Goal: Task Accomplishment & Management: Manage account settings

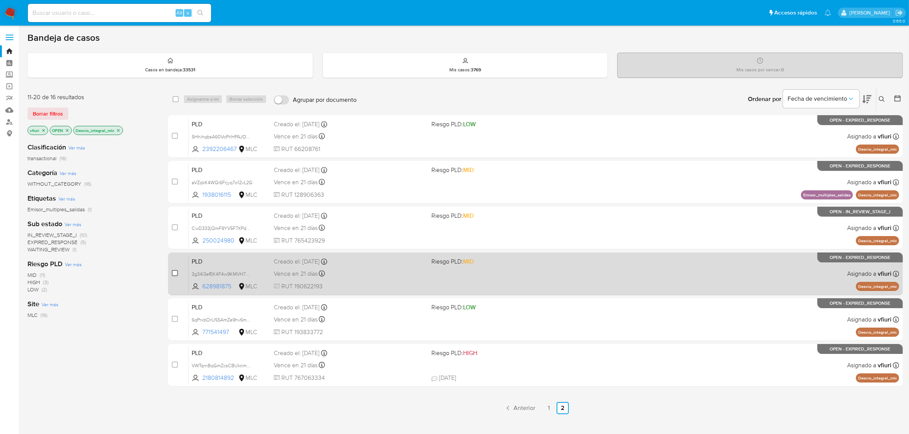
click at [174, 276] on input "checkbox" at bounding box center [175, 273] width 6 height 6
checkbox input "true"
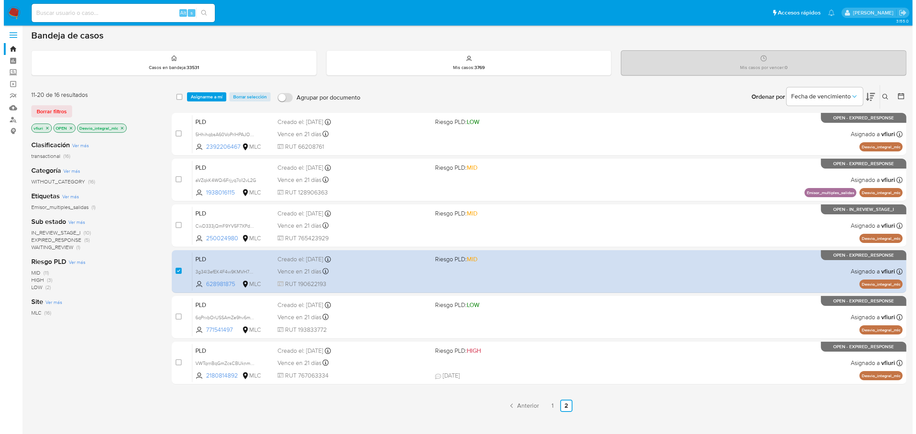
scroll to position [3, 0]
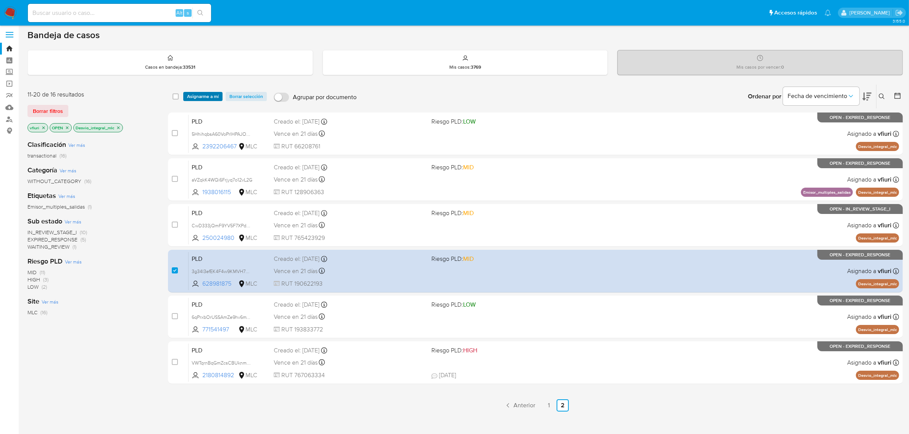
click at [210, 96] on span "Asignarme a mí" at bounding box center [203, 97] width 32 height 8
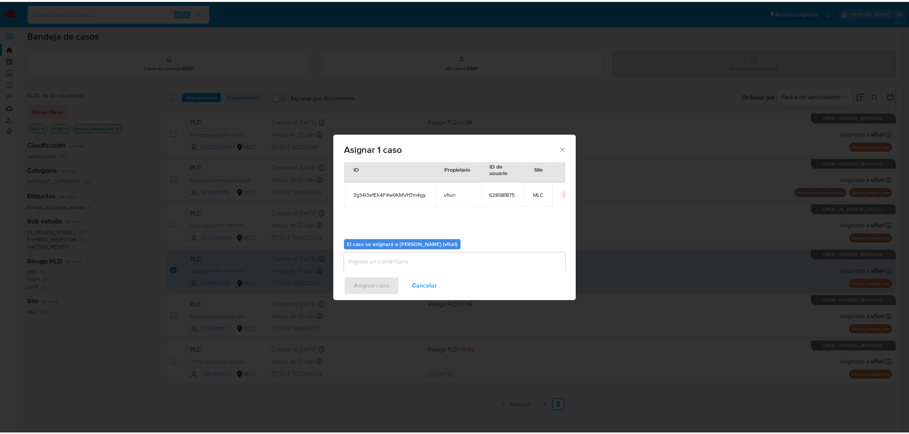
scroll to position [39, 0]
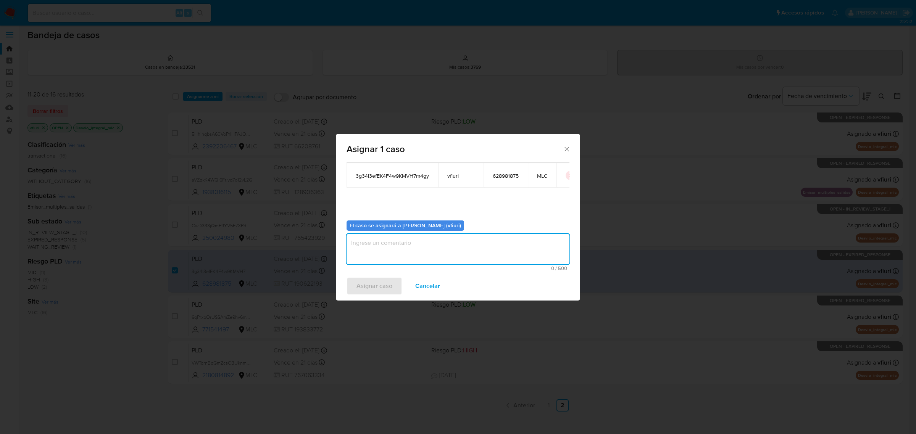
click at [383, 257] on textarea "assign-modal" at bounding box center [458, 249] width 223 height 31
type textarea "-"
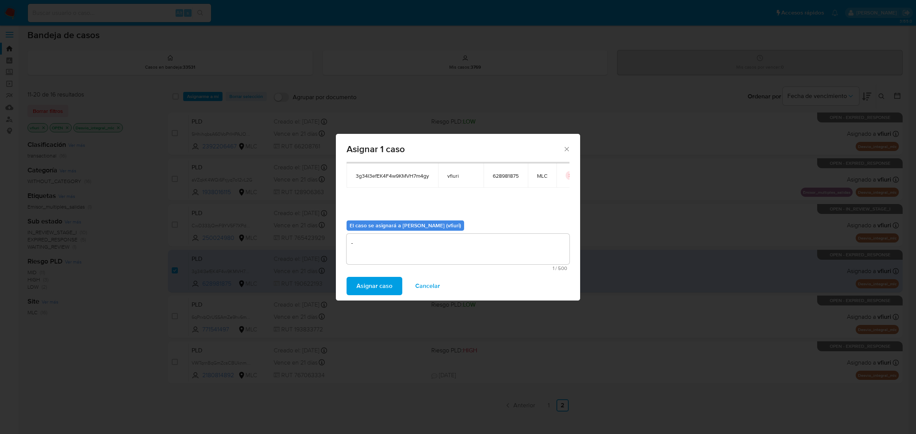
click at [373, 289] on span "Asignar caso" at bounding box center [375, 286] width 36 height 17
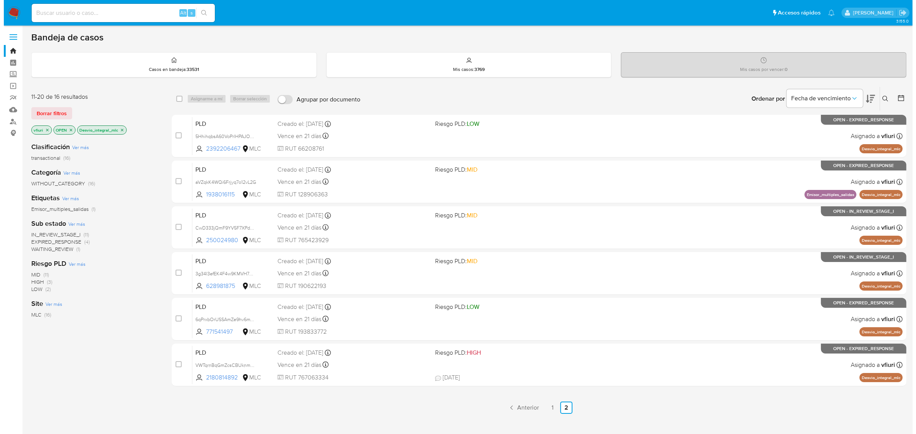
scroll to position [0, 0]
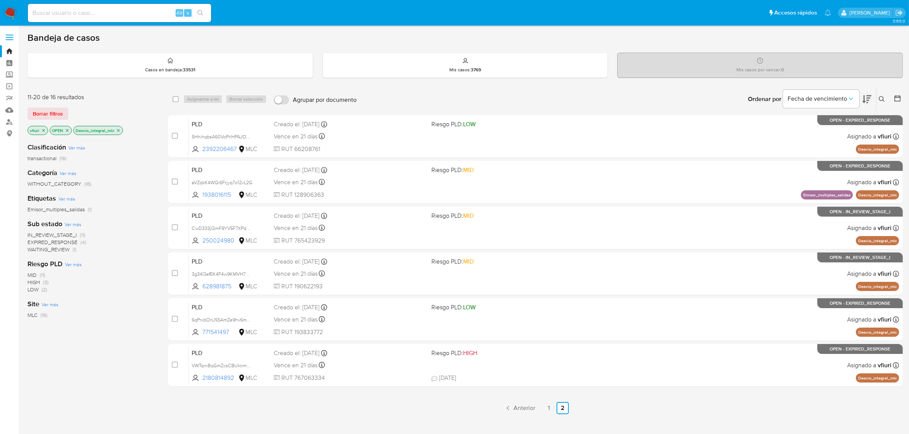
click at [881, 96] on icon at bounding box center [882, 99] width 6 height 6
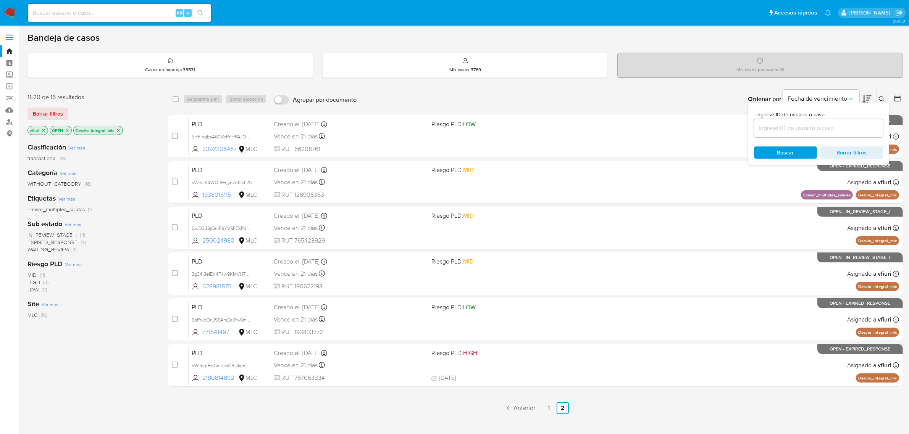
click at [121, 130] on icon "close-filter" at bounding box center [118, 130] width 5 height 5
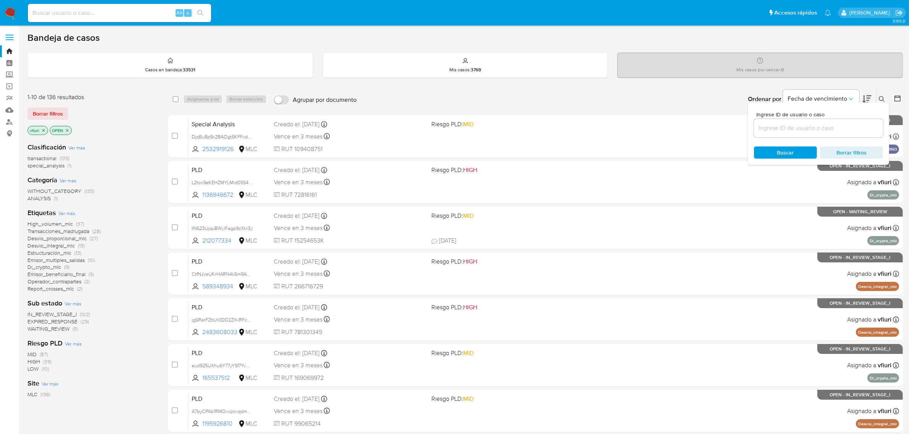
click at [823, 134] on div at bounding box center [818, 128] width 129 height 18
click at [818, 128] on input at bounding box center [818, 128] width 129 height 10
paste input "zUzLwofFEDeHJ8c1XE6yhxQy"
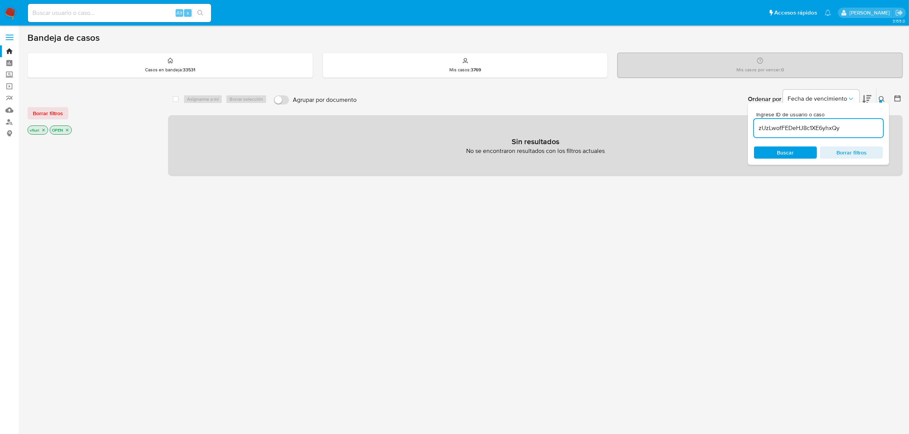
click at [42, 131] on icon "close-filter" at bounding box center [43, 130] width 3 height 3
click at [44, 131] on icon "close-filter" at bounding box center [45, 130] width 5 height 5
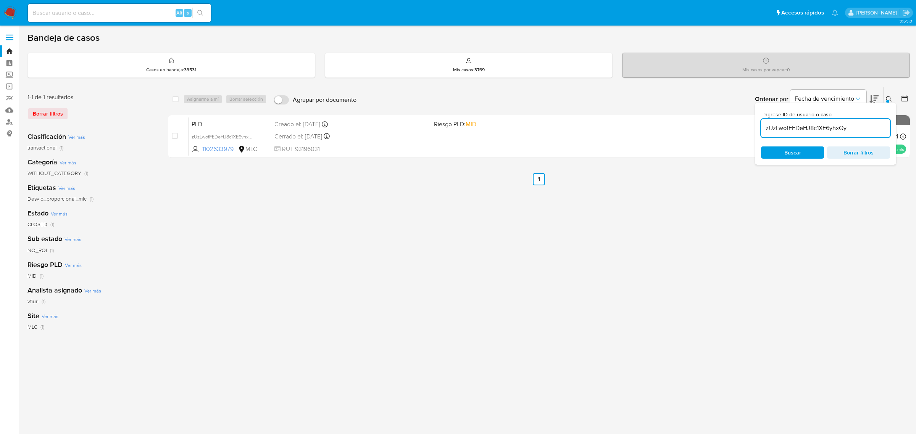
click at [883, 100] on div "Ordenar por Fecha de vencimiento" at bounding box center [816, 99] width 134 height 24
click at [885, 99] on button at bounding box center [890, 99] width 13 height 9
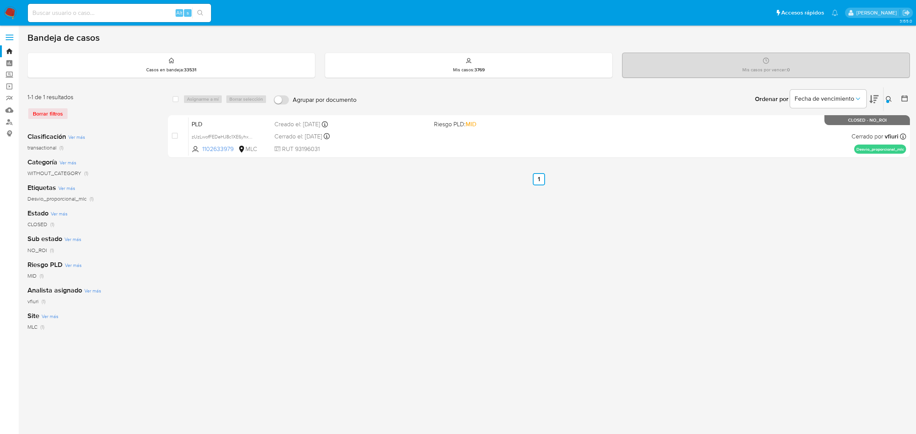
drag, startPoint x: 888, startPoint y: 102, endPoint x: 861, endPoint y: 127, distance: 36.5
click at [887, 102] on div at bounding box center [887, 101] width 3 height 3
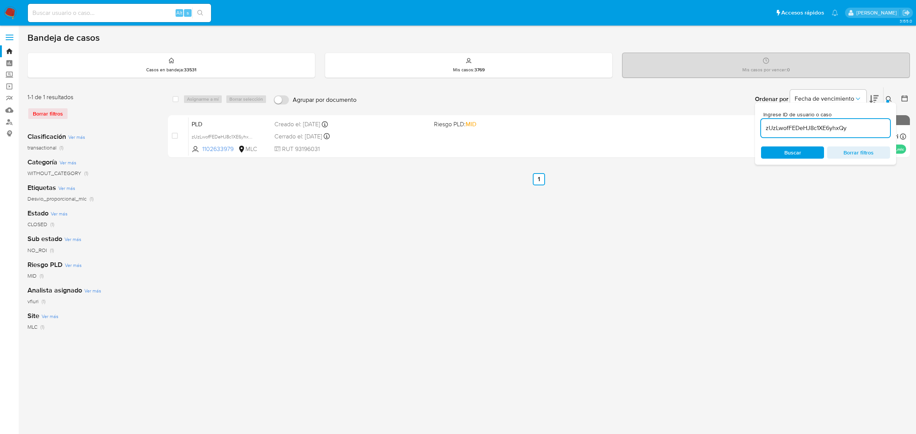
click at [822, 128] on input "zUzLwofFEDeHJ8c1XE6yhxQy" at bounding box center [825, 128] width 129 height 10
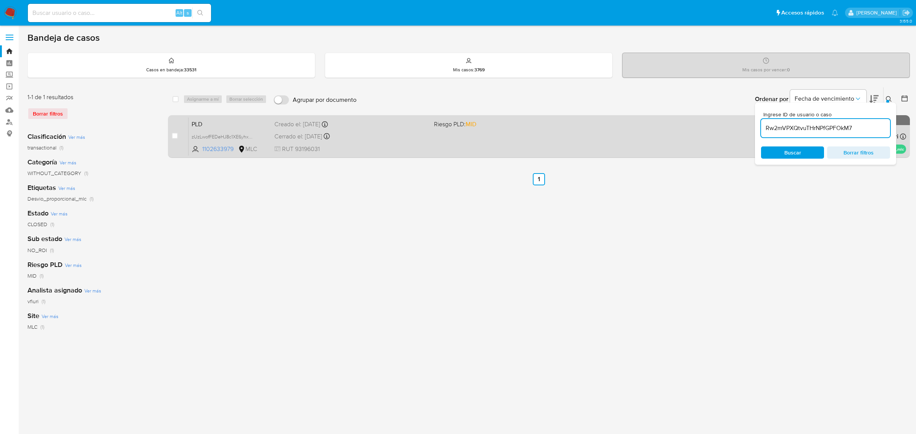
type input "Rw2mVPXQtvuTHrNPfGPFOkM7"
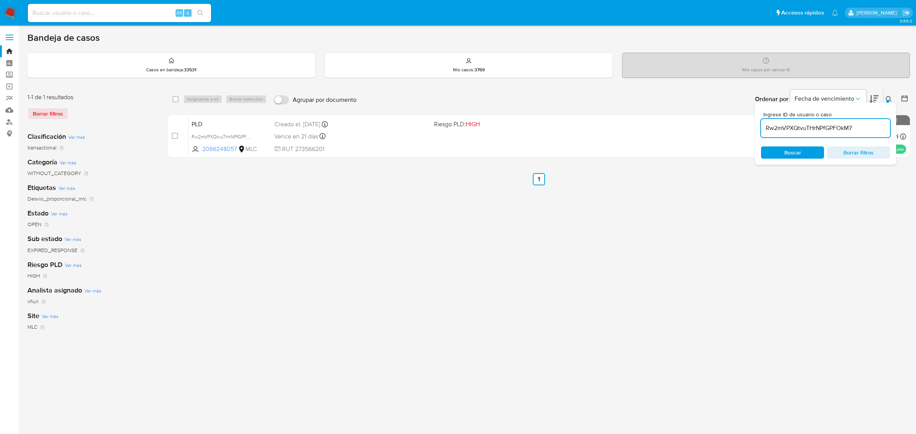
click at [664, 228] on div "select-all-cases-checkbox Asignarme a mí Borrar selección Agrupar por documento…" at bounding box center [539, 254] width 742 height 335
drag, startPoint x: 888, startPoint y: 96, endPoint x: 875, endPoint y: 102, distance: 14.0
click at [889, 96] on icon at bounding box center [889, 99] width 6 height 6
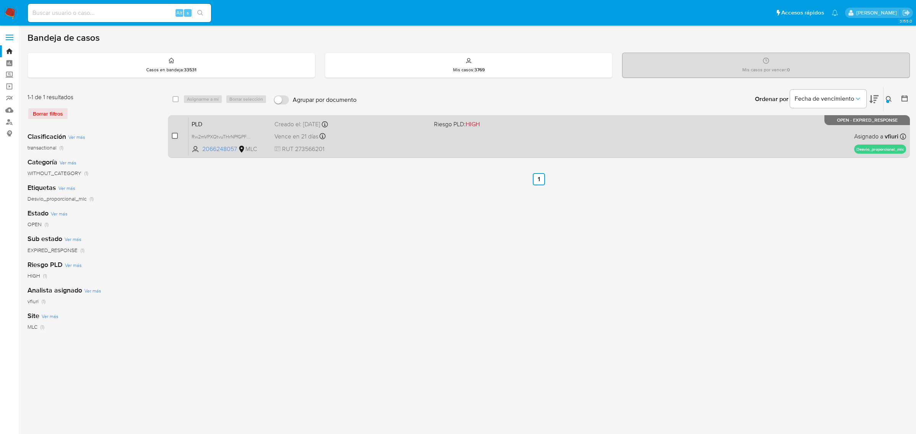
click at [176, 138] on input "checkbox" at bounding box center [175, 136] width 6 height 6
checkbox input "true"
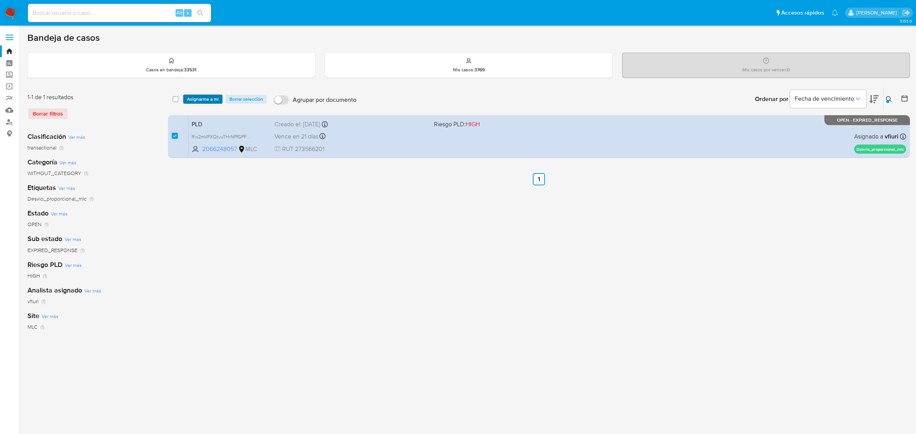
click at [194, 103] on span "Asignarme a mí" at bounding box center [203, 99] width 32 height 8
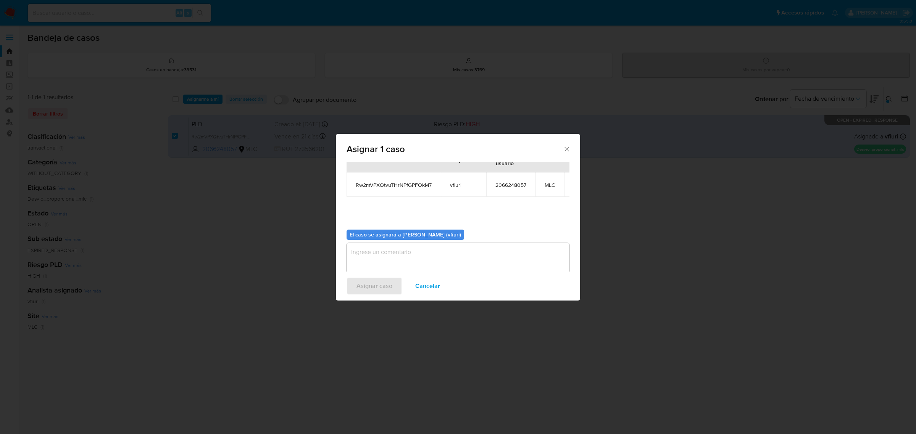
scroll to position [46, 0]
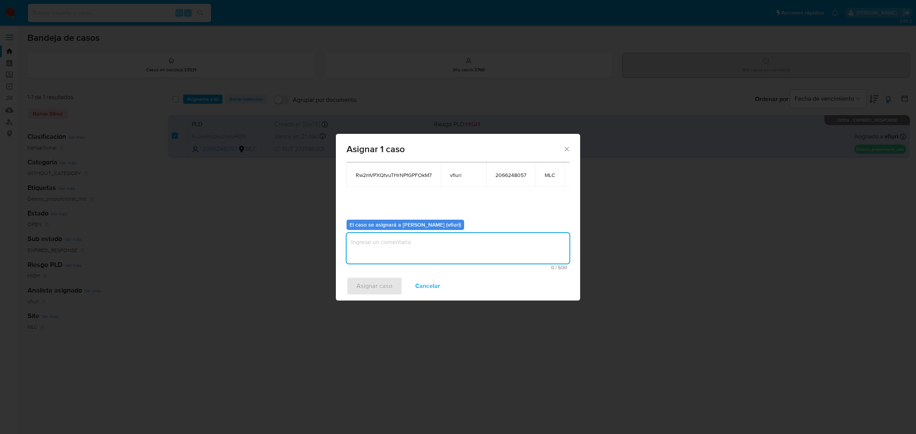
click at [383, 233] on textarea "assign-modal" at bounding box center [458, 248] width 223 height 31
type textarea "-"
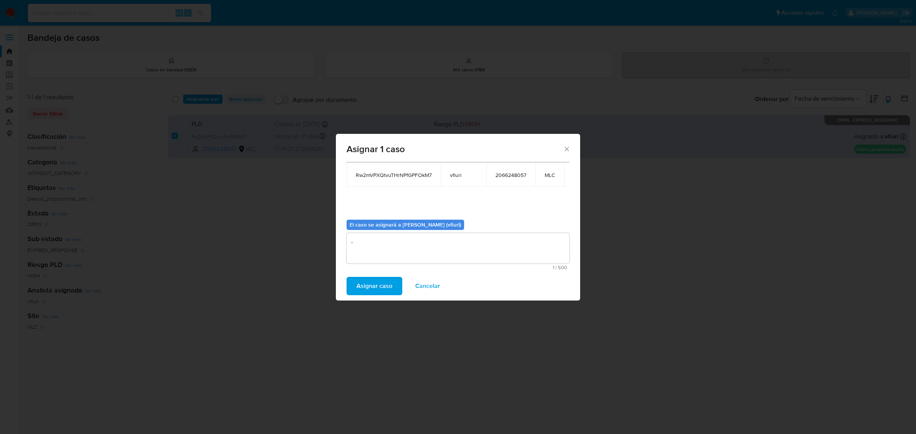
click at [375, 278] on span "Asignar caso" at bounding box center [375, 286] width 36 height 17
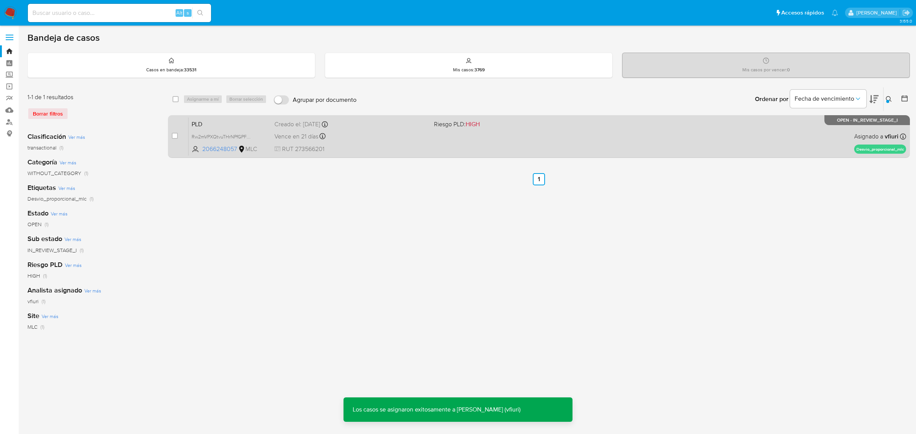
click at [439, 133] on div "PLD Rw2mVPXQtvuTHrNPfGPFOkM7 2066248057 MLC Riesgo PLD: HIGH Creado el: 12/06/2…" at bounding box center [548, 136] width 718 height 39
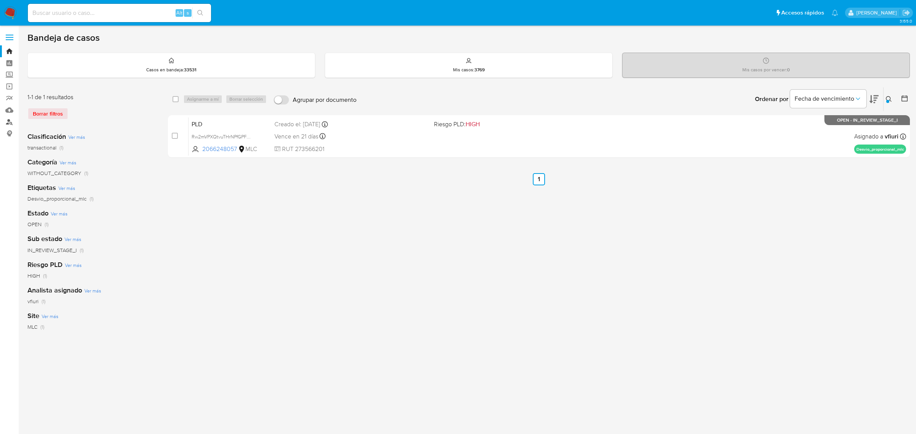
click at [5, 119] on link "Buscador de personas" at bounding box center [45, 122] width 91 height 12
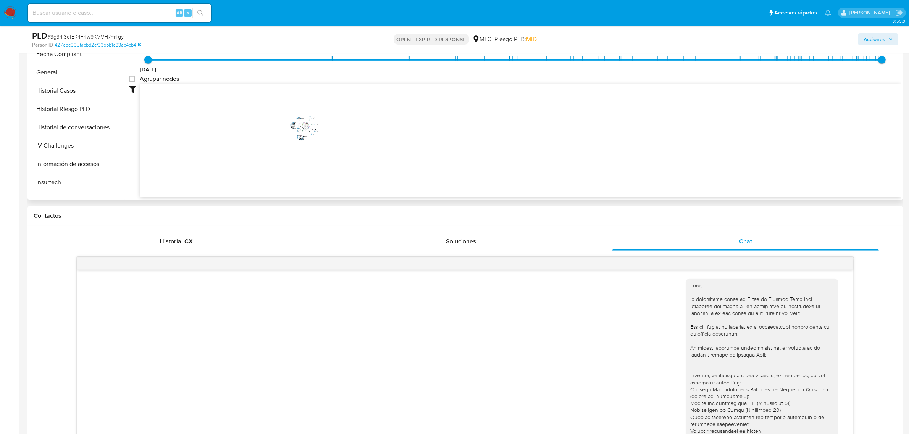
scroll to position [286, 0]
click at [90, 113] on button "KYC" at bounding box center [73, 117] width 89 height 18
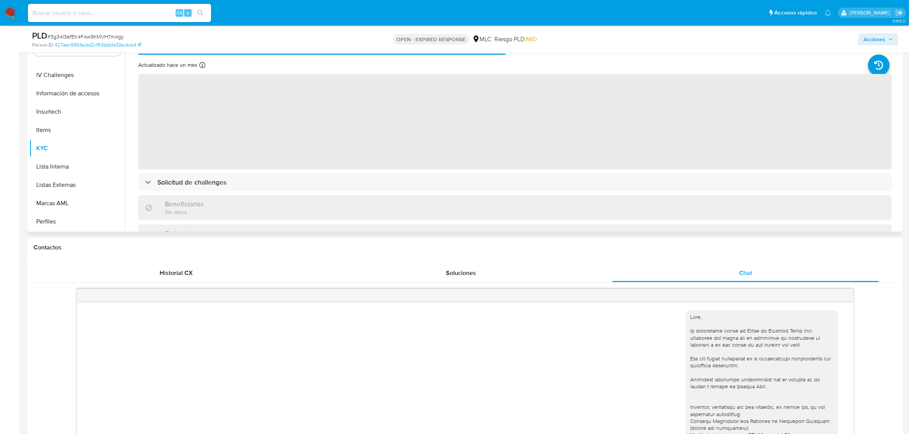
scroll to position [697, 0]
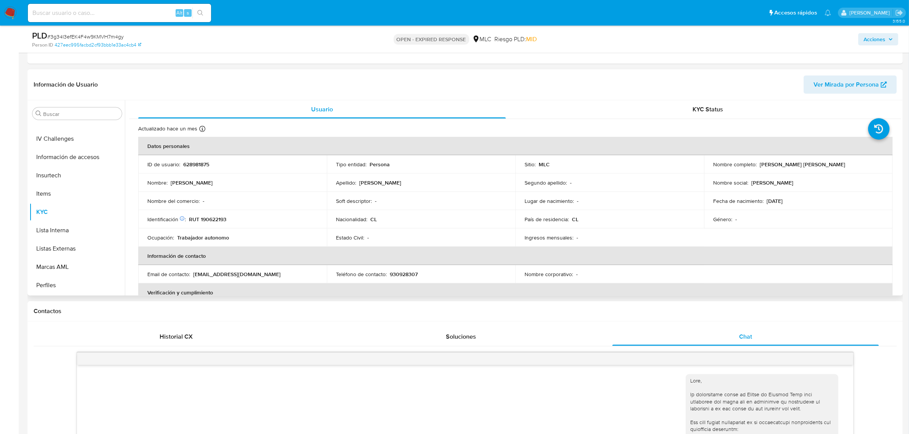
drag, startPoint x: 756, startPoint y: 165, endPoint x: 828, endPoint y: 168, distance: 71.8
click at [828, 168] on div "Nombre completo : Gino Edgardo Navia Villarroel" at bounding box center [798, 164] width 170 height 7
click at [819, 167] on p "Gino Edgardo Navia Villarroel" at bounding box center [803, 164] width 86 height 7
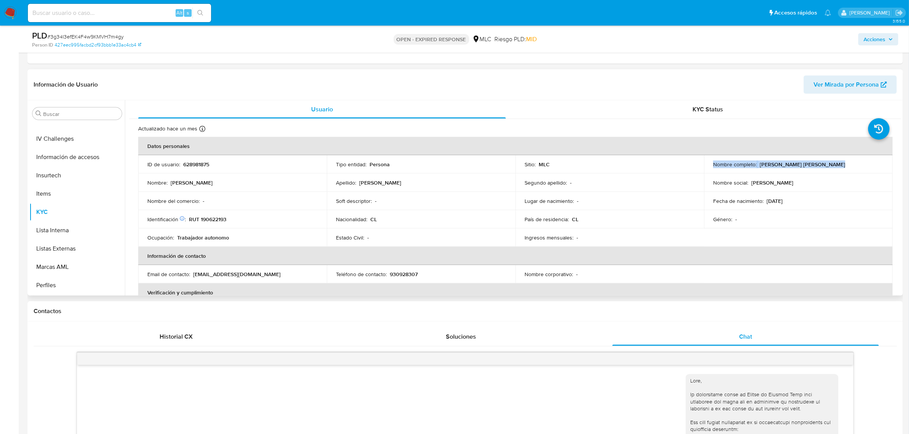
click at [751, 167] on p "Nombre completo :" at bounding box center [735, 164] width 44 height 7
drag, startPoint x: 756, startPoint y: 166, endPoint x: 835, endPoint y: 165, distance: 78.7
click at [835, 165] on div "Nombre completo : Gino Edgardo Navia Villarroel" at bounding box center [798, 164] width 170 height 7
copy div "Gino Edgardo Navia Villarroel"
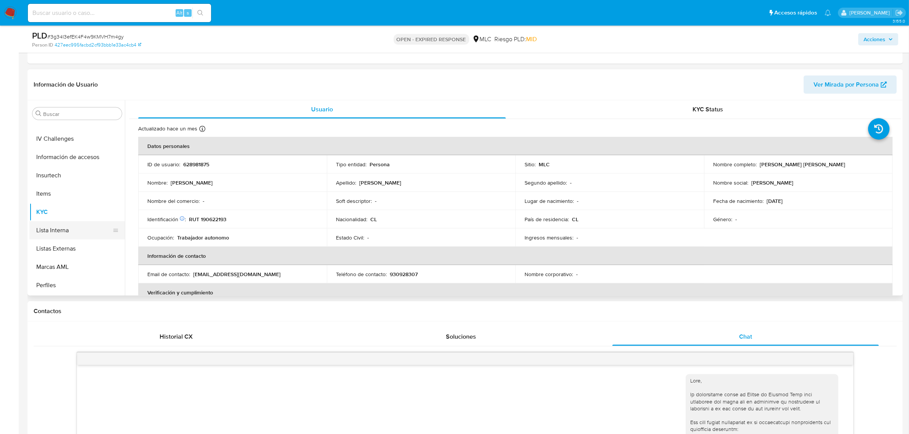
scroll to position [95, 0]
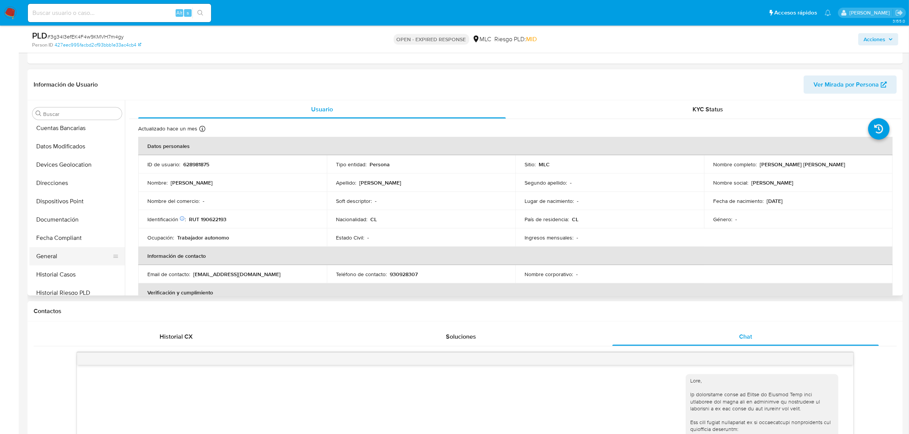
click at [68, 254] on button "General" at bounding box center [73, 256] width 89 height 18
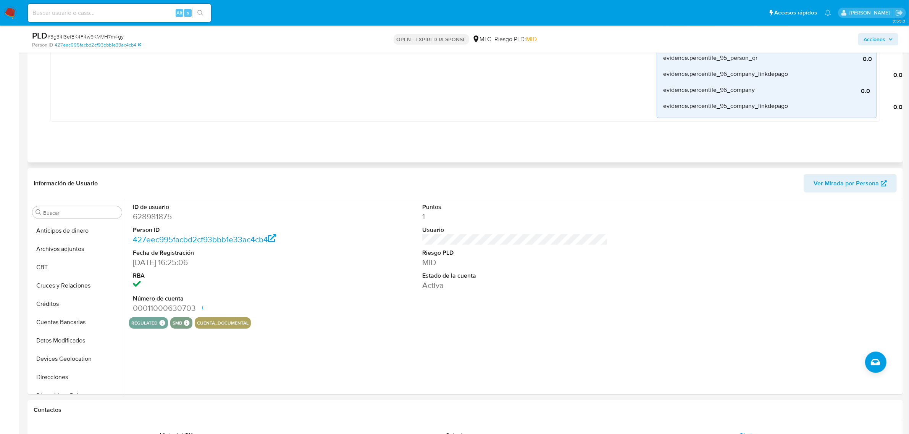
scroll to position [507, 0]
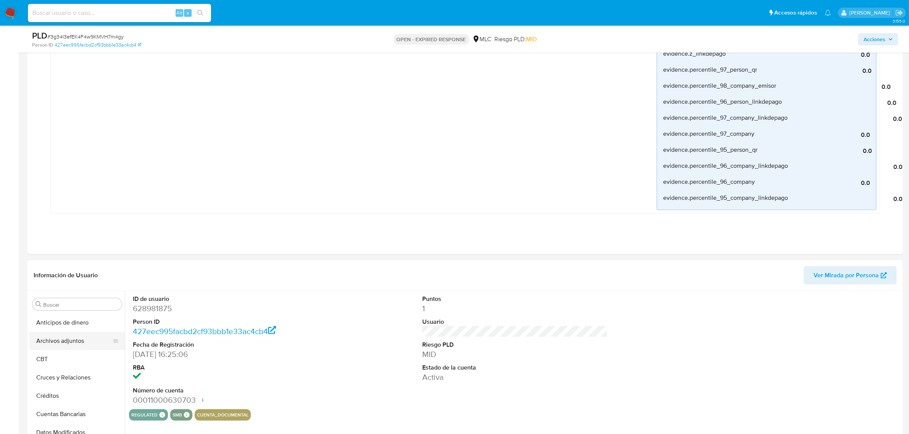
click at [53, 341] on button "Archivos adjuntos" at bounding box center [73, 341] width 89 height 18
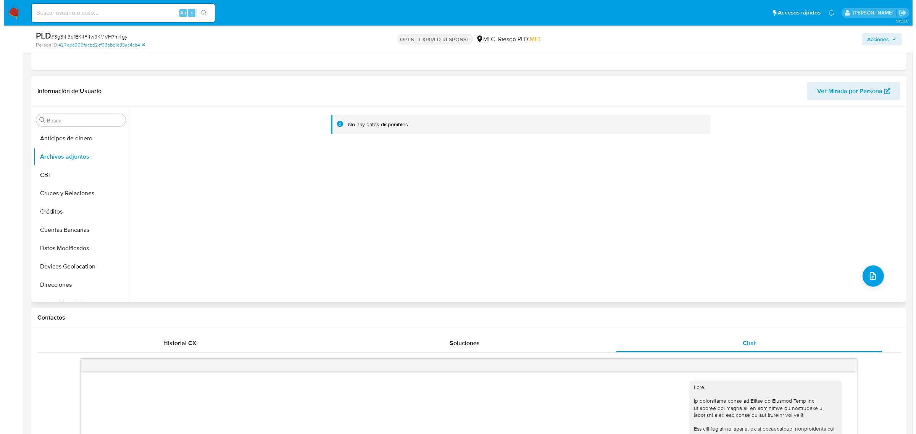
scroll to position [697, 0]
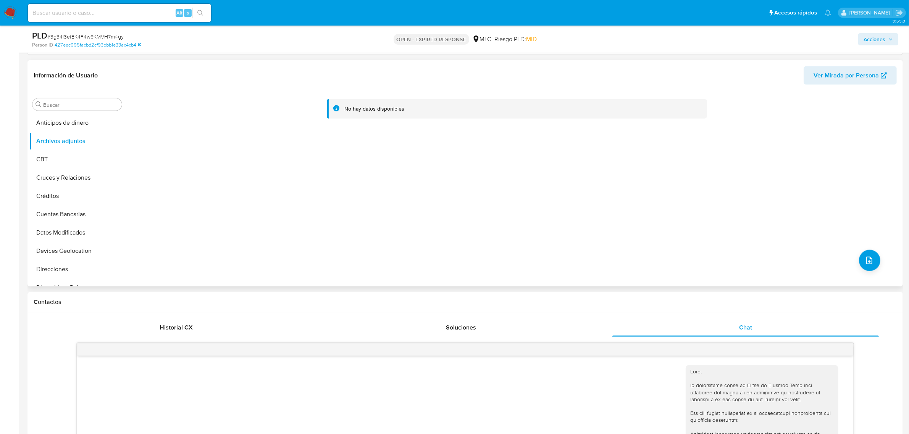
click at [864, 272] on div "No hay datos disponibles" at bounding box center [513, 188] width 776 height 195
click at [866, 263] on icon "upload-file" at bounding box center [869, 260] width 9 height 9
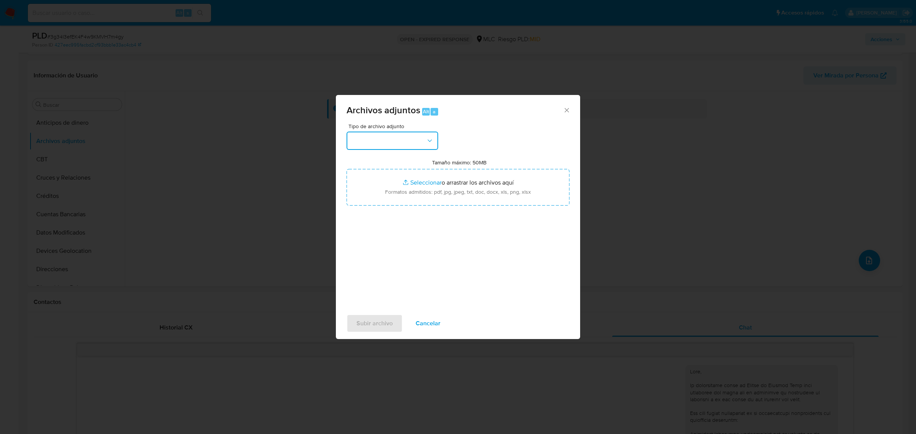
click at [392, 144] on button "button" at bounding box center [393, 141] width 92 height 18
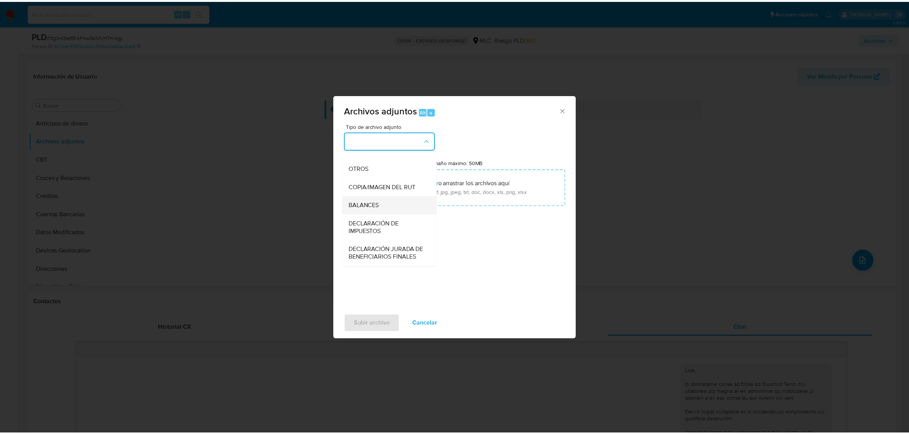
scroll to position [79, 0]
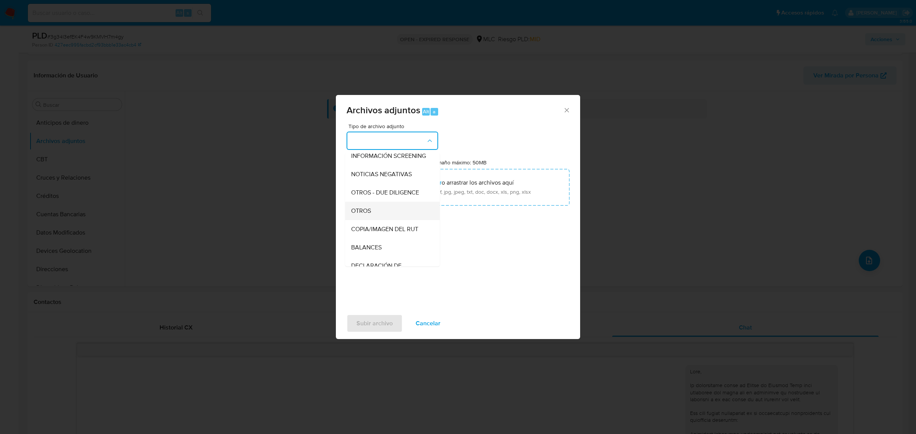
click at [375, 213] on div "OTROS" at bounding box center [390, 211] width 78 height 18
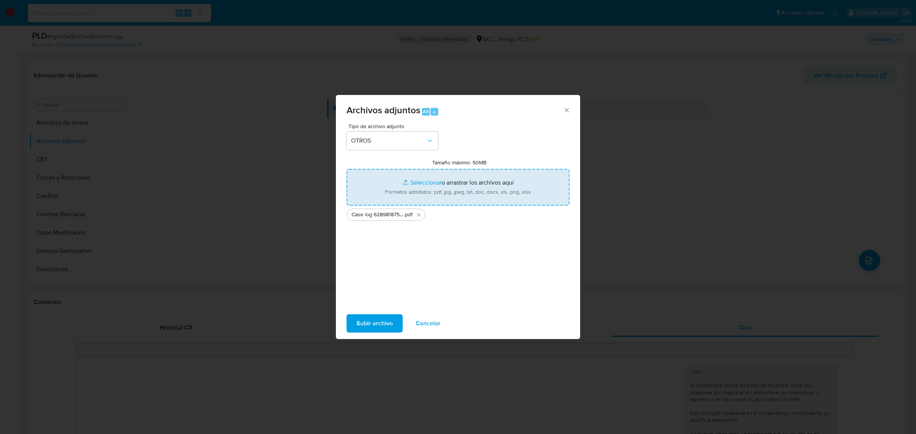
type input "C:\fakepath\Tabla 628981875.xlsx"
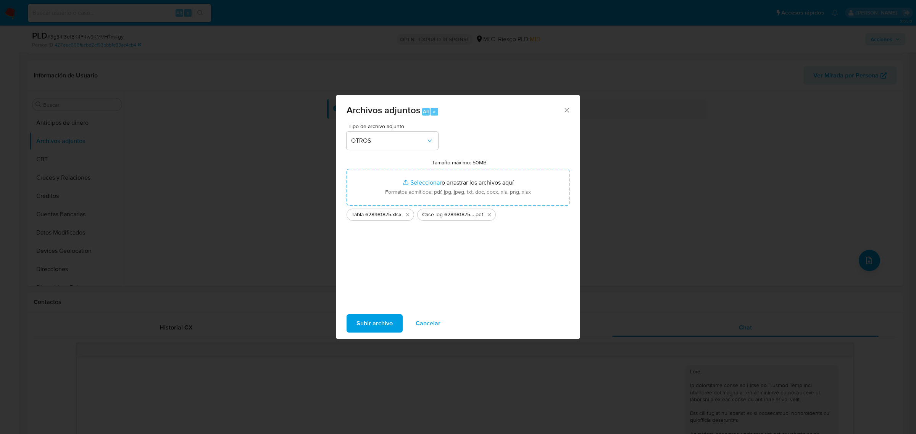
click at [386, 321] on span "Subir archivo" at bounding box center [375, 323] width 36 height 17
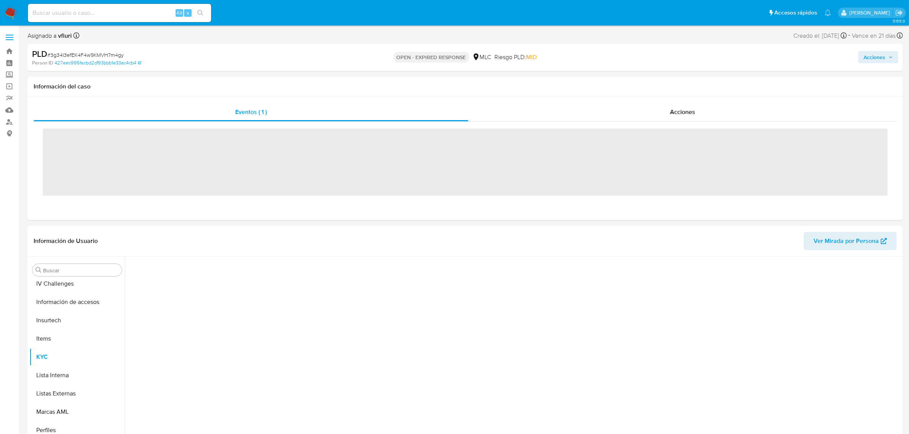
scroll to position [322, 0]
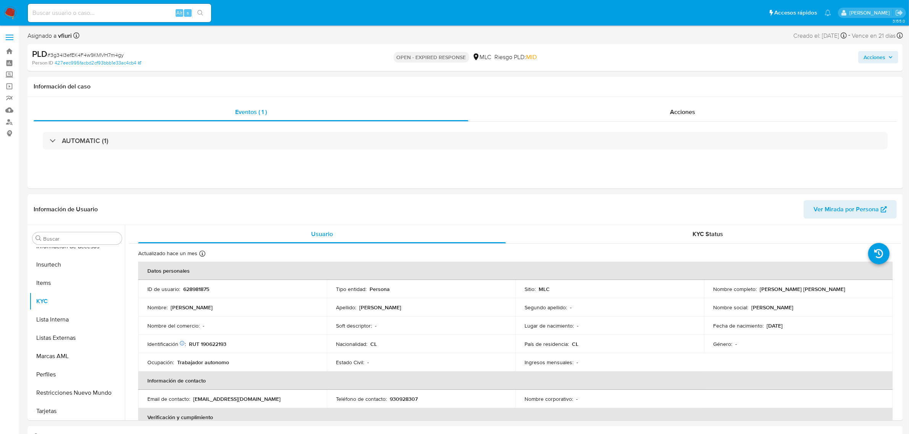
select select "10"
click at [66, 263] on button "Anticipos de dinero" at bounding box center [73, 257] width 89 height 18
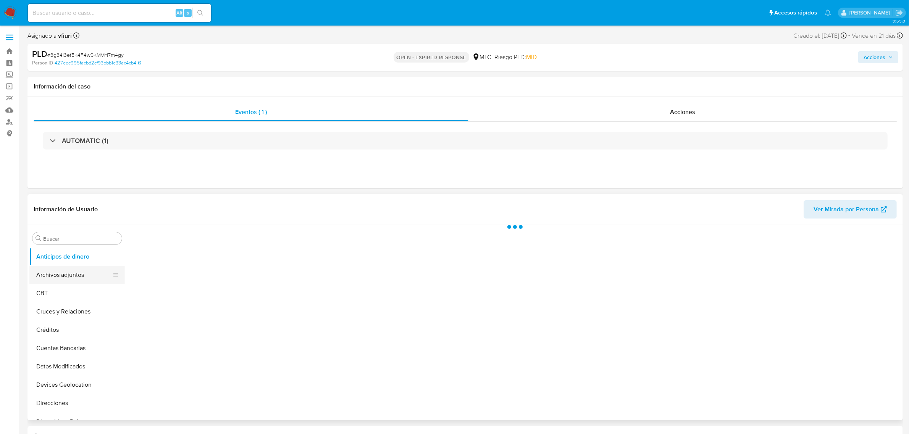
click at [64, 274] on button "Archivos adjuntos" at bounding box center [73, 275] width 89 height 18
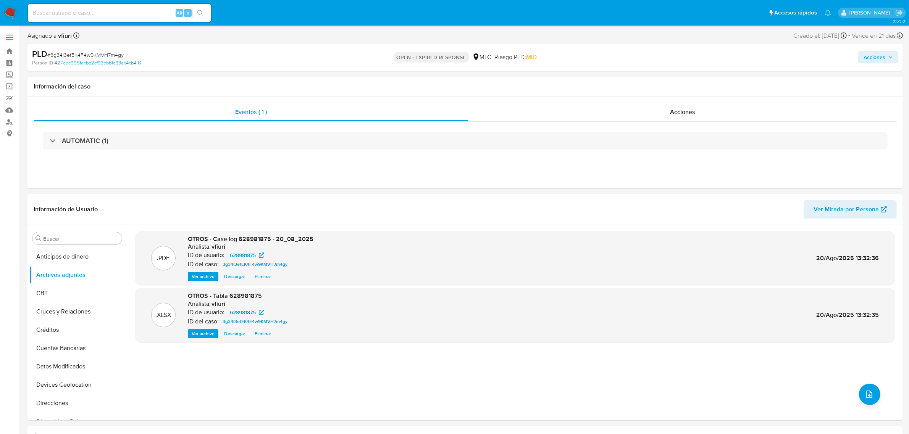
click at [104, 51] on span "# 3g34I3efEK4F4w9KMVH7m4gy" at bounding box center [85, 55] width 76 height 8
copy span "3g34I3efEK4F4w9KMVH7m4gy"
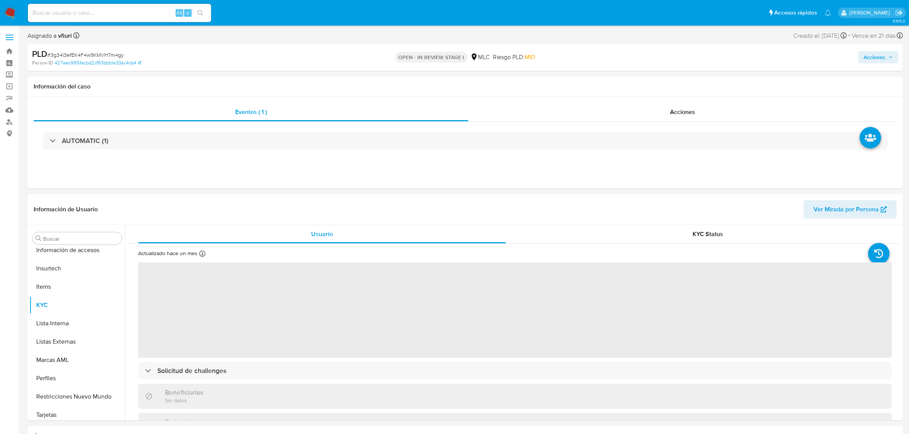
scroll to position [322, 0]
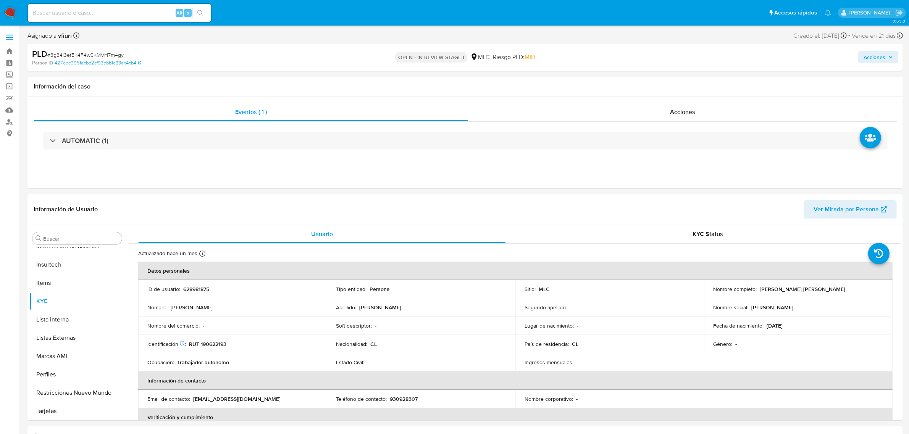
select select "10"
click at [60, 278] on button "Archivos adjuntos" at bounding box center [73, 275] width 89 height 18
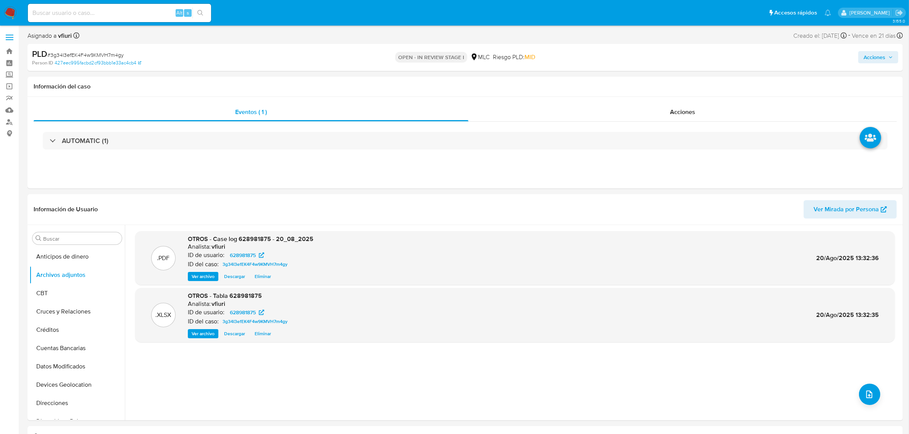
click at [883, 53] on span "Acciones" at bounding box center [875, 57] width 22 height 12
click at [661, 87] on div "Resolución del caso Alt r" at bounding box center [670, 82] width 73 height 20
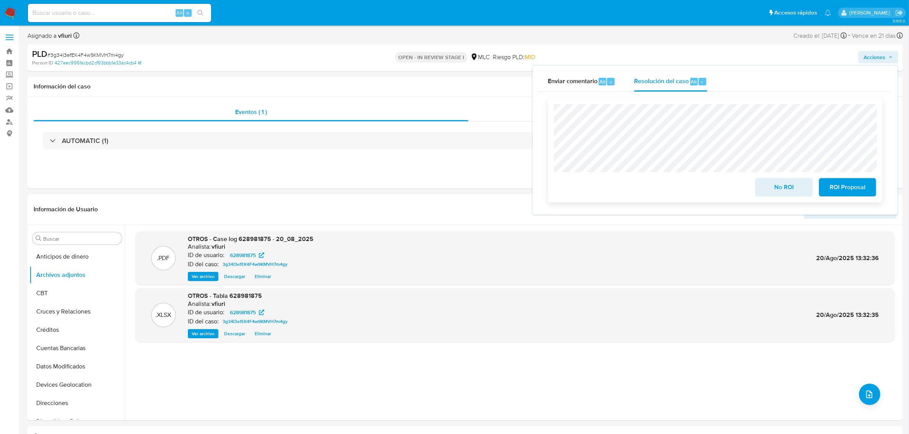
click at [780, 184] on span "No ROI" at bounding box center [783, 187] width 37 height 17
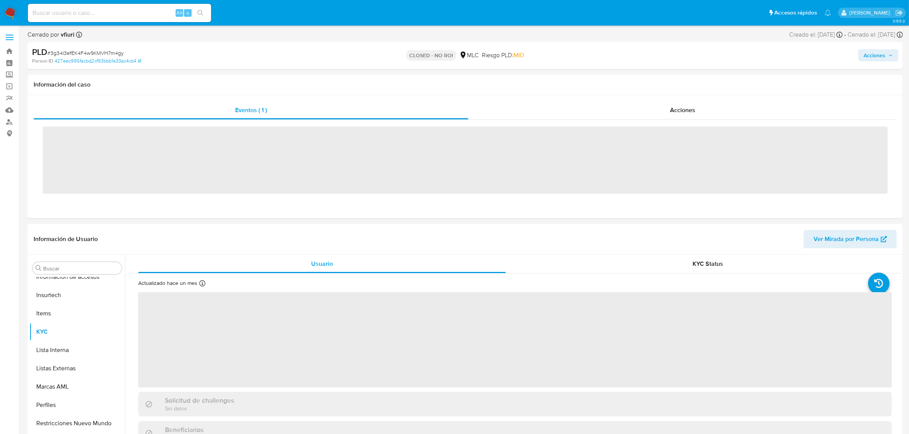
scroll to position [322, 0]
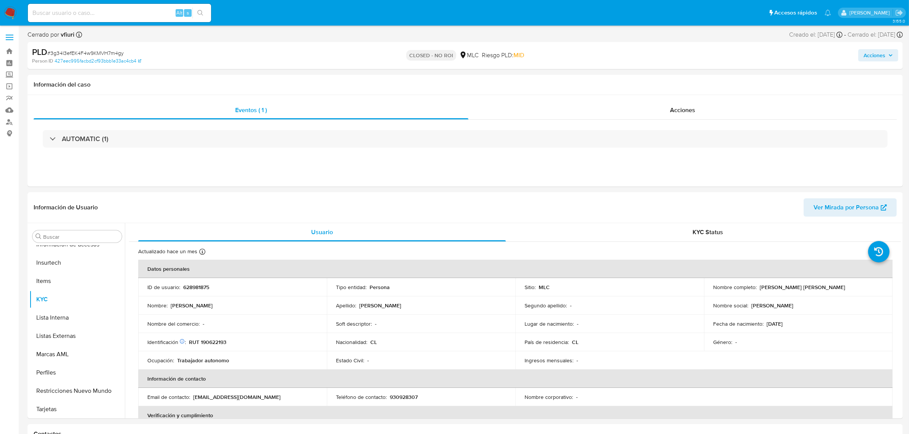
select select "10"
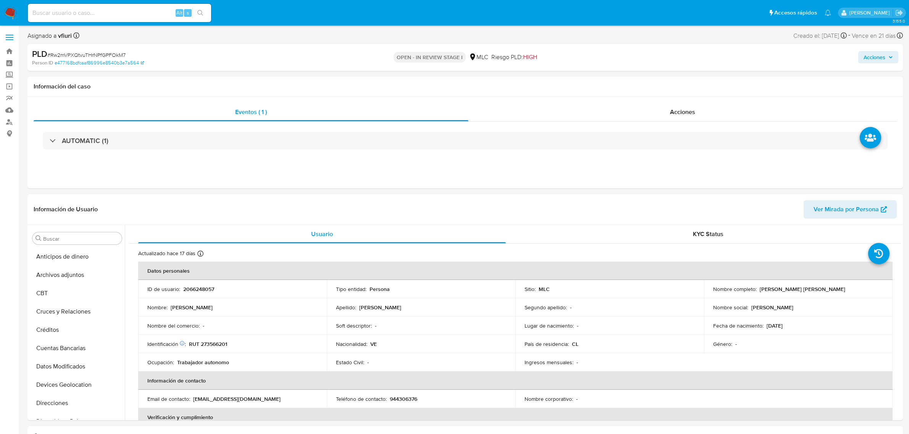
select select "10"
click at [223, 347] on p "RUT 273566201" at bounding box center [208, 344] width 38 height 7
copy p "273566201"
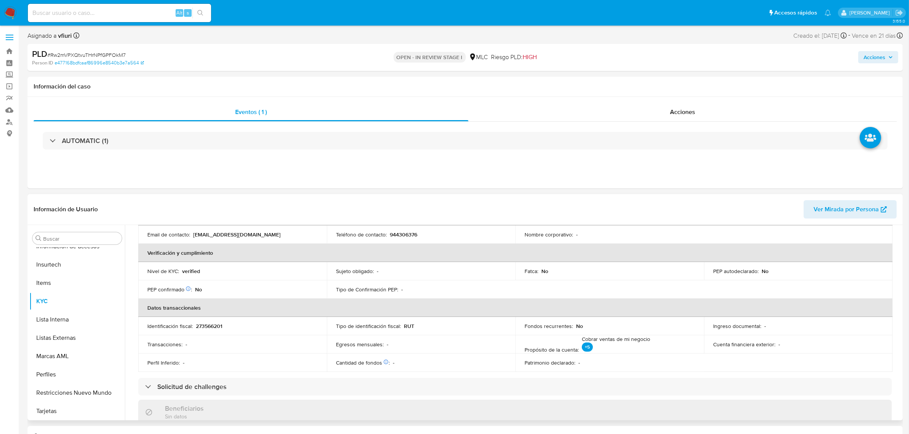
scroll to position [0, 0]
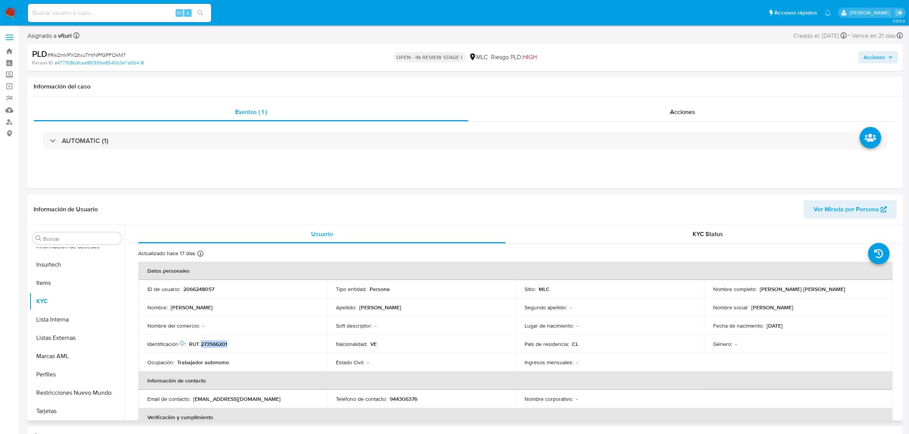
copy p "273566201"
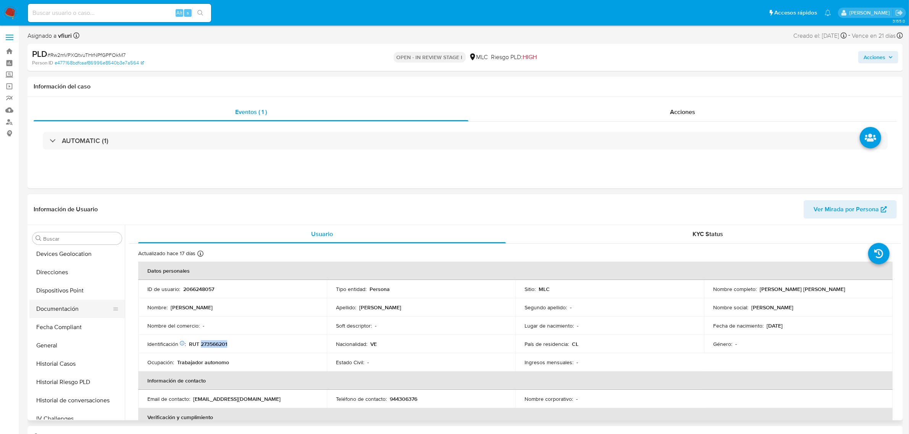
click at [65, 316] on button "Documentación" at bounding box center [73, 309] width 89 height 18
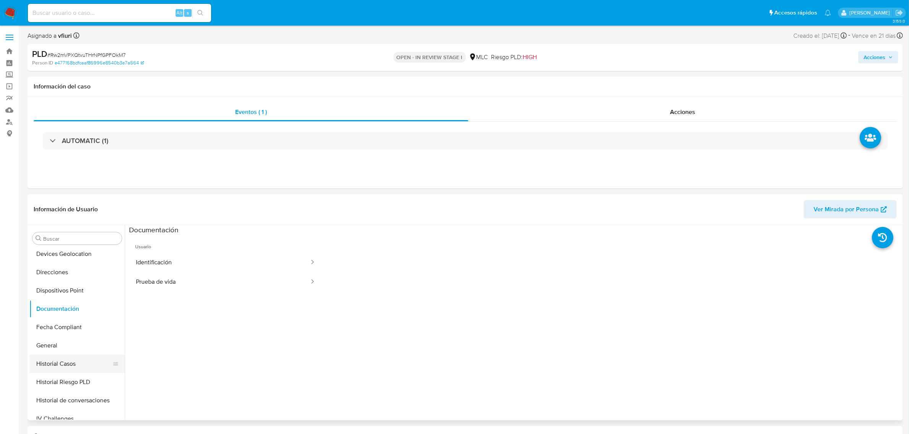
click at [67, 356] on button "Historial Casos" at bounding box center [73, 364] width 89 height 18
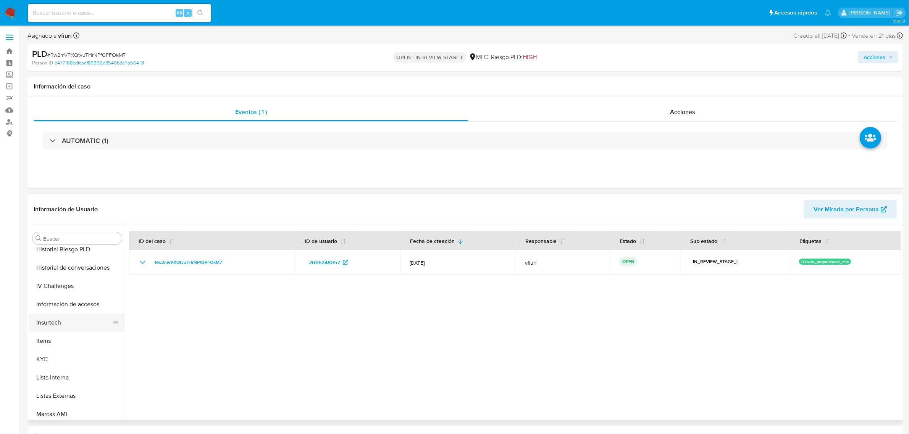
scroll to position [274, 0]
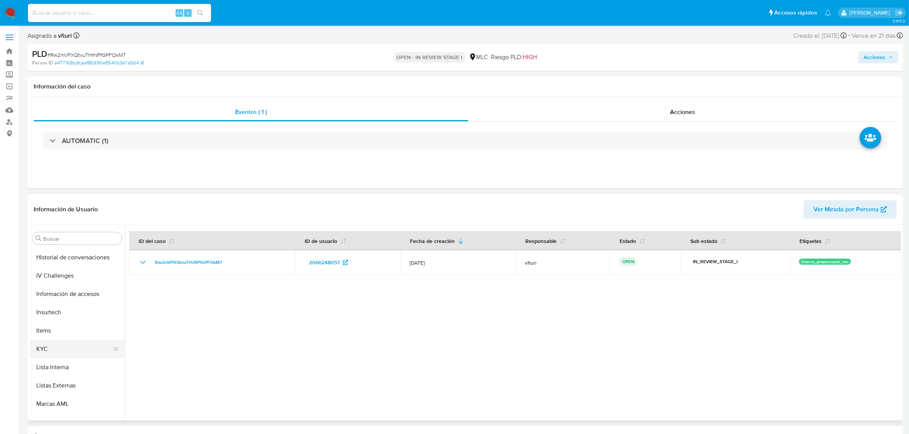
click at [63, 350] on button "KYC" at bounding box center [73, 349] width 89 height 18
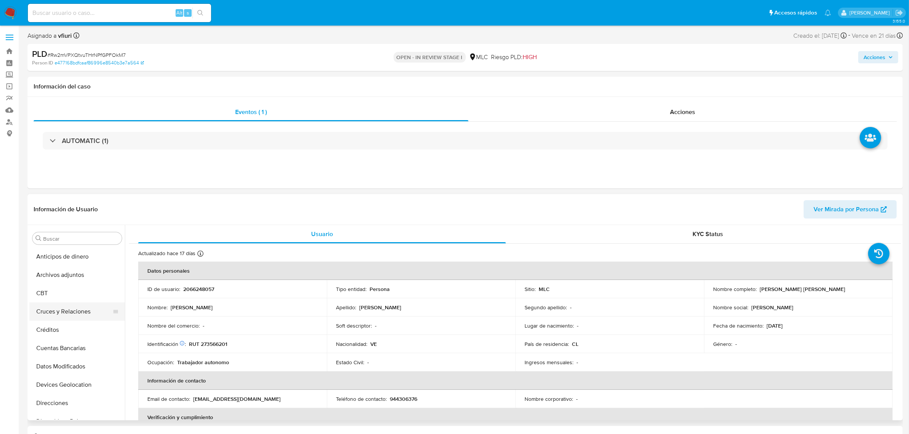
scroll to position [48, 0]
click at [65, 350] on button "Direcciones" at bounding box center [73, 356] width 89 height 18
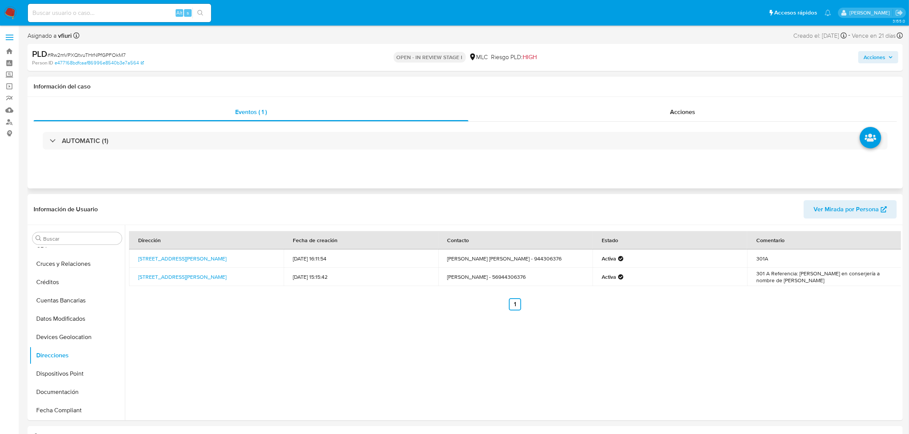
click at [626, 100] on div "Eventos ( 1 ) Acciones AUTOMATIC (1)" at bounding box center [464, 143] width 875 height 92
click at [652, 116] on div "Acciones" at bounding box center [682, 112] width 428 height 18
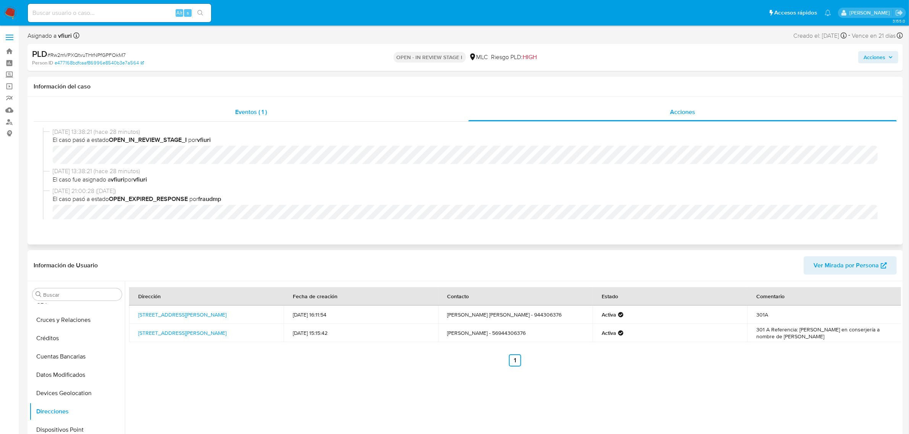
click at [240, 119] on div "Eventos ( 1 )" at bounding box center [251, 112] width 435 height 18
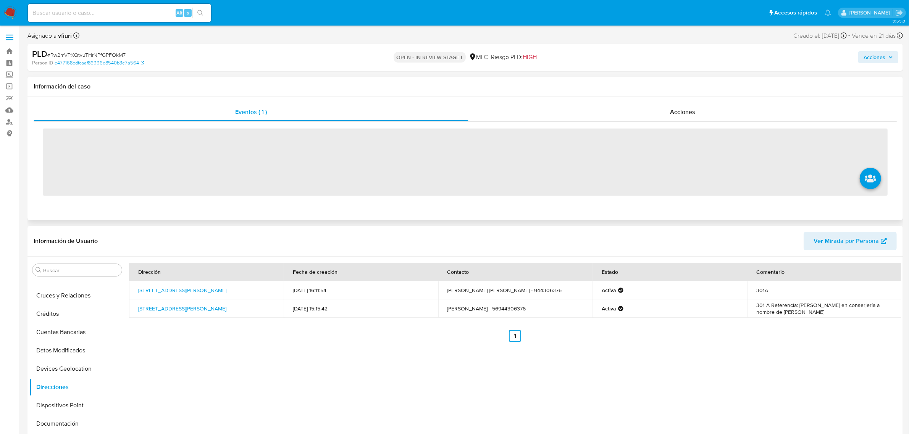
click at [226, 153] on span "‌" at bounding box center [465, 162] width 845 height 67
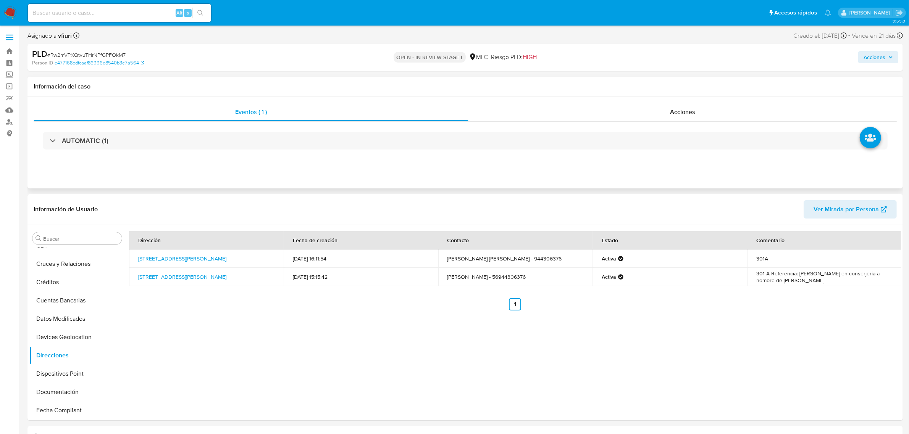
click at [225, 144] on div "AUTOMATIC (1)" at bounding box center [465, 141] width 845 height 18
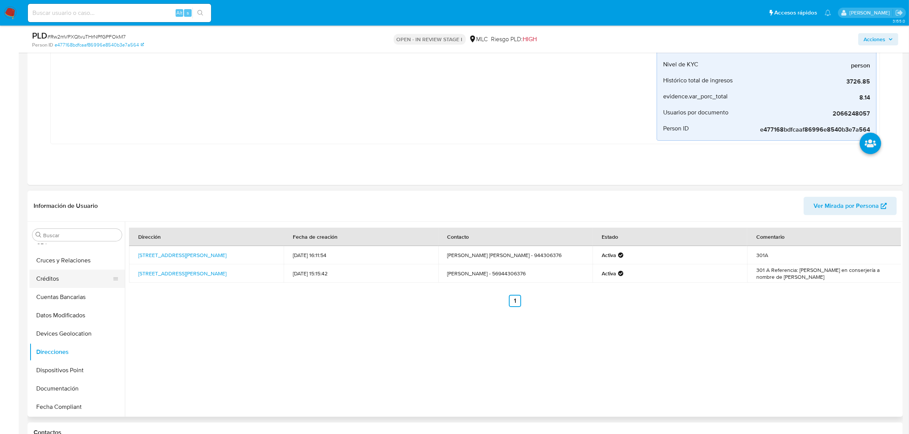
scroll to position [322, 0]
click at [58, 302] on button "KYC" at bounding box center [73, 298] width 89 height 18
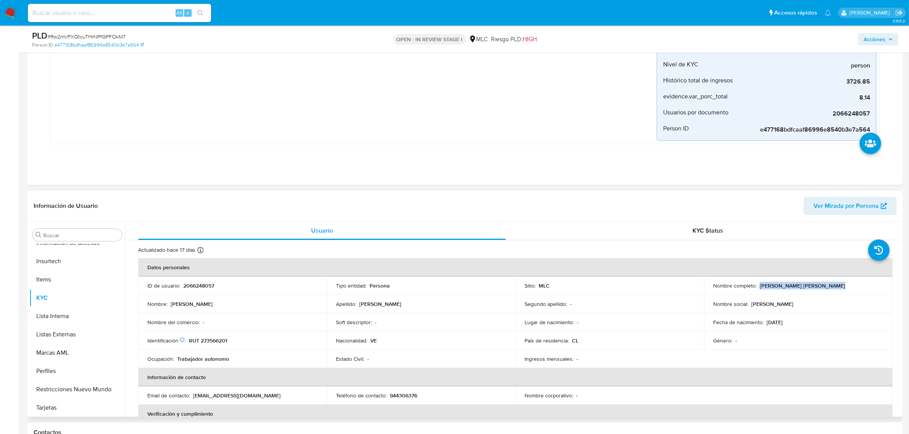
drag, startPoint x: 757, startPoint y: 284, endPoint x: 829, endPoint y: 286, distance: 71.8
click at [829, 286] on div "Nombre completo : Wainer Willy Machado Garcia" at bounding box center [798, 286] width 170 height 7
copy p "Wainer Willy Machado Garcia"
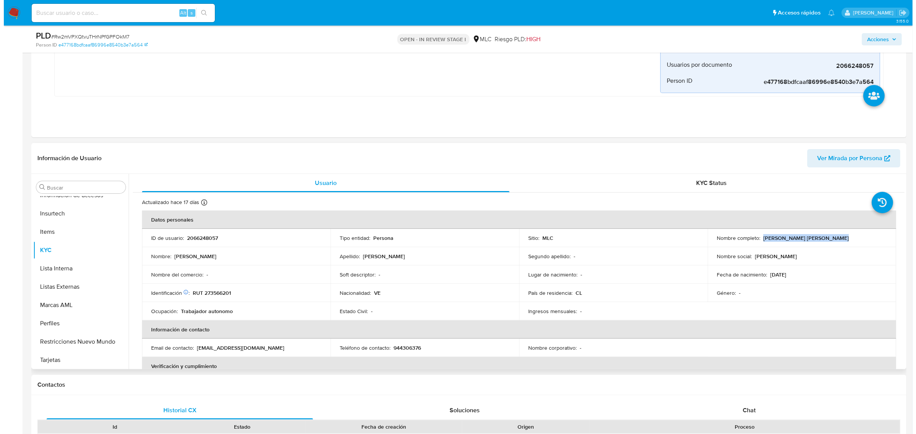
scroll to position [0, 0]
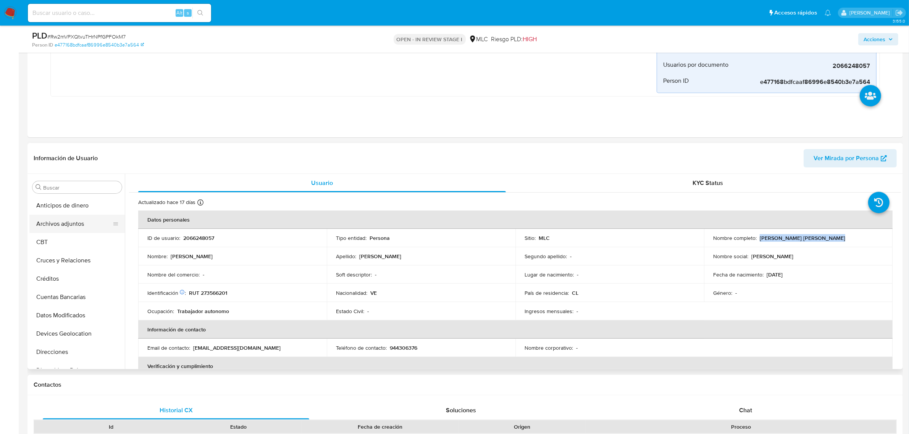
click at [54, 224] on button "Archivos adjuntos" at bounding box center [73, 224] width 89 height 18
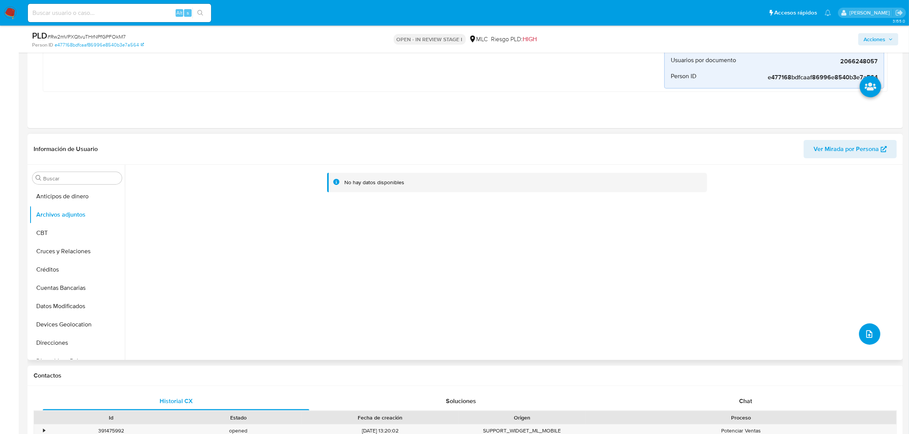
click at [865, 334] on icon "upload-file" at bounding box center [869, 334] width 9 height 9
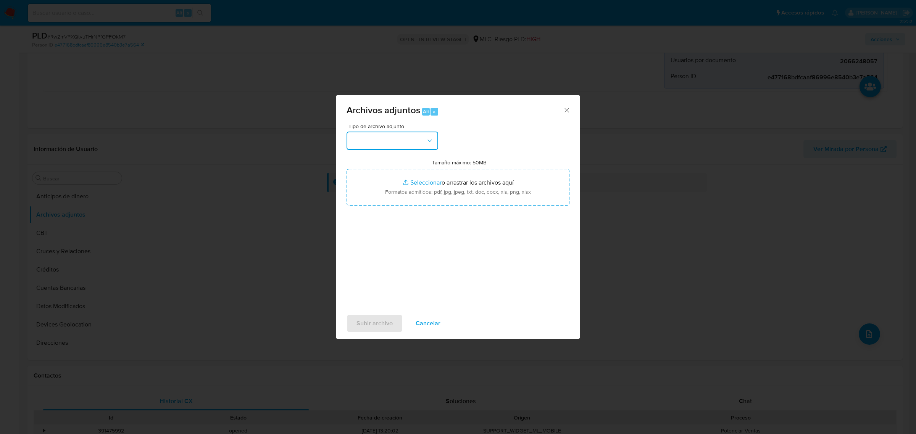
click at [406, 144] on button "button" at bounding box center [393, 141] width 92 height 18
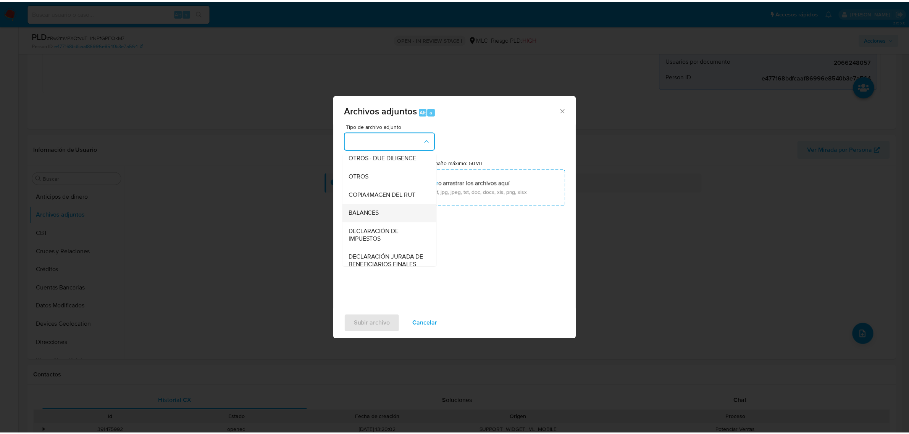
scroll to position [126, 0]
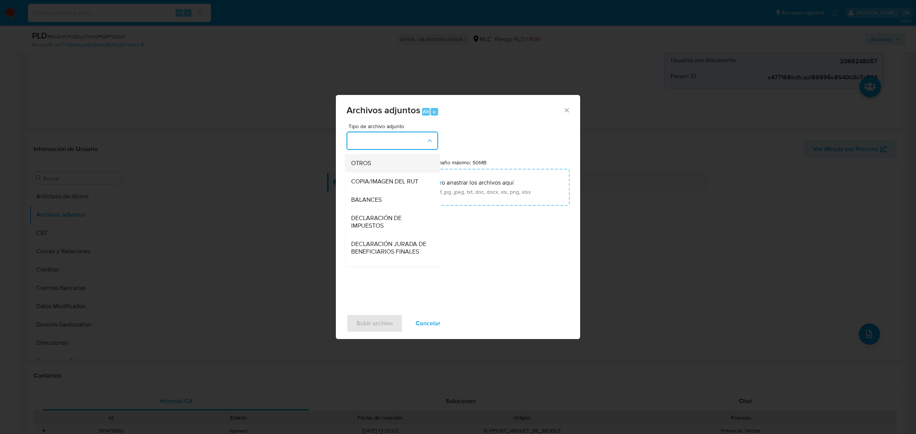
click at [368, 167] on span "OTROS" at bounding box center [361, 163] width 20 height 8
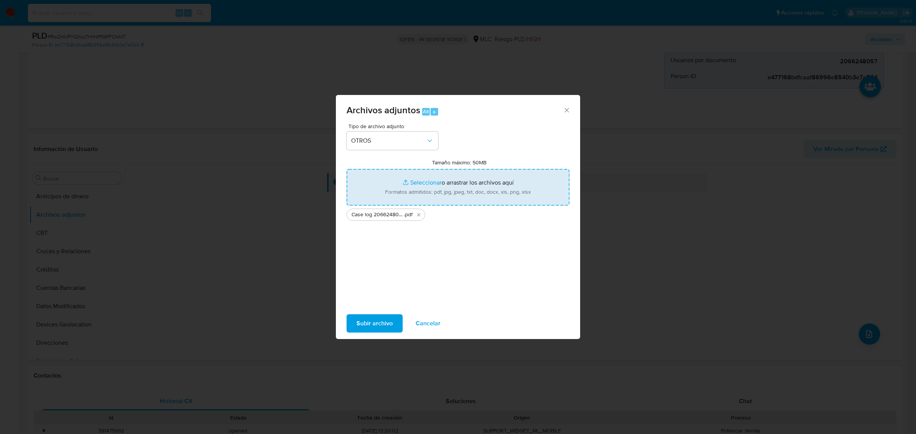
type input "C:\fakepath\Tabla 2066248057.xlsx"
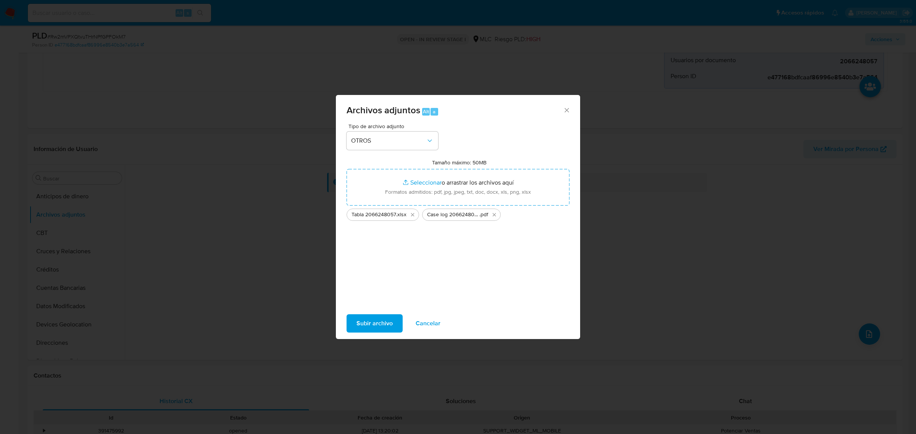
click at [366, 329] on span "Subir archivo" at bounding box center [375, 323] width 36 height 17
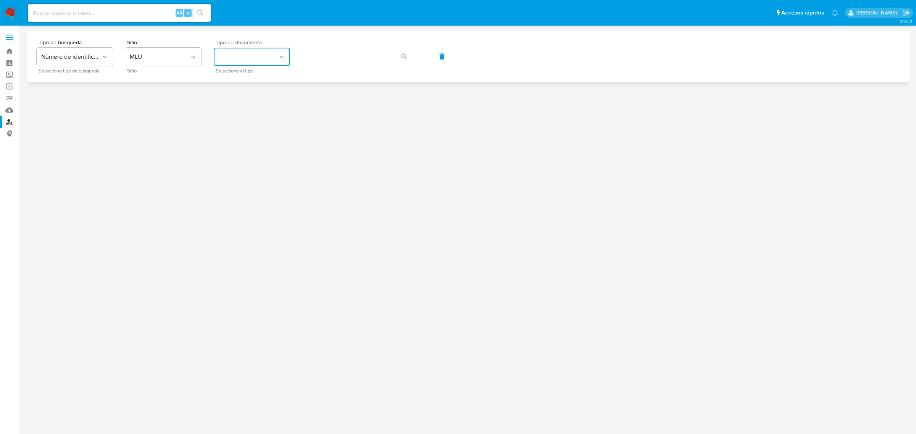
click at [225, 50] on button "identificationType" at bounding box center [252, 57] width 76 height 18
drag, startPoint x: 239, startPoint y: 101, endPoint x: 159, endPoint y: 41, distance: 100.0
click at [234, 100] on div "RUT RUT" at bounding box center [249, 107] width 63 height 26
click at [159, 41] on span "Sitio" at bounding box center [165, 42] width 76 height 5
click at [159, 53] on span "MLU" at bounding box center [160, 57] width 60 height 8
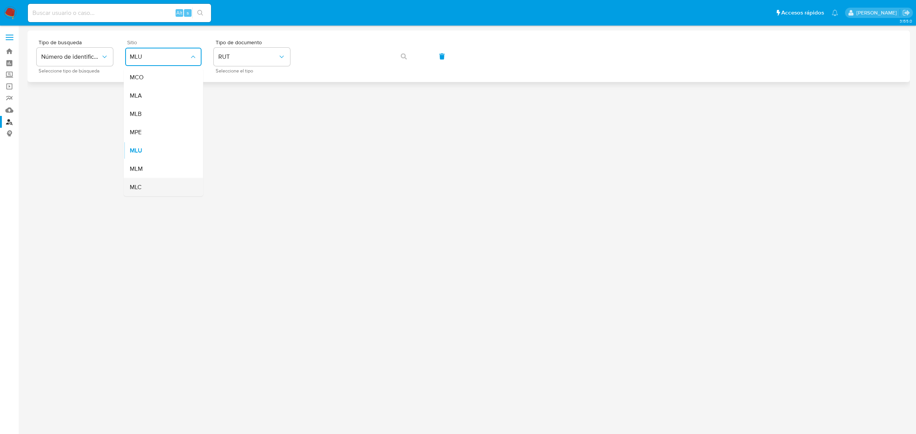
click at [144, 186] on div "MLC" at bounding box center [161, 187] width 63 height 18
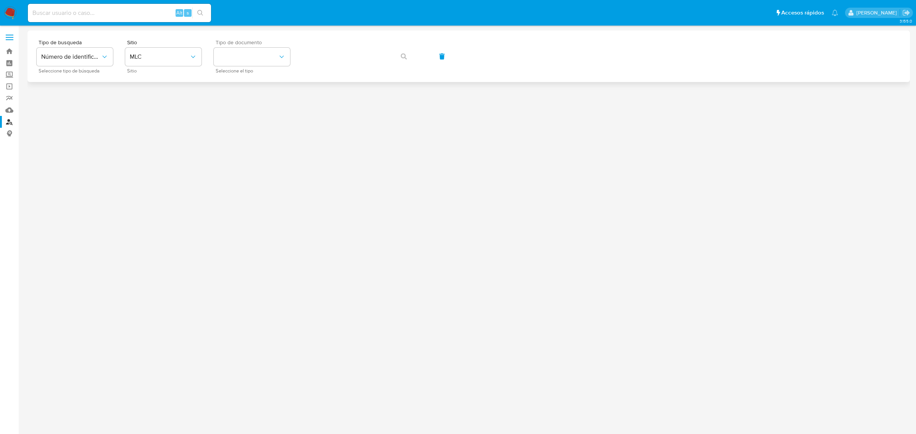
drag, startPoint x: 213, startPoint y: 82, endPoint x: 229, endPoint y: 69, distance: 21.5
click at [213, 82] on div at bounding box center [468, 230] width 883 height 399
click at [236, 62] on button "identificationType" at bounding box center [252, 57] width 76 height 18
drag, startPoint x: 246, startPoint y: 73, endPoint x: 286, endPoint y: 73, distance: 40.1
click at [247, 73] on div "RUT RUT" at bounding box center [249, 81] width 63 height 26
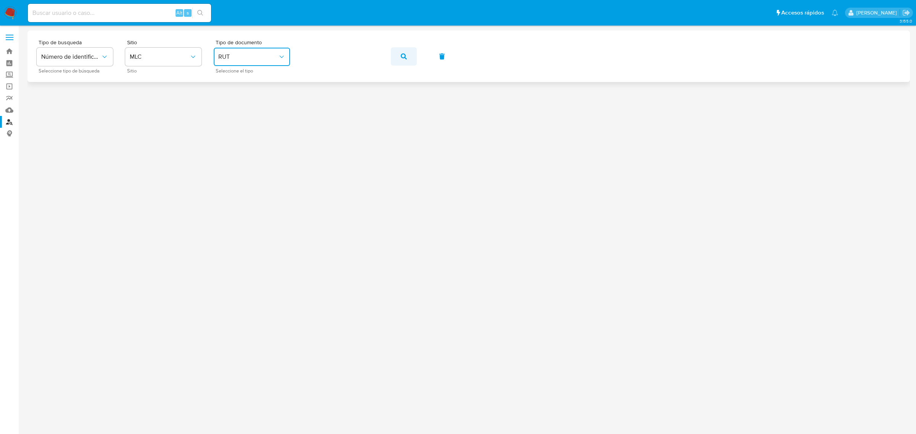
click at [414, 59] on button "button" at bounding box center [404, 56] width 26 height 18
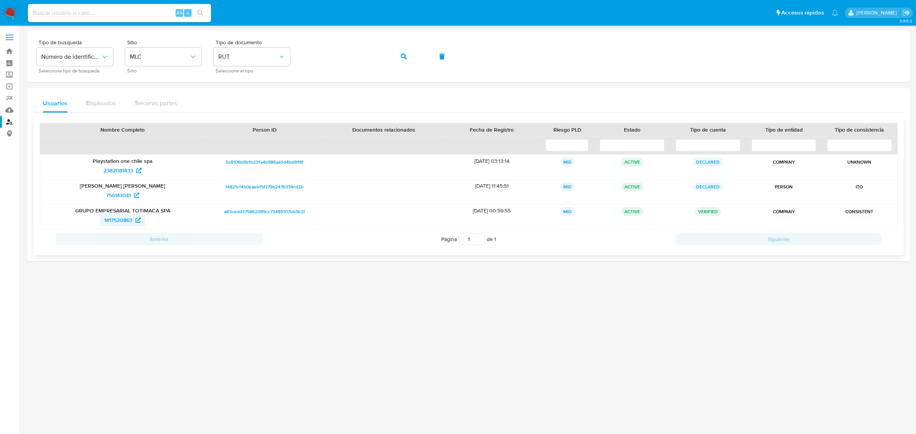
click at [125, 221] on span "1417520863" at bounding box center [118, 220] width 28 height 12
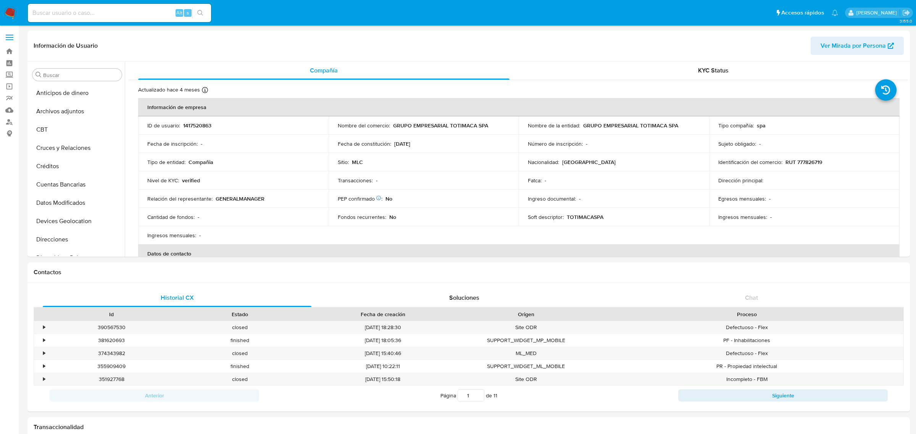
select select "10"
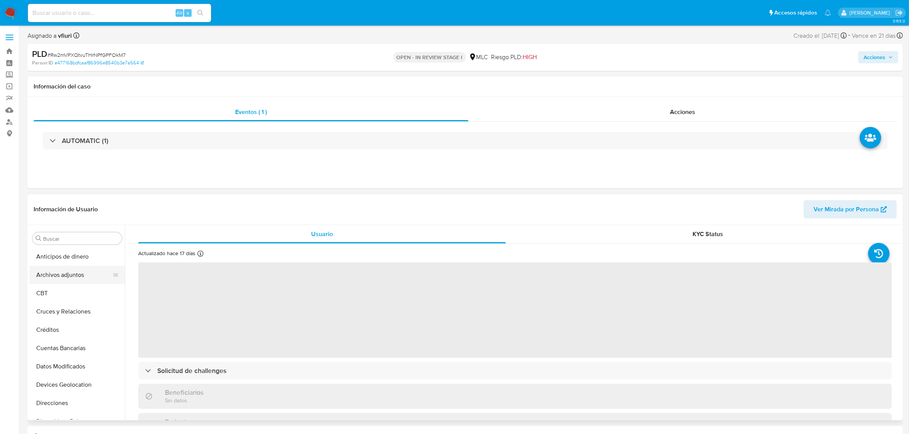
click at [65, 276] on button "Archivos adjuntos" at bounding box center [73, 275] width 89 height 18
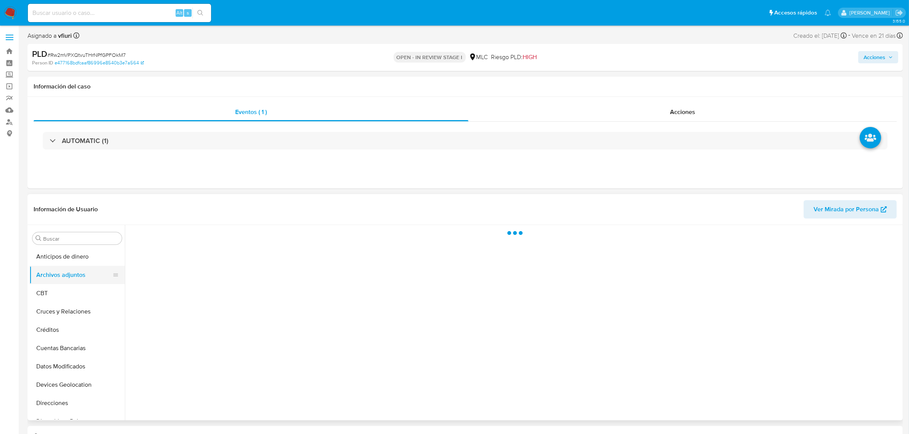
select select "10"
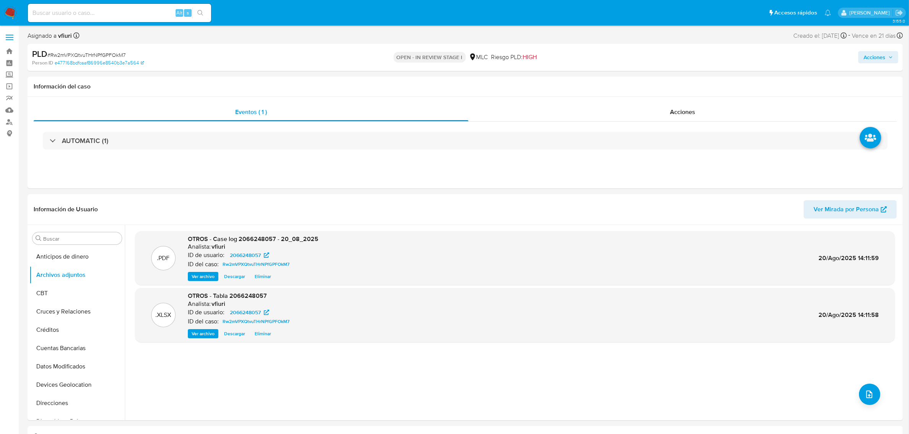
click at [877, 59] on span "Acciones" at bounding box center [875, 57] width 22 height 12
click at [680, 86] on div "Resolución del caso Alt r" at bounding box center [670, 82] width 73 height 20
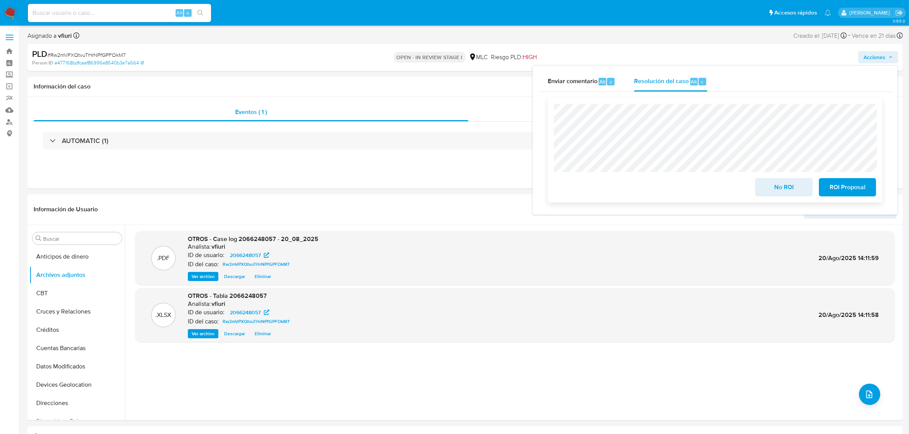
click at [781, 195] on span "No ROI" at bounding box center [783, 187] width 37 height 17
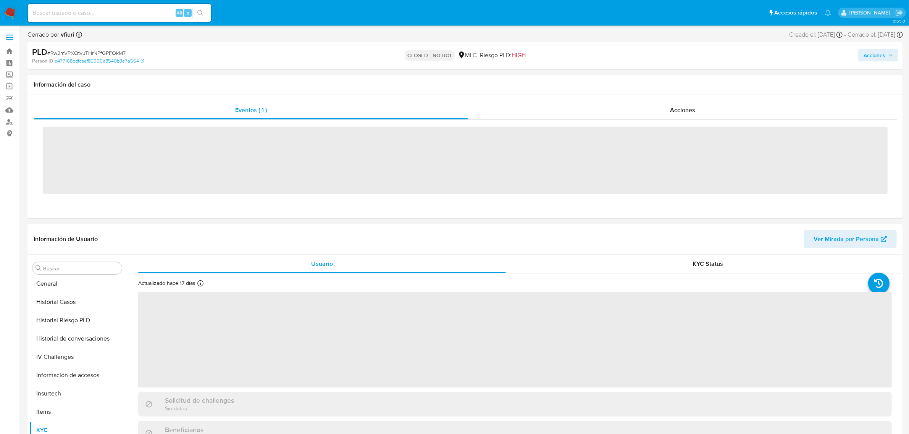
scroll to position [322, 0]
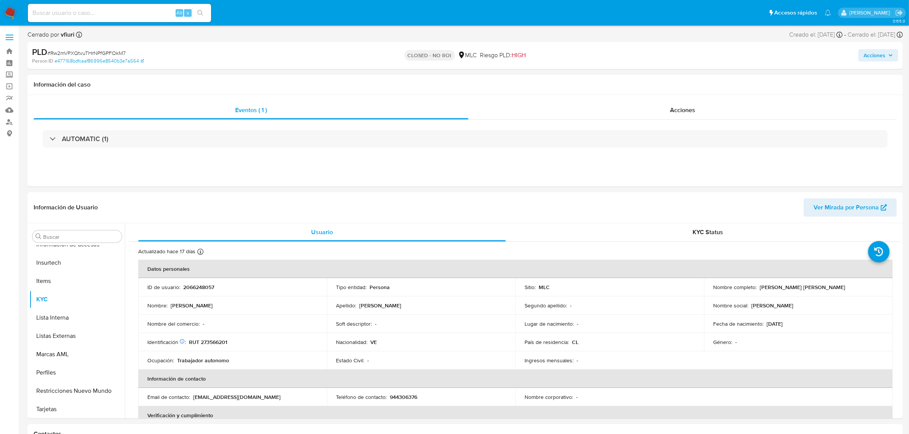
select select "10"
click at [4, 49] on link "Bandeja" at bounding box center [45, 51] width 91 height 12
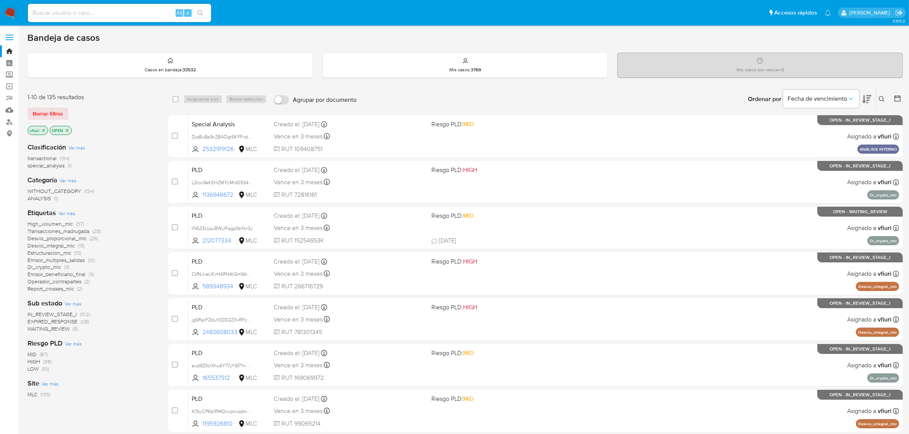
click at [882, 101] on icon at bounding box center [882, 99] width 6 height 6
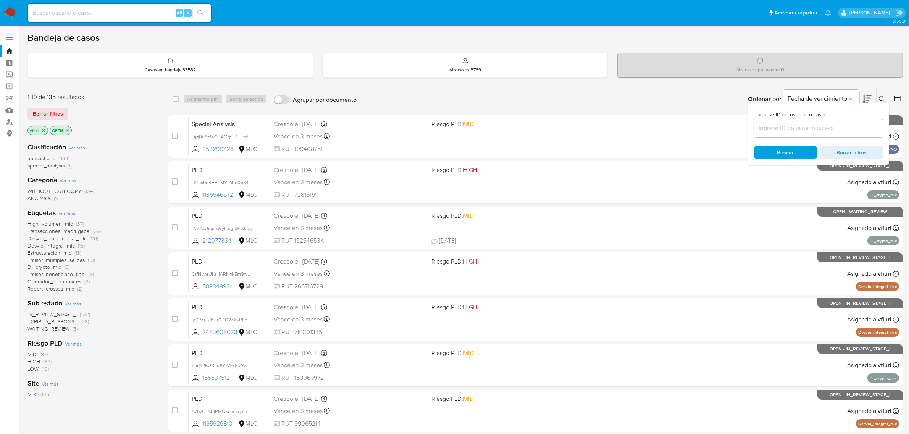
click at [820, 123] on input at bounding box center [818, 128] width 129 height 10
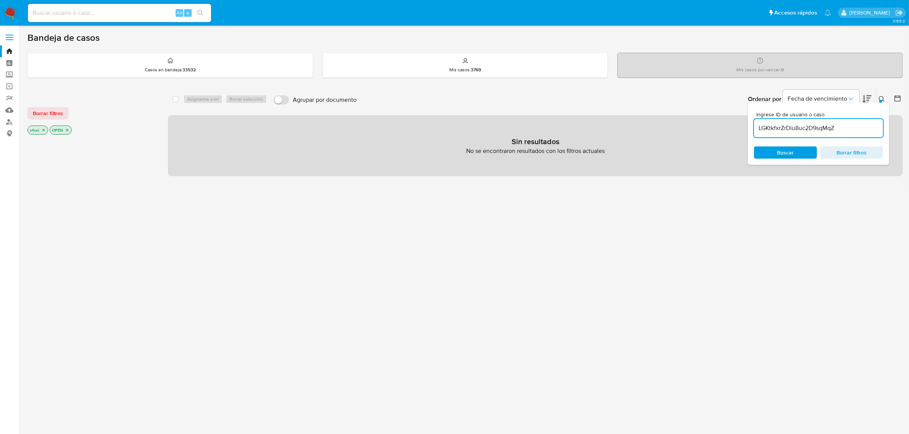
click at [69, 128] on icon "close-filter" at bounding box center [67, 130] width 5 height 5
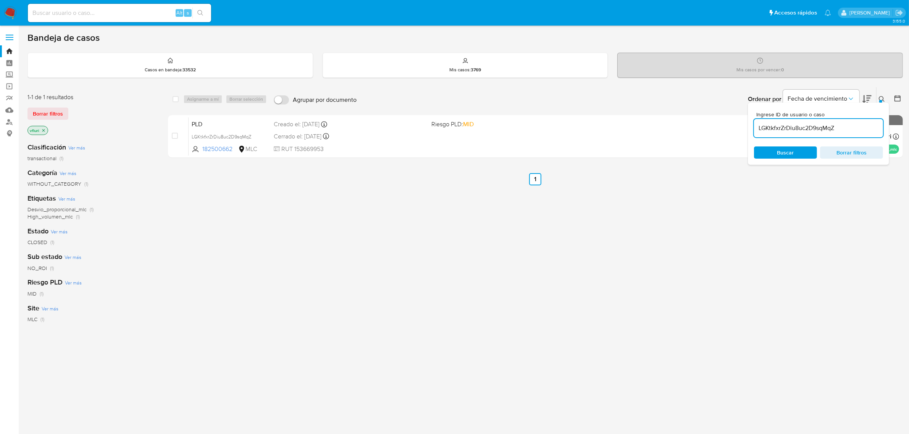
drag, startPoint x: 686, startPoint y: 303, endPoint x: 890, endPoint y: 92, distance: 292.7
click at [688, 303] on div "select-all-cases-checkbox Asignarme a mí Borrar selección Agrupar por documento…" at bounding box center [535, 260] width 735 height 346
click at [883, 97] on icon at bounding box center [882, 99] width 6 height 6
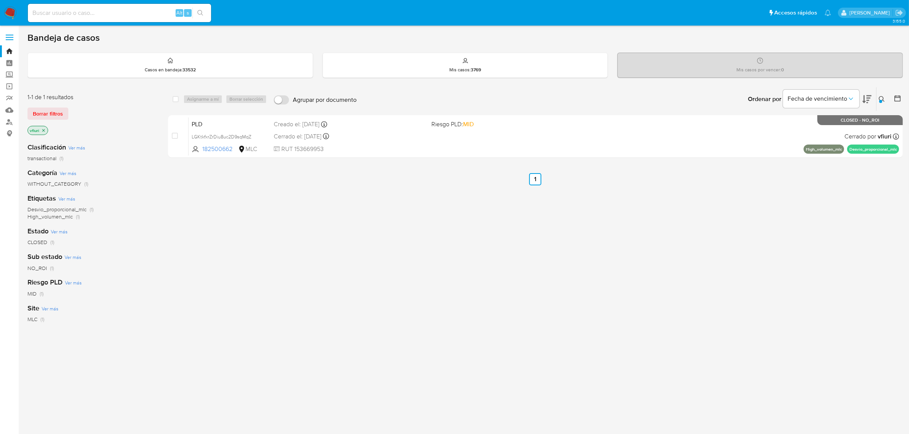
click at [878, 102] on button at bounding box center [883, 99] width 13 height 9
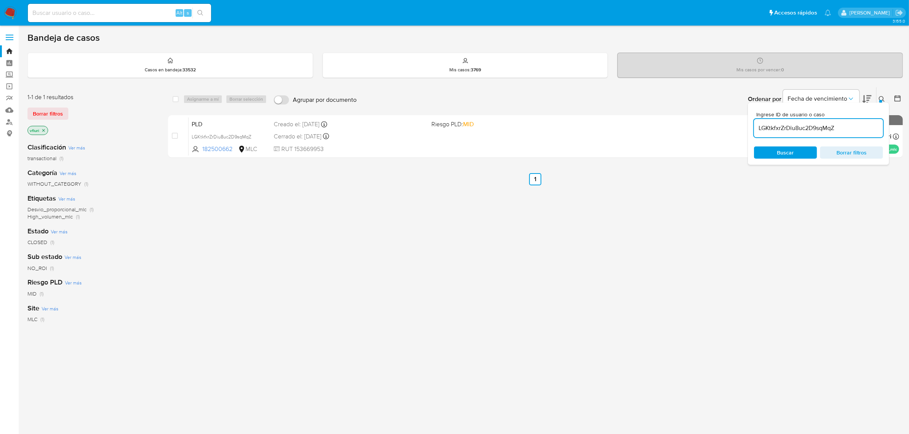
click at [791, 124] on input "LGKtkfxrZrDiu8uc2D9sqMqZ" at bounding box center [818, 128] width 129 height 10
click at [880, 96] on icon at bounding box center [882, 99] width 6 height 6
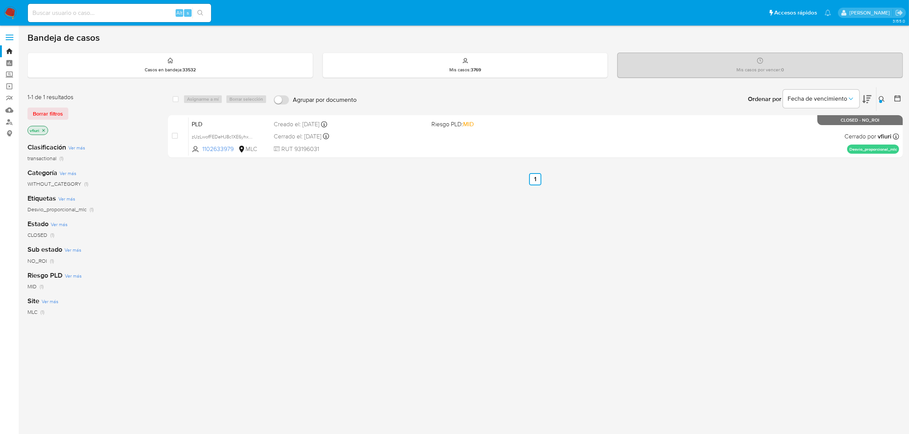
click at [878, 102] on button at bounding box center [883, 99] width 13 height 9
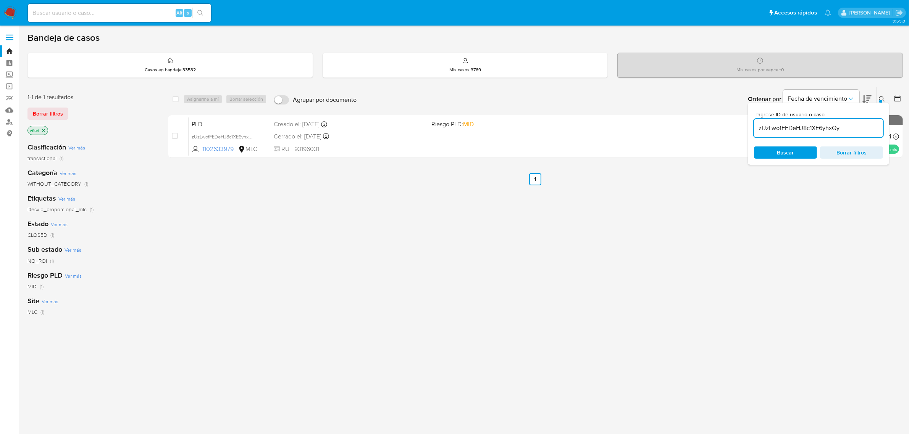
click at [796, 129] on input "zUzLwofFEDeHJ8c1XE6yhxQy" at bounding box center [818, 128] width 129 height 10
type input "3g34I3efEK4F4w9KMVH7m4gy"
click at [880, 98] on icon at bounding box center [882, 99] width 6 height 6
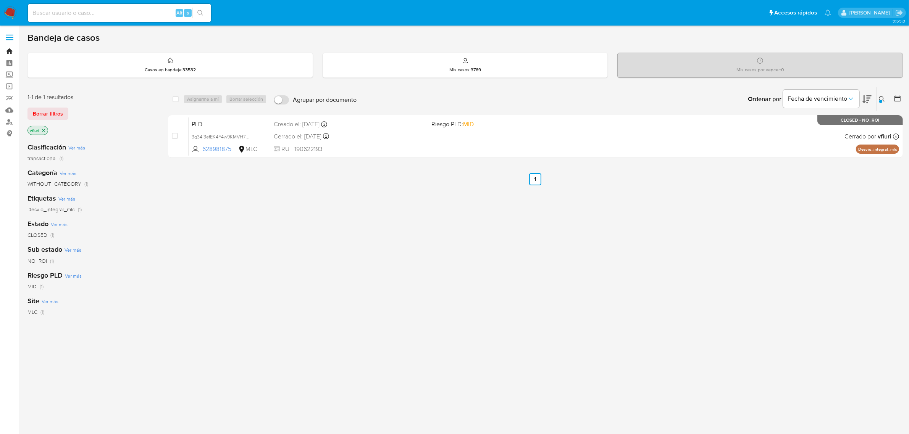
click at [6, 48] on link "Bandeja" at bounding box center [45, 51] width 91 height 12
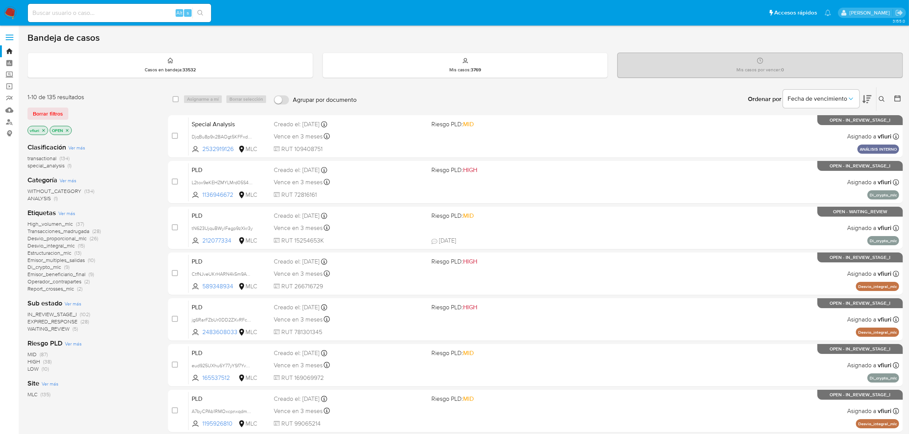
click at [44, 229] on span "Transacciones_madrugada" at bounding box center [58, 232] width 62 height 8
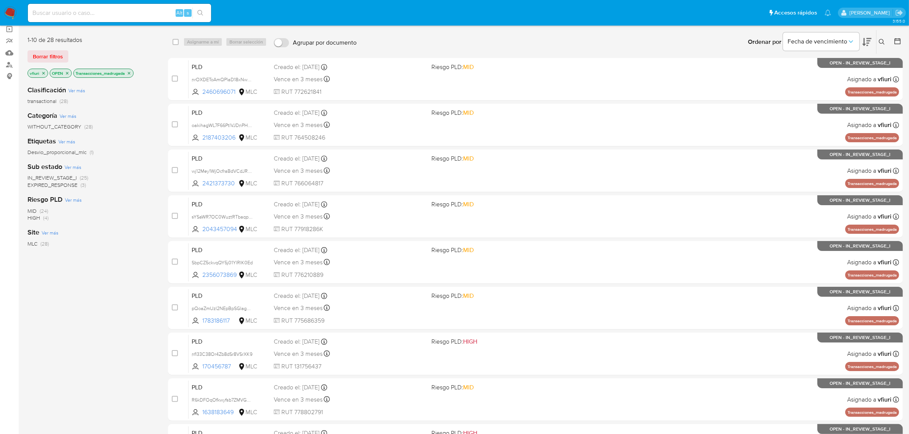
scroll to position [167, 0]
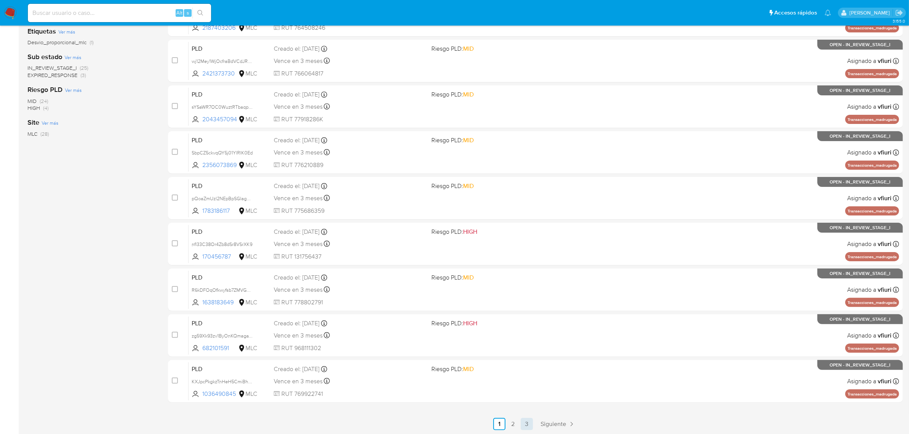
click at [525, 428] on link "3" at bounding box center [527, 424] width 12 height 12
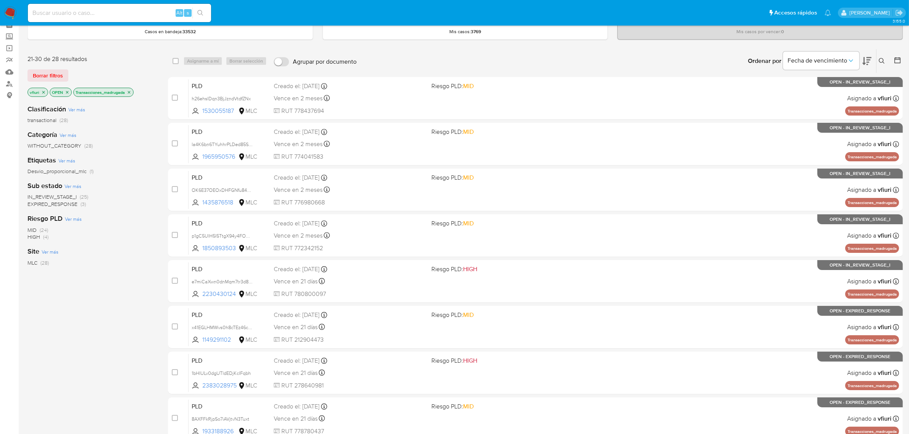
scroll to position [76, 0]
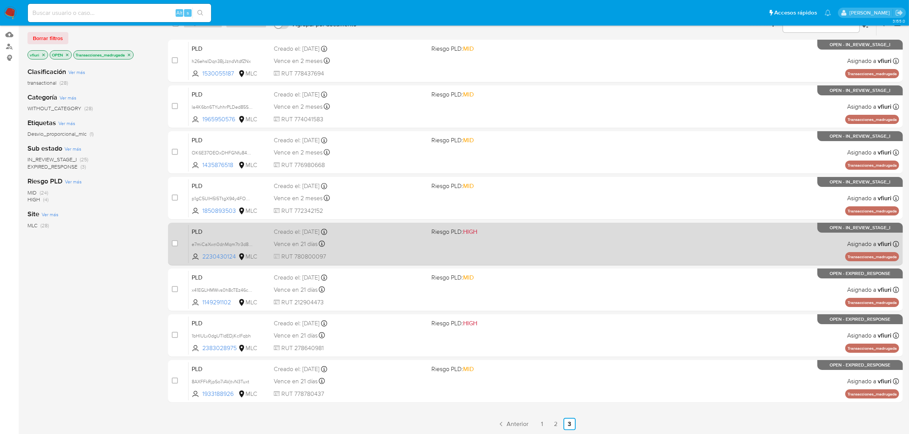
click at [521, 241] on div "PLD e7miCaXwn0dnMqm7tr3d8Lol 2230430124 MLC Riesgo PLD: HIGH Creado el: [DATE] …" at bounding box center [544, 244] width 710 height 39
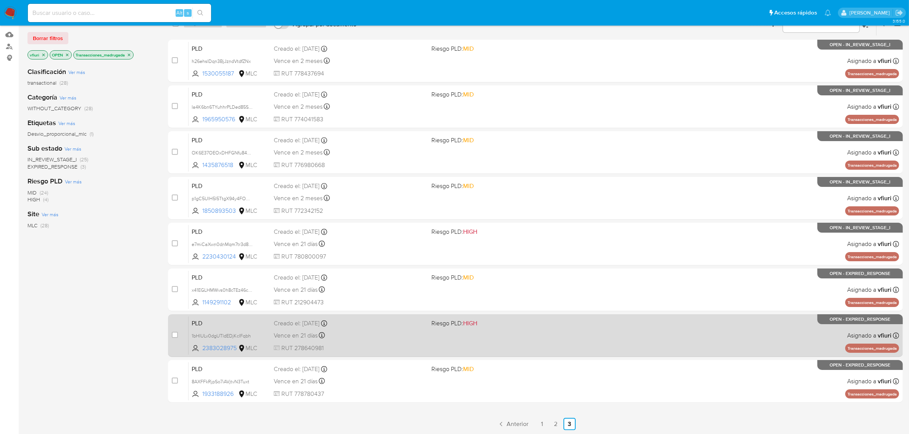
click at [575, 330] on div "PLD 1bHIULv0dgUTldEDjKcIFqbh 2383028975 MLC Riesgo PLD: HIGH Creado el: [DATE] …" at bounding box center [544, 335] width 710 height 39
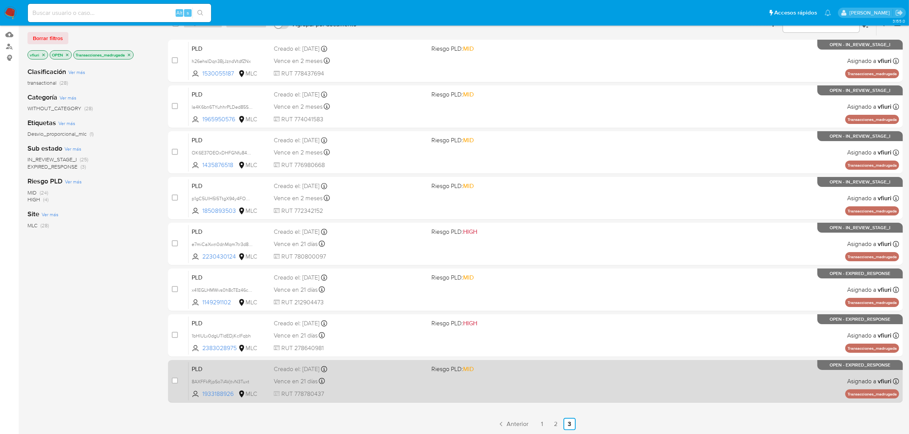
click at [425, 397] on span "RUT 778780437" at bounding box center [350, 394] width 152 height 8
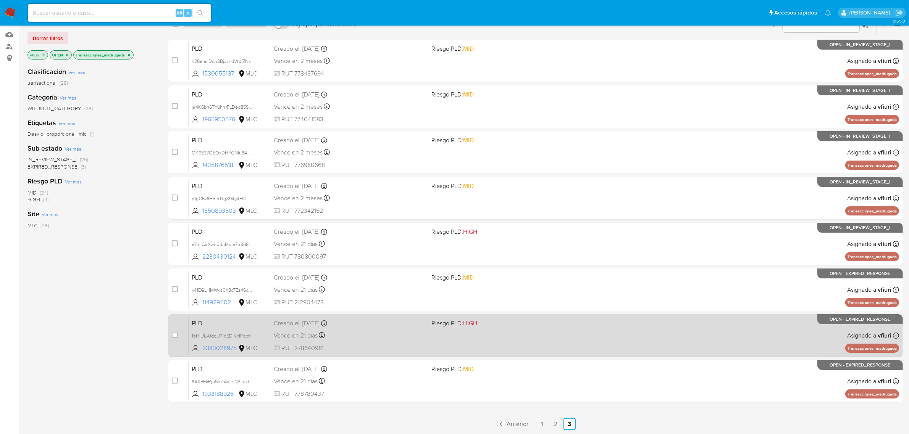
click at [558, 426] on link "2" at bounding box center [556, 424] width 12 height 12
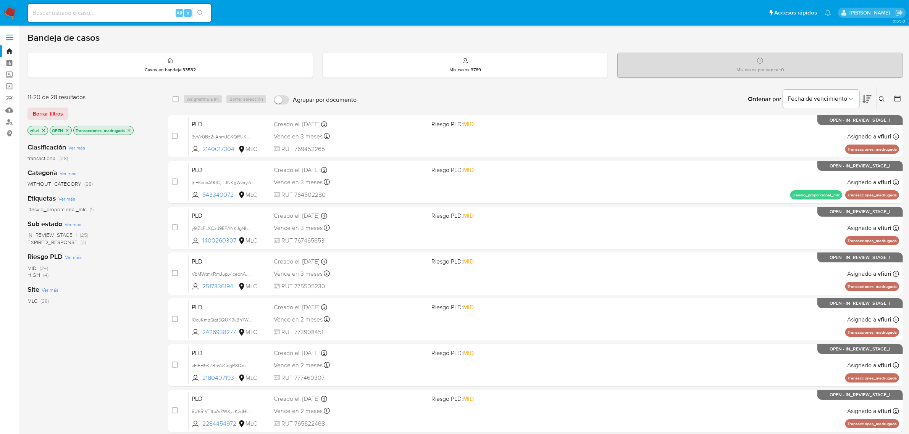
click at [130, 129] on icon "close-filter" at bounding box center [129, 130] width 3 height 3
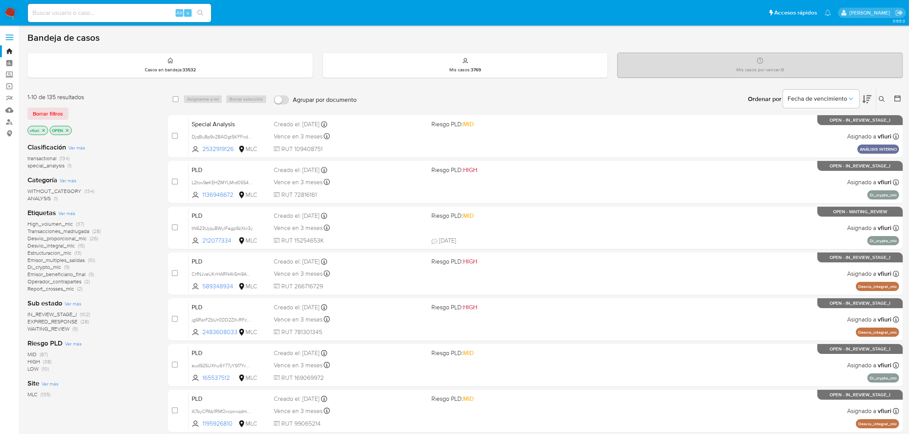
click at [53, 223] on span "High_volumen_mlc" at bounding box center [49, 224] width 45 height 8
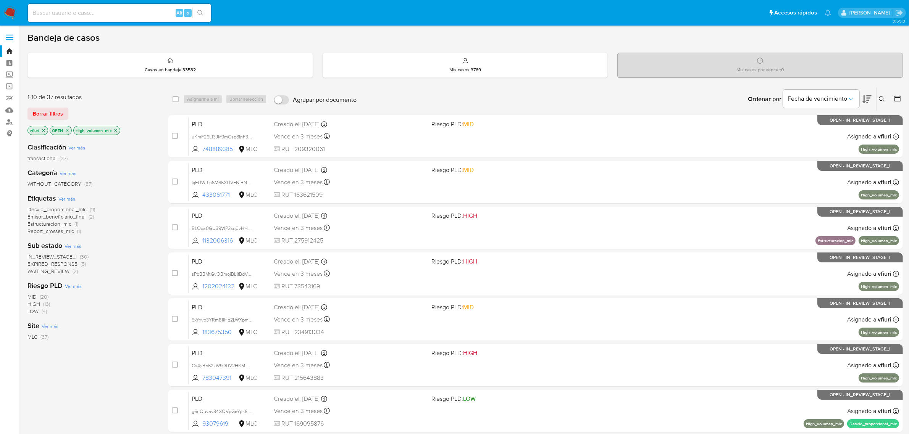
click at [900, 94] on div at bounding box center [896, 99] width 14 height 24
click at [898, 100] on icon at bounding box center [898, 99] width 8 height 8
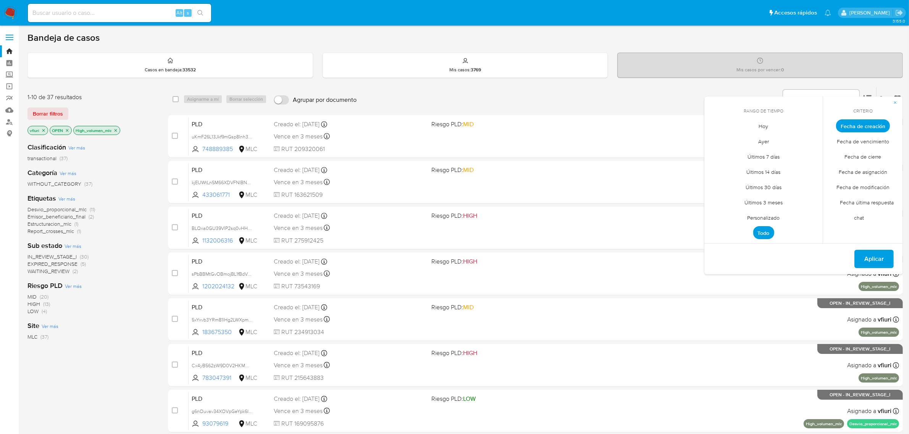
click at [750, 216] on span "Personalizado" at bounding box center [763, 218] width 48 height 16
click at [717, 142] on icon "Mes anterior" at bounding box center [716, 140] width 9 height 9
click at [810, 138] on icon "Mes siguiente" at bounding box center [810, 140] width 9 height 9
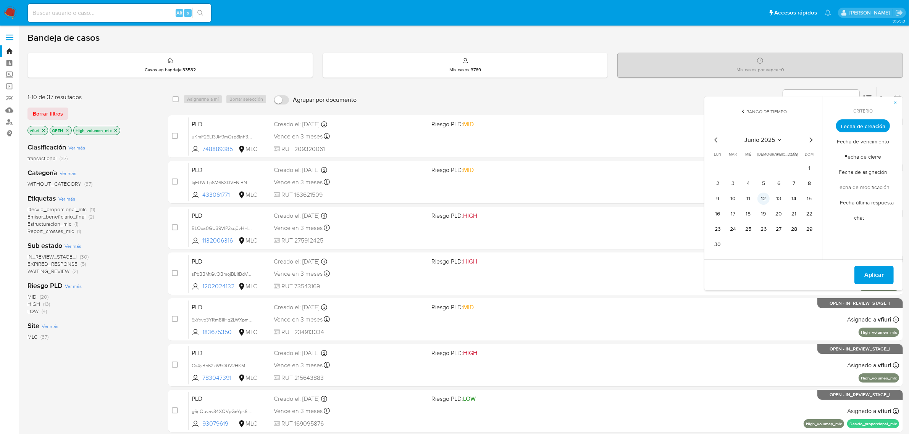
click at [762, 198] on button "12" at bounding box center [763, 199] width 12 height 12
click at [863, 274] on button "Aplicar" at bounding box center [873, 275] width 39 height 18
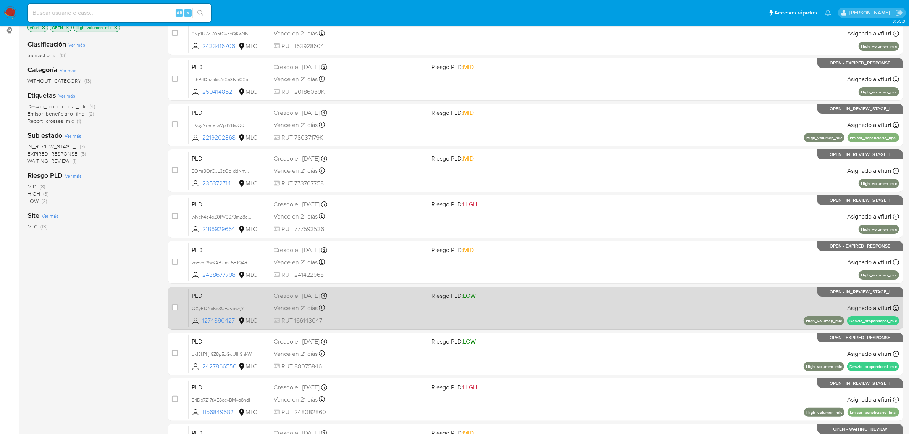
scroll to position [167, 0]
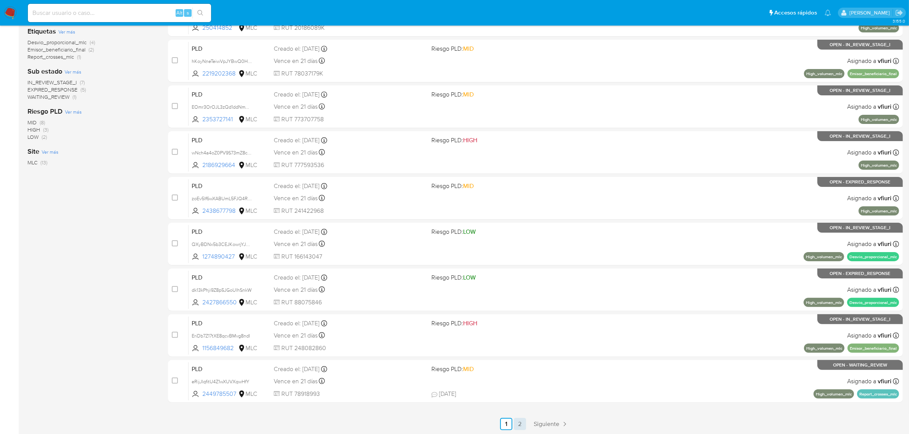
click at [521, 426] on link "2" at bounding box center [520, 424] width 12 height 12
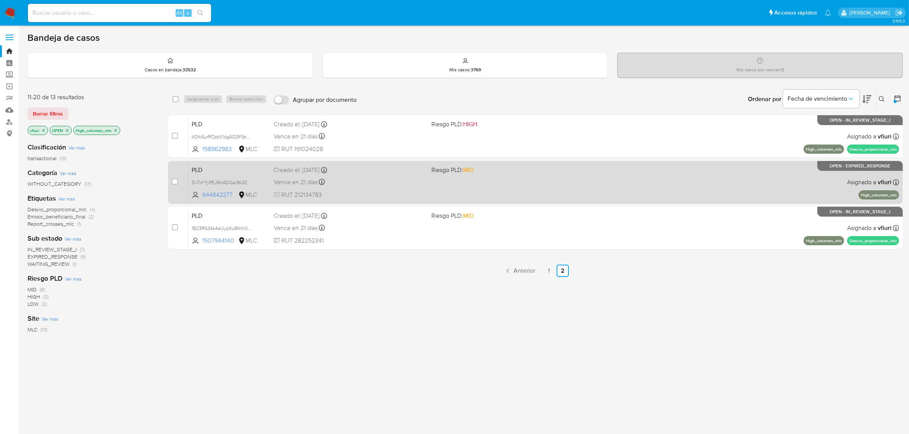
click at [499, 189] on div "PLD DvTxYYyPEJ6HADGal9k3Z5AD 644642277 MLC Riesgo PLD: MID Creado el: 12/06/202…" at bounding box center [544, 182] width 710 height 39
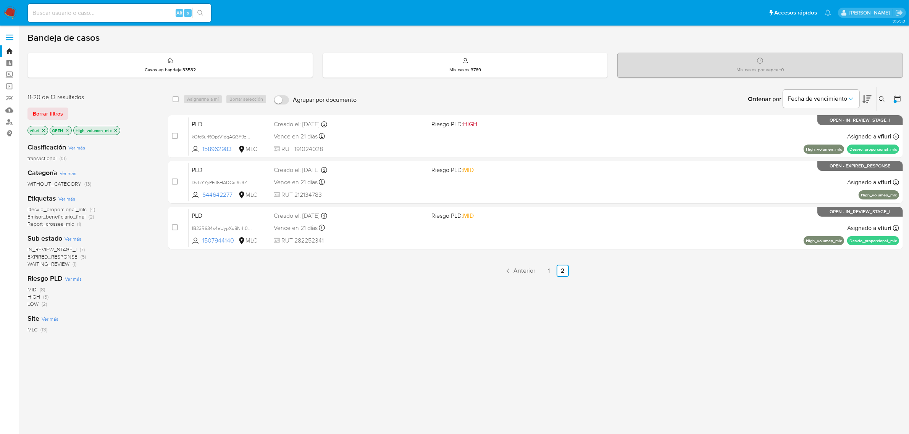
click at [879, 96] on icon at bounding box center [882, 99] width 6 height 6
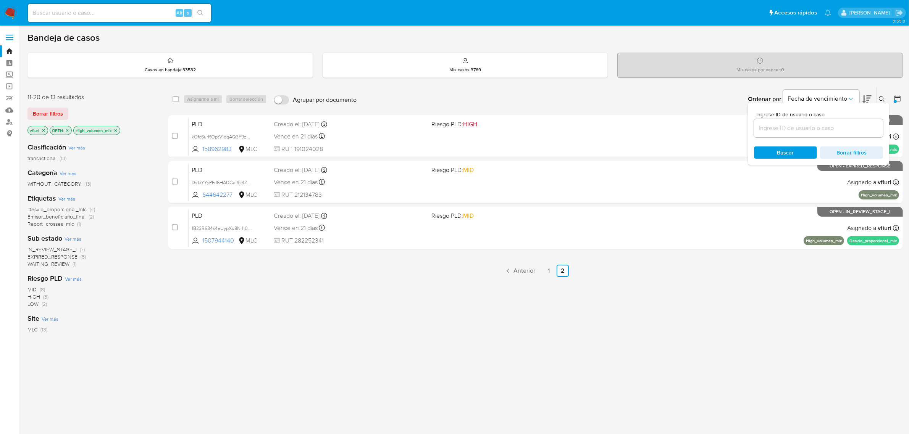
click at [793, 123] on input at bounding box center [818, 128] width 129 height 10
type input "https://aladdin.adminml.com/case/DvTxYYyPEJ6HADGal9k3Z5AD#:~:text=DvTxYYyPEJ6HA…"
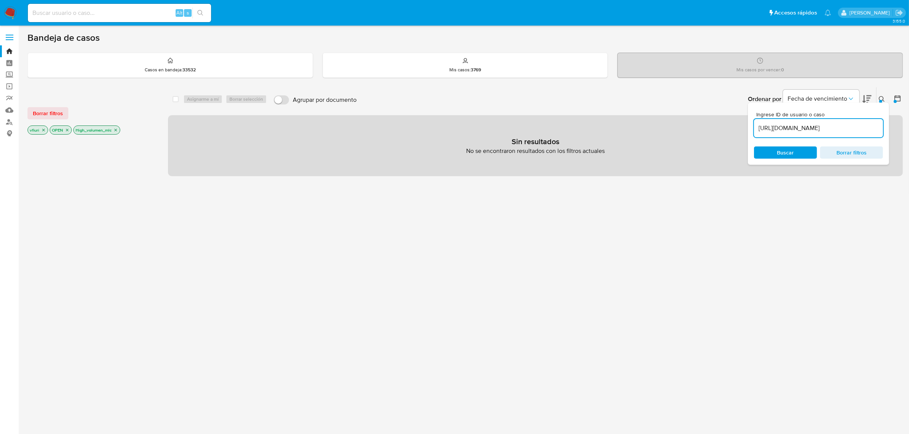
click at [786, 130] on input "https://aladdin.adminml.com/case/DvTxYYyPEJ6HADGal9k3Z5AD#:~:text=DvTxYYyPEJ6HA…" at bounding box center [818, 128] width 129 height 10
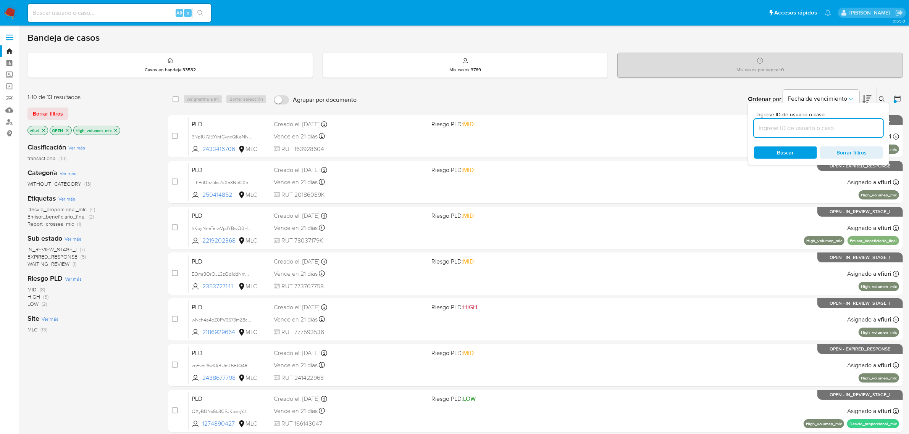
click at [818, 124] on input at bounding box center [818, 128] width 129 height 10
paste input "DvTxYYyPEJ6HADGal9k3Z5AD"
type input "DvTxYYyPEJ6HADGal9k3Z5AD"
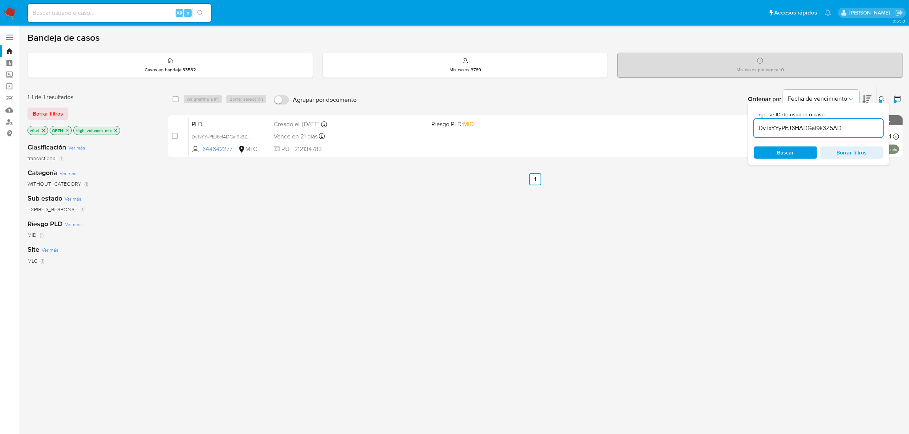
click at [401, 329] on div "select-all-cases-checkbox Asignarme a mí Borrar selección Agrupar por documento…" at bounding box center [535, 260] width 735 height 346
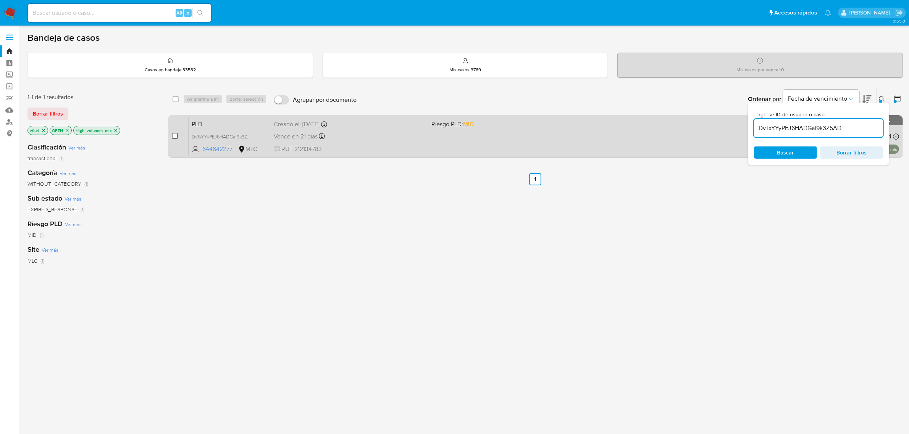
click at [176, 136] on input "checkbox" at bounding box center [175, 136] width 6 height 6
checkbox input "true"
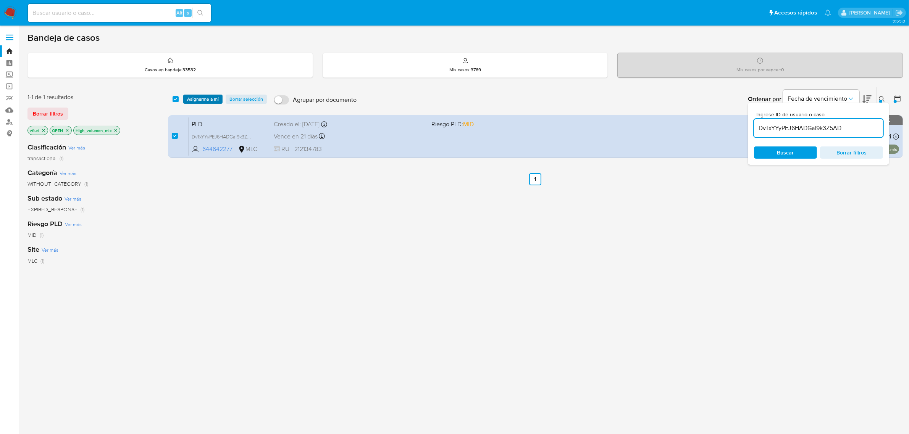
drag, startPoint x: 186, startPoint y: 111, endPoint x: 192, endPoint y: 102, distance: 10.4
click at [191, 105] on div "select-all-cases-checkbox Asignarme a mí Borrar selección Agrupar por documento…" at bounding box center [535, 99] width 735 height 24
click at [195, 98] on span "Asignarme a mí" at bounding box center [203, 99] width 32 height 8
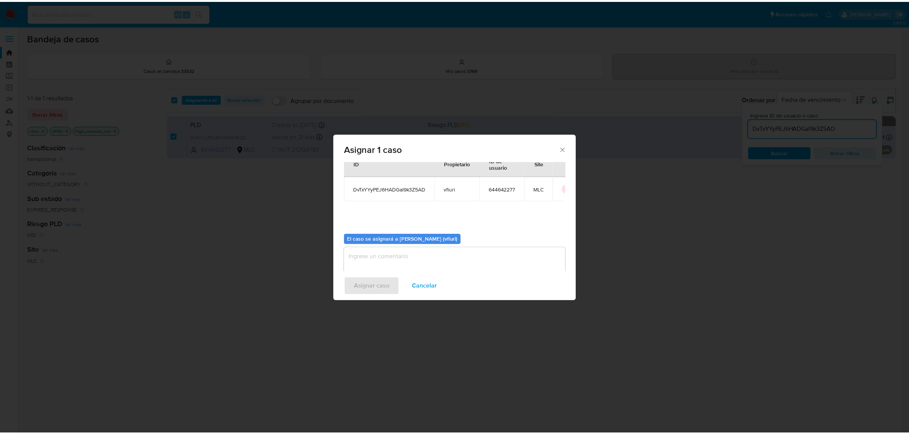
scroll to position [39, 0]
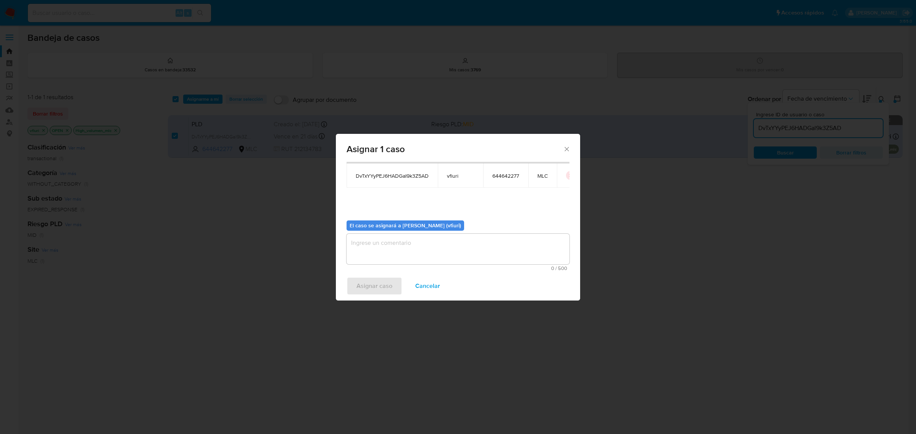
click at [384, 262] on textarea "assign-modal" at bounding box center [458, 249] width 223 height 31
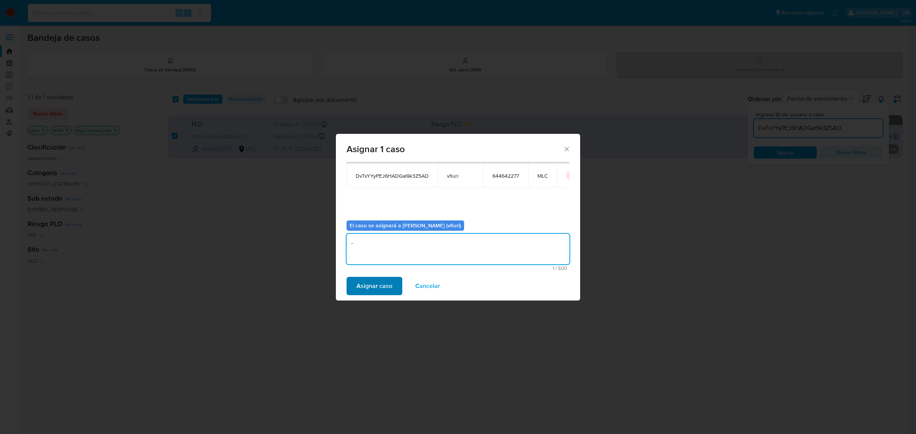
type textarea "-"
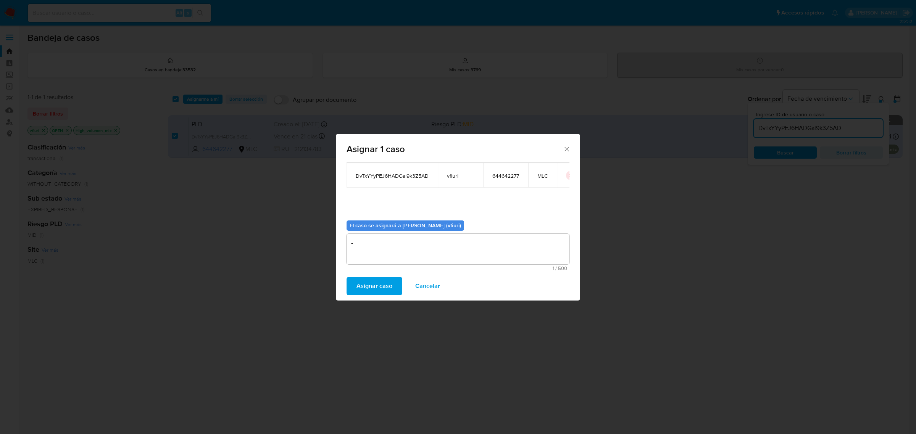
click at [362, 294] on span "Asignar caso" at bounding box center [375, 286] width 36 height 17
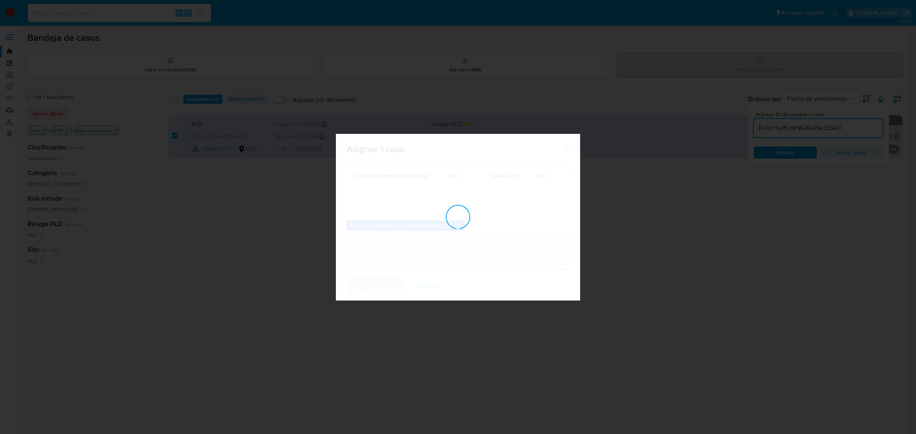
checkbox input "false"
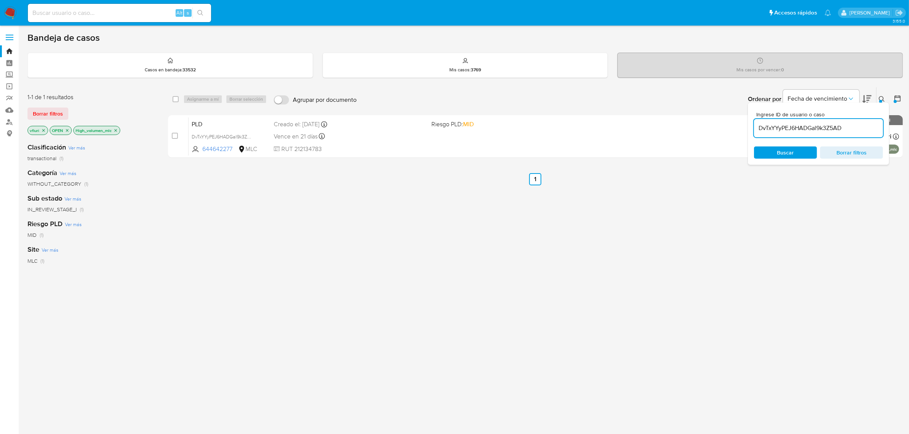
click at [119, 6] on div "Alt s" at bounding box center [119, 13] width 183 height 18
click at [128, 14] on input at bounding box center [119, 13] width 183 height 10
paste input "1436698121"
type input "1436698121"
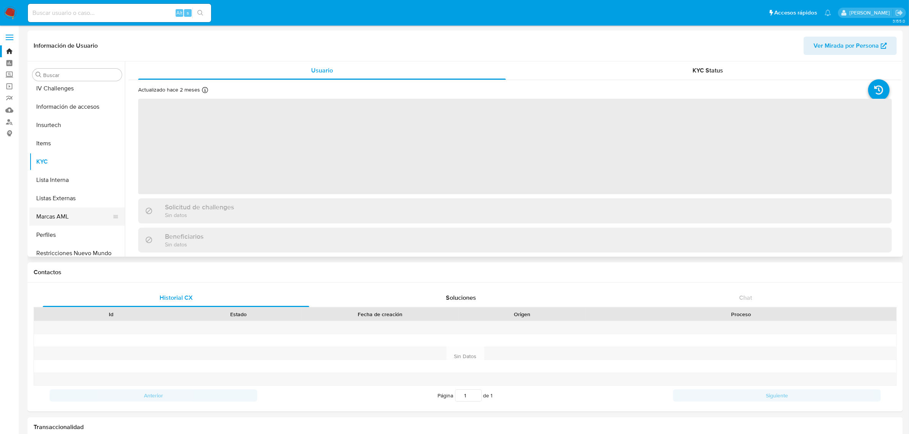
scroll to position [322, 0]
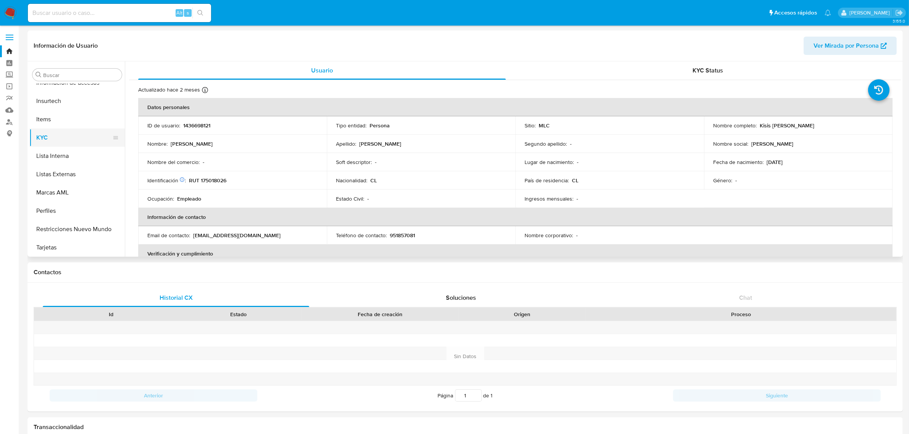
select select "10"
click at [47, 138] on button "General" at bounding box center [73, 134] width 89 height 18
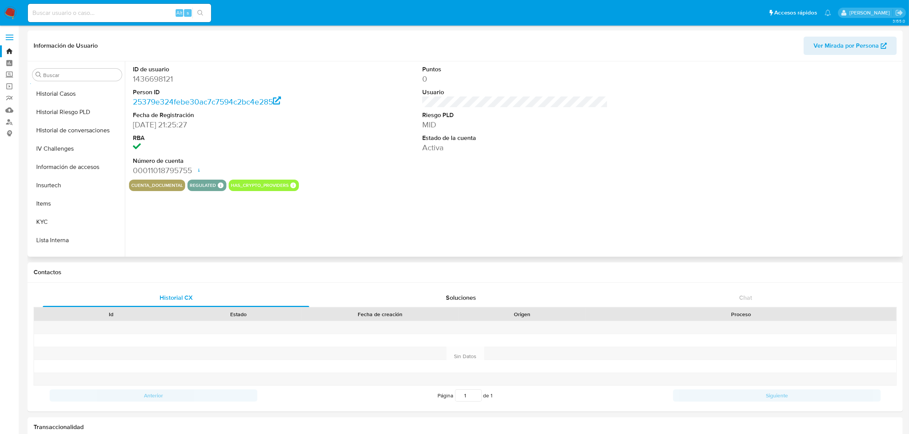
scroll to position [322, 0]
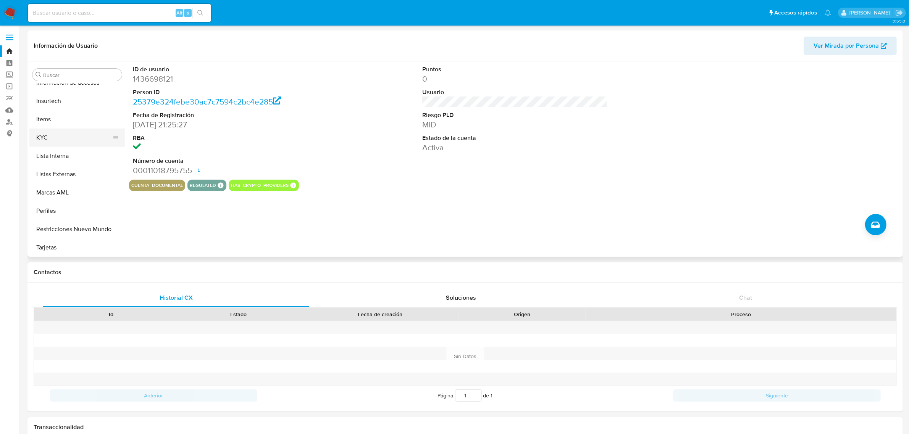
click at [51, 137] on button "KYC" at bounding box center [73, 138] width 89 height 18
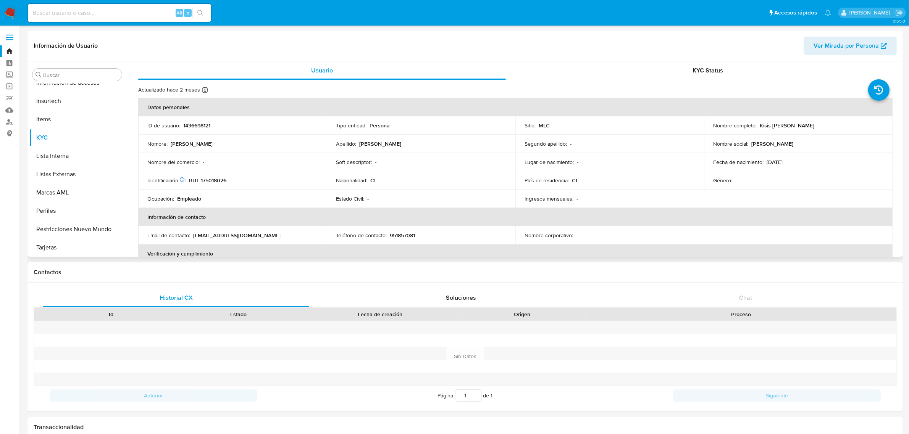
drag, startPoint x: 757, startPoint y: 126, endPoint x: 831, endPoint y: 134, distance: 74.8
click at [831, 134] on td "Nombre completo : Kisis Alejandra Ramírez Cornejo" at bounding box center [798, 125] width 189 height 18
copy p "Kisis Alejandra Ramírez Cornejo"
drag, startPoint x: 237, startPoint y: 176, endPoint x: 188, endPoint y: 186, distance: 49.9
click at [188, 186] on td "Identificación Nº de serie: 528578191 : RUT 175018026" at bounding box center [232, 180] width 189 height 18
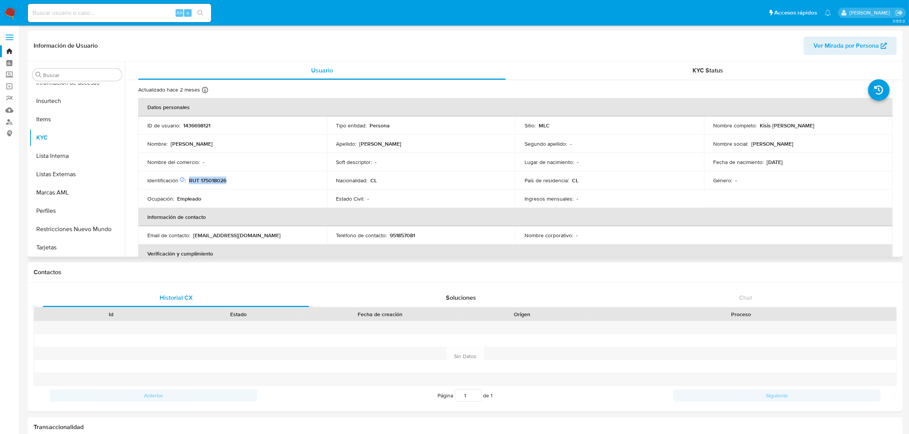
copy p "RUT 175018026"
click at [216, 177] on p "RUT 175018026" at bounding box center [207, 180] width 37 height 7
click at [216, 181] on p "RUT 175018026" at bounding box center [207, 180] width 37 height 7
copy p "175018026"
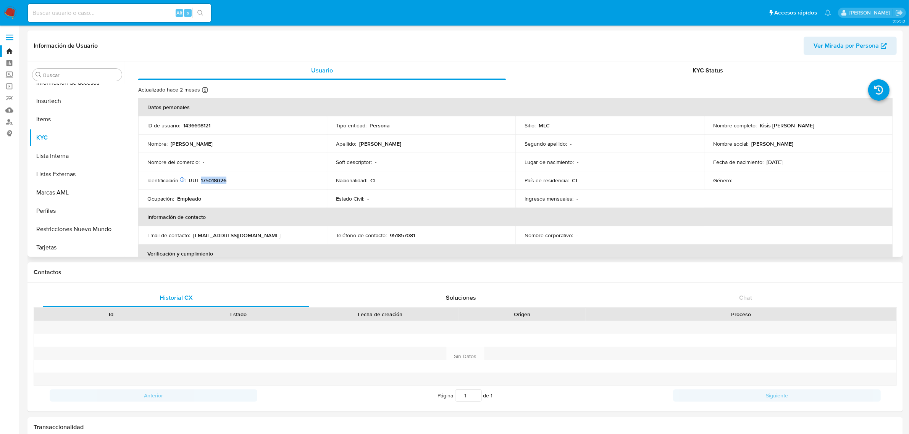
copy p "175018026"
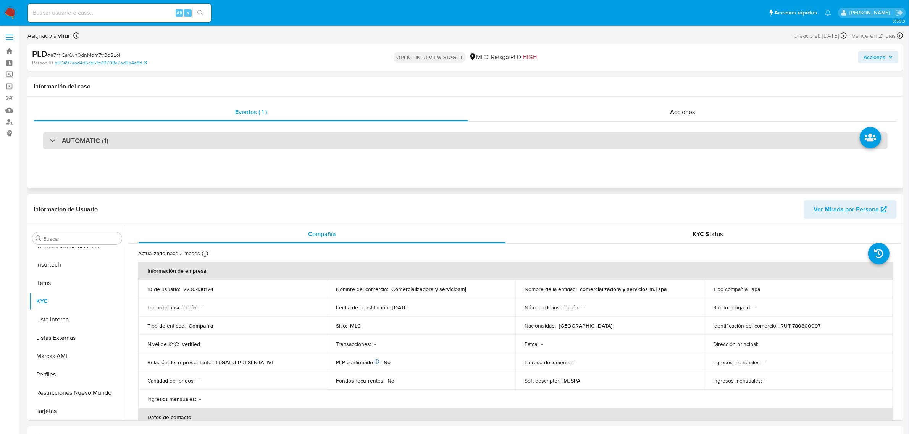
select select "10"
click at [263, 137] on div "AUTOMATIC (1)" at bounding box center [465, 141] width 845 height 18
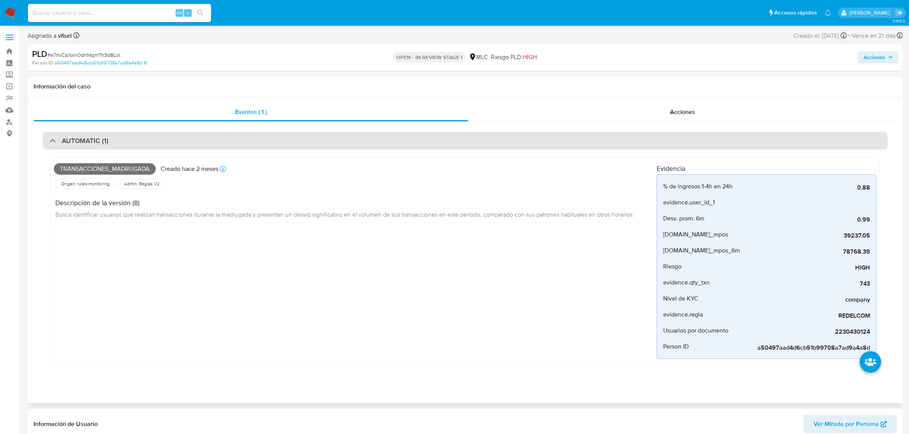
click at [263, 137] on div "AUTOMATIC (1)" at bounding box center [465, 141] width 845 height 18
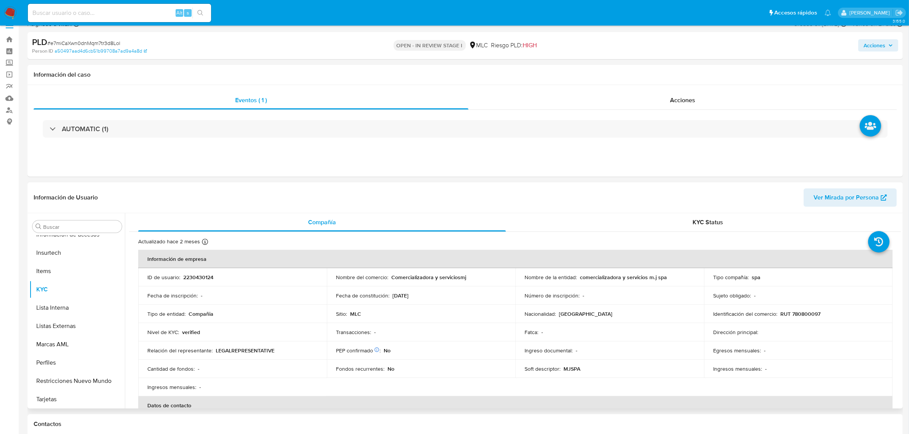
scroll to position [48, 0]
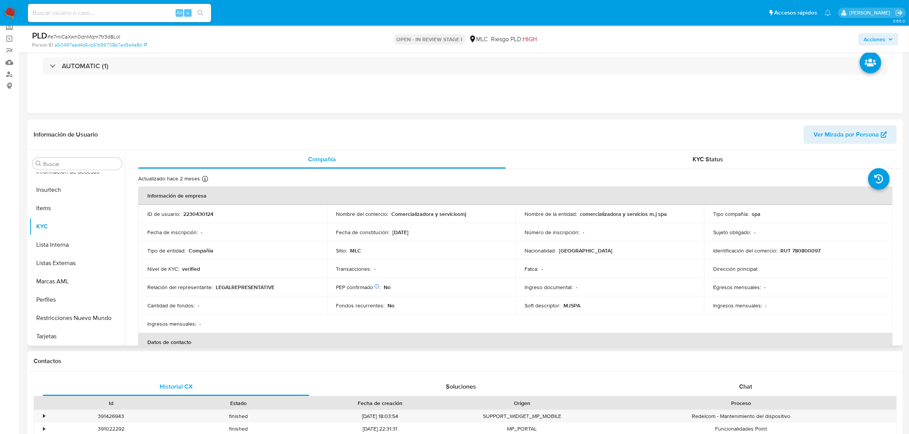
click at [206, 217] on p "2230430124" at bounding box center [198, 214] width 30 height 7
copy p "2230430124"
click at [42, 243] on button "Historial Casos" at bounding box center [73, 241] width 89 height 18
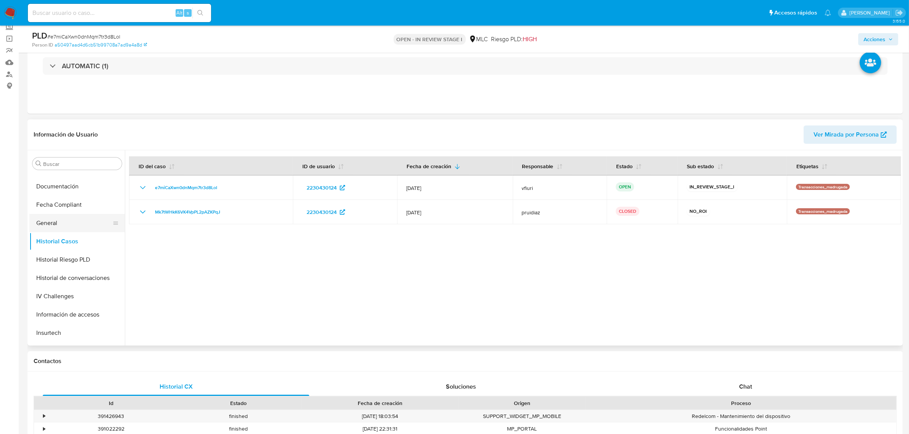
click at [58, 221] on button "General" at bounding box center [73, 223] width 89 height 18
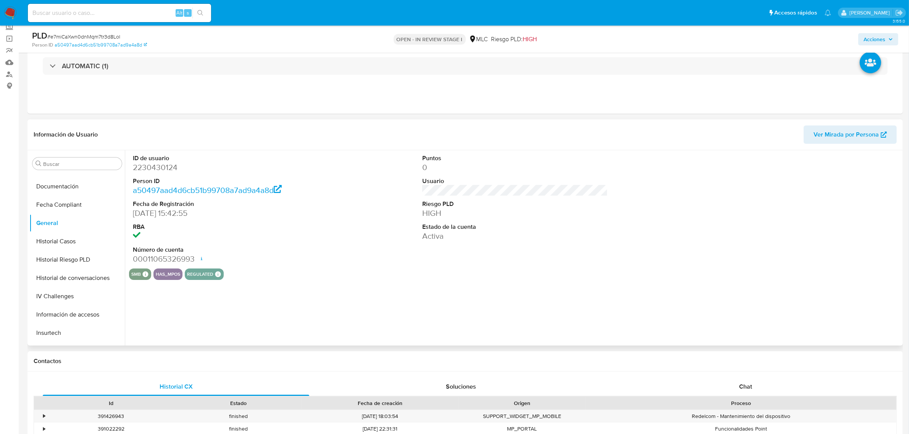
click at [163, 168] on dd "2230430124" at bounding box center [226, 167] width 186 height 11
copy dd "2230430124"
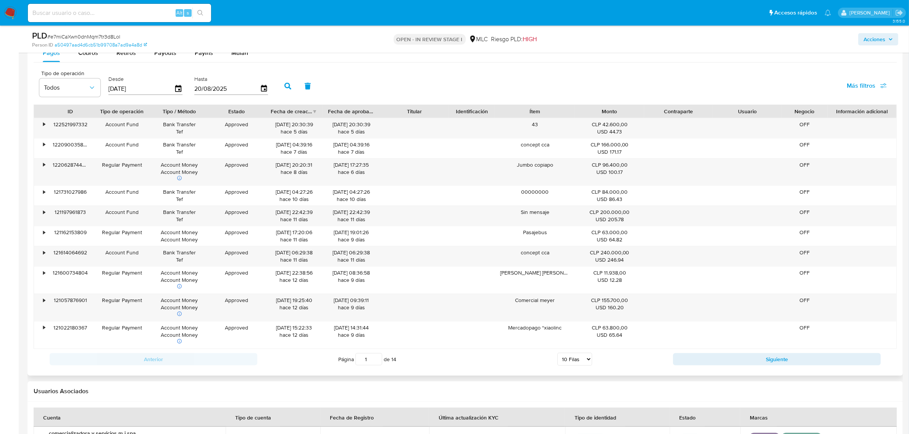
scroll to position [716, 0]
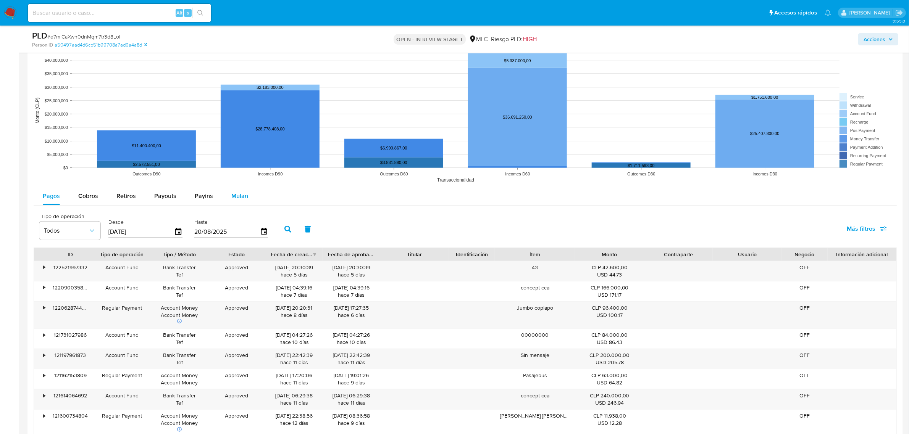
click at [244, 189] on div "Mulan" at bounding box center [239, 196] width 17 height 18
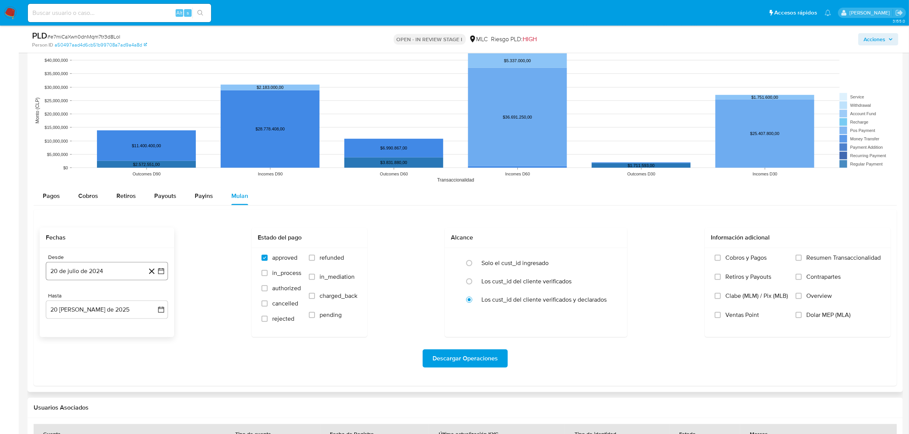
click at [163, 270] on icon "button" at bounding box center [161, 271] width 6 height 6
click at [152, 298] on icon "Mes siguiente" at bounding box center [154, 298] width 9 height 9
click at [92, 363] on button "14" at bounding box center [92, 357] width 12 height 12
click at [157, 309] on button "20 de agosto de 2025" at bounding box center [107, 310] width 122 height 18
click at [96, 253] on button "13" at bounding box center [92, 253] width 12 height 12
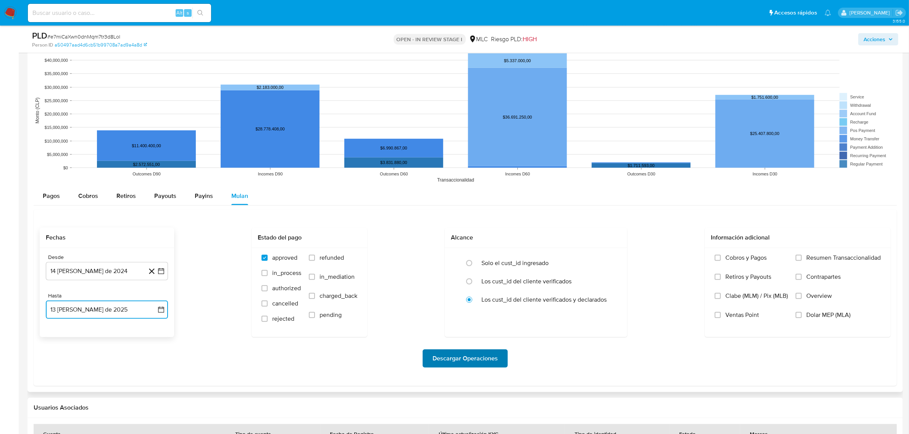
click at [473, 353] on span "Descargar Operaciones" at bounding box center [465, 358] width 65 height 17
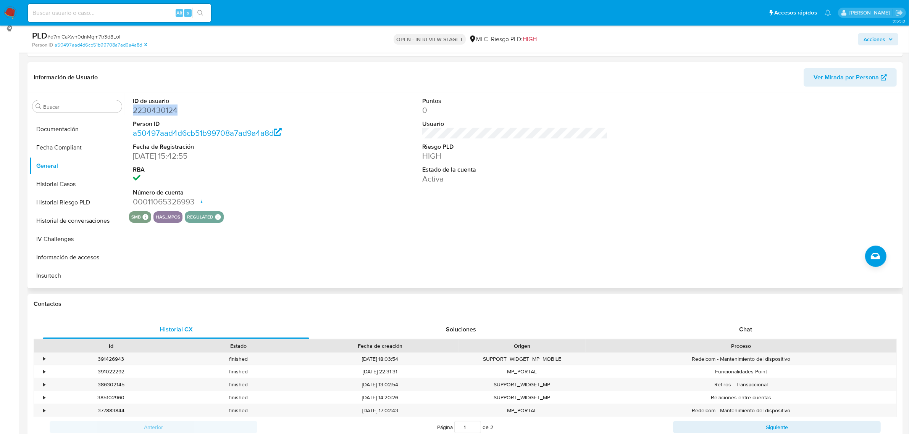
scroll to position [0, 0]
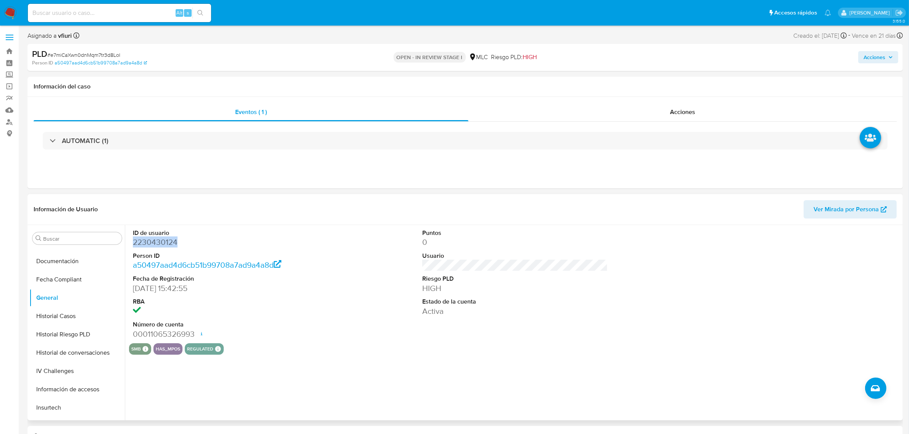
copy dd "2230430124"
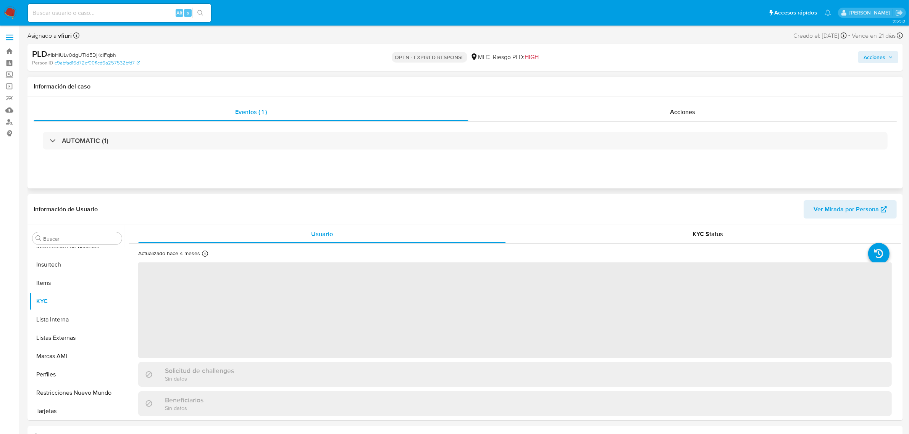
scroll to position [48, 0]
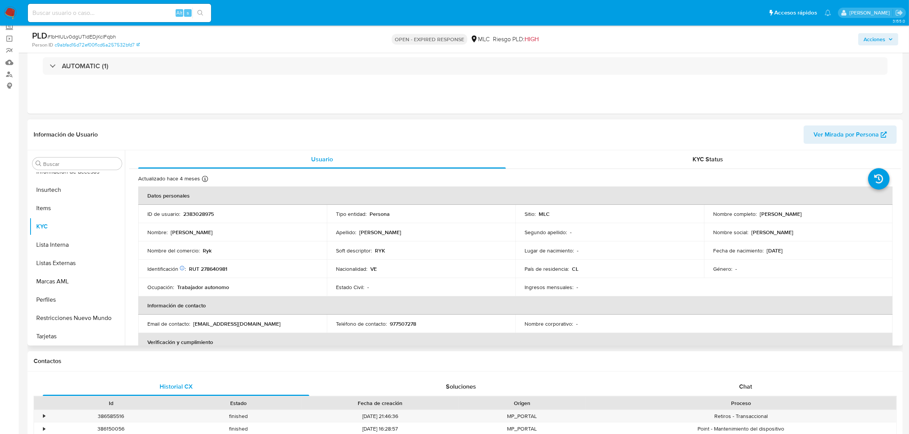
select select "10"
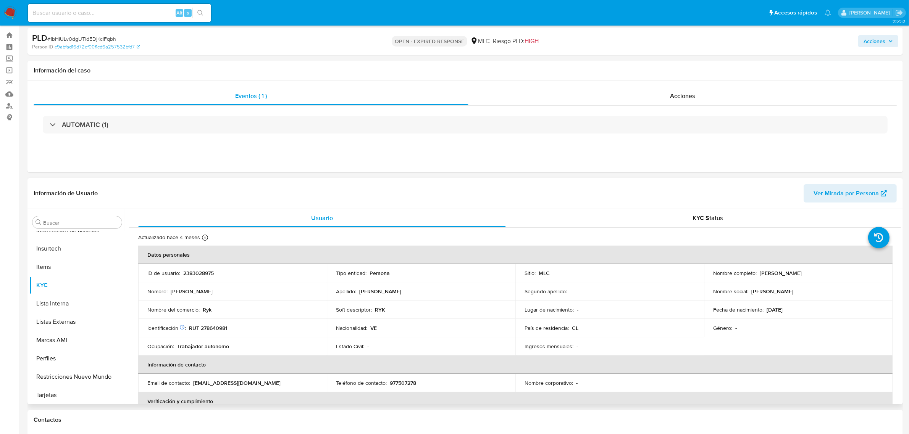
scroll to position [0, 0]
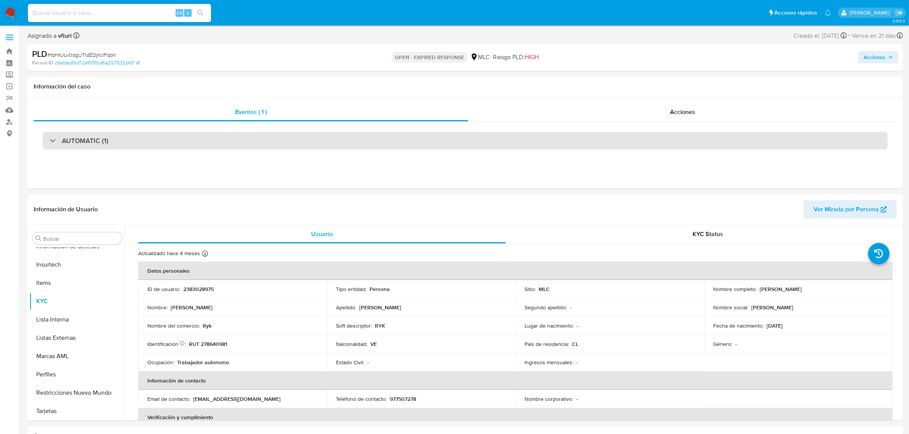
click at [305, 140] on div "AUTOMATIC (1)" at bounding box center [465, 141] width 845 height 18
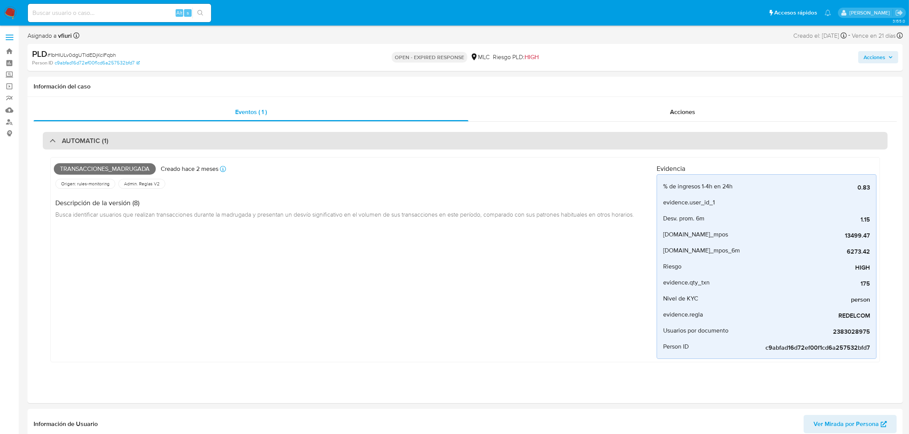
click at [305, 140] on div "AUTOMATIC (1)" at bounding box center [465, 141] width 845 height 18
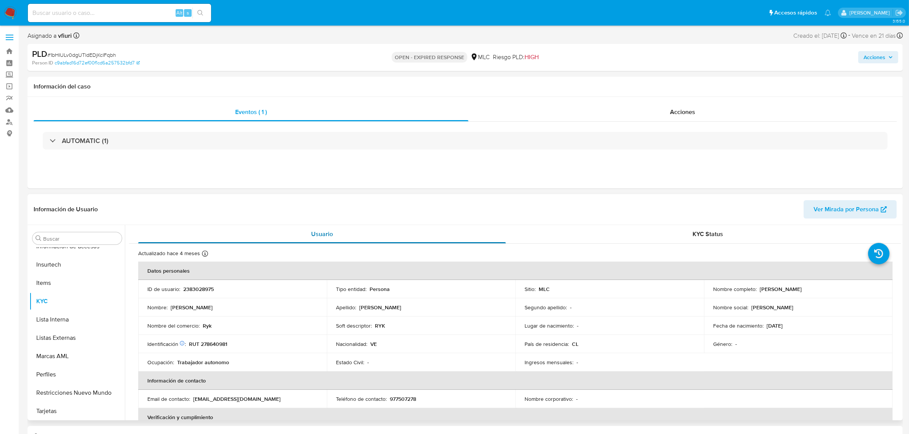
scroll to position [48, 0]
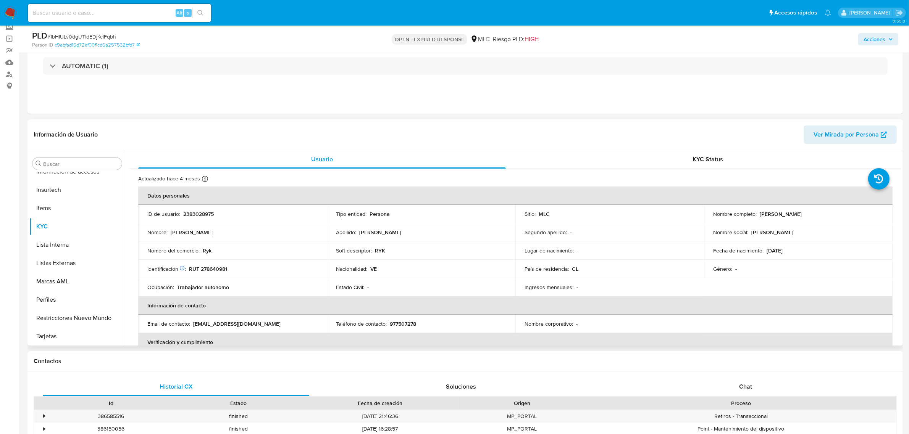
drag, startPoint x: 203, startPoint y: 218, endPoint x: 201, endPoint y: 211, distance: 7.0
drag, startPoint x: 201, startPoint y: 211, endPoint x: 199, endPoint y: 214, distance: 4.1
click at [199, 214] on p "2383028975" at bounding box center [198, 214] width 31 height 7
copy p "2383028975"
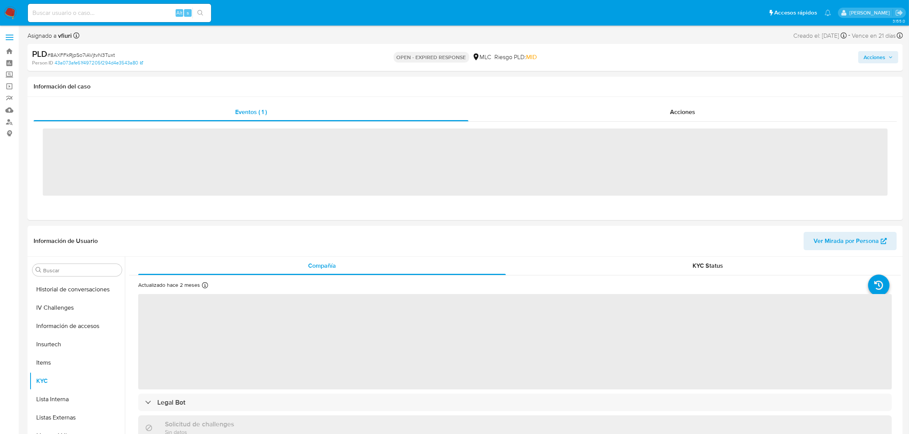
scroll to position [322, 0]
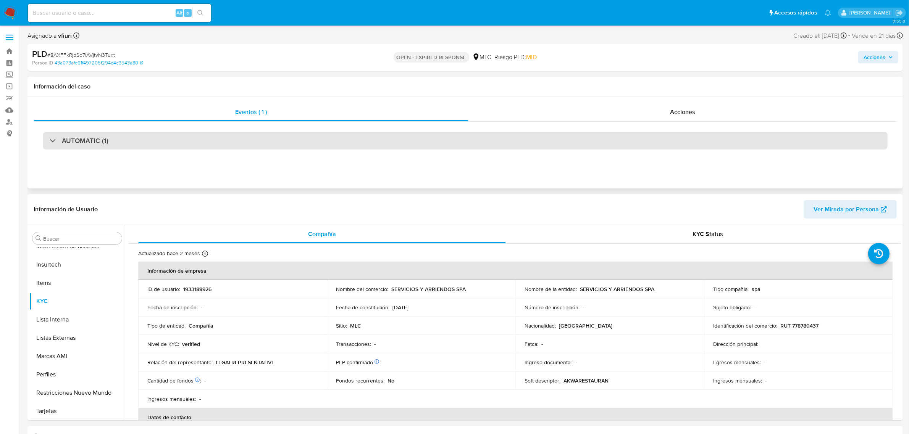
click at [149, 146] on div "AUTOMATIC (1)" at bounding box center [465, 141] width 845 height 18
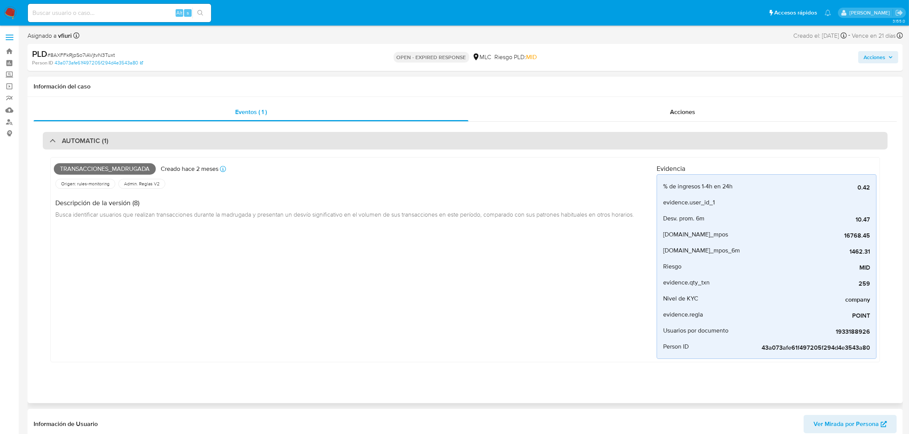
select select "10"
click at [149, 146] on div "AUTOMATIC (1)" at bounding box center [465, 141] width 845 height 18
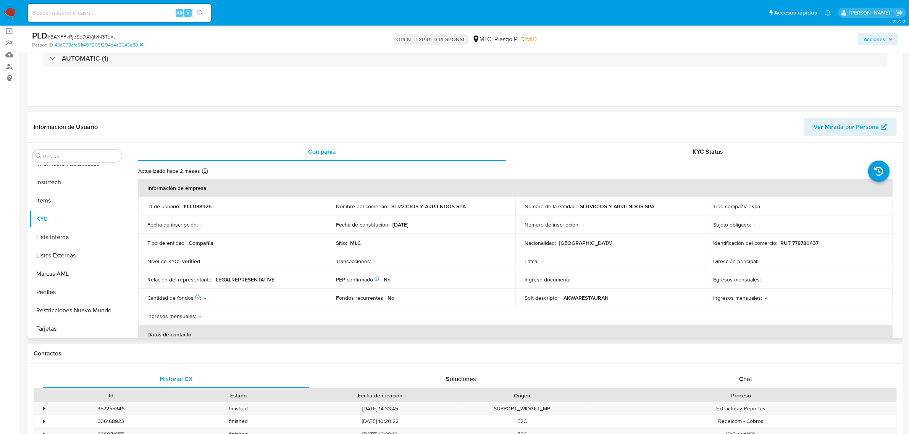
scroll to position [143, 0]
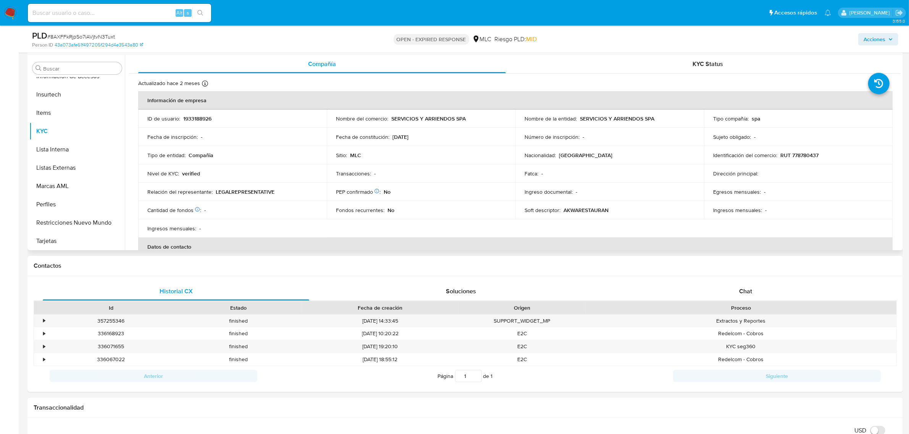
click at [202, 123] on td "ID de usuario : 1933188926" at bounding box center [232, 119] width 189 height 18
drag, startPoint x: 202, startPoint y: 123, endPoint x: 192, endPoint y: 120, distance: 11.1
click at [192, 120] on p "1933188926" at bounding box center [197, 118] width 28 height 7
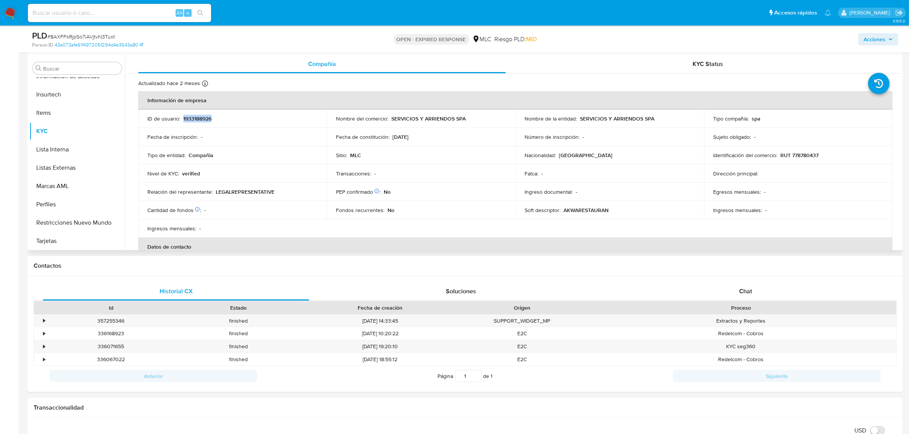
copy p "1933188926"
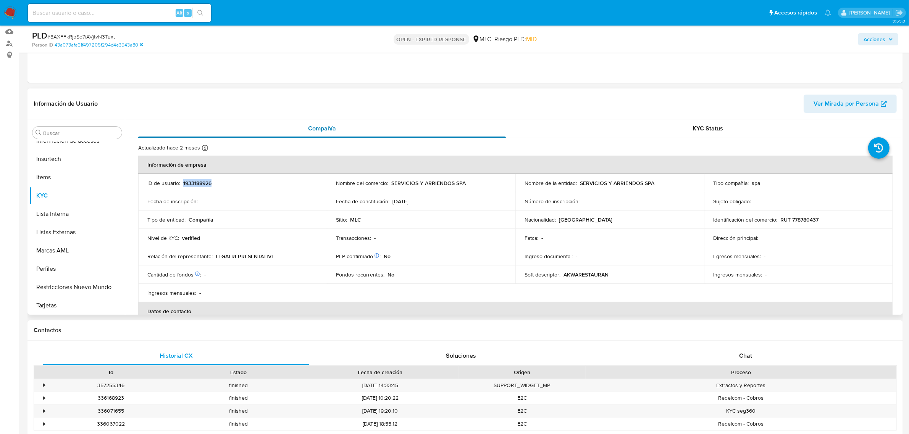
scroll to position [0, 0]
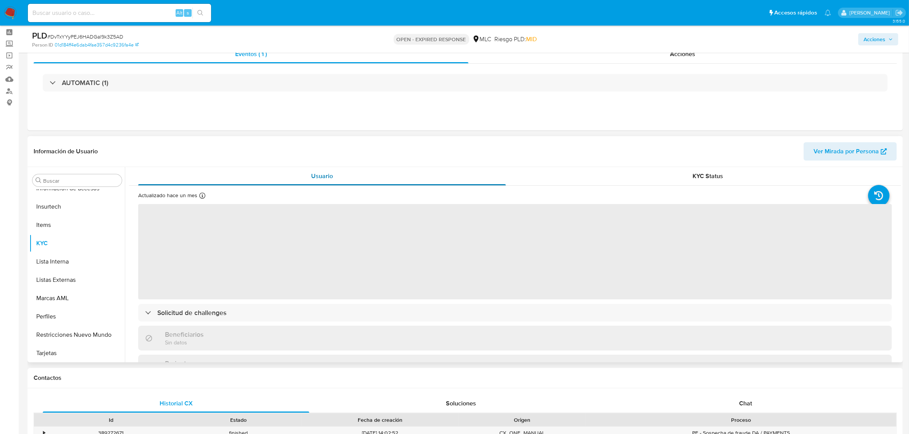
scroll to position [48, 0]
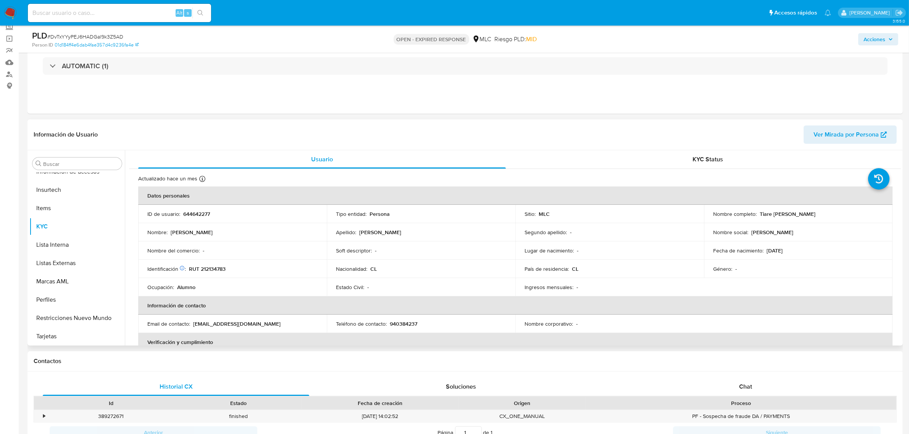
select select "10"
click at [197, 217] on p "644642277" at bounding box center [196, 214] width 27 height 7
click at [196, 216] on p "644642277" at bounding box center [196, 214] width 27 height 7
copy p "644642277"
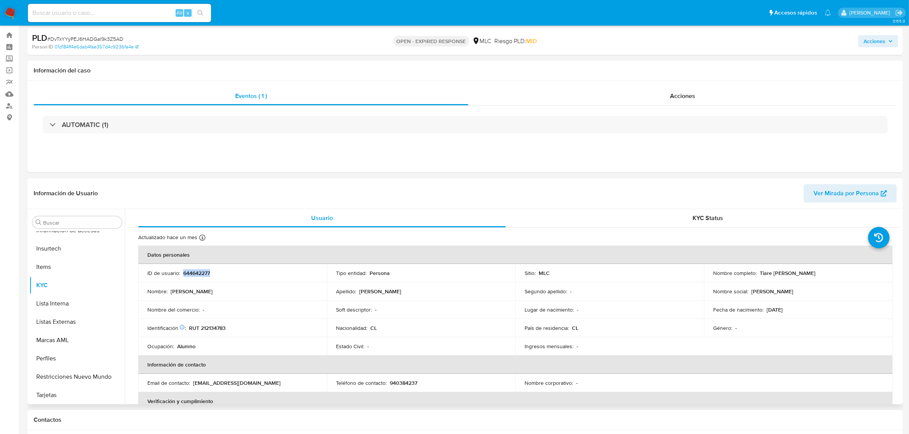
scroll to position [0, 0]
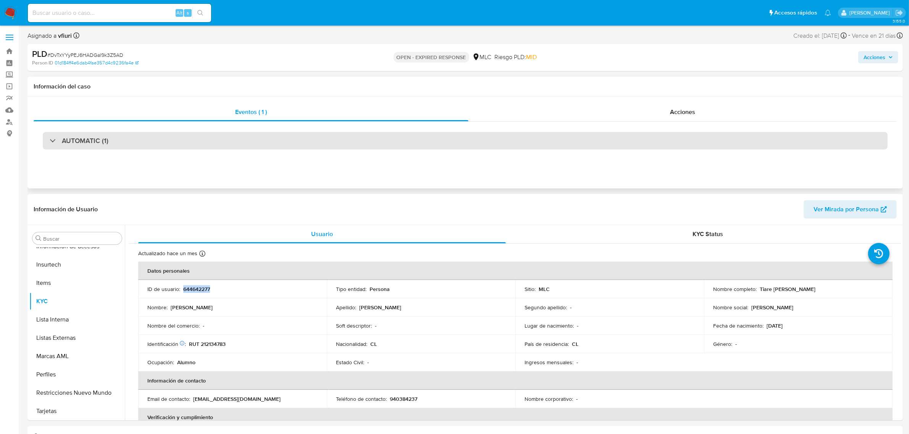
drag, startPoint x: 144, startPoint y: 119, endPoint x: 148, endPoint y: 133, distance: 13.8
click at [146, 125] on div "Eventos ( 1 ) Acciones AUTOMATIC (1)" at bounding box center [465, 131] width 863 height 57
click at [148, 134] on div "AUTOMATIC (1)" at bounding box center [465, 141] width 845 height 18
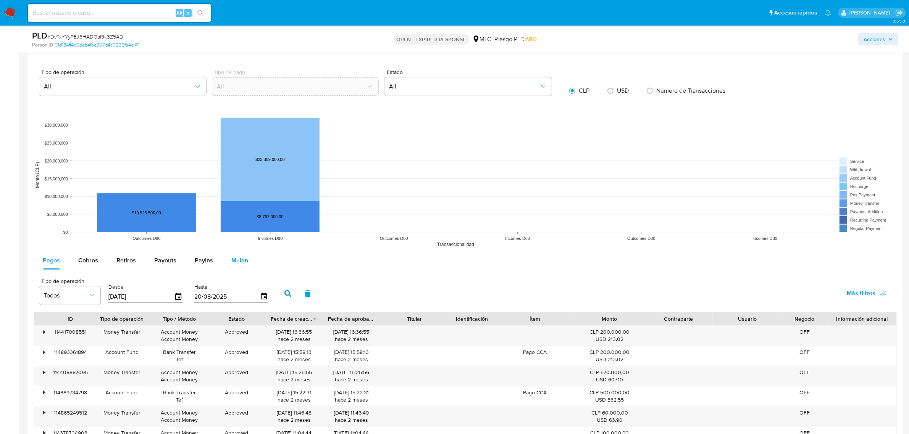
click at [242, 258] on span "Mulan" at bounding box center [239, 260] width 17 height 9
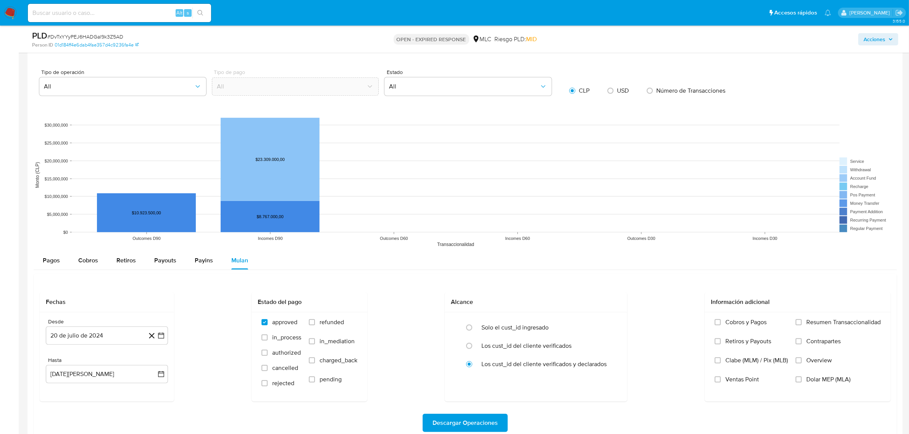
scroll to position [811, 0]
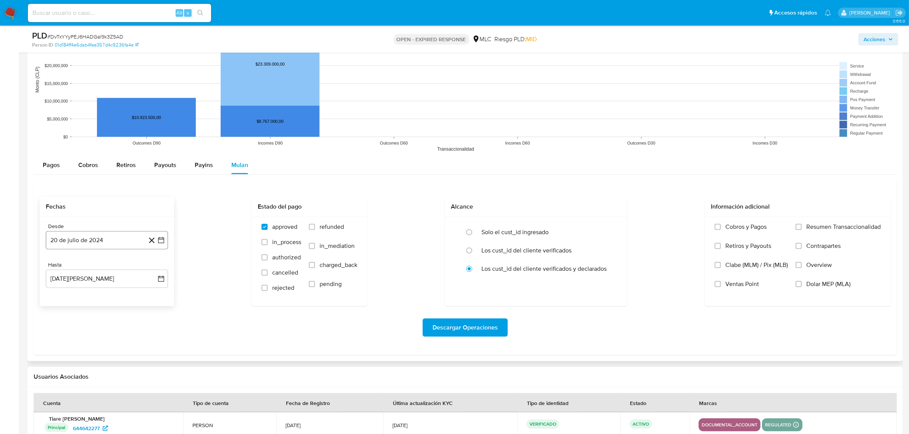
click at [159, 247] on button "20 de julio de 2024" at bounding box center [107, 240] width 122 height 18
click at [150, 270] on icon "Mes siguiente" at bounding box center [154, 267] width 9 height 9
click at [88, 328] on button "14" at bounding box center [92, 327] width 12 height 12
click at [161, 279] on icon "button" at bounding box center [161, 279] width 8 height 8
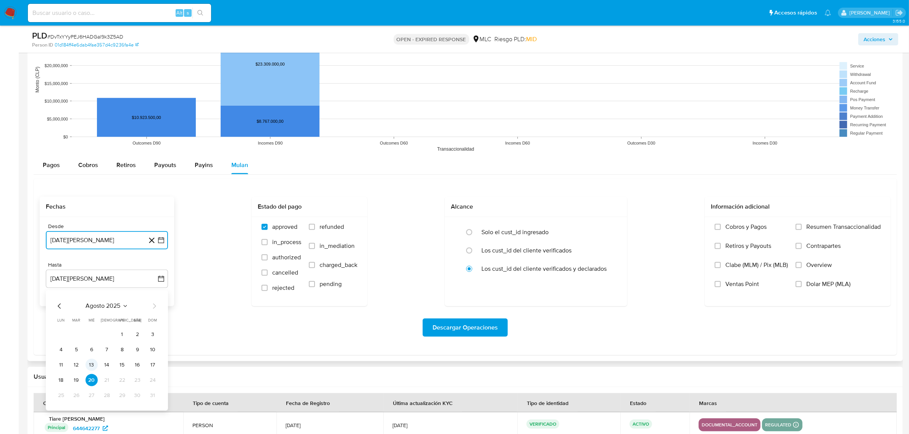
click at [89, 370] on button "13" at bounding box center [92, 365] width 12 height 12
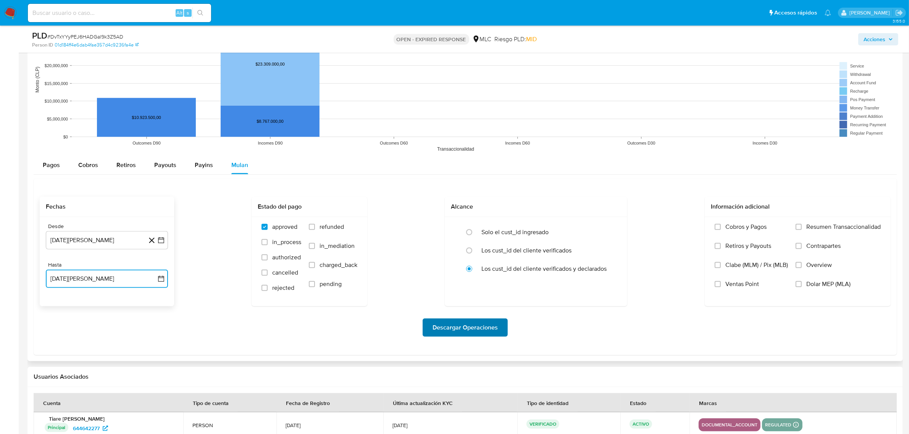
click at [491, 331] on span "Descargar Operaciones" at bounding box center [465, 328] width 65 height 17
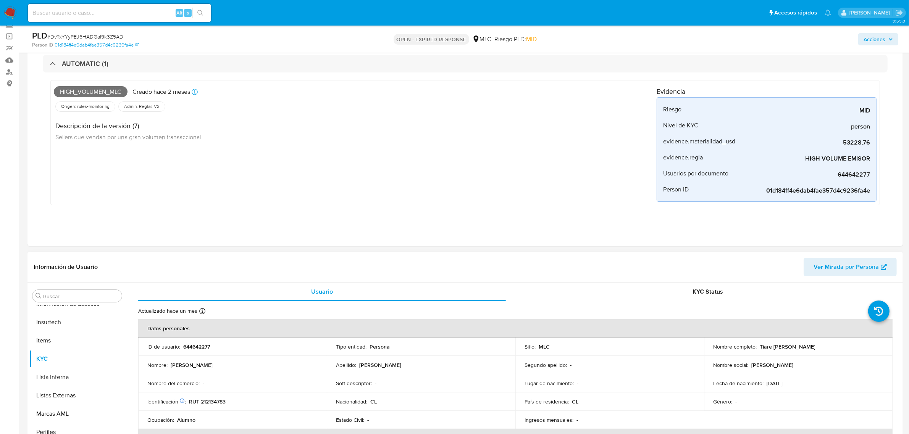
scroll to position [95, 0]
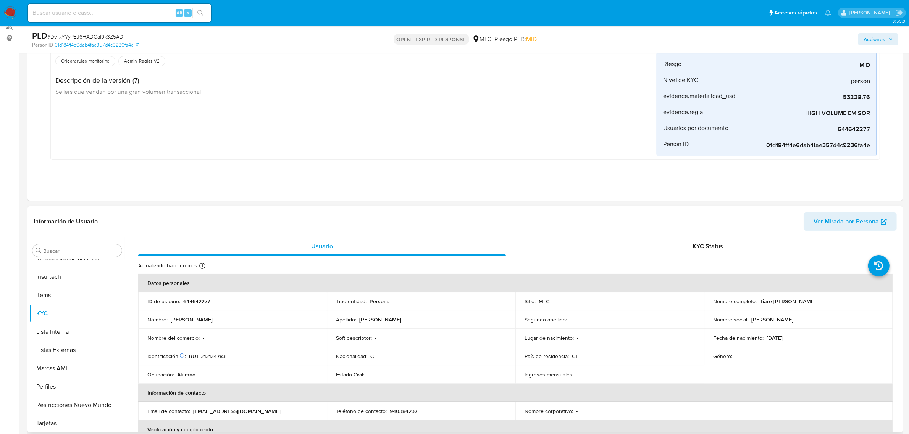
click at [197, 291] on th "Datos personales" at bounding box center [515, 283] width 754 height 18
click at [199, 300] on p "644642277" at bounding box center [196, 301] width 27 height 7
copy p "644642277"
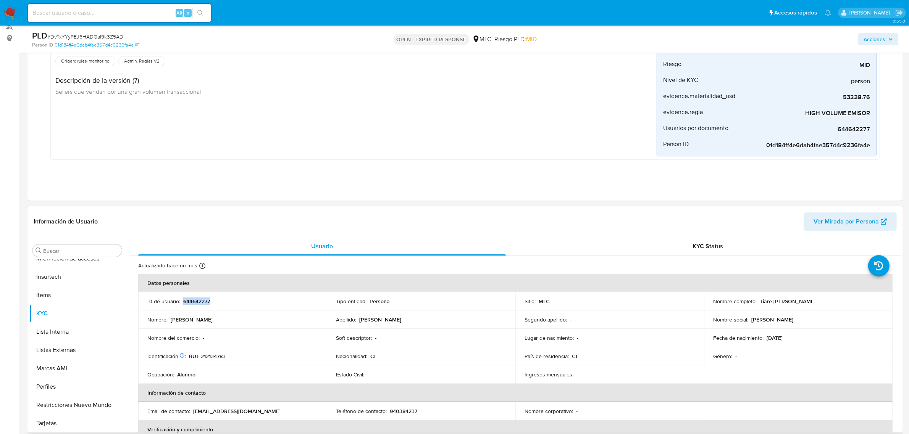
copy p "644642277"
drag, startPoint x: 193, startPoint y: 306, endPoint x: 189, endPoint y: 295, distance: 11.8
click at [189, 295] on td "ID de usuario : 644642277" at bounding box center [232, 301] width 189 height 18
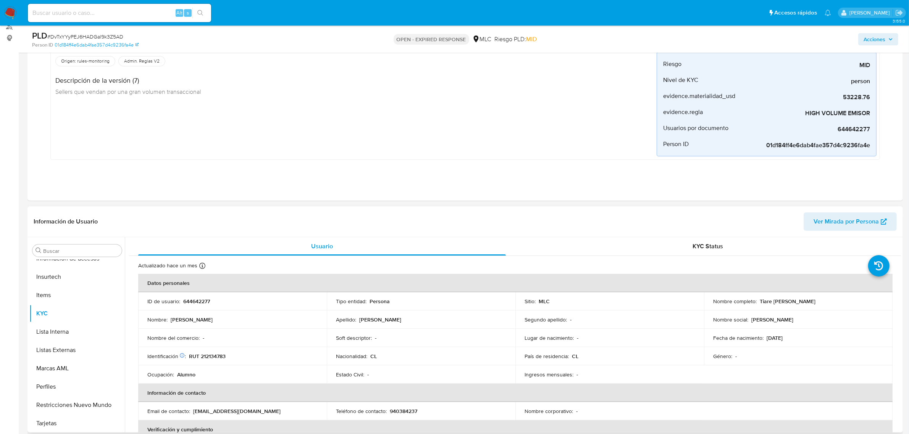
click at [195, 304] on p "644642277" at bounding box center [196, 301] width 27 height 7
copy p "644642277"
click at [105, 37] on span "# DvTxYYyPEJ6HADGal9k3Z5AD" at bounding box center [85, 37] width 76 height 8
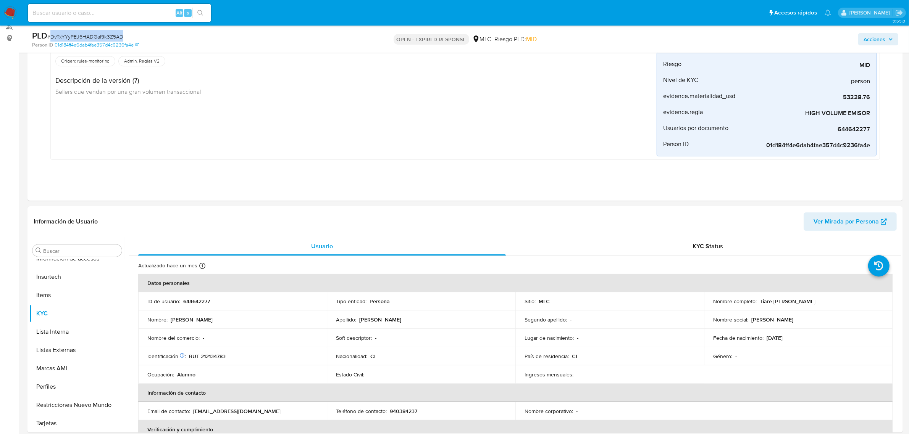
copy span "DvTxYYyPEJ6HADGal9k3Z5AD"
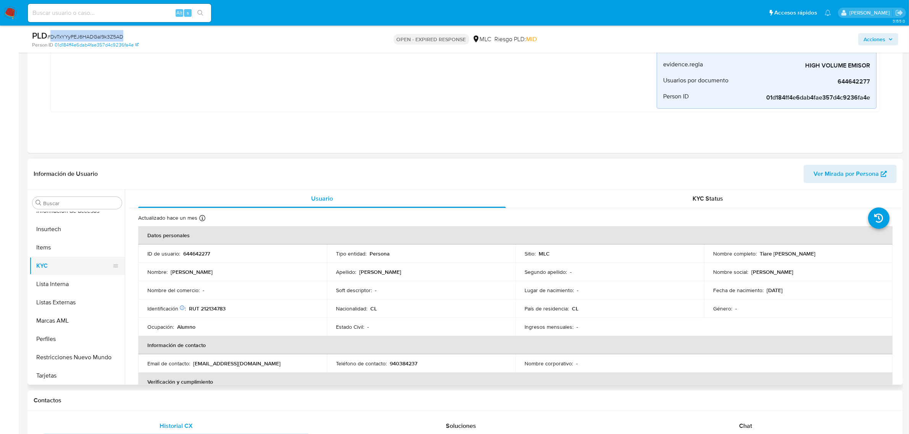
click at [54, 259] on button "KYC" at bounding box center [73, 266] width 89 height 18
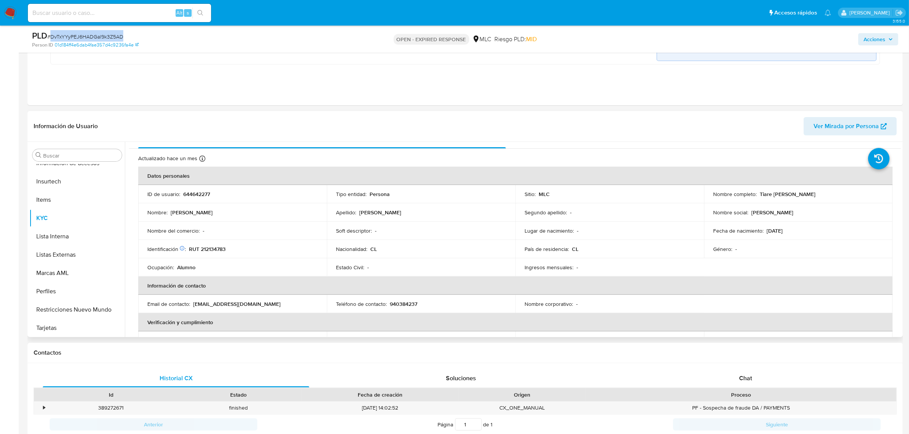
scroll to position [11, 0]
click at [215, 250] on p "RUT 212134783" at bounding box center [207, 249] width 37 height 7
copy p "212134783"
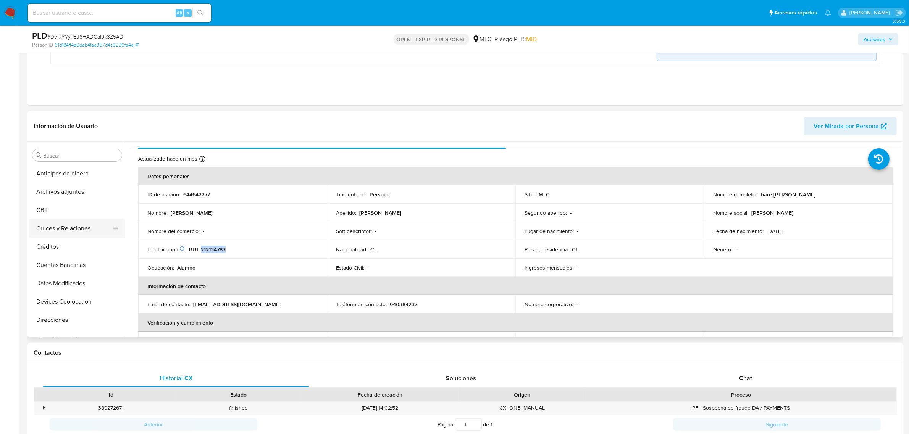
click at [54, 224] on button "Cruces y Relaciones" at bounding box center [73, 229] width 89 height 18
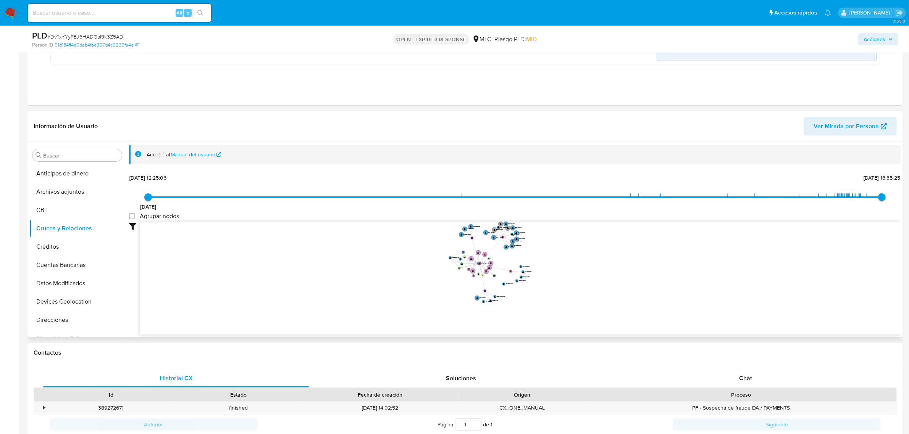
drag, startPoint x: 539, startPoint y: 281, endPoint x: 631, endPoint y: 279, distance: 92.0
click at [631, 279] on icon "user-644642277  644642277 phone-ce70857c46779c930ade4586eff9c0dd  person-01d1…" at bounding box center [520, 277] width 761 height 111
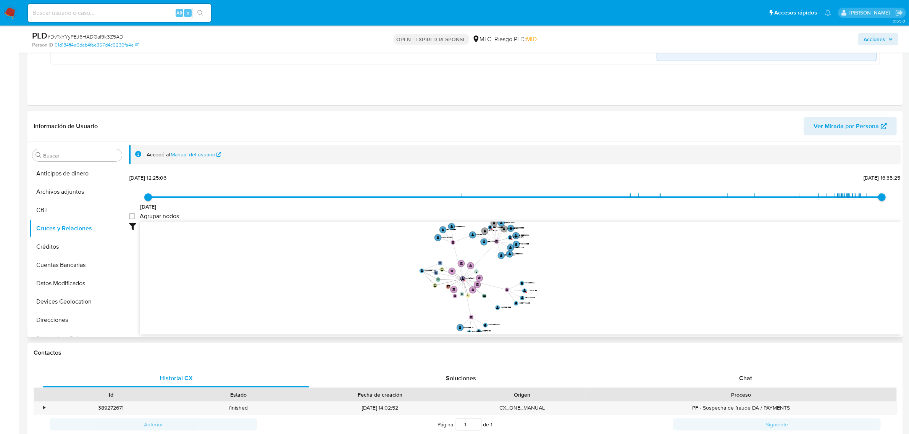
drag, startPoint x: 646, startPoint y: 277, endPoint x: 697, endPoint y: 298, distance: 54.4
click at [697, 298] on icon "user-644642277  644642277 phone-ce70857c46779c930ade4586eff9c0dd  person-01d1…" at bounding box center [520, 277] width 761 height 111
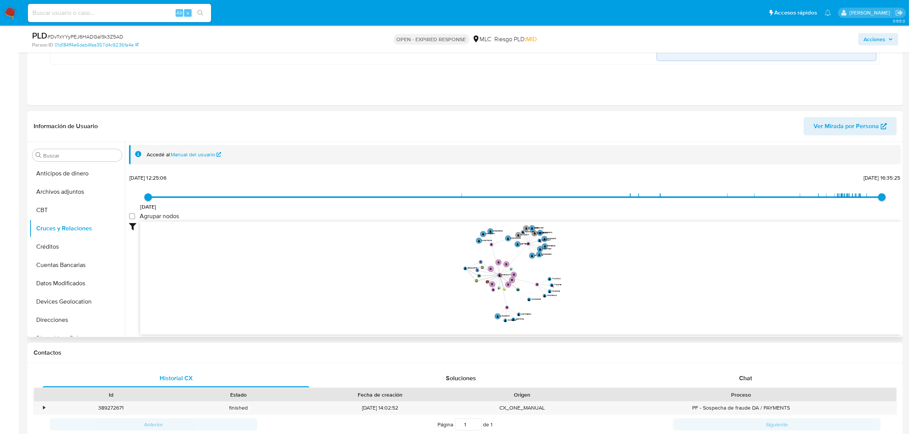
drag, startPoint x: 688, startPoint y: 289, endPoint x: 688, endPoint y: 283, distance: 5.7
click at [688, 283] on icon "user-644642277  644642277 phone-ce70857c46779c930ade4586eff9c0dd  person-01d1…" at bounding box center [520, 277] width 761 height 111
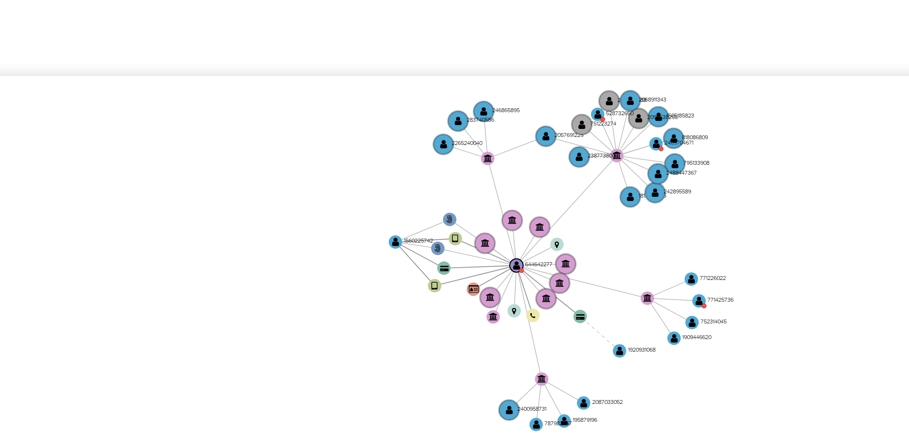
drag, startPoint x: 573, startPoint y: 264, endPoint x: 563, endPoint y: 263, distance: 9.6
click at [563, 263] on icon "user-644642277  644642277 phone-ce70857c46779c930ade4586eff9c0dd  person-01d1…" at bounding box center [520, 277] width 761 height 111
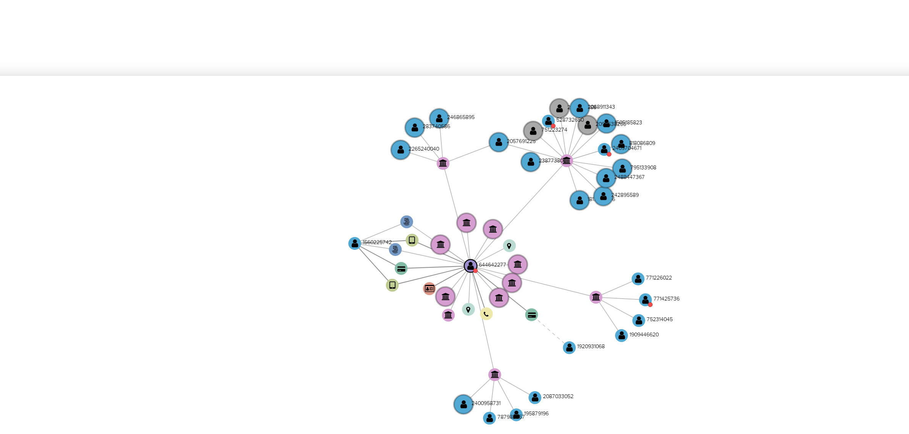
drag, startPoint x: 567, startPoint y: 290, endPoint x: 555, endPoint y: 291, distance: 12.6
click at [555, 291] on icon "user-644642277  644642277 phone-ce70857c46779c930ade4586eff9c0dd  person-01d1…" at bounding box center [520, 277] width 761 height 111
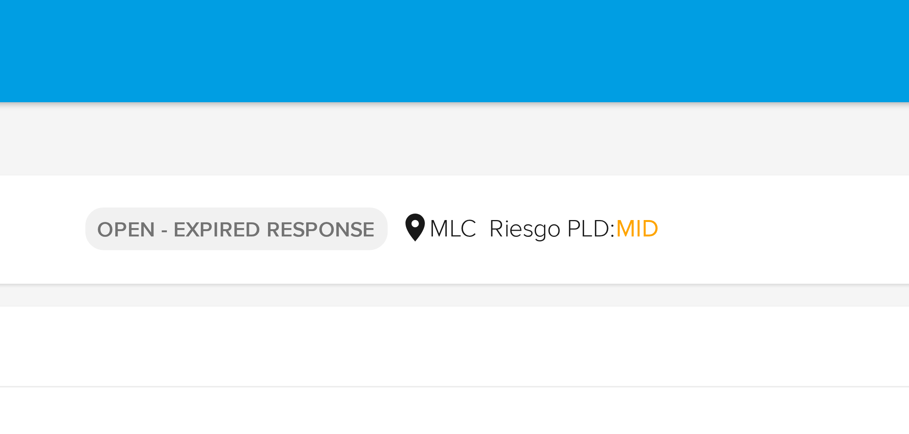
drag, startPoint x: 601, startPoint y: 249, endPoint x: 601, endPoint y: 12, distance: 236.7
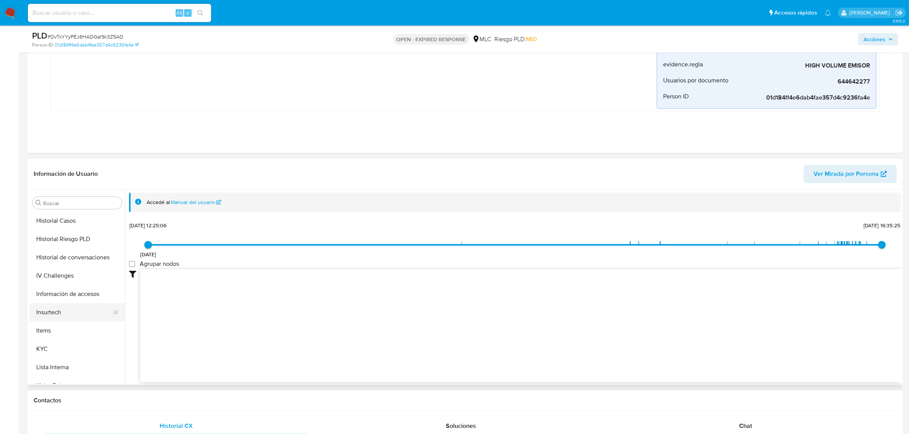
scroll to position [322, 0]
click at [69, 355] on button "Restricciones Nuevo Mundo" at bounding box center [73, 358] width 89 height 18
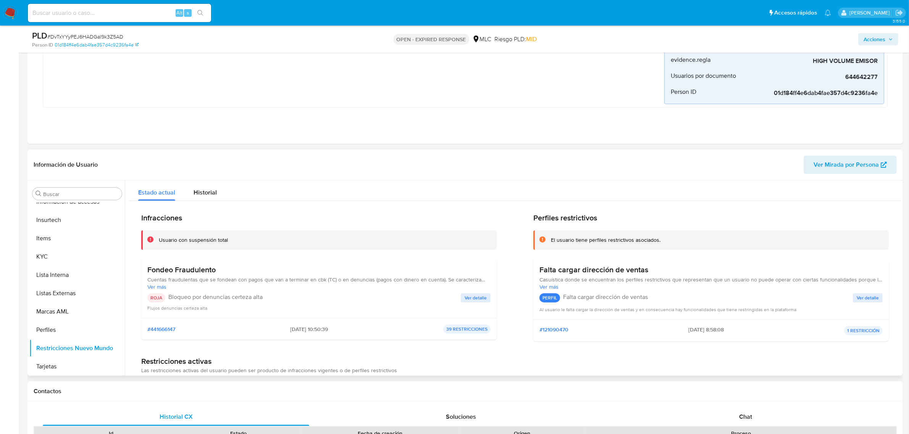
click at [475, 294] on span "Ver detalle" at bounding box center [476, 298] width 22 height 8
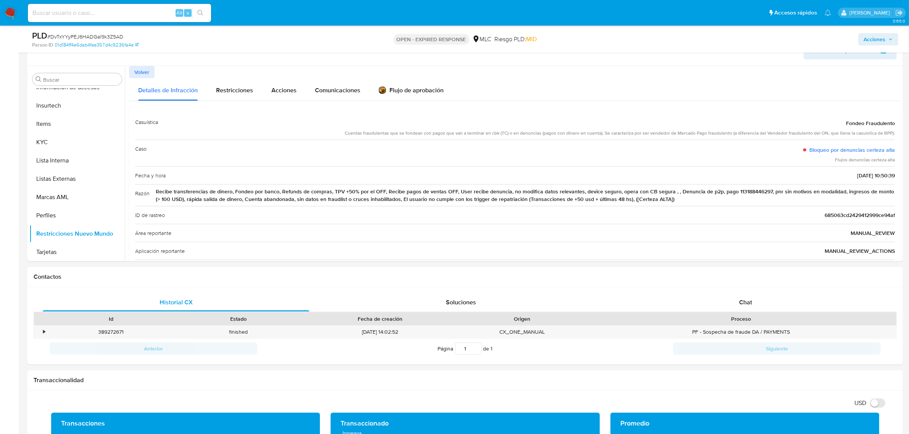
scroll to position [429, 0]
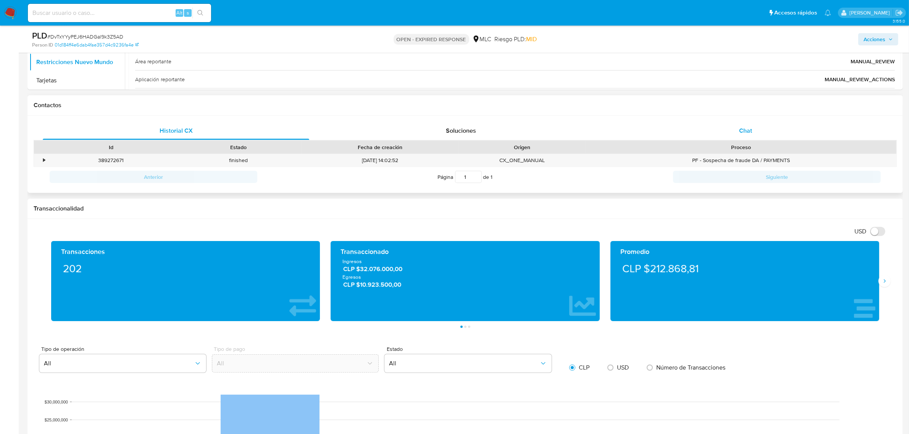
click at [741, 130] on span "Chat" at bounding box center [745, 130] width 13 height 9
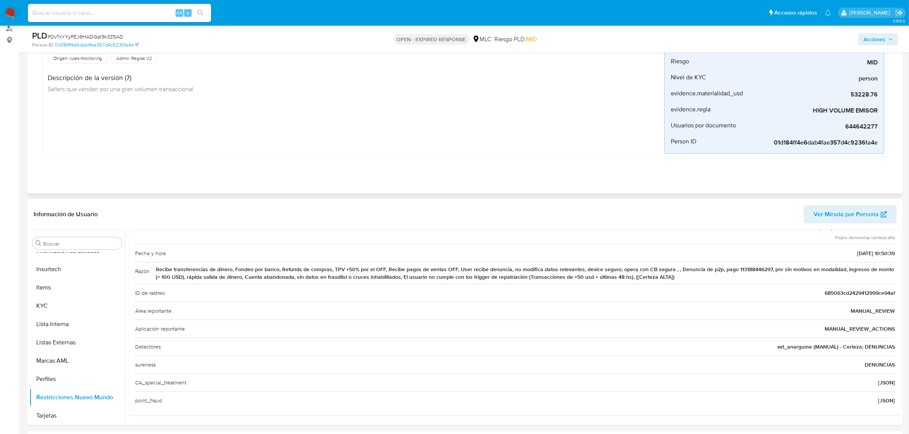
scroll to position [87, 0]
click at [71, 29] on div "PLD # DvTxYYyPEJ6HADGal9k3Z5AD Person ID 01d184ff4e6dab4fae357d4c9236fa4e OPEN …" at bounding box center [464, 39] width 875 height 27
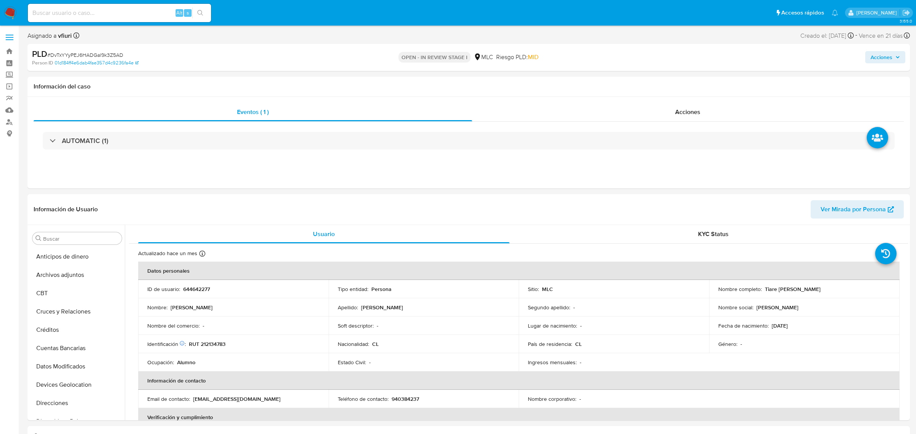
select select "10"
click at [65, 384] on button "Restricciones Nuevo Mundo" at bounding box center [73, 393] width 89 height 18
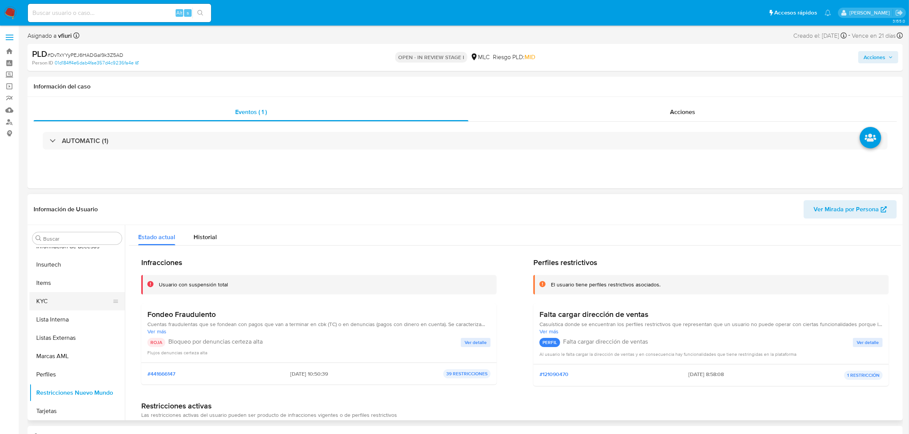
click at [54, 301] on button "KYC" at bounding box center [73, 301] width 89 height 18
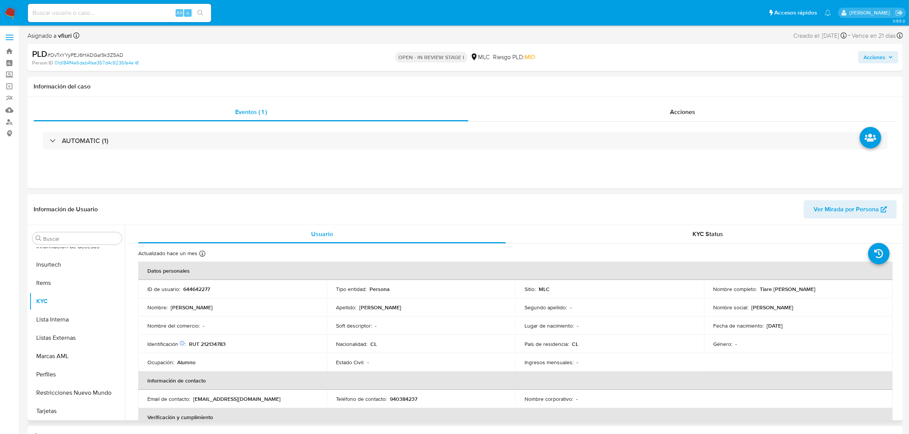
drag, startPoint x: 756, startPoint y: 289, endPoint x: 858, endPoint y: 289, distance: 101.9
click at [858, 289] on div "Nombre completo : Tiare Alessandra Belén Iriarte Escobar" at bounding box center [798, 289] width 170 height 7
copy div "Tiare [PERSON_NAME]"
drag, startPoint x: 810, startPoint y: 293, endPoint x: 829, endPoint y: 295, distance: 19.1
click at [829, 295] on td "Nombre completo : Tiare Alessandra Belén Iriarte Escobar" at bounding box center [798, 289] width 189 height 18
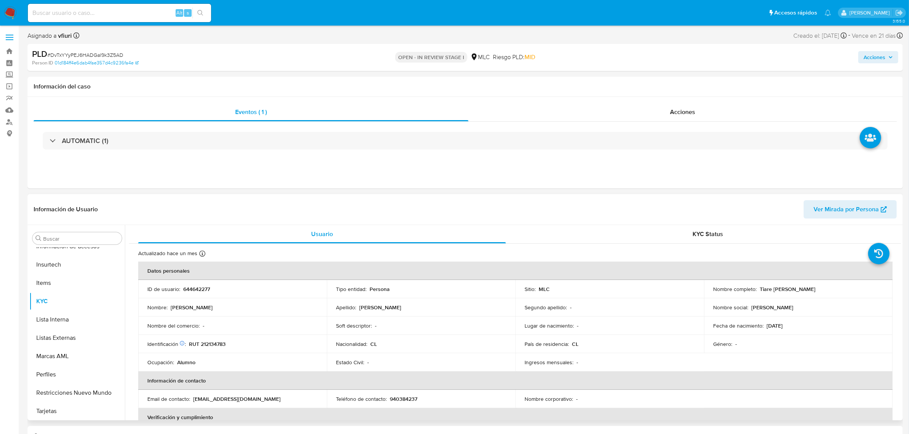
drag, startPoint x: 758, startPoint y: 286, endPoint x: 859, endPoint y: 289, distance: 101.2
click at [859, 289] on div "Nombre completo : Tiare Alessandra Belén Iriarte Escobar" at bounding box center [798, 289] width 170 height 7
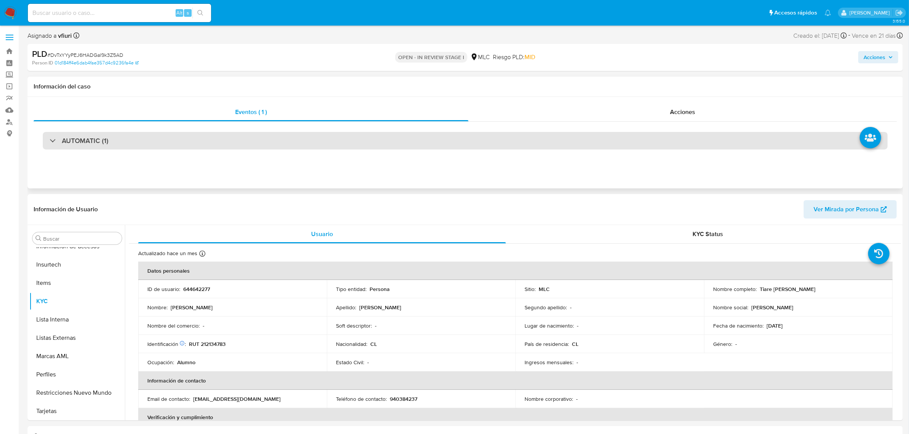
drag, startPoint x: 819, startPoint y: 291, endPoint x: 671, endPoint y: 149, distance: 205.2
click at [671, 149] on div "AUTOMATIC (1)" at bounding box center [465, 141] width 845 height 18
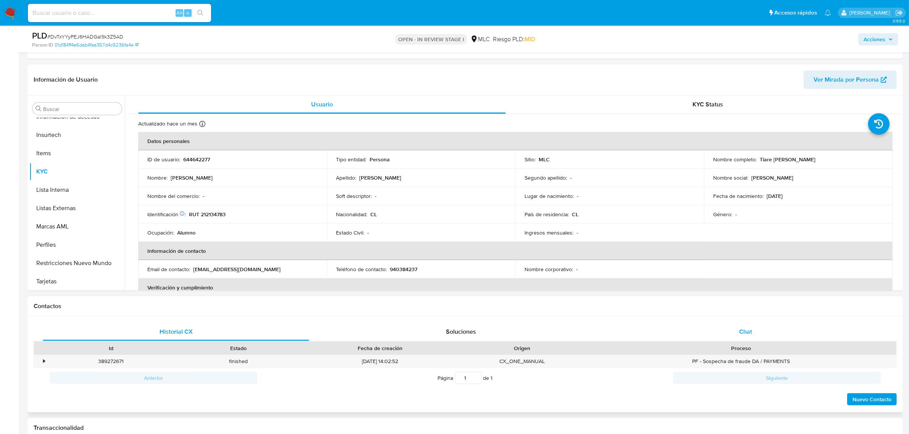
scroll to position [239, 0]
drag, startPoint x: 757, startPoint y: 159, endPoint x: 856, endPoint y: 159, distance: 98.9
click at [856, 159] on div "Nombre completo : Tiare Alessandra Belén Iriarte Escobar" at bounding box center [798, 158] width 170 height 7
copy p "Tiare Alessandra Belén Iriarte Escobar"
click at [52, 269] on button "Restricciones Nuevo Mundo" at bounding box center [73, 262] width 89 height 18
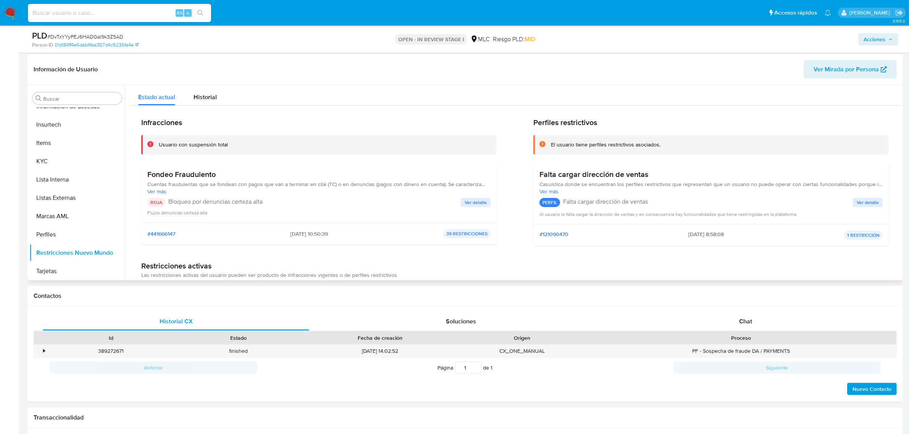
click at [473, 202] on span "Ver detalle" at bounding box center [476, 203] width 22 height 8
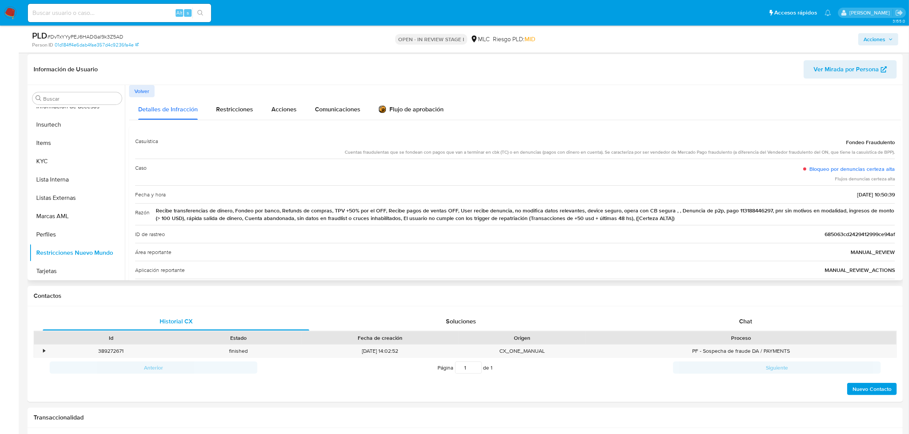
drag, startPoint x: 239, startPoint y: 211, endPoint x: 726, endPoint y: 219, distance: 487.6
click at [726, 219] on span "Recibe transferencias de dinero, Fondeo por banco, Refunds de compras, TPV +50%…" at bounding box center [525, 214] width 739 height 15
click at [585, 228] on div "ID de rastreo 685063cd2429412999ce94af" at bounding box center [515, 234] width 760 height 18
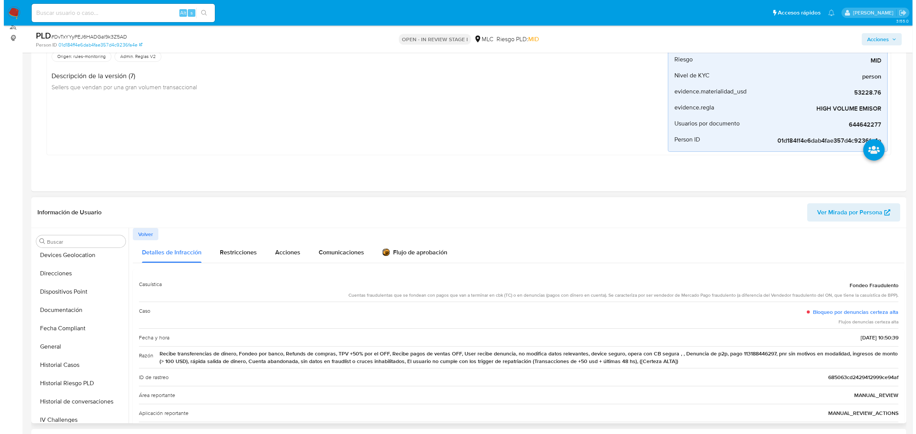
scroll to position [0, 0]
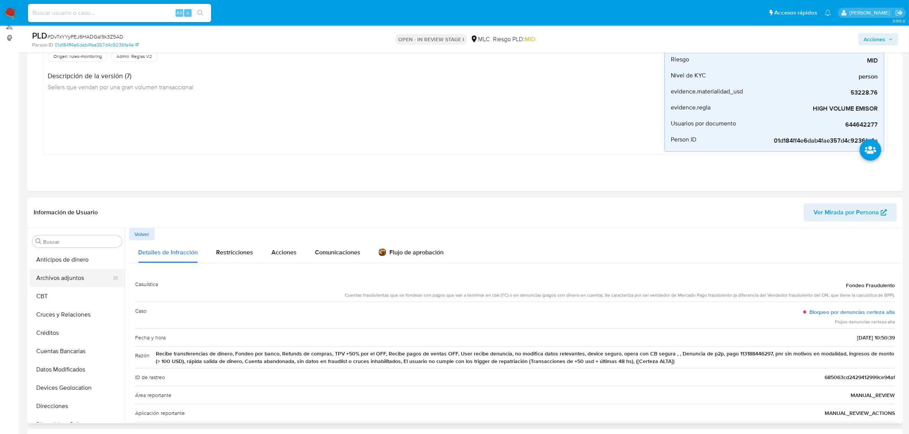
click at [57, 279] on button "Archivos adjuntos" at bounding box center [73, 278] width 89 height 18
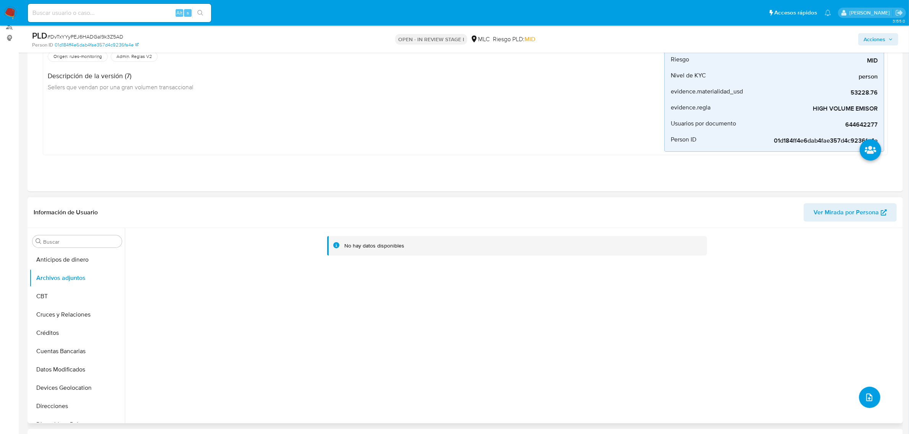
click at [869, 399] on icon "upload-file" at bounding box center [869, 398] width 6 height 8
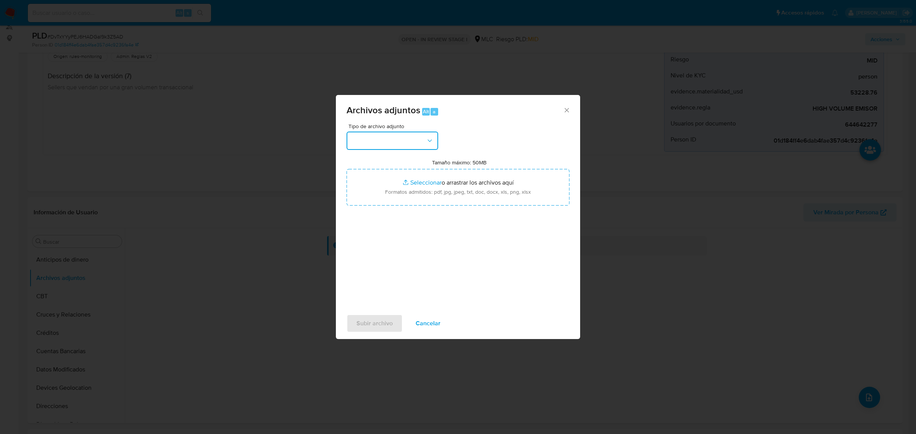
click at [394, 142] on button "button" at bounding box center [393, 141] width 92 height 18
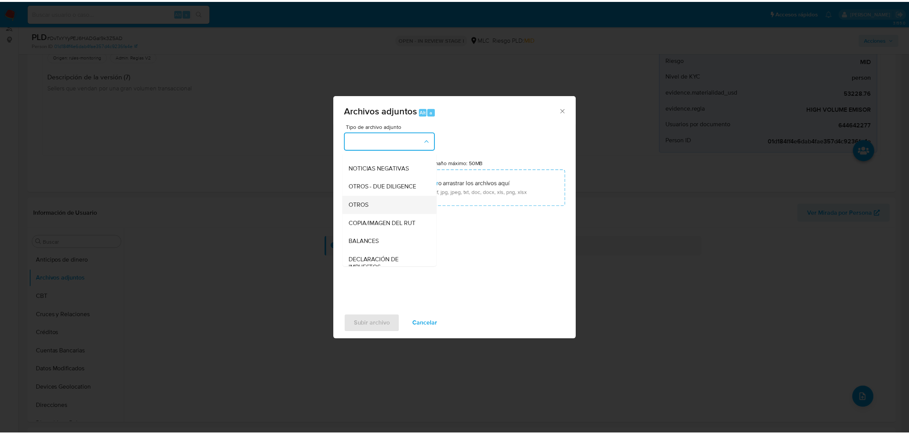
scroll to position [79, 0]
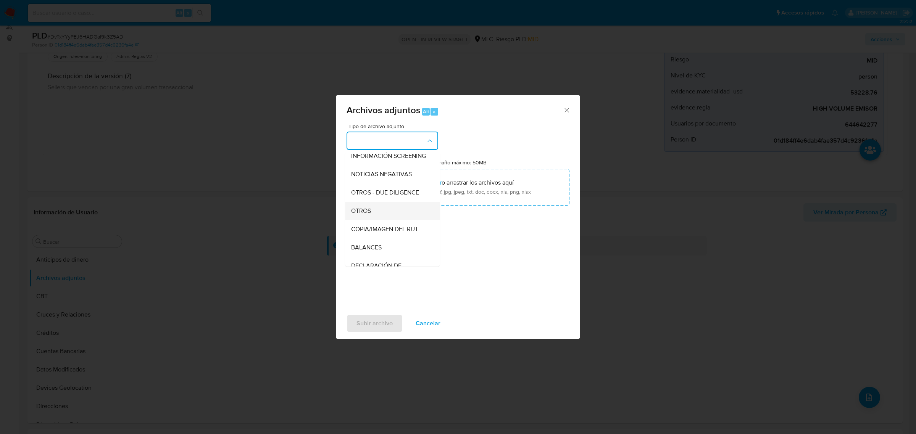
click at [375, 216] on div "OTROS" at bounding box center [390, 211] width 78 height 18
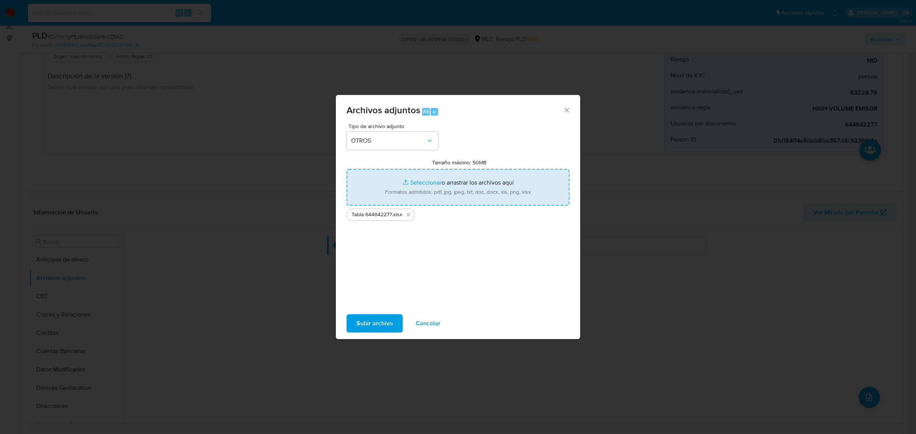
type input "C:\fakepath\Case log 644642277 - 20_08_2025 (1).pdf"
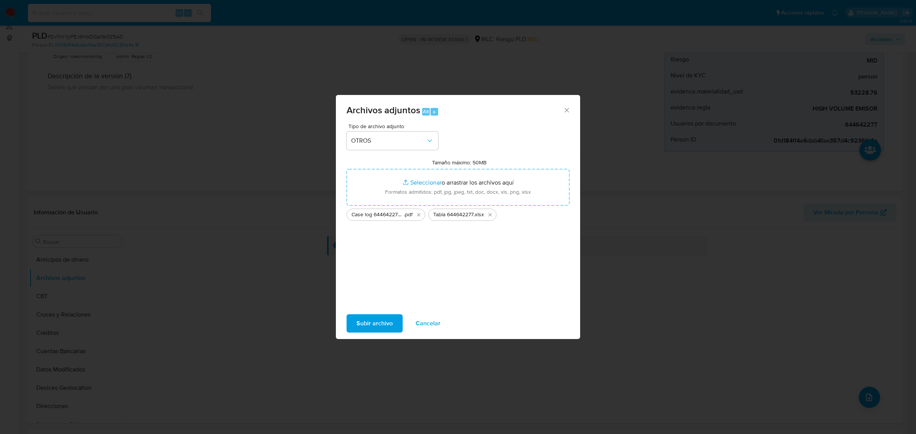
click at [376, 318] on span "Subir archivo" at bounding box center [375, 323] width 36 height 17
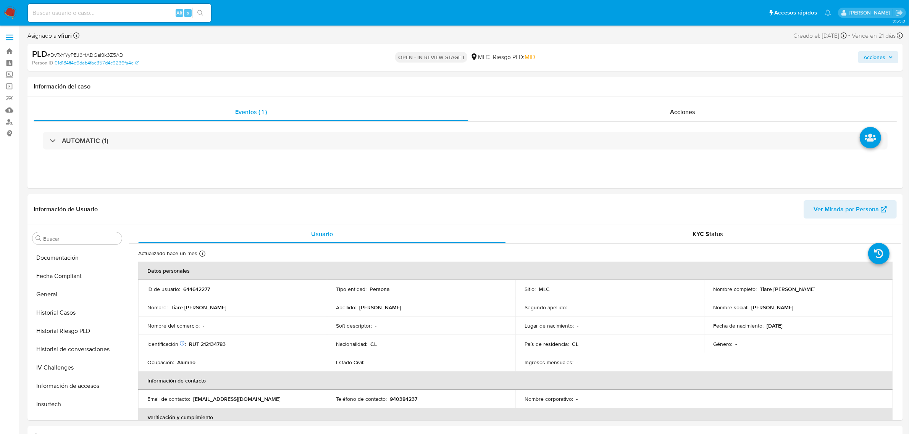
scroll to position [322, 0]
select select "10"
click at [64, 275] on button "Archivos adjuntos" at bounding box center [73, 275] width 89 height 18
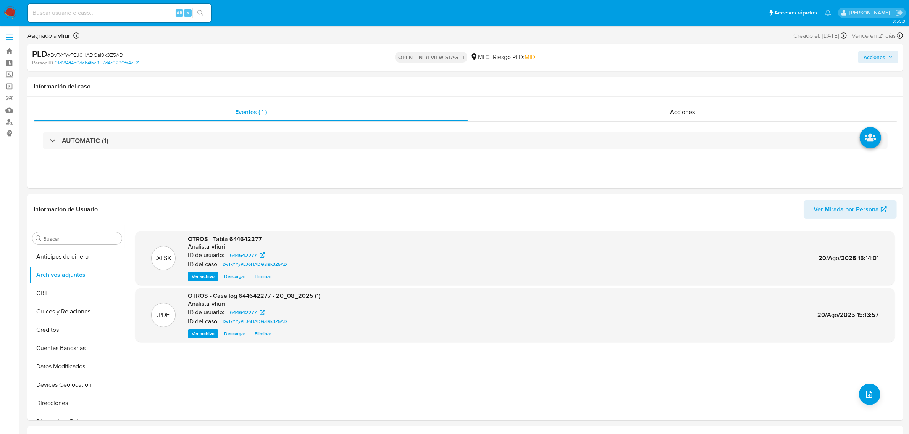
click at [872, 59] on span "Acciones" at bounding box center [875, 57] width 22 height 12
click at [670, 83] on span "Resolución del caso" at bounding box center [661, 81] width 55 height 9
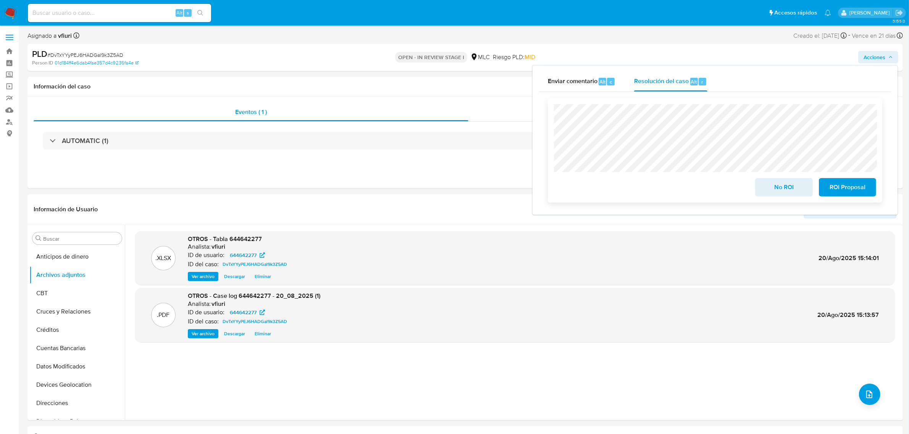
click at [839, 186] on span "ROI Proposal" at bounding box center [847, 187] width 37 height 17
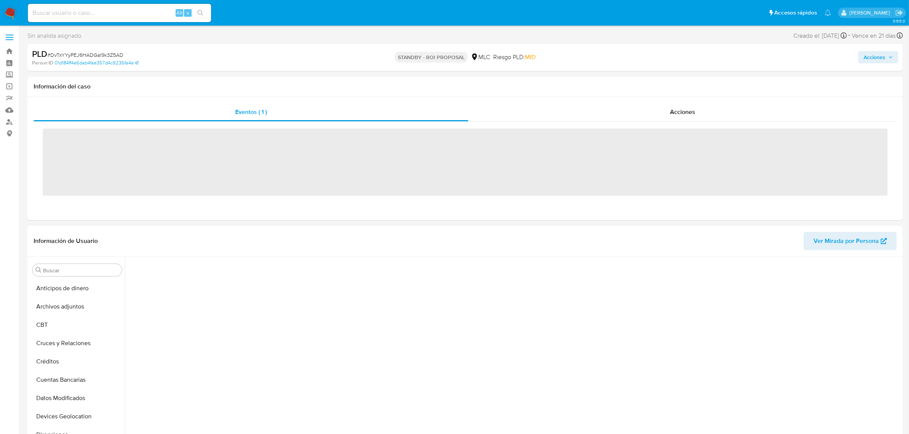
scroll to position [48, 0]
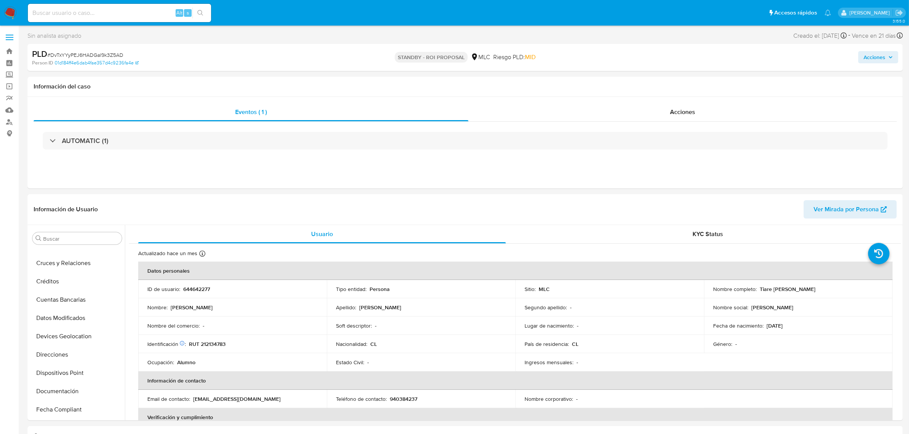
select select "10"
click at [200, 291] on p "644642277" at bounding box center [196, 289] width 27 height 7
click at [8, 52] on link "Bandeja" at bounding box center [45, 51] width 91 height 12
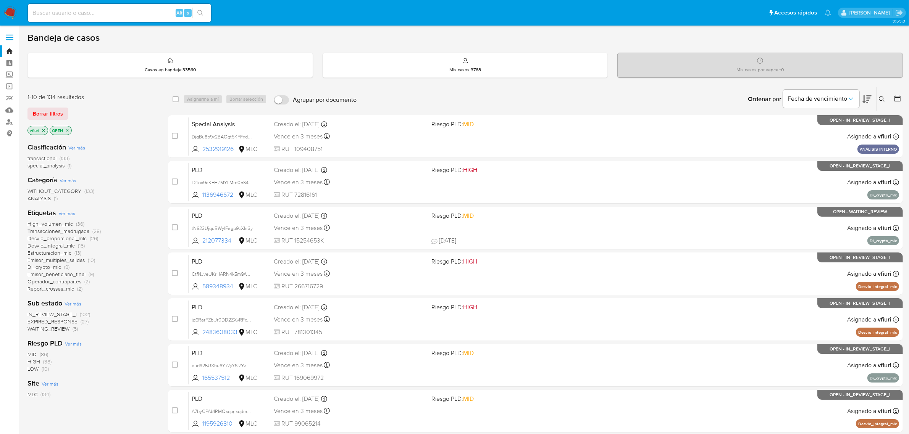
click at [46, 129] on p "vfiuri" at bounding box center [38, 130] width 20 height 8
click at [44, 130] on icon "close-filter" at bounding box center [43, 130] width 5 height 5
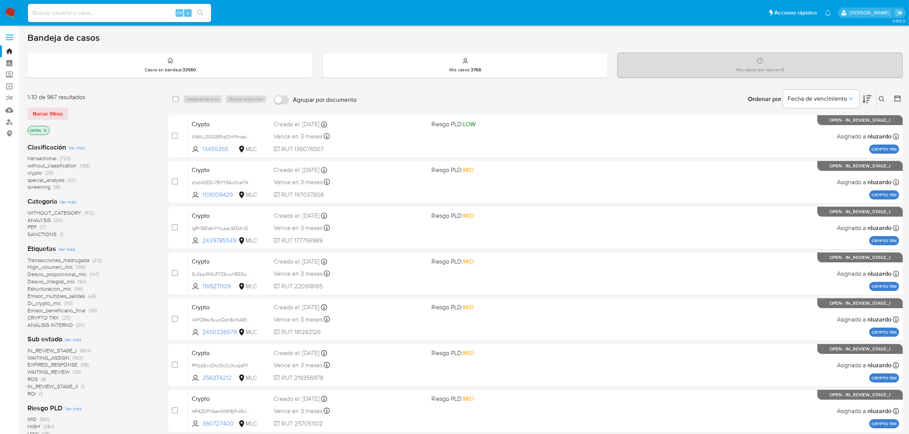
click at [44, 130] on icon "close-filter" at bounding box center [45, 130] width 5 height 5
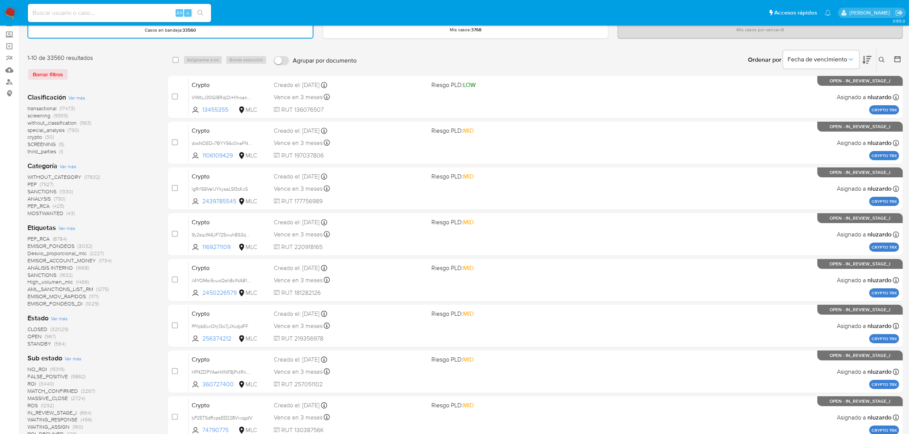
scroll to position [95, 0]
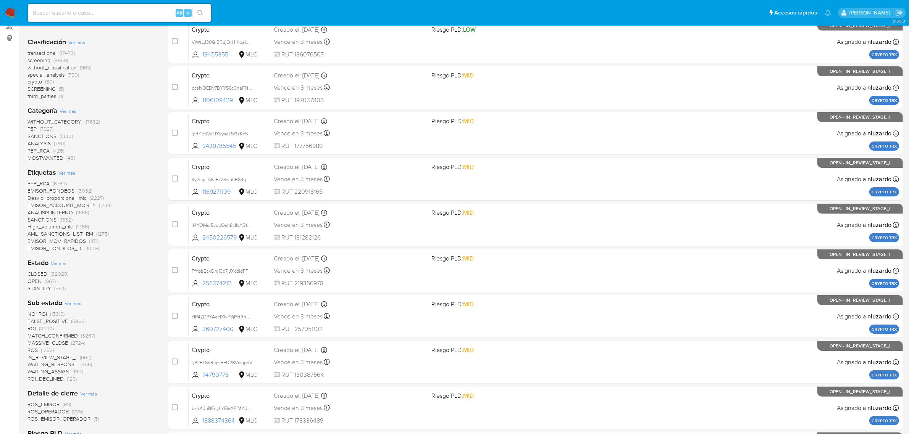
click at [29, 286] on span "STANDBY" at bounding box center [39, 289] width 24 height 8
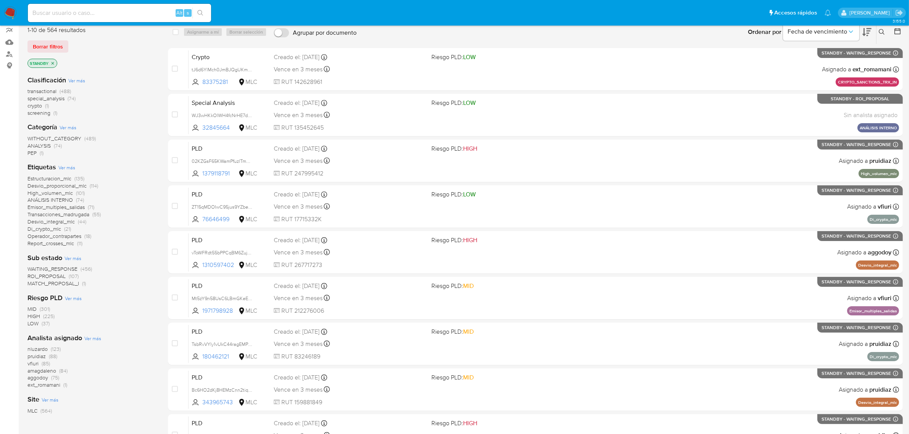
scroll to position [95, 0]
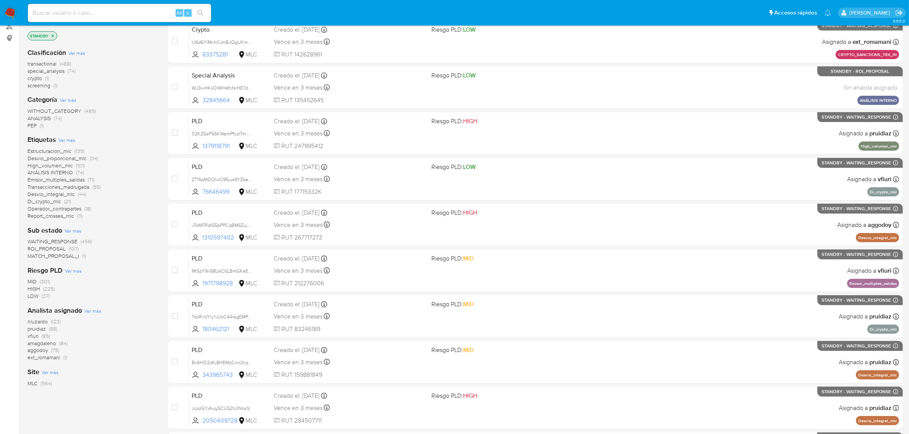
click at [49, 247] on span "ROI_PROPOSAL" at bounding box center [46, 249] width 38 height 8
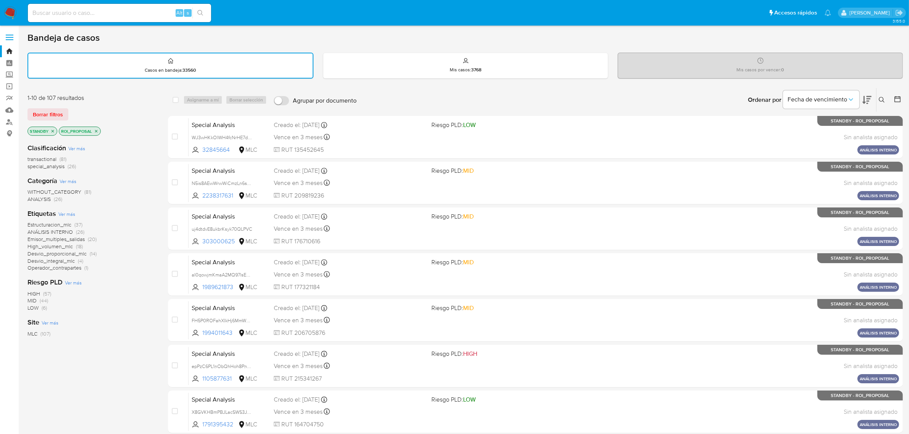
drag, startPoint x: 904, startPoint y: 86, endPoint x: 904, endPoint y: 98, distance: 12.2
click at [904, 90] on main "3.155.0" at bounding box center [454, 302] width 909 height 604
click at [904, 98] on main "3.155.0" at bounding box center [454, 302] width 909 height 604
click at [897, 98] on icon at bounding box center [898, 99] width 8 height 8
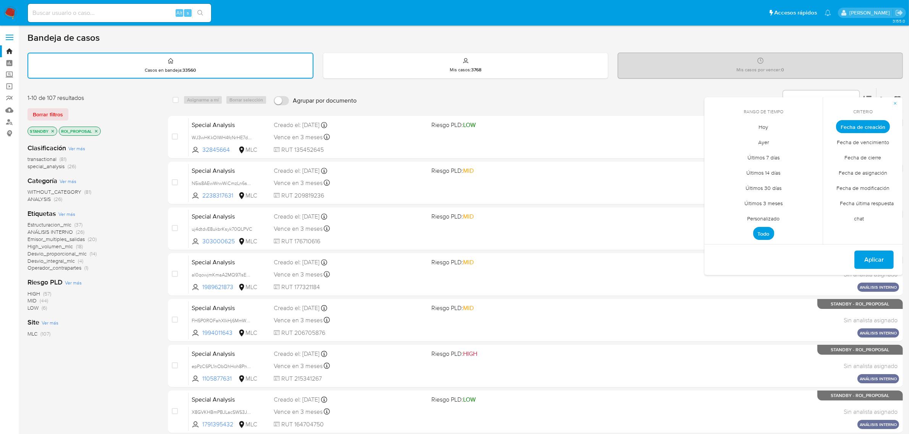
click at [770, 218] on span "Personalizado" at bounding box center [763, 219] width 48 height 16
click at [712, 142] on icon "Mes anterior" at bounding box center [716, 140] width 9 height 9
click at [768, 198] on button "12" at bounding box center [763, 200] width 12 height 12
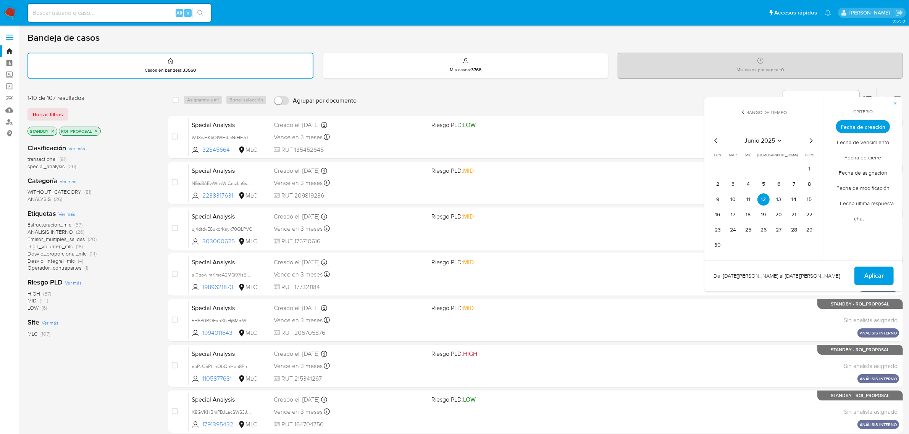
click at [877, 262] on div "Del 12 de junio de 2025 al 12 de junio de 2025 Aplicar" at bounding box center [803, 275] width 199 height 31
click at [877, 270] on span "Aplicar" at bounding box center [873, 276] width 19 height 17
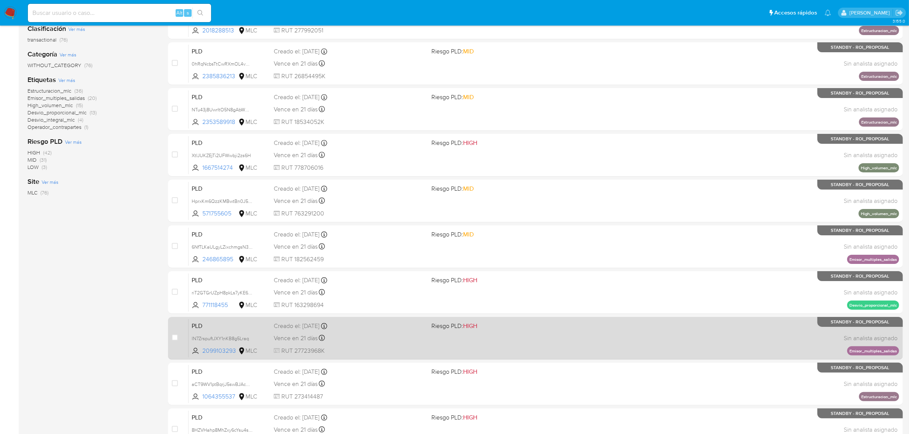
scroll to position [167, 0]
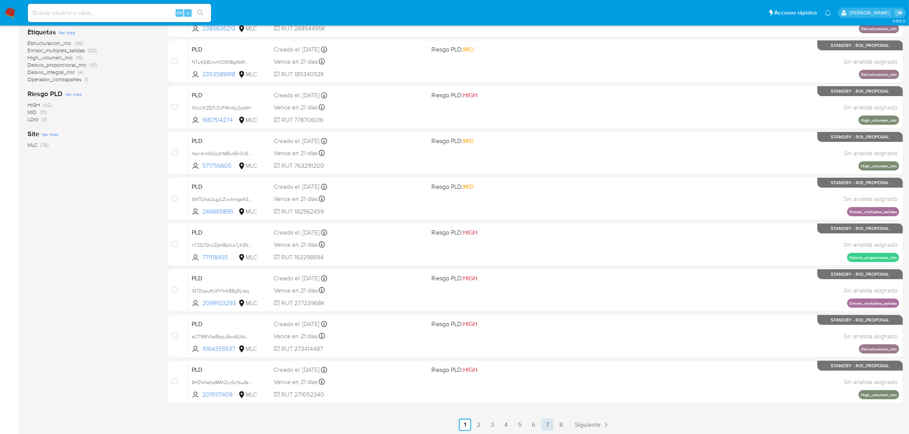
click at [553, 419] on link "7" at bounding box center [547, 425] width 12 height 12
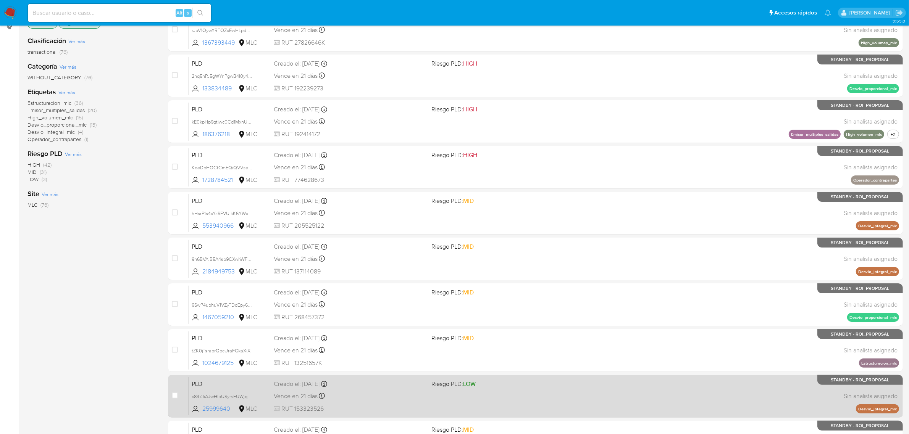
scroll to position [167, 0]
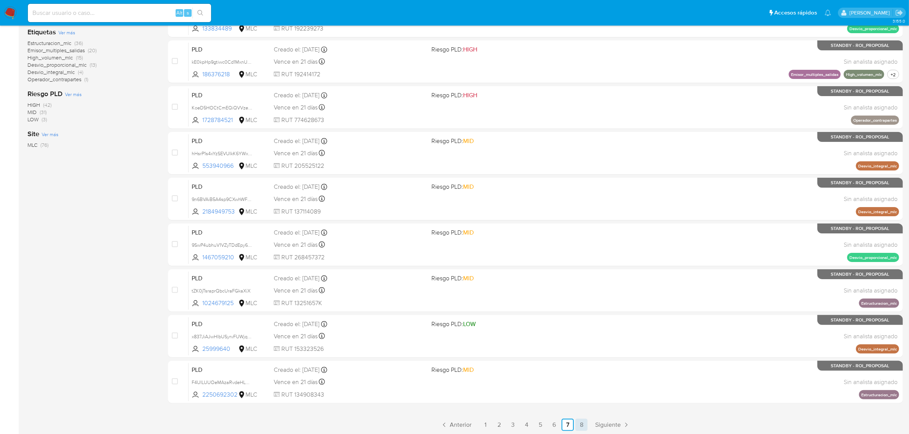
click at [583, 427] on link "8" at bounding box center [581, 425] width 12 height 12
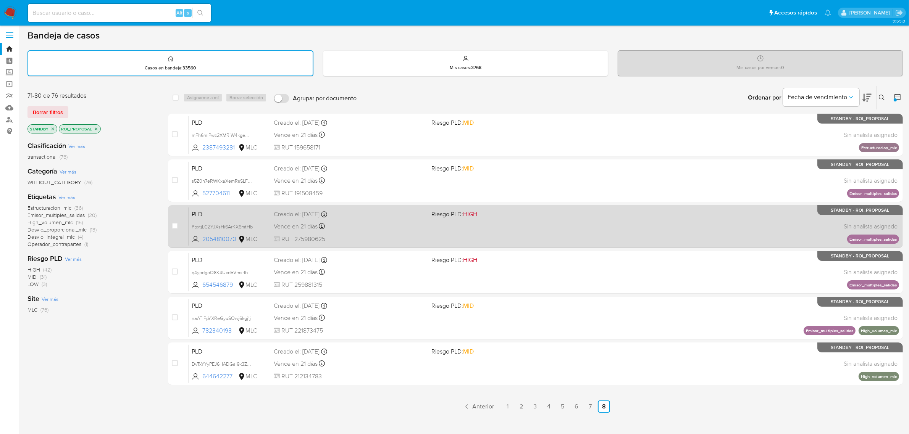
scroll to position [3, 0]
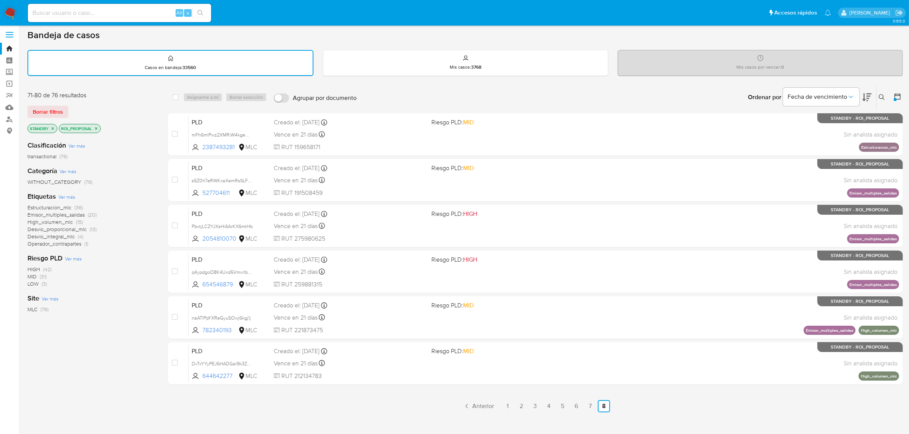
click at [56, 204] on span "Estructuracion_mlc" at bounding box center [49, 208] width 44 height 8
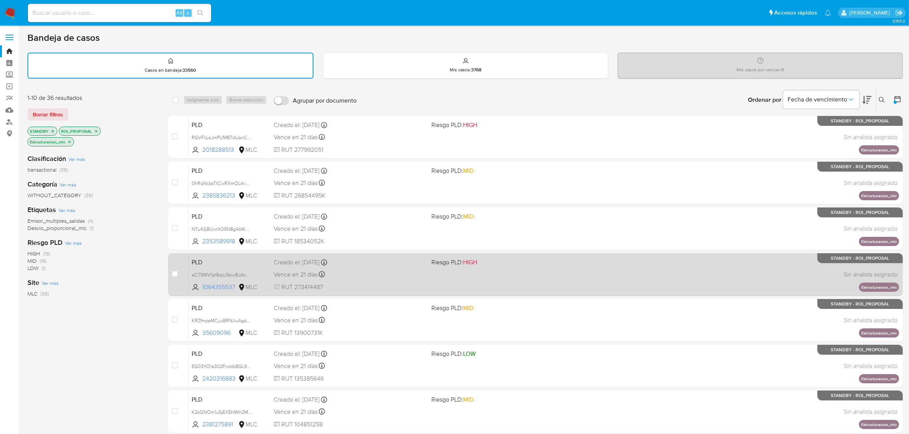
click at [388, 273] on div "Vence en 21 días Vence el 10/09/2025 06:08:49" at bounding box center [350, 275] width 152 height 10
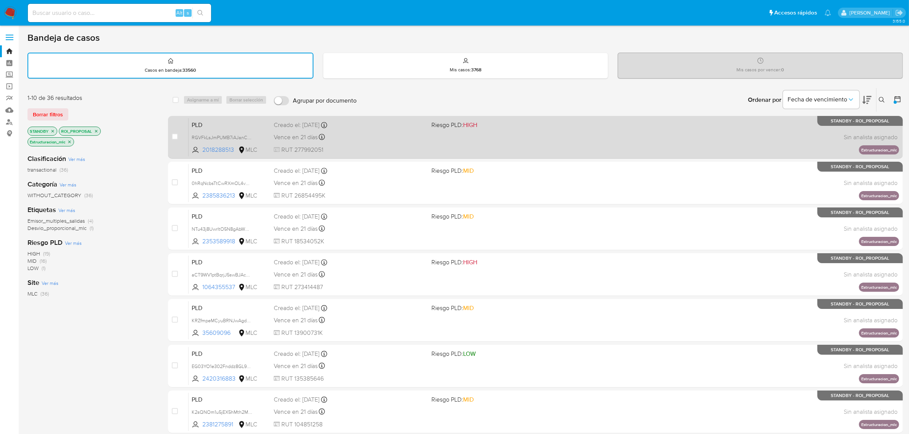
click at [352, 136] on div "Vence en 21 días Vence el 10/09/2025 06:09:36" at bounding box center [350, 137] width 152 height 10
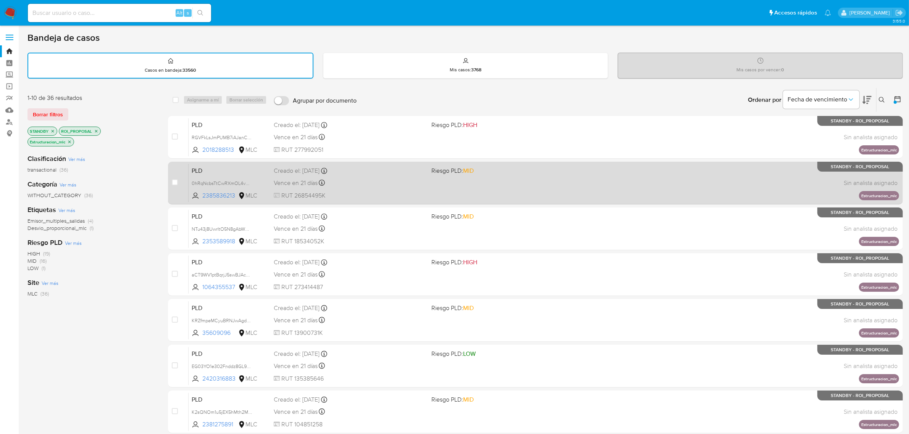
click at [400, 182] on div "Vence en 21 días Vence el 10/09/2025 06:09:25" at bounding box center [350, 183] width 152 height 10
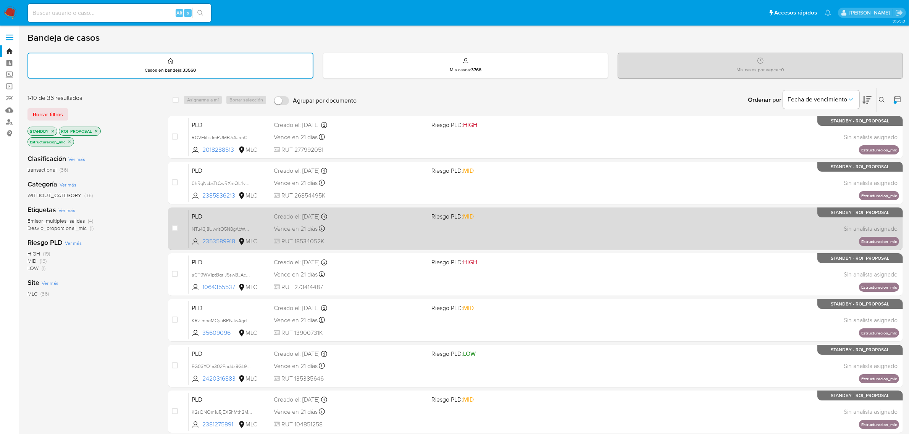
click at [371, 225] on div "Vence en 21 días Vence el 10/09/2025 06:09:25" at bounding box center [350, 229] width 152 height 10
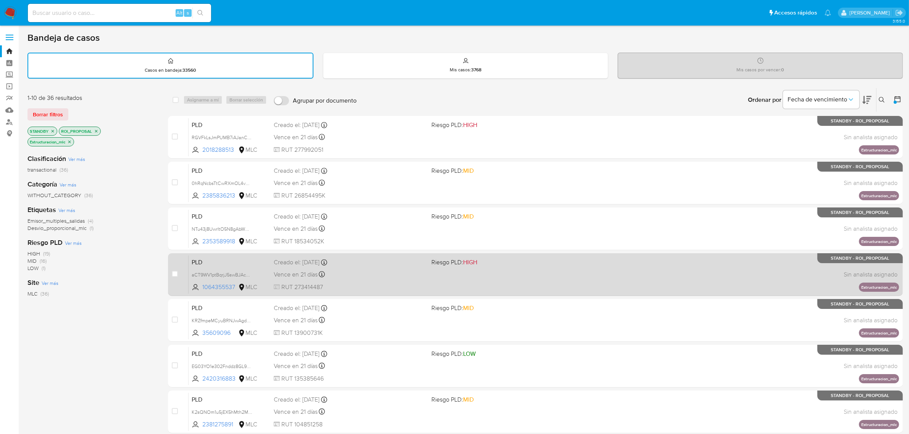
click at [399, 283] on span "RUT 273414487" at bounding box center [350, 287] width 152 height 8
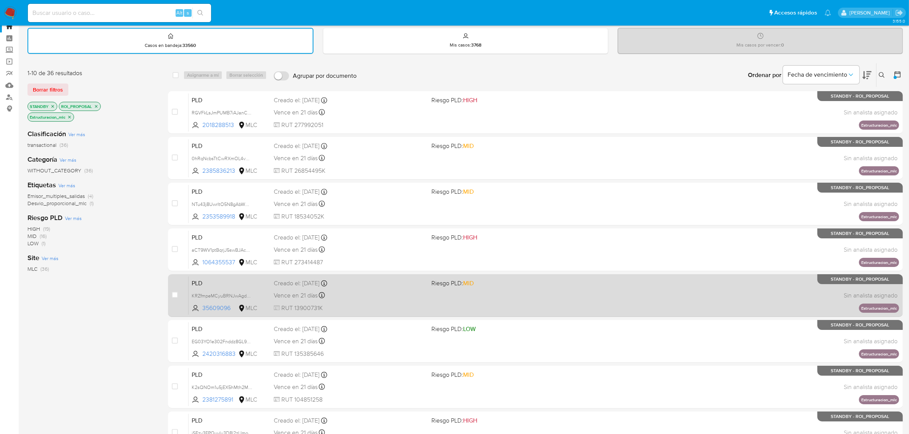
scroll to position [48, 0]
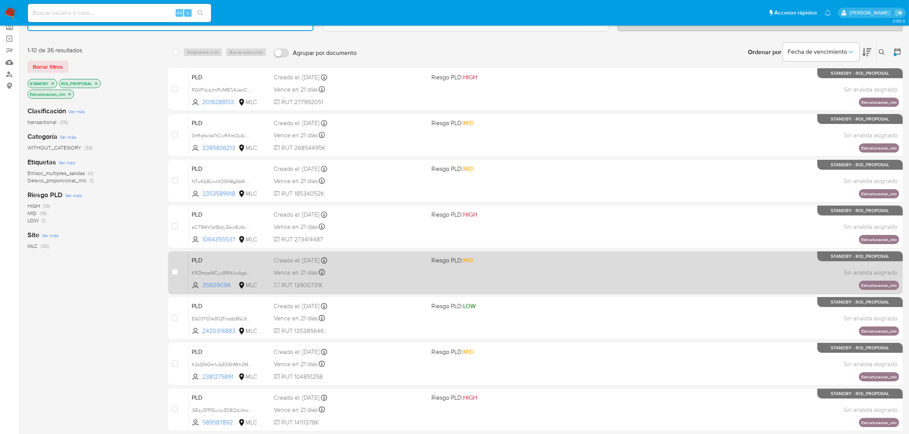
click at [371, 276] on div "Vence en 21 días Vence el 10/09/2025 06:08:27" at bounding box center [350, 273] width 152 height 10
click at [395, 284] on span "RUT 13900731K" at bounding box center [350, 285] width 152 height 8
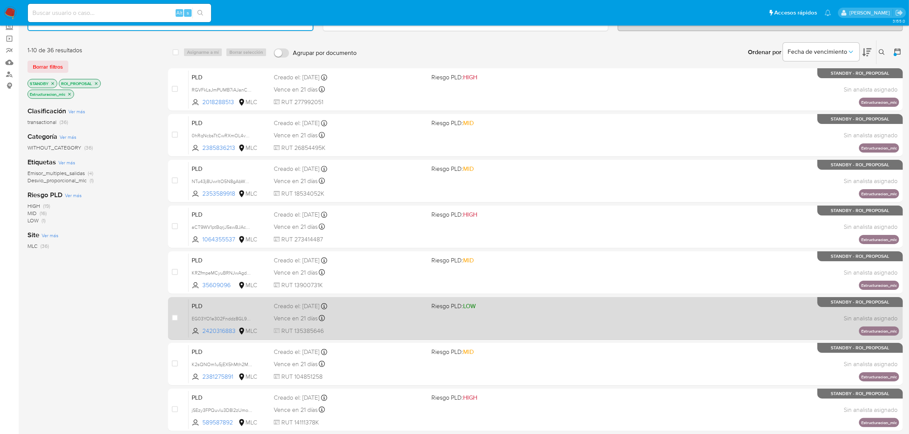
click at [391, 317] on div "Vence en 21 días Vence el 10/09/2025 06:08:27" at bounding box center [350, 318] width 152 height 10
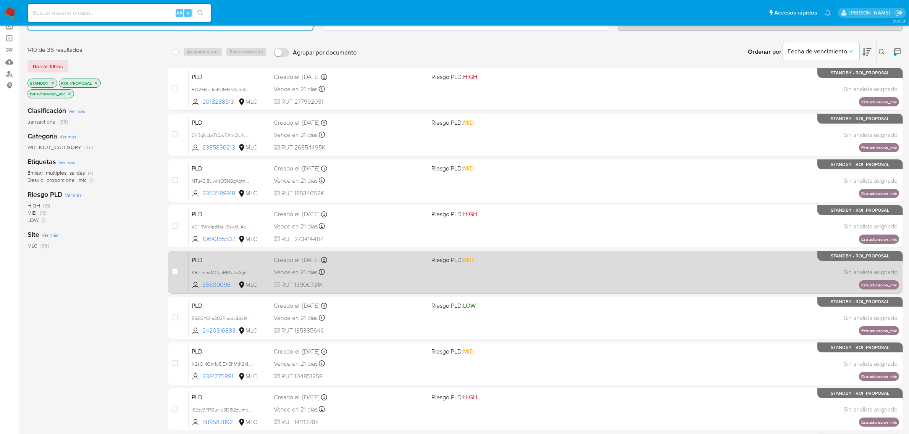
scroll to position [167, 0]
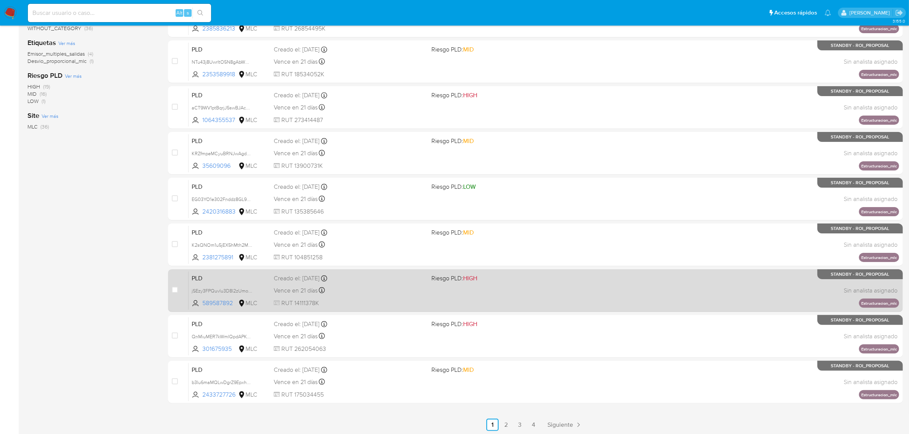
click at [372, 293] on div "Vence en 21 días Vence el 10/09/2025 06:08:20" at bounding box center [350, 291] width 152 height 10
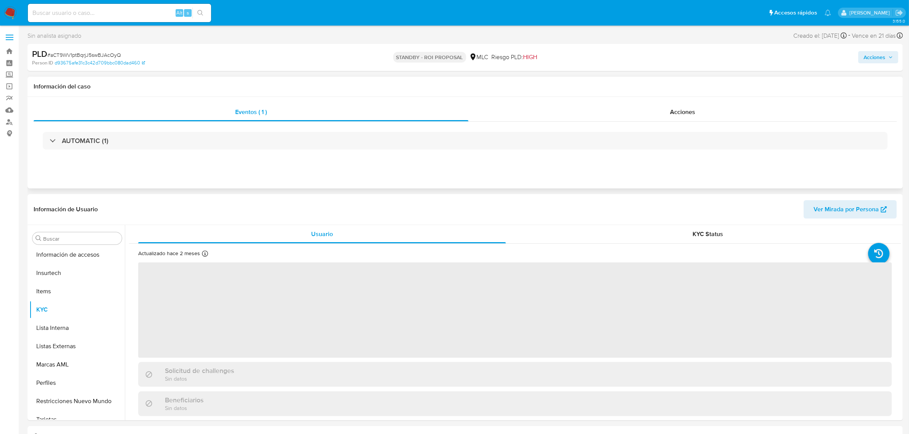
scroll to position [322, 0]
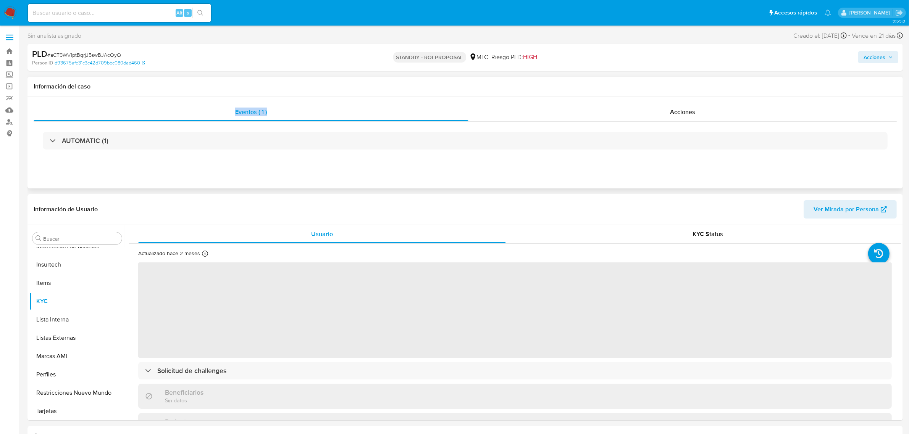
click at [655, 97] on div "Información del caso Eventos ( 1 ) Acciones AUTOMATIC (1)" at bounding box center [464, 133] width 875 height 112
click at [665, 117] on div "Acciones" at bounding box center [682, 112] width 428 height 18
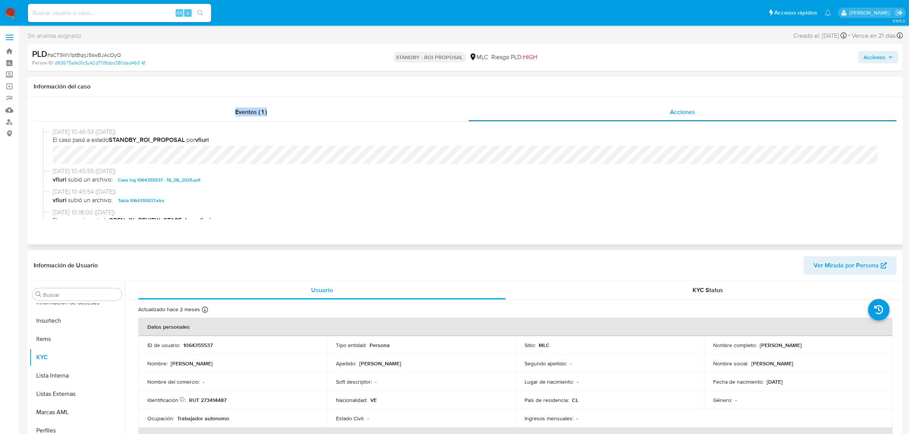
select select "10"
click at [231, 126] on div "[DATE] 10:46:53 ([DATE]) El caso pasó a estado STANDBY_ROI_PROPOSAL por vfiuri …" at bounding box center [465, 174] width 863 height 104
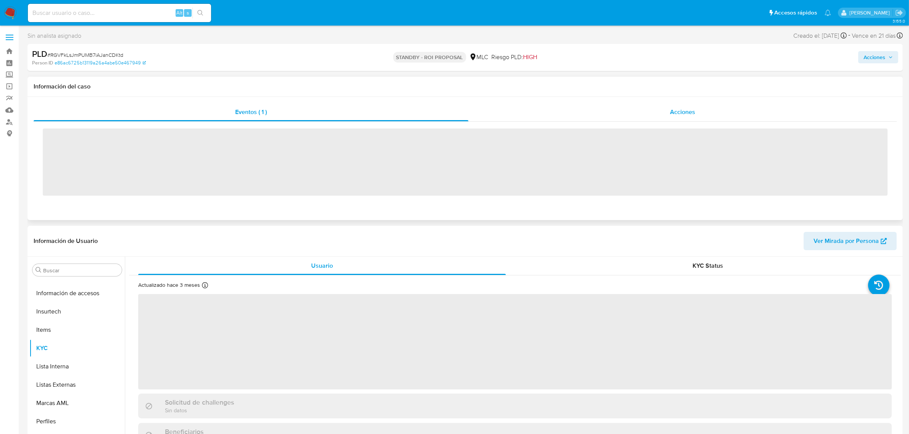
scroll to position [322, 0]
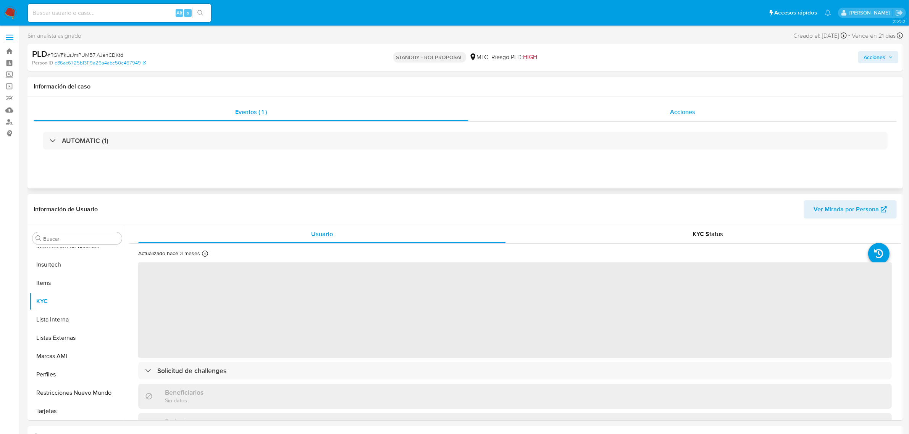
click at [680, 105] on div "Acciones" at bounding box center [682, 112] width 428 height 18
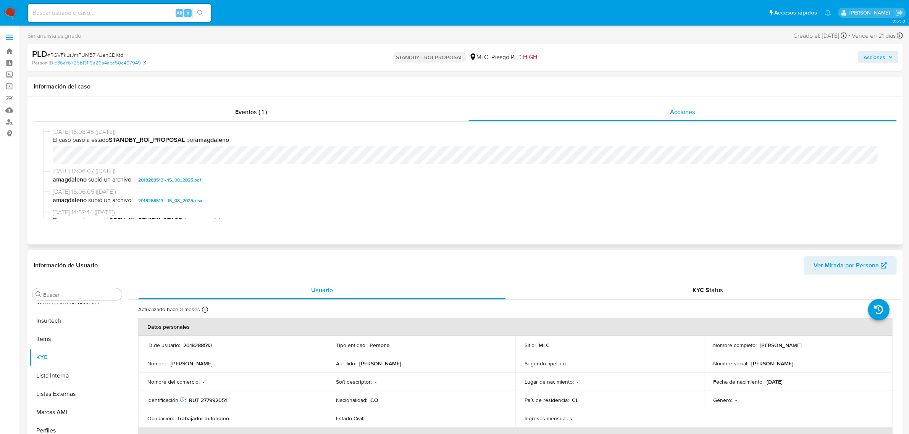
select select "10"
click at [115, 57] on span "# RGVFkLsJmPUMB7iAJanCDKtd" at bounding box center [85, 55] width 76 height 8
copy span "RGVFkLsJmPUMB7iAJanCDKtd"
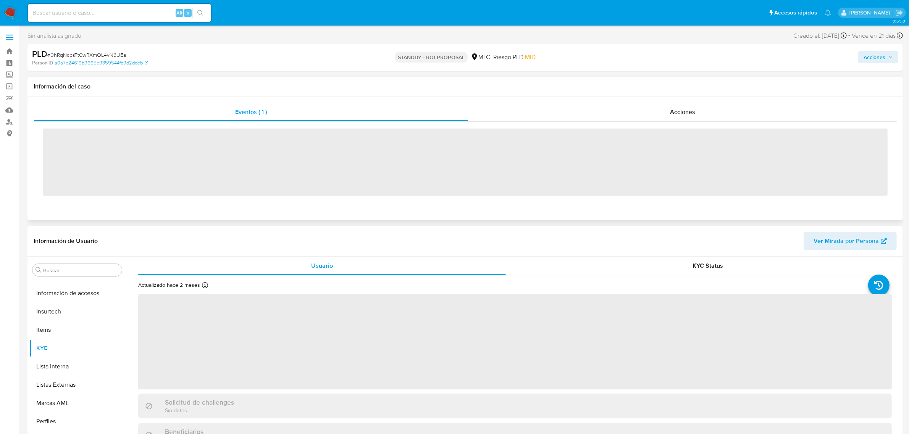
scroll to position [322, 0]
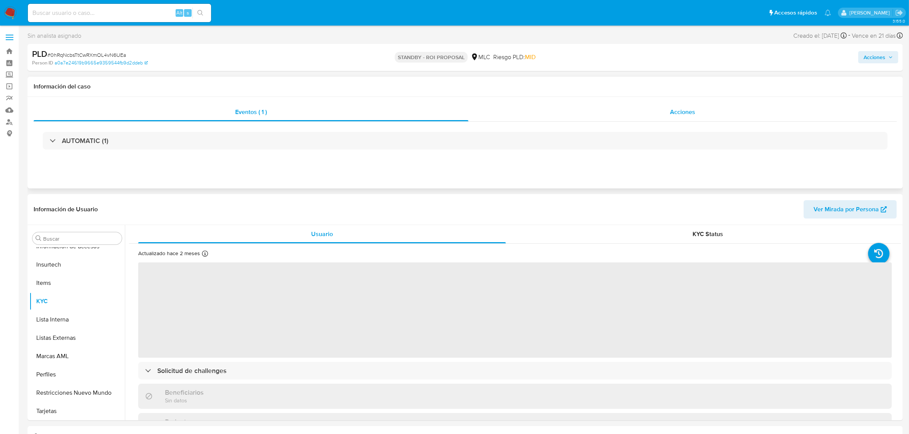
click at [660, 119] on div "Acciones" at bounding box center [682, 112] width 428 height 18
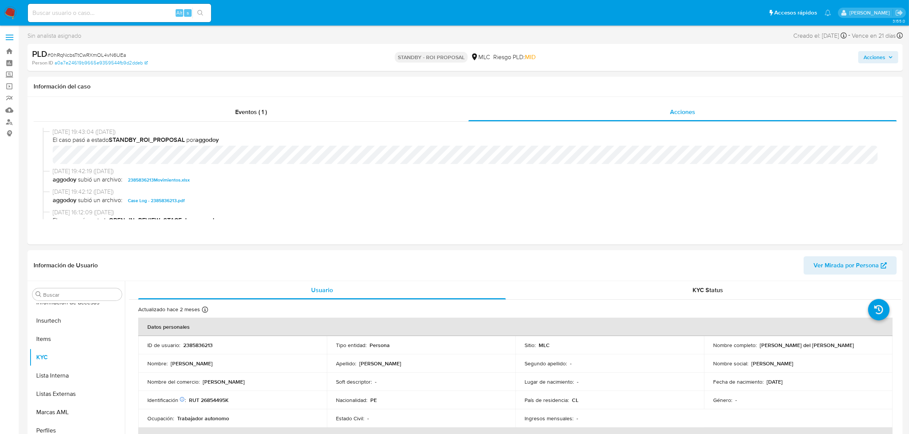
select select "10"
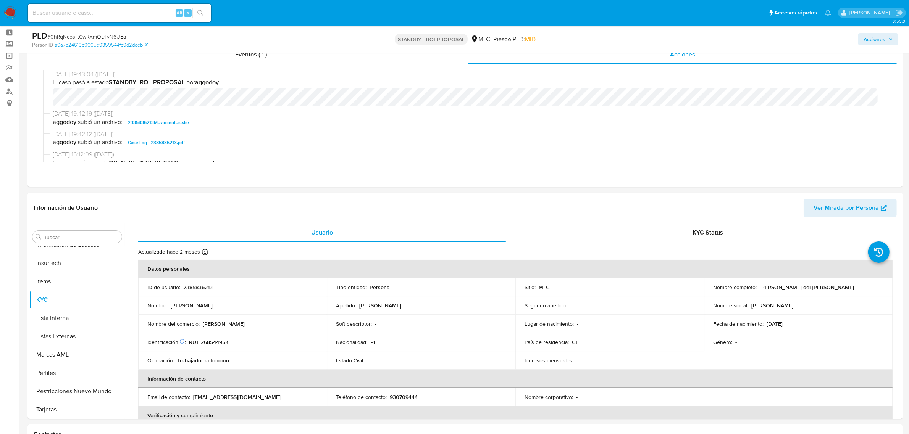
scroll to position [48, 0]
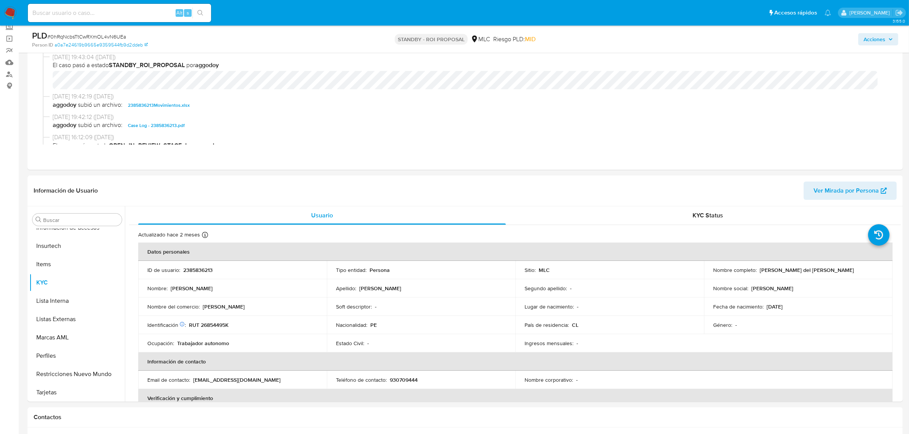
click at [123, 37] on span "# 0hRqNcbsTtCwRXmOL4vN6UEa" at bounding box center [86, 37] width 79 height 8
copy span "0hRqNcbsTtCwRXmOL4vN6UEa"
click at [191, 269] on p "2385836213" at bounding box center [197, 270] width 29 height 7
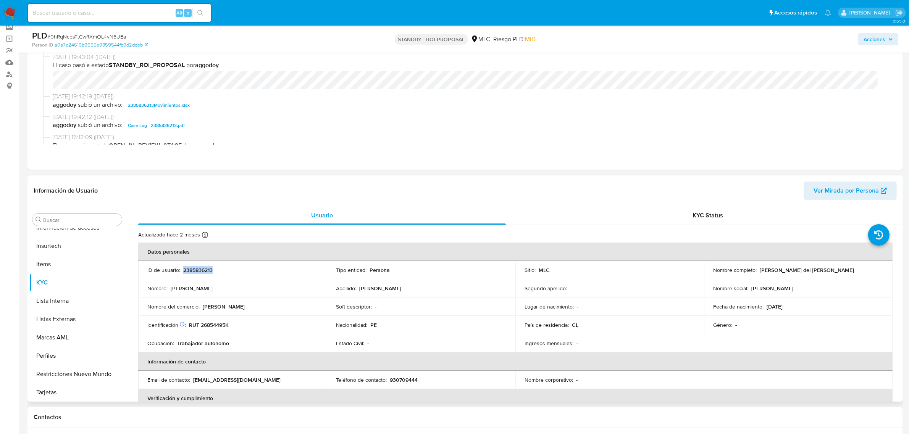
copy p "2385836213"
click at [72, 252] on button "Historial Casos" at bounding box center [73, 250] width 89 height 18
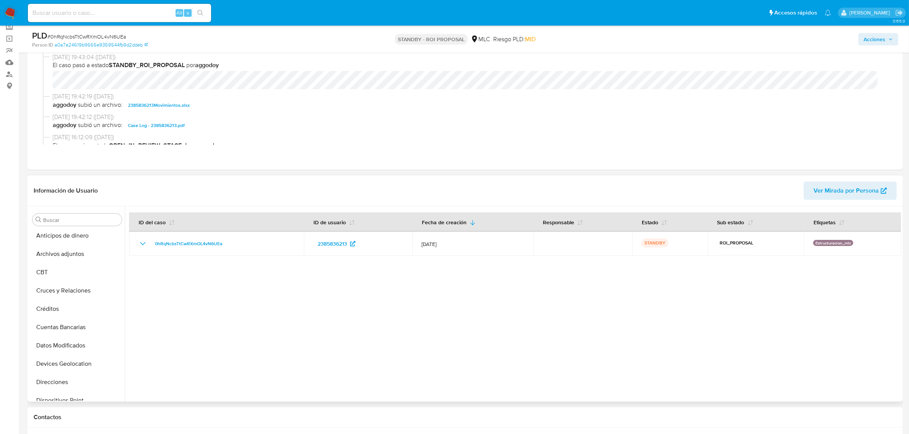
scroll to position [0, 0]
click at [58, 310] on button "Créditos" at bounding box center [73, 311] width 89 height 18
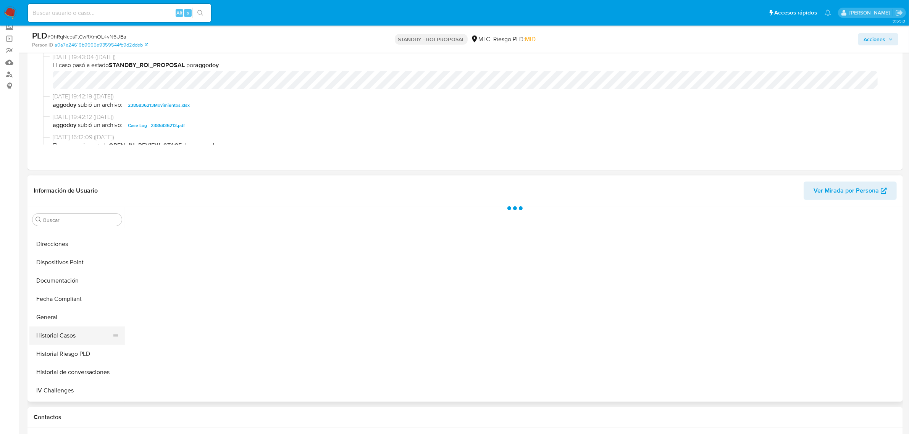
scroll to position [143, 0]
click at [52, 313] on button "General" at bounding box center [73, 315] width 89 height 18
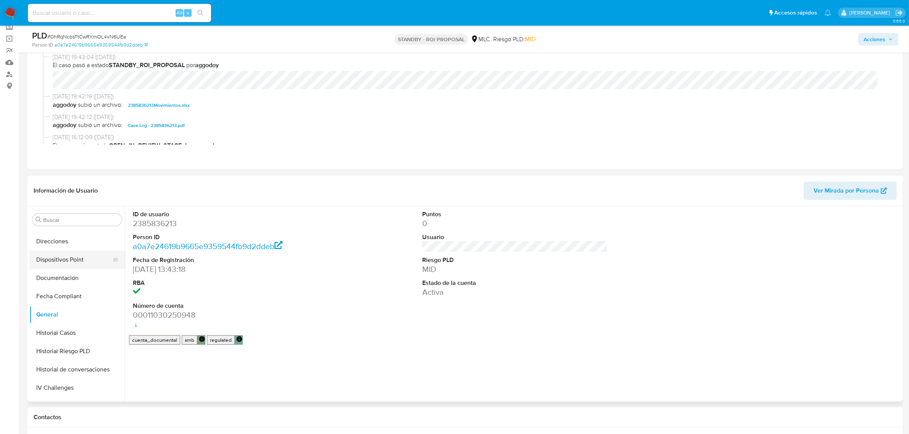
scroll to position [322, 0]
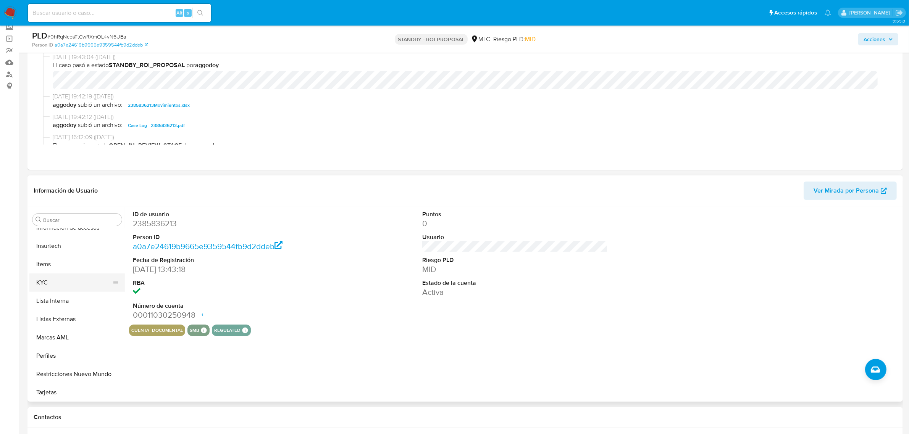
click at [58, 279] on button "KYC" at bounding box center [73, 283] width 89 height 18
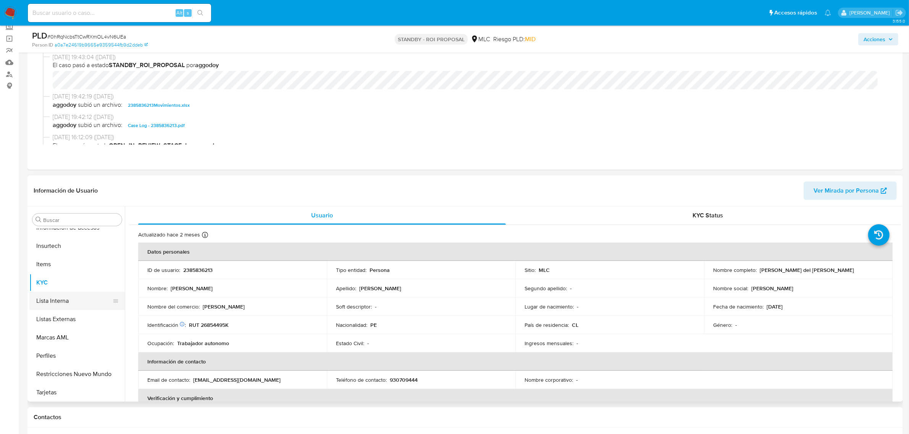
scroll to position [179, 0]
click at [50, 238] on button "Documentación" at bounding box center [73, 243] width 89 height 18
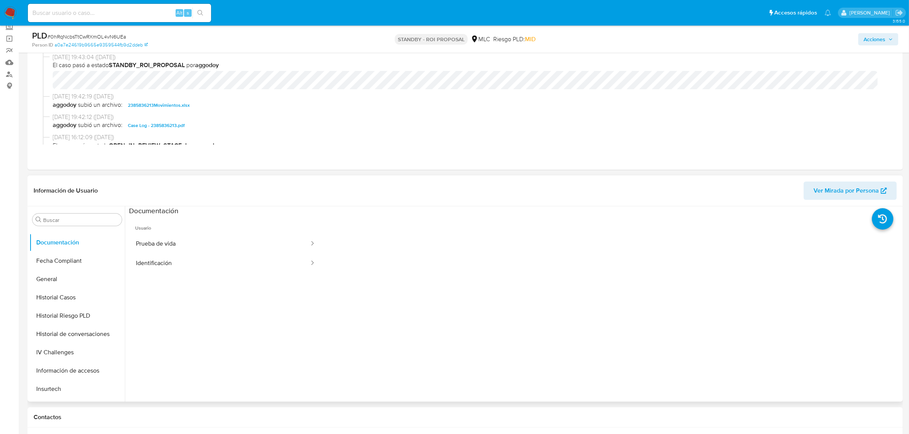
click at [190, 233] on span "Usuario" at bounding box center [225, 225] width 193 height 18
click at [194, 241] on button "Prueba de vida" at bounding box center [219, 243] width 181 height 19
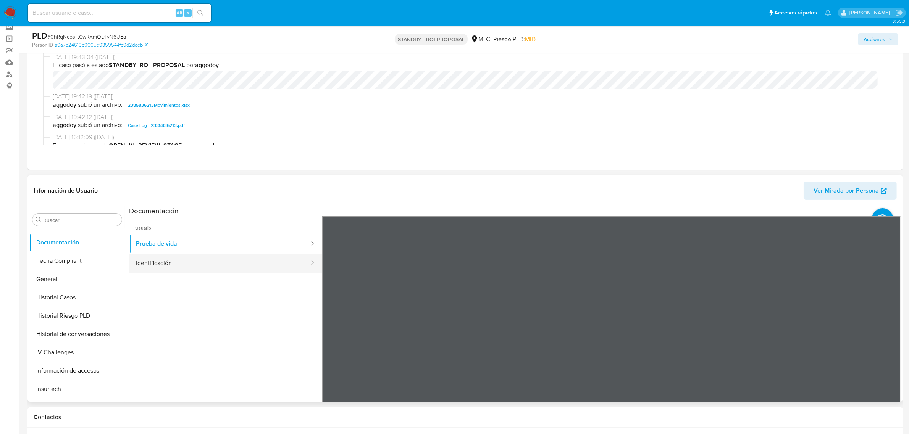
click at [220, 262] on button "Identificación" at bounding box center [219, 263] width 181 height 19
click at [220, 242] on button "Prueba de vida" at bounding box center [219, 243] width 181 height 19
click at [175, 272] on button "Identificación" at bounding box center [219, 263] width 181 height 19
click at [886, 338] on icon at bounding box center [891, 340] width 15 height 15
click at [518, 211] on section at bounding box center [515, 334] width 772 height 254
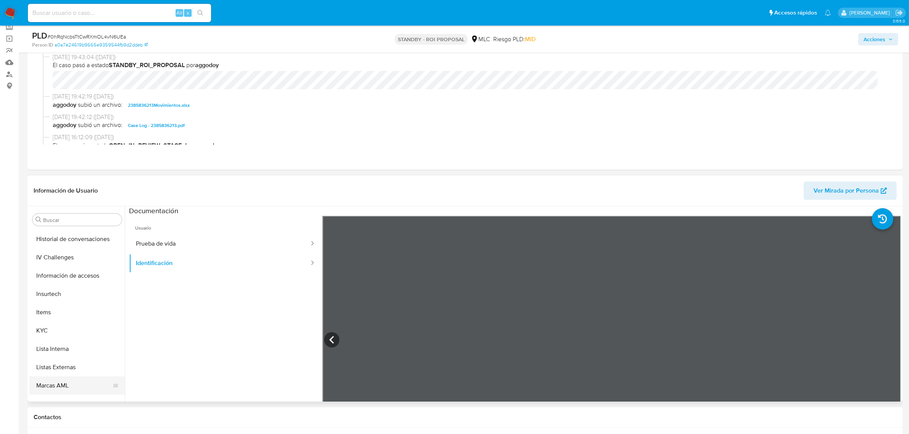
scroll to position [322, 0]
click at [56, 287] on button "KYC" at bounding box center [73, 283] width 89 height 18
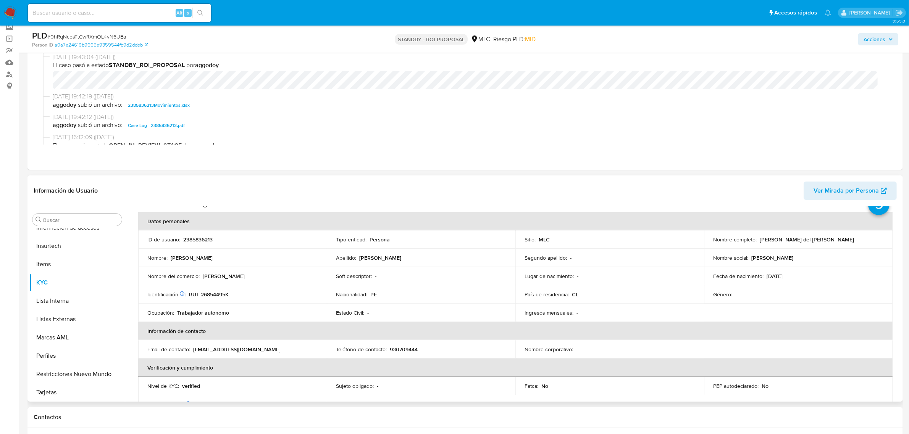
scroll to position [0, 0]
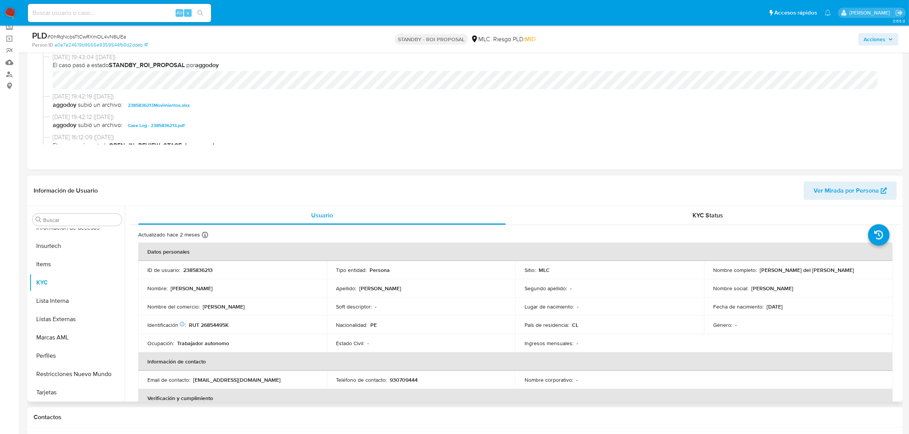
drag, startPoint x: 757, startPoint y: 271, endPoint x: 840, endPoint y: 275, distance: 83.3
click at [840, 275] on td "Nombre completo : [PERSON_NAME] del [PERSON_NAME]" at bounding box center [798, 270] width 189 height 18
copy p "[PERSON_NAME] del [PERSON_NAME]"
click at [218, 325] on p "RUT 26854495K" at bounding box center [209, 325] width 40 height 7
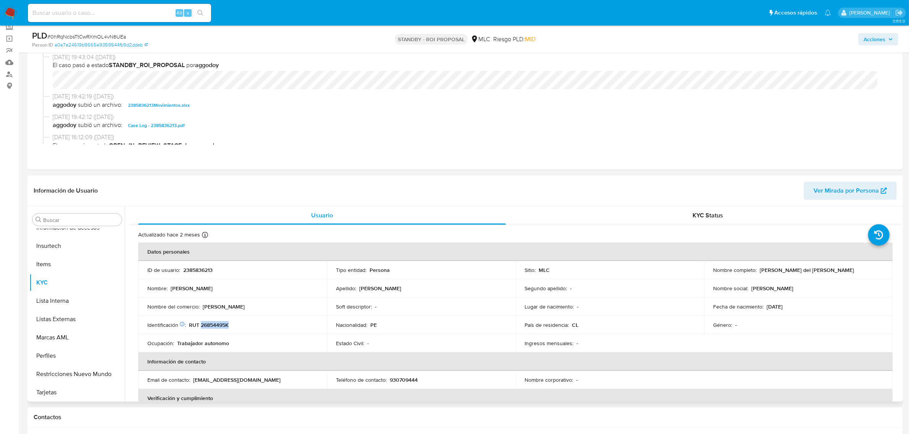
copy p "26854495K"
click at [108, 31] on div "PLD # 0hRqNcbsTtCwRXmOL4vN6UEa" at bounding box center [175, 35] width 286 height 11
click at [108, 37] on span "# 0hRqNcbsTtCwRXmOL4vN6UEa" at bounding box center [86, 37] width 79 height 8
copy span "0hRqNcbsTtCwRXmOL4vN6UEa"
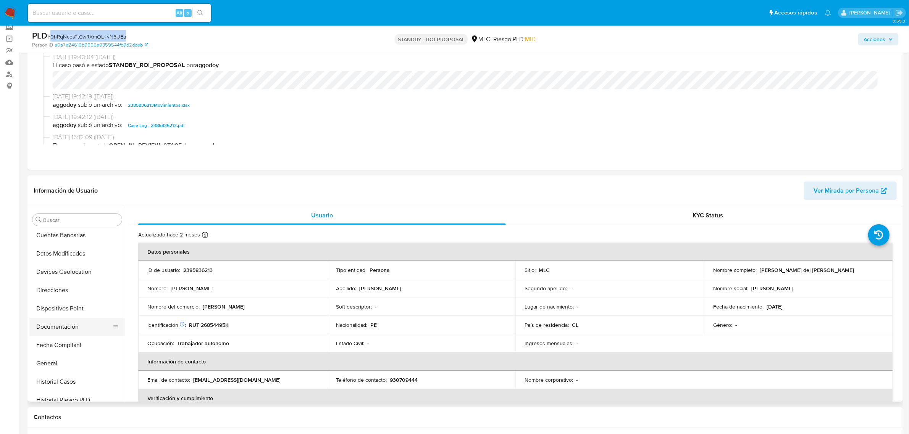
scroll to position [95, 0]
click at [48, 354] on button "General" at bounding box center [73, 363] width 89 height 18
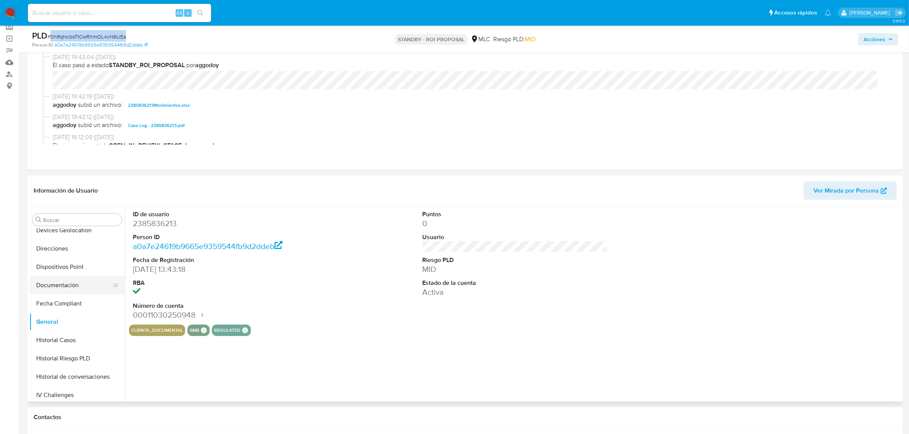
scroll to position [191, 0]
click at [63, 287] on button "Historial Casos" at bounding box center [73, 285] width 89 height 18
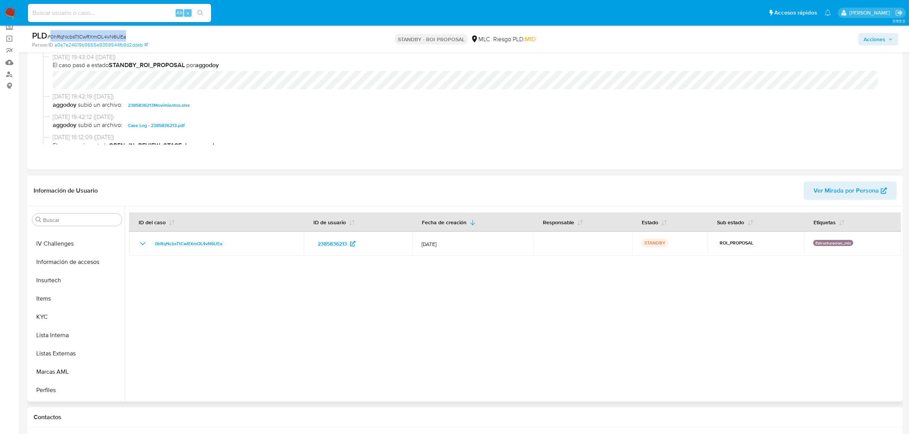
scroll to position [322, 0]
click at [71, 275] on button "KYC" at bounding box center [73, 283] width 89 height 18
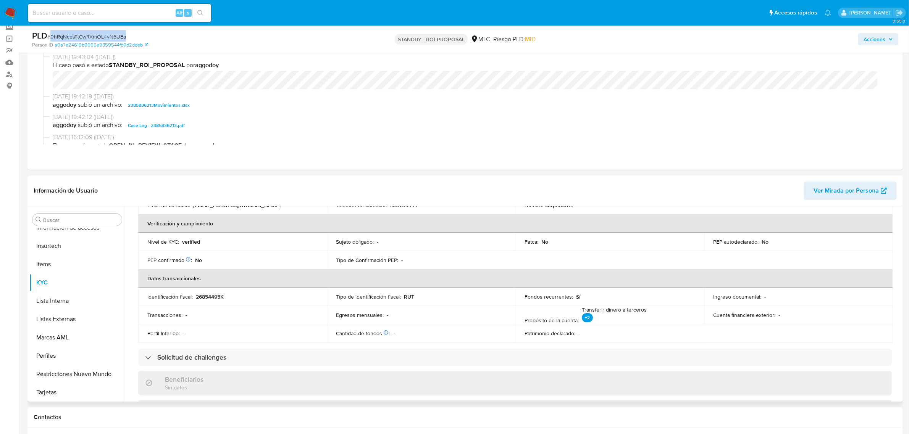
scroll to position [191, 0]
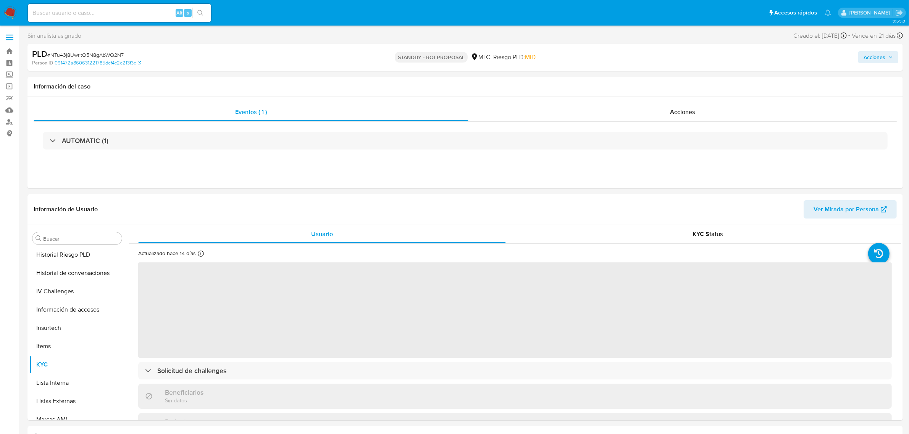
scroll to position [322, 0]
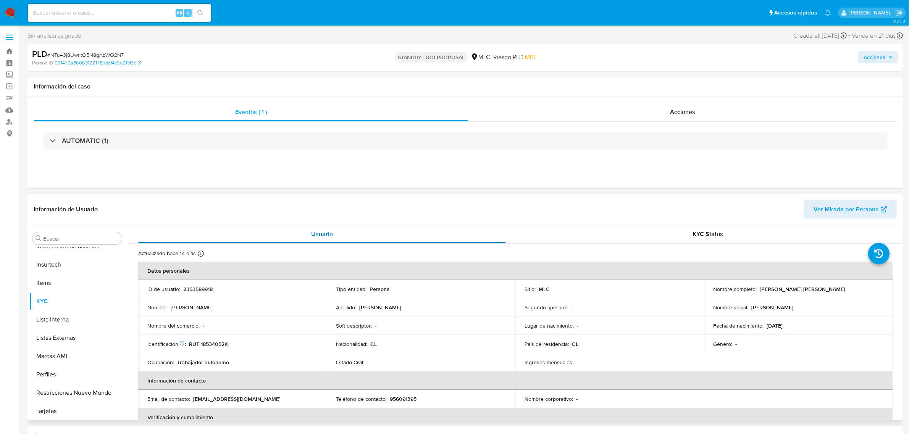
select select "10"
click at [683, 115] on span "Acciones" at bounding box center [682, 112] width 25 height 9
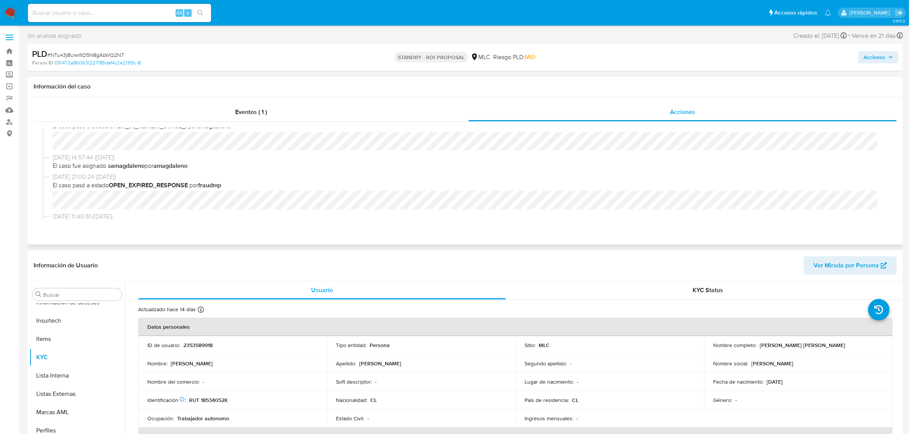
scroll to position [95, 0]
click at [89, 50] on div "PLD # NTu43j8UwrItO5N8gAbWQ2N7" at bounding box center [175, 53] width 286 height 11
click at [94, 53] on span "# NTu43j8UwrItO5N8gAbWQ2N7" at bounding box center [85, 55] width 76 height 8
copy span "NTu43j8UwrItO5N8gAbWQ2N7"
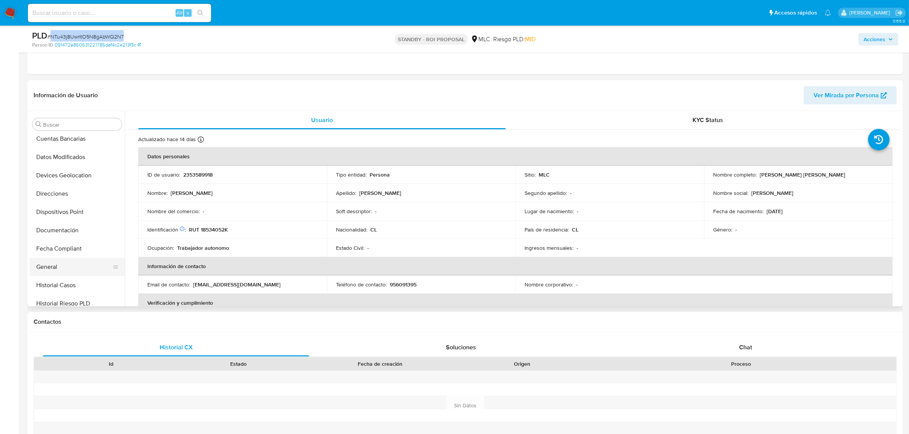
click at [63, 260] on button "General" at bounding box center [73, 267] width 89 height 18
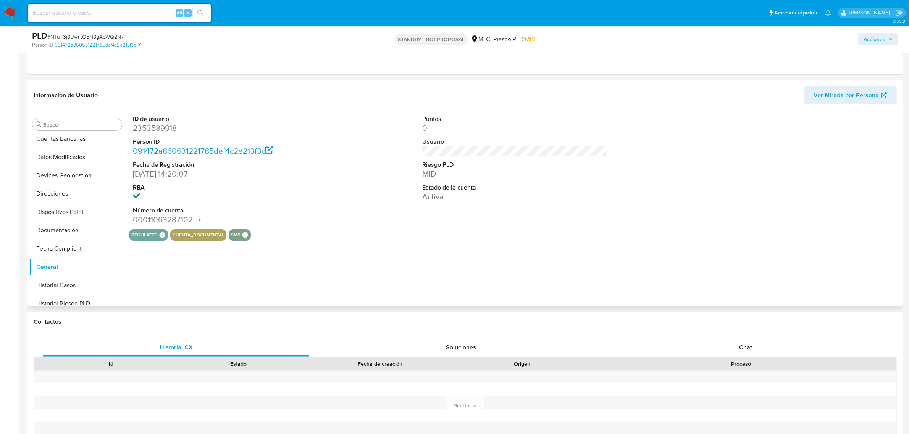
click at [166, 134] on dd "2353589918" at bounding box center [226, 128] width 186 height 11
copy dd "2353589918"
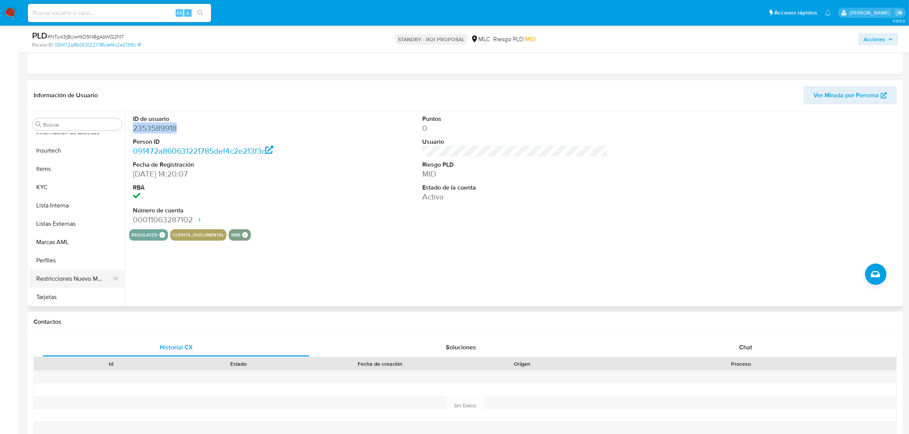
click at [68, 281] on button "Restricciones Nuevo Mundo" at bounding box center [73, 279] width 89 height 18
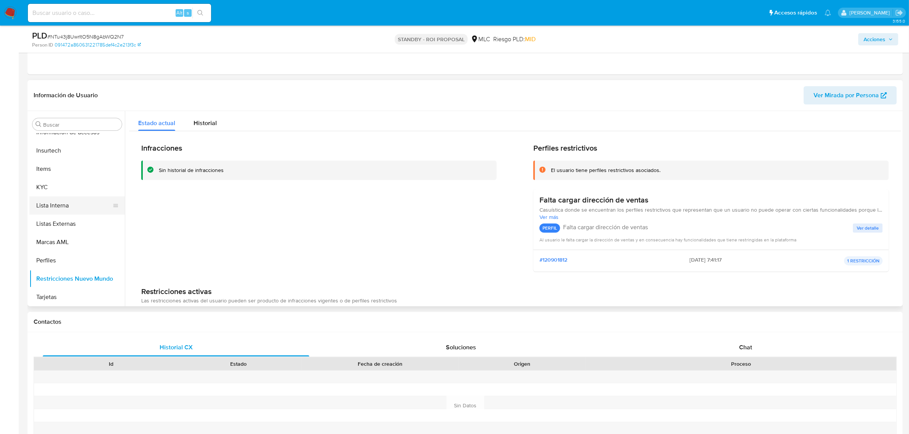
click at [36, 197] on button "Lista Interna" at bounding box center [73, 206] width 89 height 18
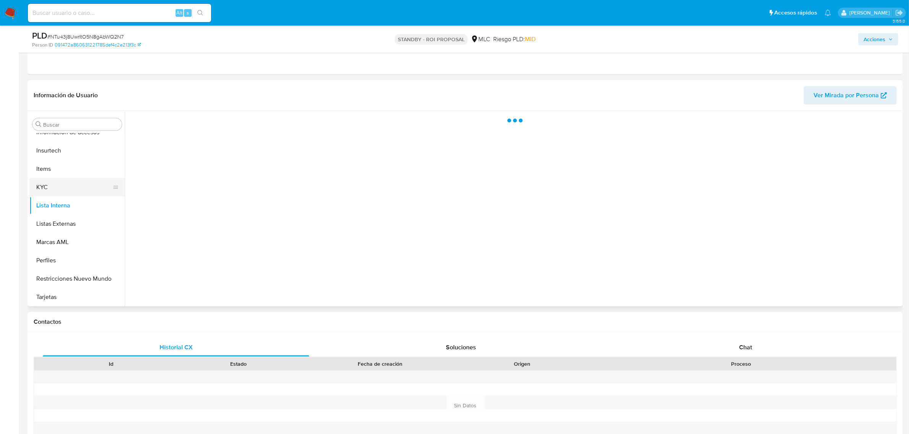
click at [36, 194] on button "KYC" at bounding box center [73, 187] width 89 height 18
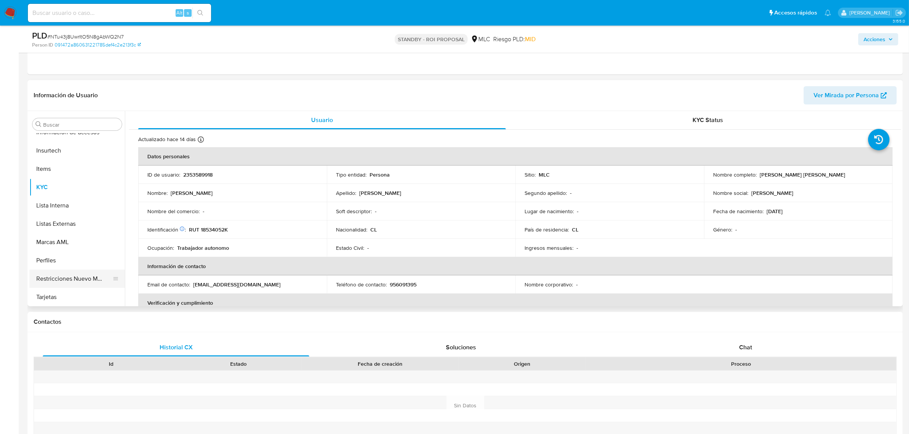
click at [78, 277] on button "Restricciones Nuevo Mundo" at bounding box center [73, 279] width 89 height 18
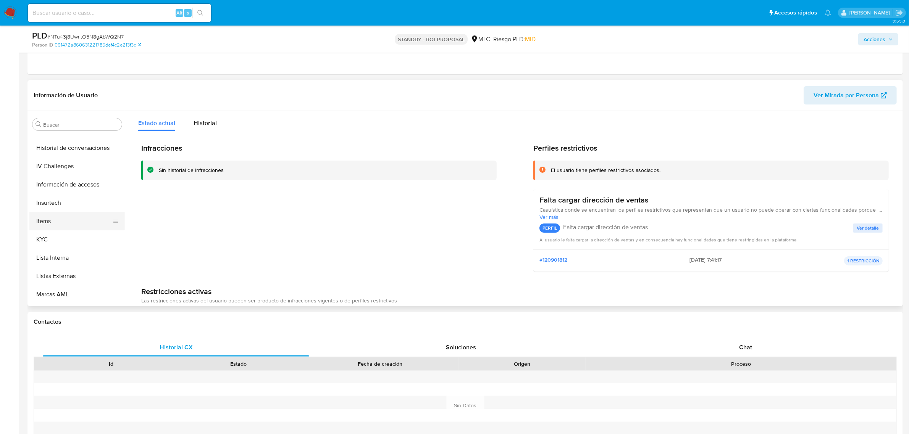
scroll to position [179, 0]
click at [87, 35] on span "# NTu43j8UwrItO5N8gAbWQ2N7" at bounding box center [85, 37] width 76 height 8
copy span "NTu43j8UwrItO5N8gAbWQ2N7"
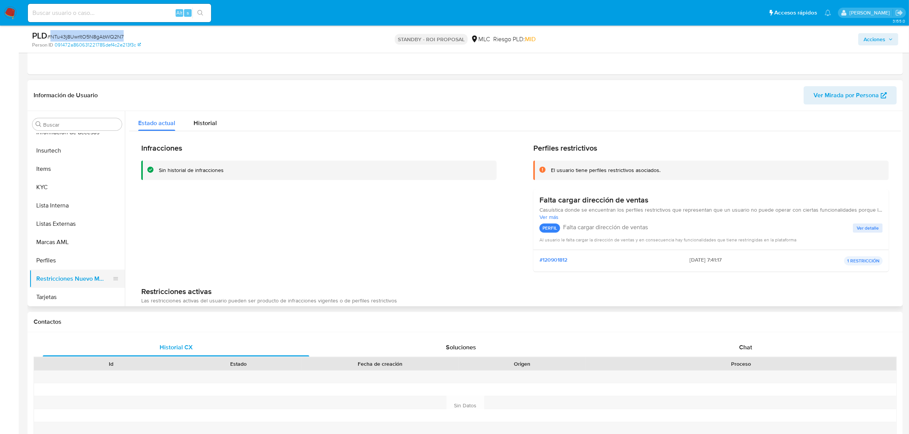
click at [74, 270] on button "Restricciones Nuevo Mundo" at bounding box center [73, 279] width 89 height 18
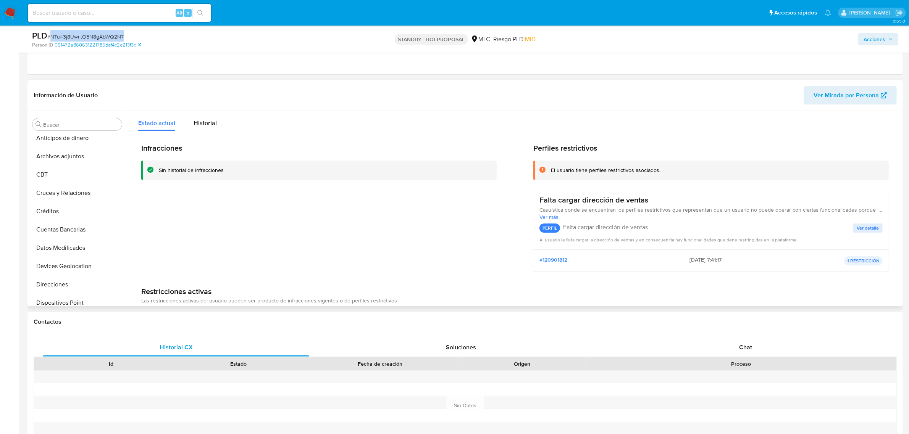
scroll to position [0, 0]
click at [58, 188] on button "CBT" at bounding box center [73, 179] width 89 height 18
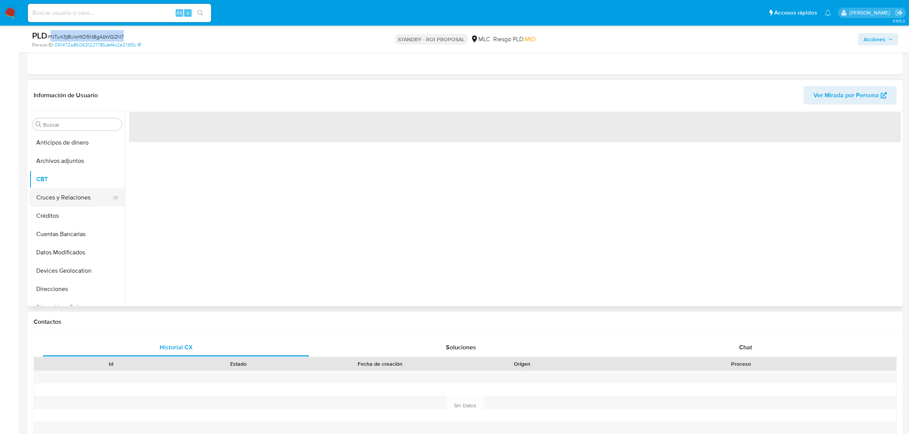
click at [61, 190] on button "Cruces y Relaciones" at bounding box center [73, 198] width 89 height 18
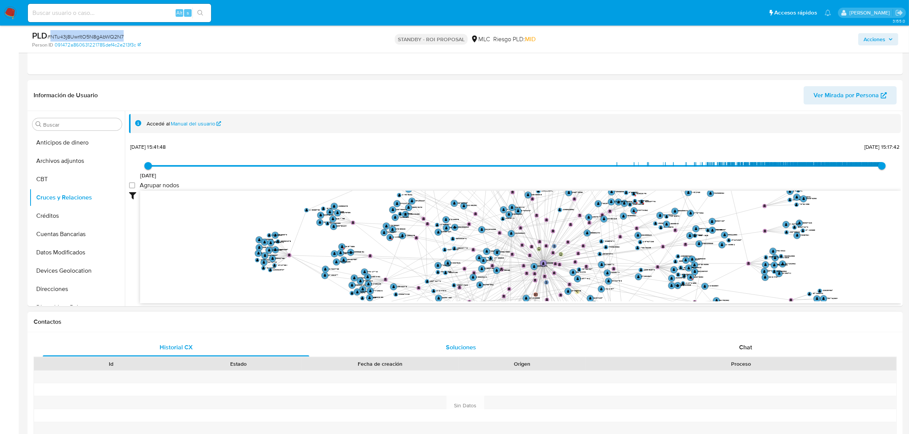
scroll to position [0, 0]
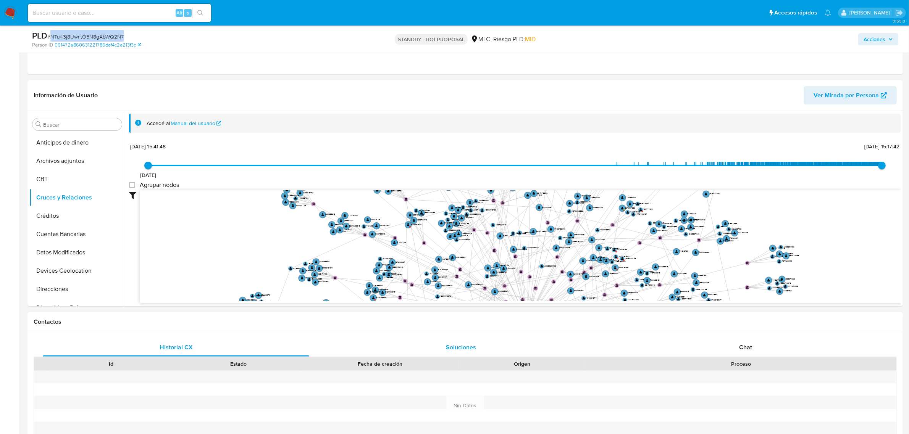
drag, startPoint x: 396, startPoint y: 233, endPoint x: 367, endPoint y: 349, distance: 119.0
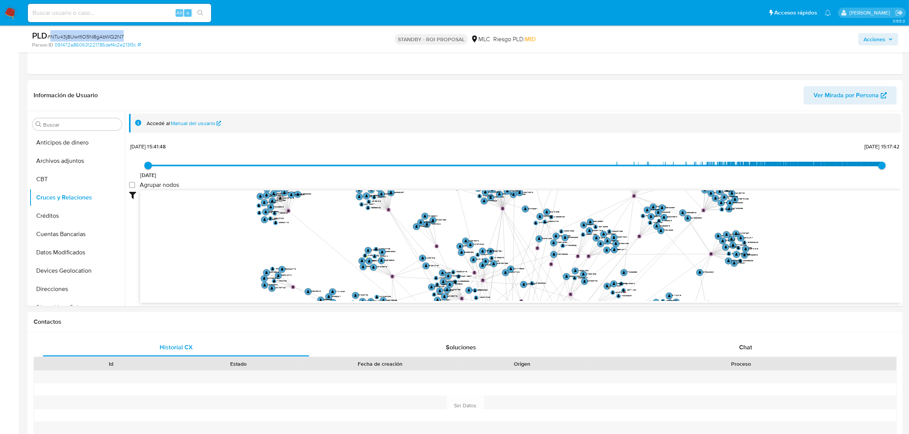
drag, startPoint x: 444, startPoint y: 232, endPoint x: 429, endPoint y: 308, distance: 78.2
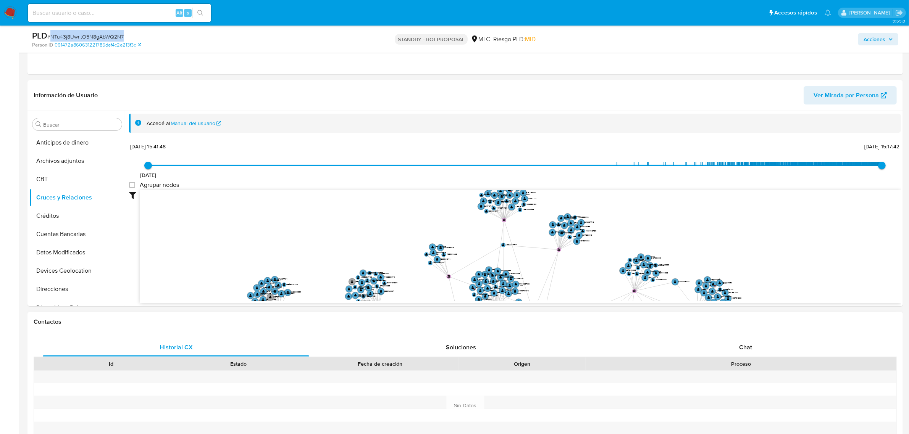
drag, startPoint x: 482, startPoint y: 234, endPoint x: 472, endPoint y: 314, distance: 81.2
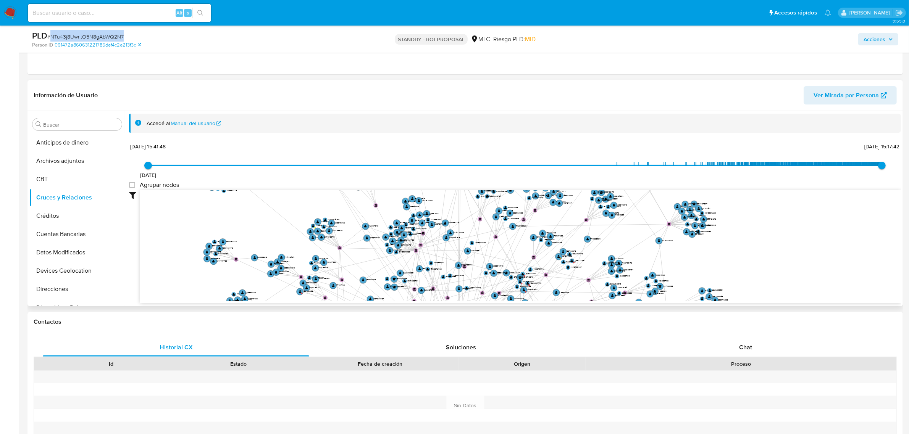
drag, startPoint x: 468, startPoint y: 257, endPoint x: 428, endPoint y: 123, distance: 139.8
click at [428, 123] on div "Accedé al Manual del usuario 30/10/2021 30/10/2021, 15:41:48 20/8/2025, 15:17:4…" at bounding box center [515, 209] width 772 height 190
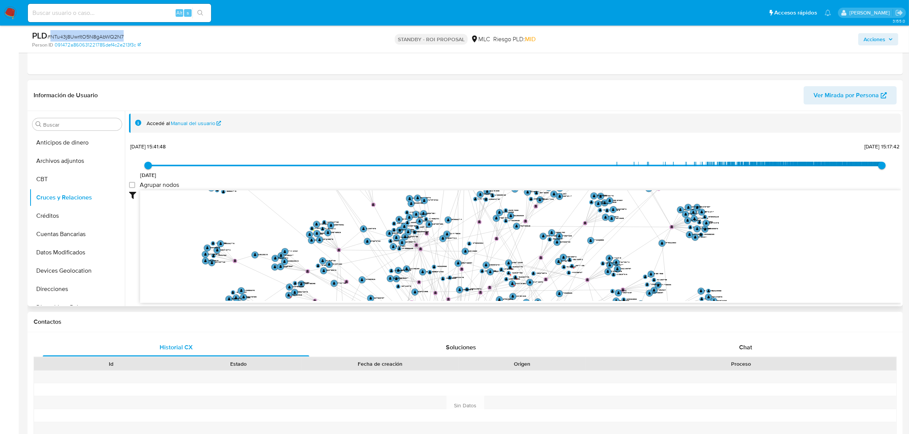
scroll to position [322, 0]
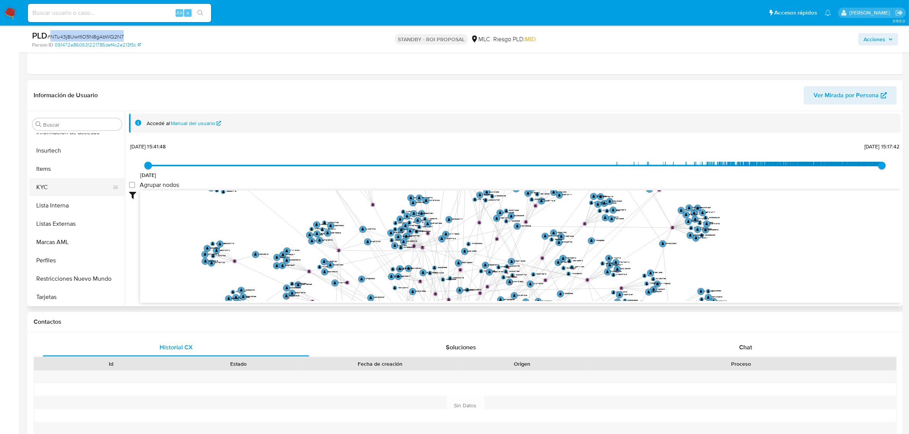
click at [56, 193] on button "KYC" at bounding box center [73, 187] width 89 height 18
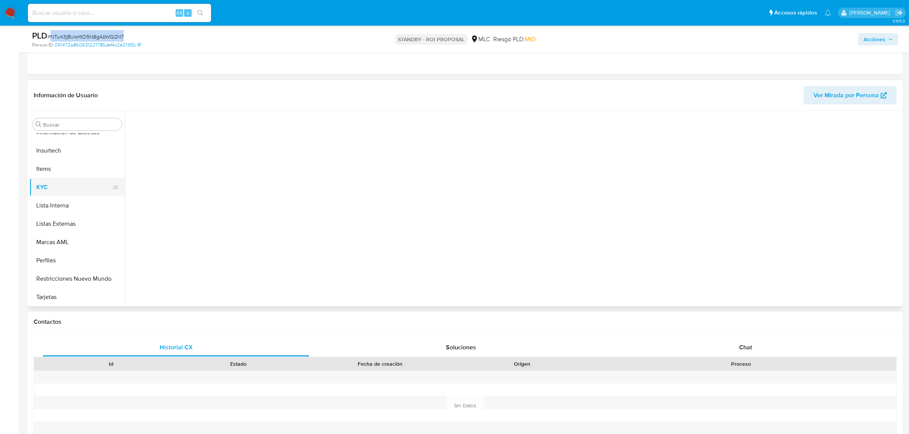
scroll to position [0, 0]
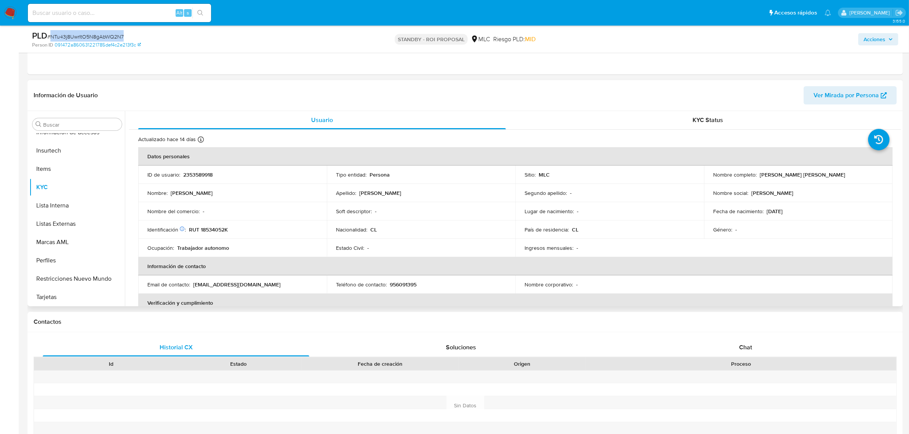
drag, startPoint x: 758, startPoint y: 175, endPoint x: 855, endPoint y: 176, distance: 97.4
click at [845, 176] on p "Rodolfo Valente Ignacio Rodríguez Osorio" at bounding box center [803, 174] width 86 height 7
drag, startPoint x: 858, startPoint y: 176, endPoint x: 758, endPoint y: 176, distance: 100.4
click at [758, 176] on div "Nombre completo : Rodolfo Valente Ignacio Rodríguez Osorio" at bounding box center [798, 174] width 170 height 7
copy p "Rodolfo Valente Ignacio Rodríguez Osorio"
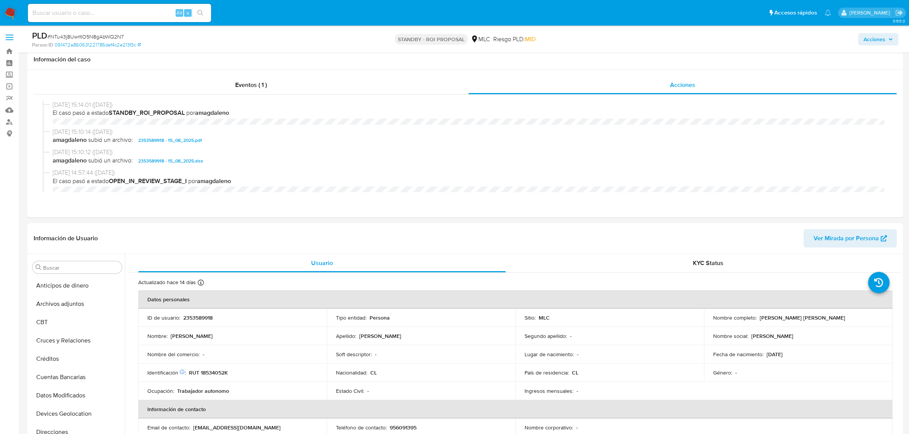
select select "10"
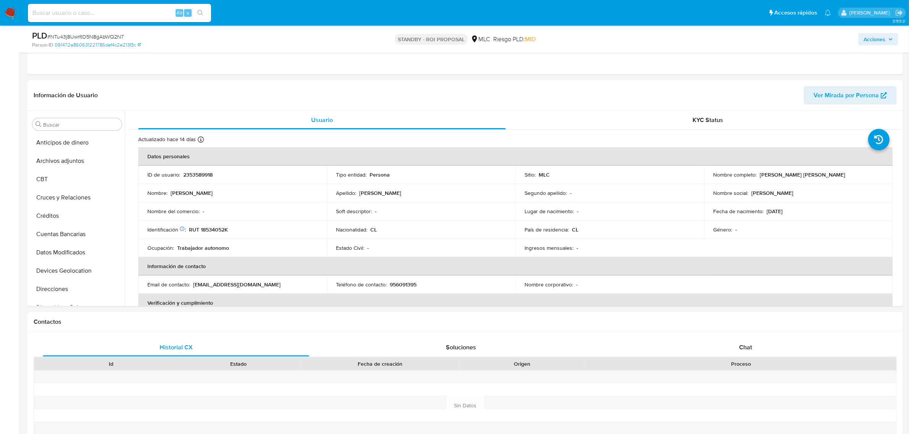
scroll to position [322, 0]
click at [119, 36] on span "# NTu43j8UwrItO5N8gAbWQ2N7" at bounding box center [85, 37] width 76 height 8
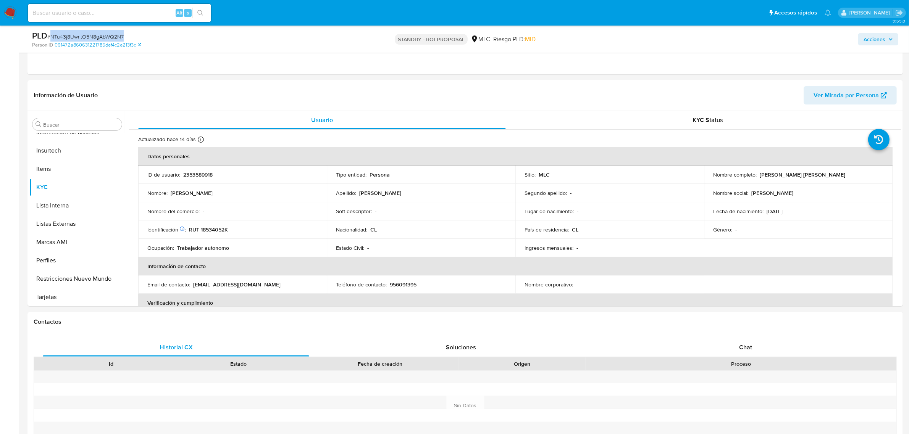
click at [119, 36] on span "# NTu43j8UwrItO5N8gAbWQ2N7" at bounding box center [85, 37] width 76 height 8
copy span "NTu43j8UwrItO5N8gAbWQ2N7"
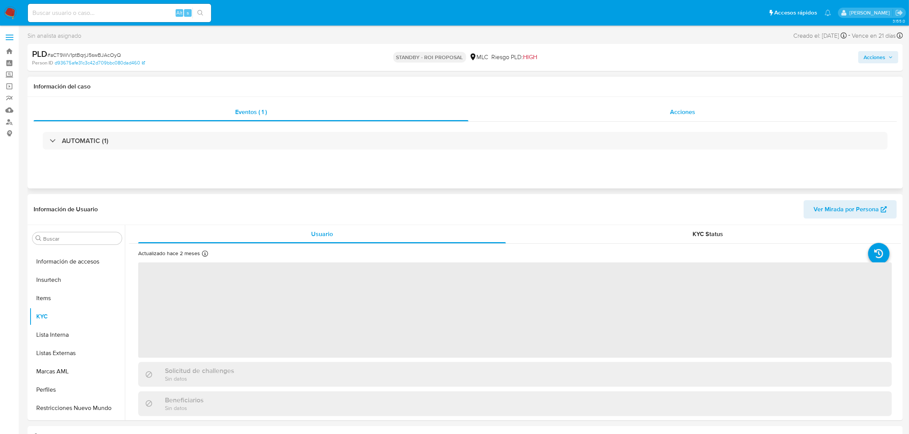
scroll to position [322, 0]
click at [684, 113] on span "Acciones" at bounding box center [682, 112] width 25 height 9
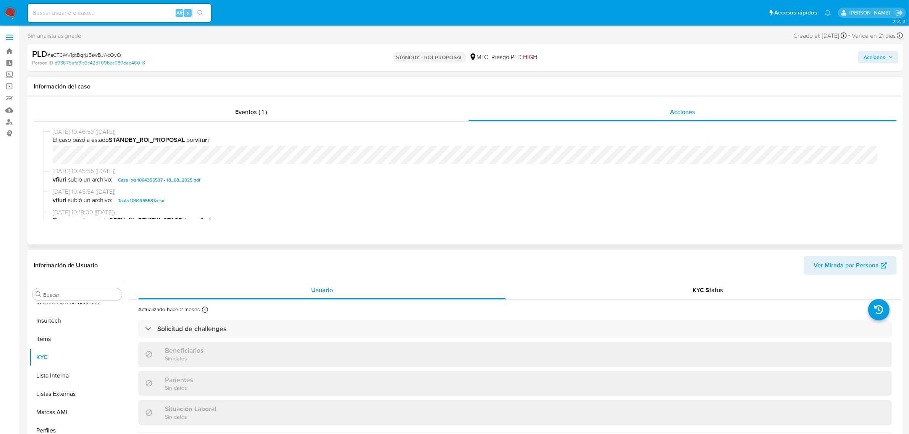
select select "10"
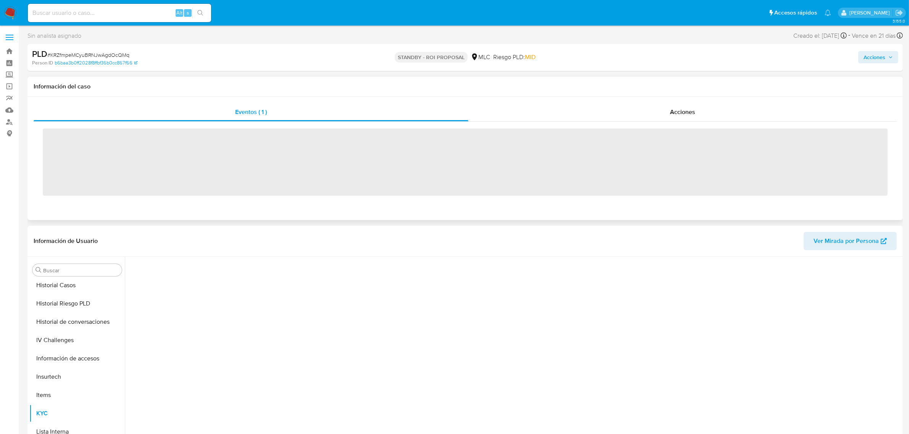
scroll to position [322, 0]
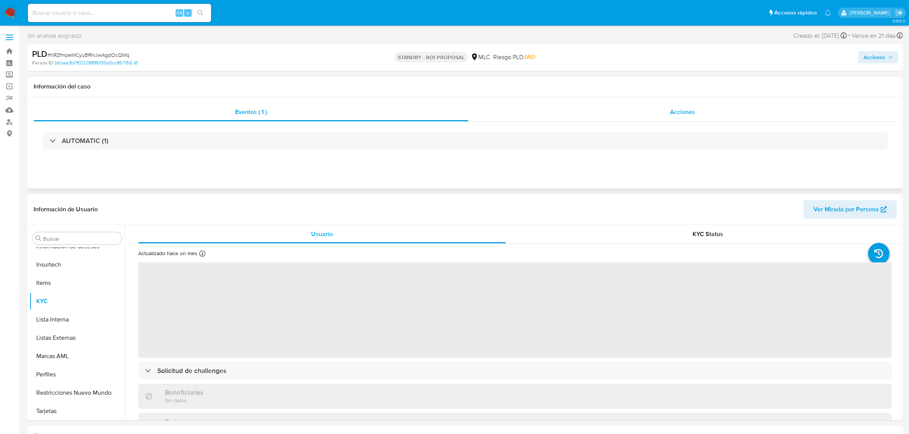
click at [652, 119] on div "Acciones" at bounding box center [682, 112] width 428 height 18
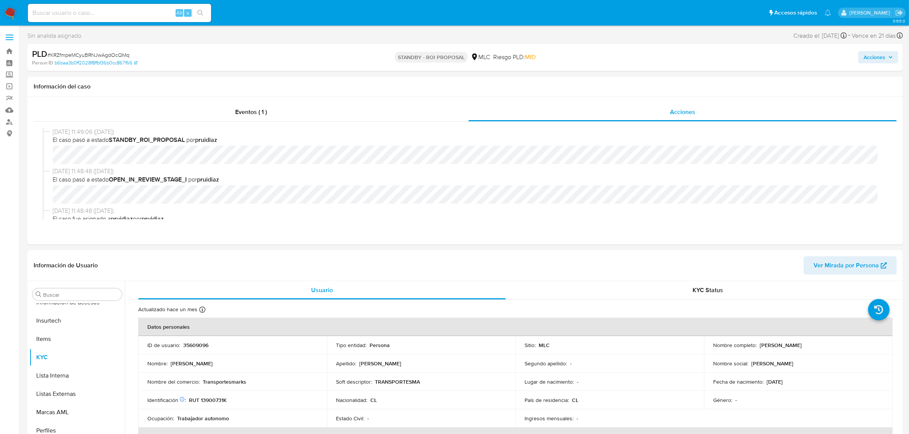
select select "10"
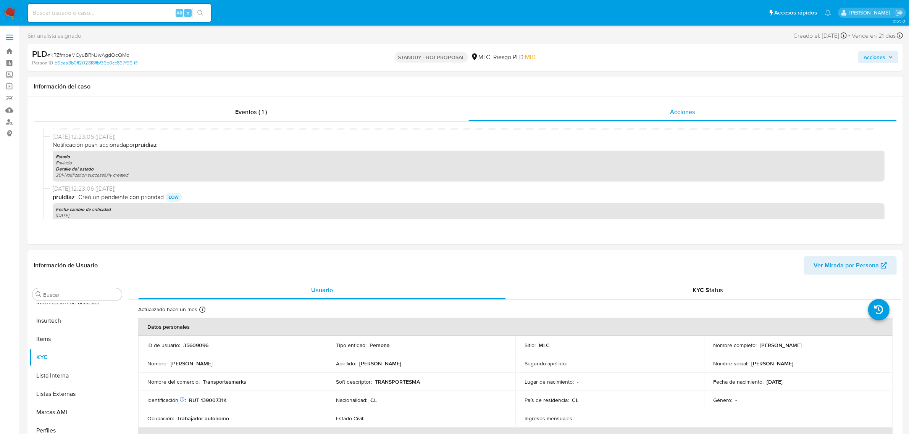
scroll to position [191, 0]
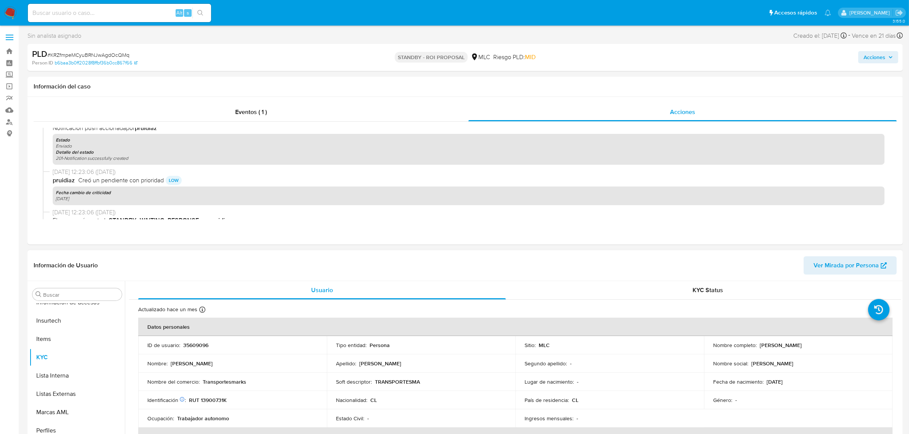
click at [191, 349] on p "35609096" at bounding box center [195, 345] width 25 height 7
copy p "35609096"
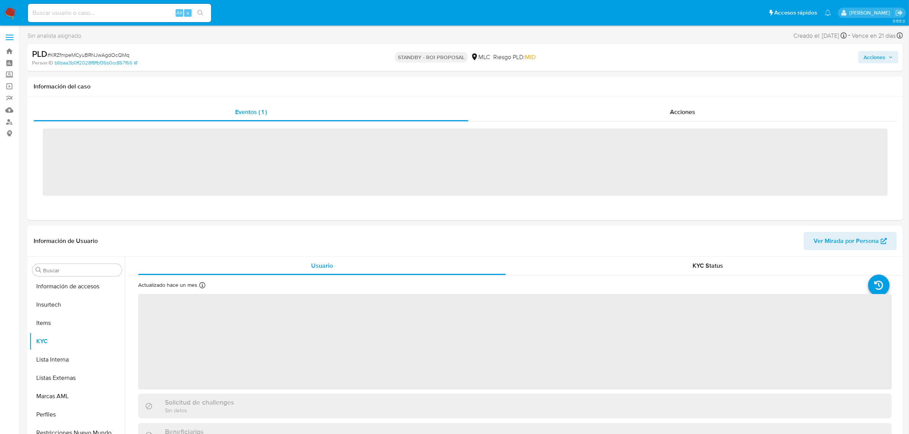
scroll to position [322, 0]
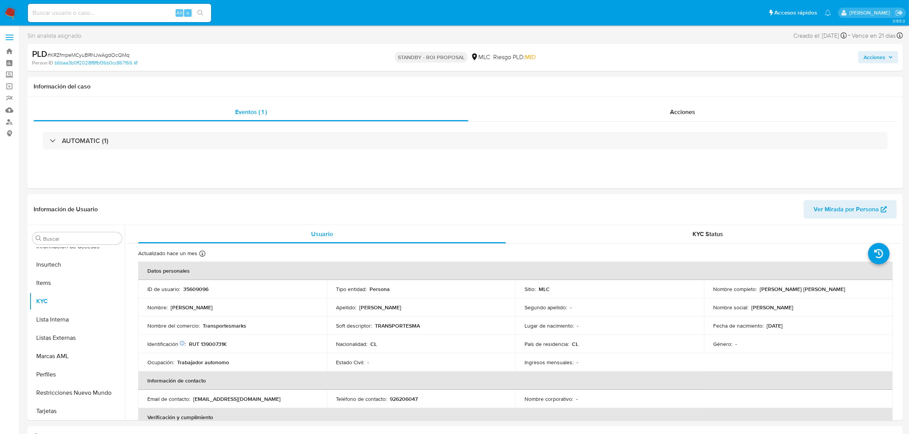
select select "10"
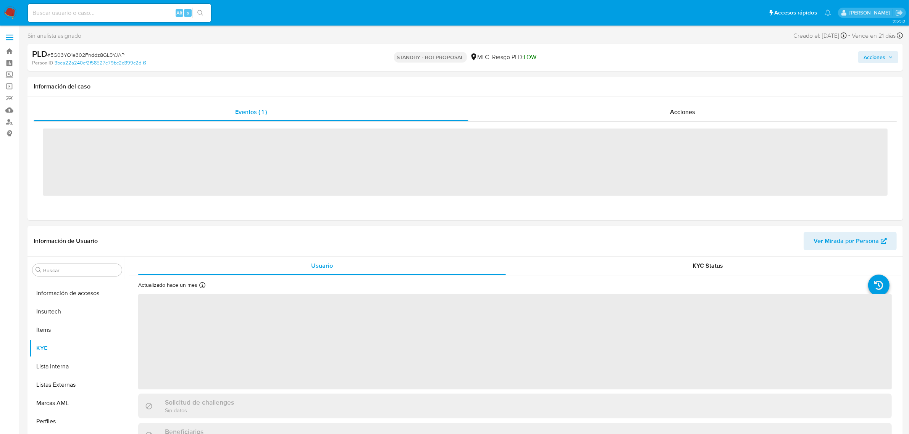
scroll to position [322, 0]
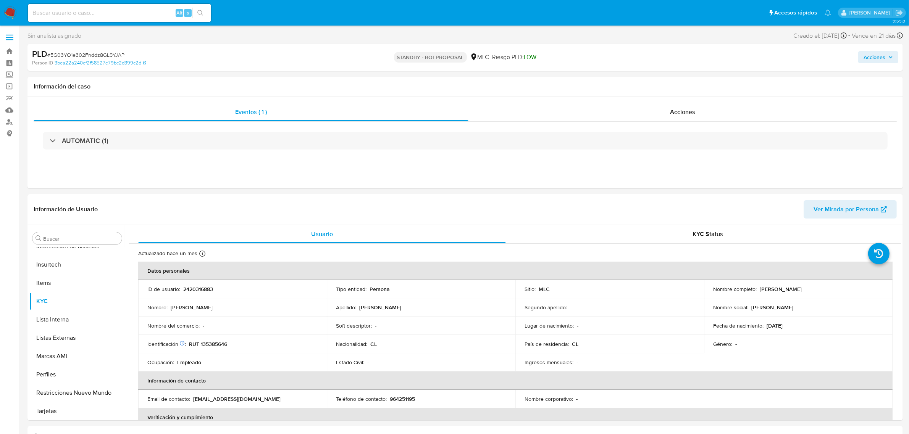
select select "10"
click at [195, 289] on p "2420316883" at bounding box center [198, 289] width 30 height 7
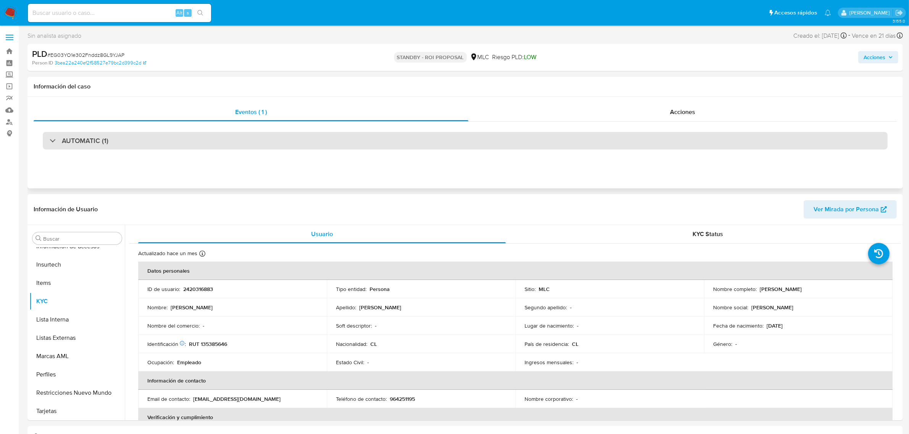
drag, startPoint x: 195, startPoint y: 289, endPoint x: 237, endPoint y: 146, distance: 148.8
click at [237, 146] on div "AUTOMATIC (1)" at bounding box center [465, 141] width 845 height 18
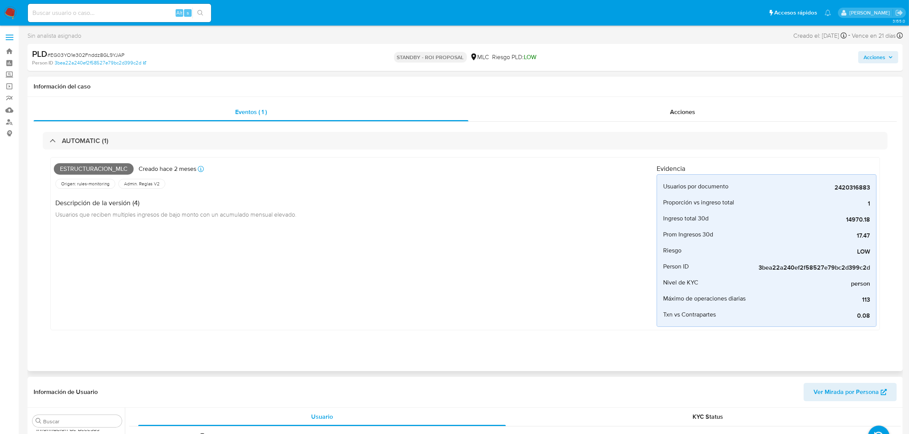
click at [197, 127] on div "AUTOMATIC (1) Estructuracion_mlc Creado hace 2 meses Creado: 12/06/2025 06:08:2…" at bounding box center [465, 237] width 863 height 231
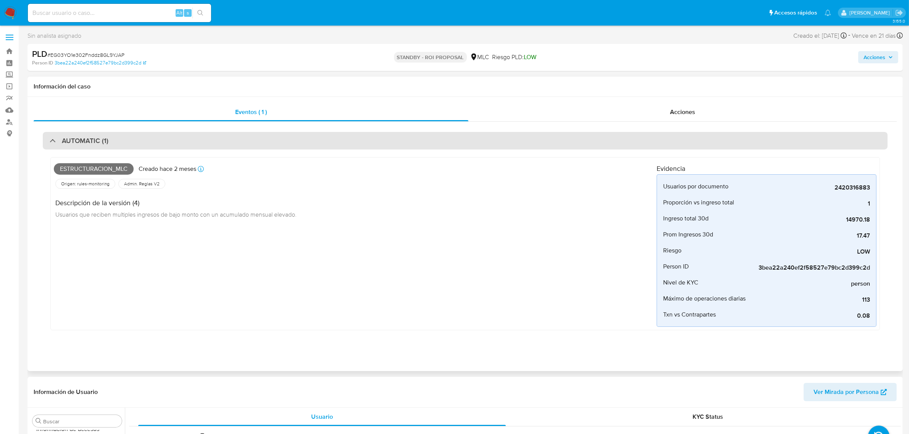
click at [197, 140] on div "AUTOMATIC (1)" at bounding box center [465, 141] width 845 height 18
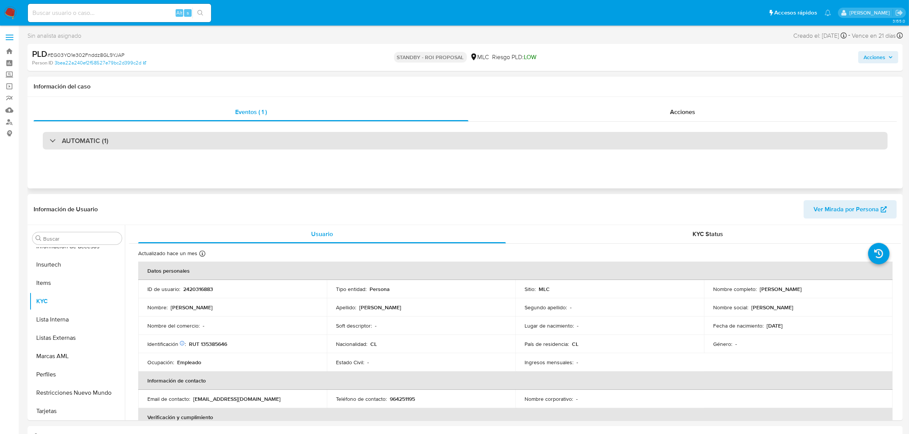
click at [197, 140] on div "AUTOMATIC (1)" at bounding box center [465, 141] width 845 height 18
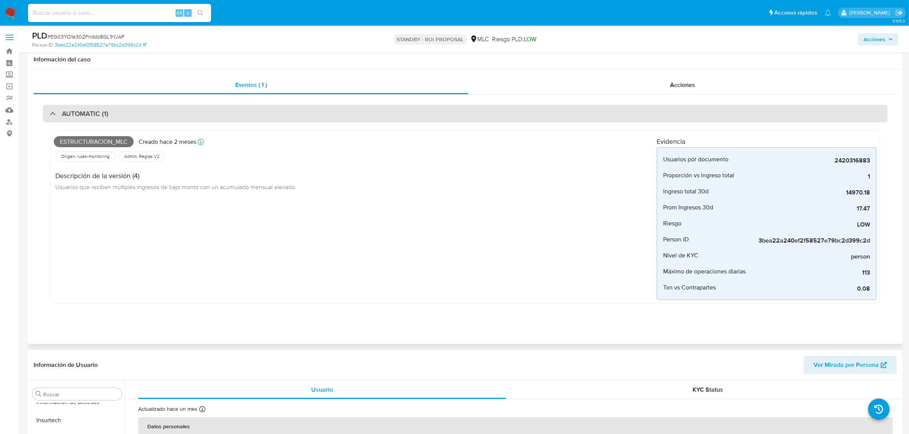
scroll to position [191, 0]
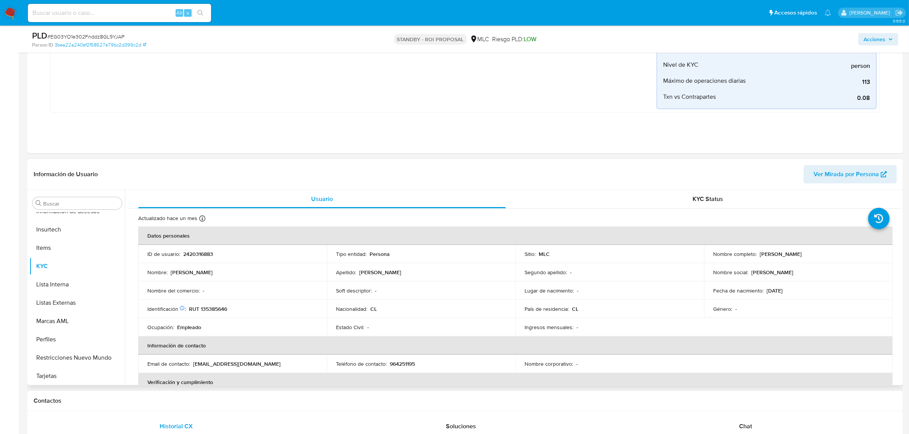
click at [199, 251] on p "2420316883" at bounding box center [198, 254] width 30 height 7
click at [199, 252] on p "2420316883" at bounding box center [198, 254] width 30 height 7
copy p "2420316883"
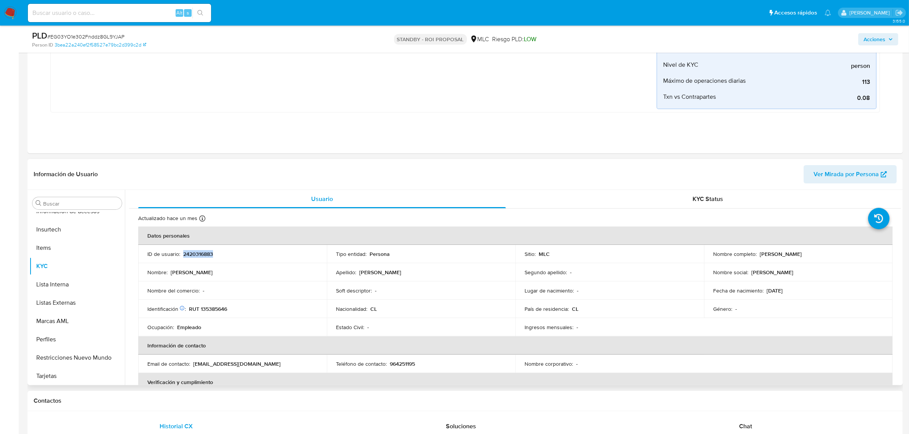
copy p "2420316883"
drag, startPoint x: 200, startPoint y: 268, endPoint x: 176, endPoint y: 294, distance: 35.9
click at [176, 294] on p "Nombre del comercio :" at bounding box center [173, 290] width 52 height 7
click at [209, 253] on p "2420316883" at bounding box center [198, 254] width 30 height 7
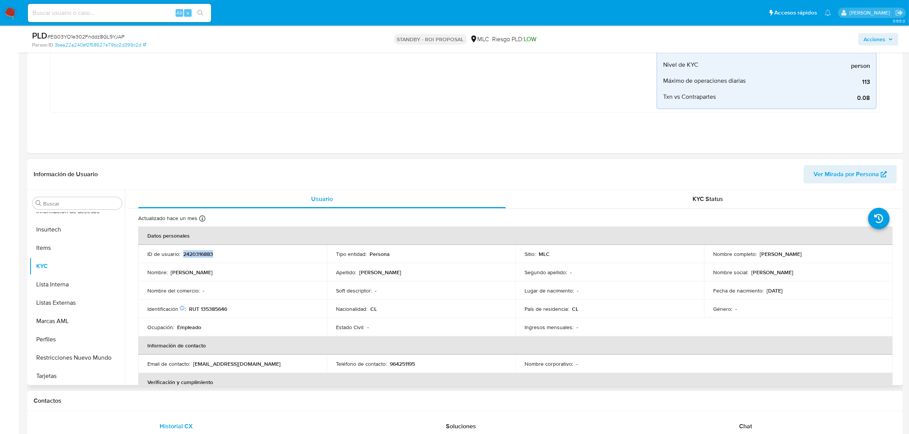
copy p "2420316883"
drag, startPoint x: 207, startPoint y: 257, endPoint x: 227, endPoint y: 262, distance: 20.6
click at [227, 262] on td "ID de usuario : 2420316883" at bounding box center [232, 254] width 189 height 18
click at [203, 255] on p "2420316883" at bounding box center [198, 254] width 30 height 7
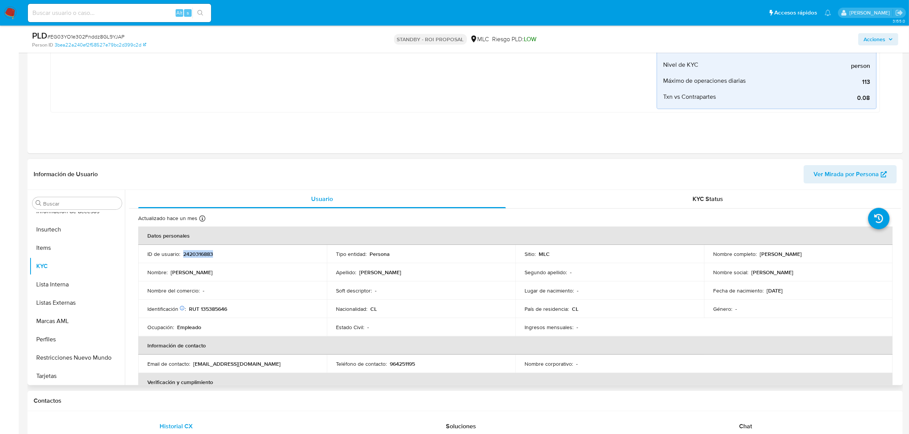
copy p "2420316883"
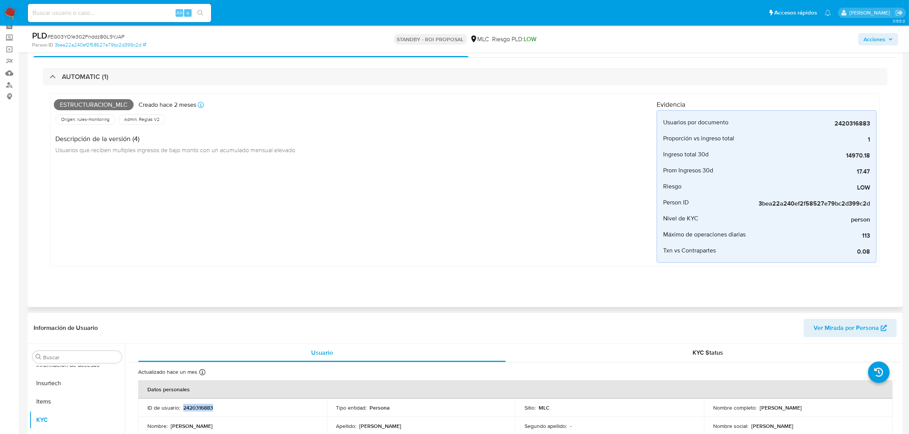
scroll to position [0, 0]
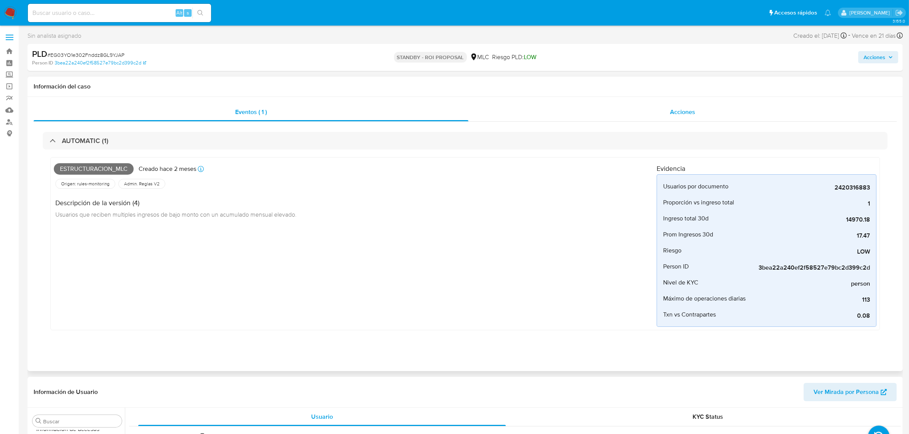
click at [682, 107] on div "Acciones" at bounding box center [682, 112] width 428 height 18
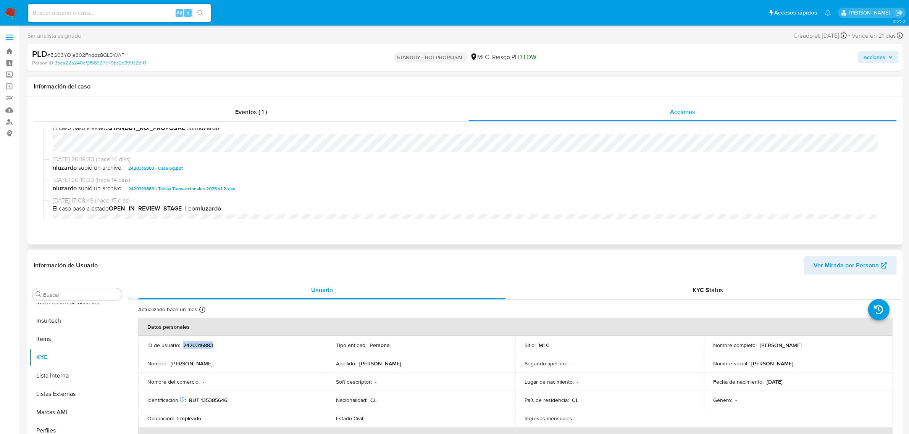
scroll to position [48, 0]
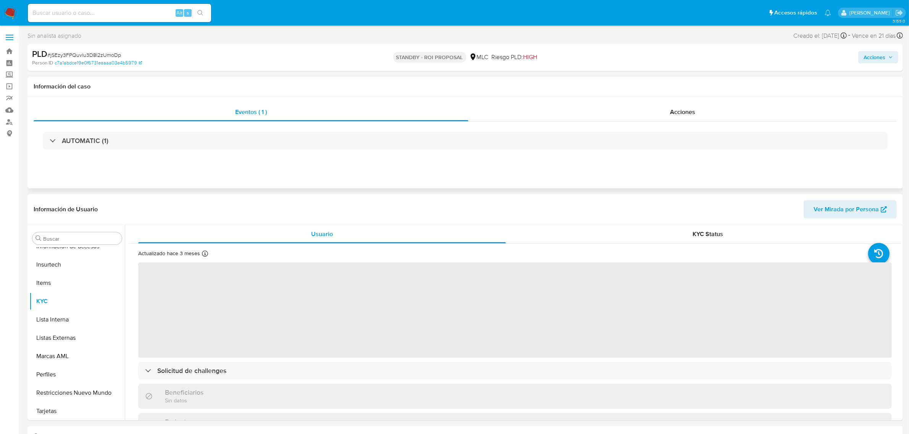
scroll to position [143, 0]
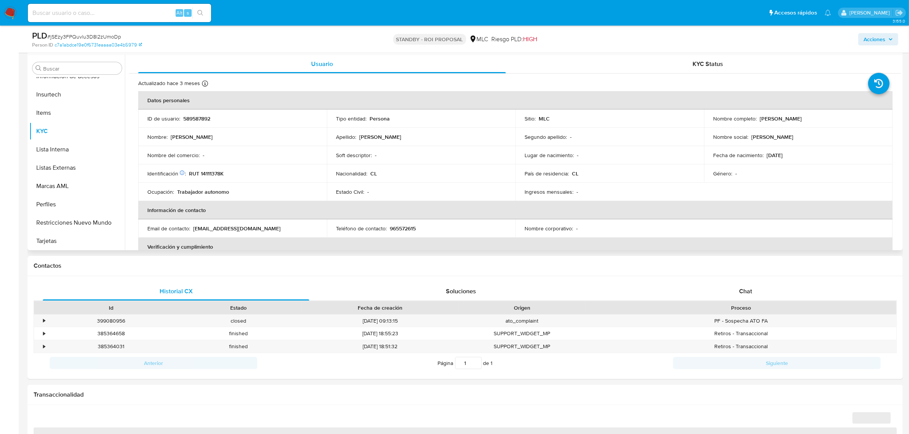
select select "10"
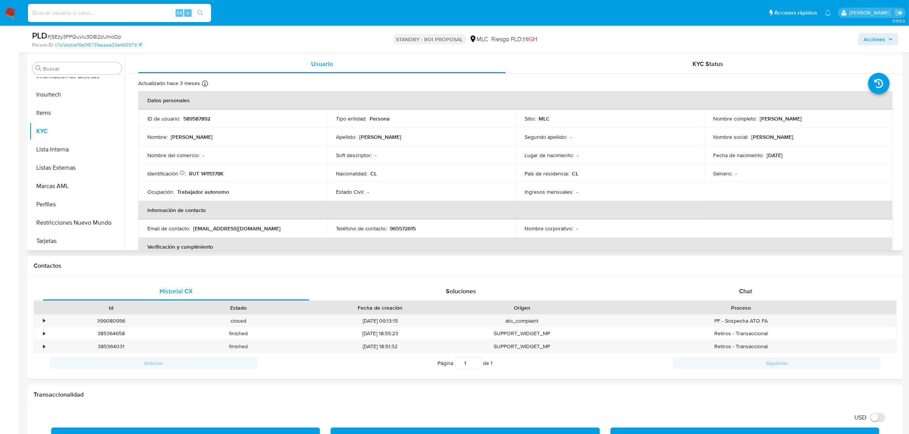
click at [191, 123] on td "ID de usuario : 589587892" at bounding box center [232, 119] width 189 height 18
click at [193, 119] on p "589587892" at bounding box center [196, 118] width 27 height 7
copy p "589587892"
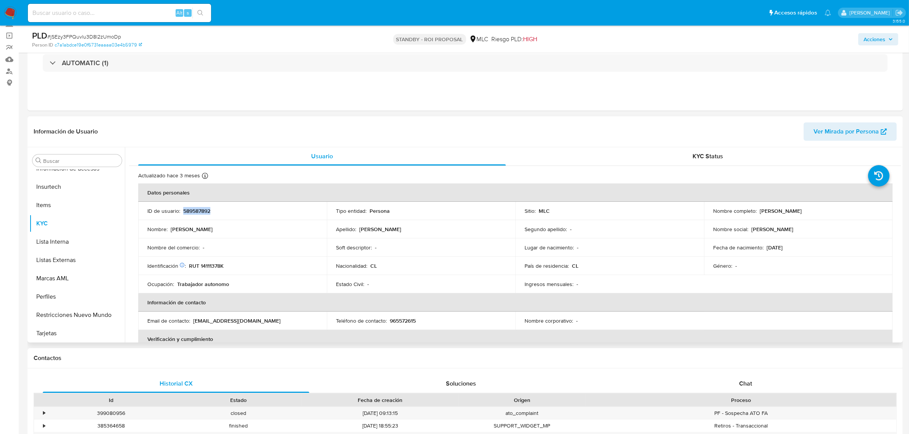
scroll to position [48, 0]
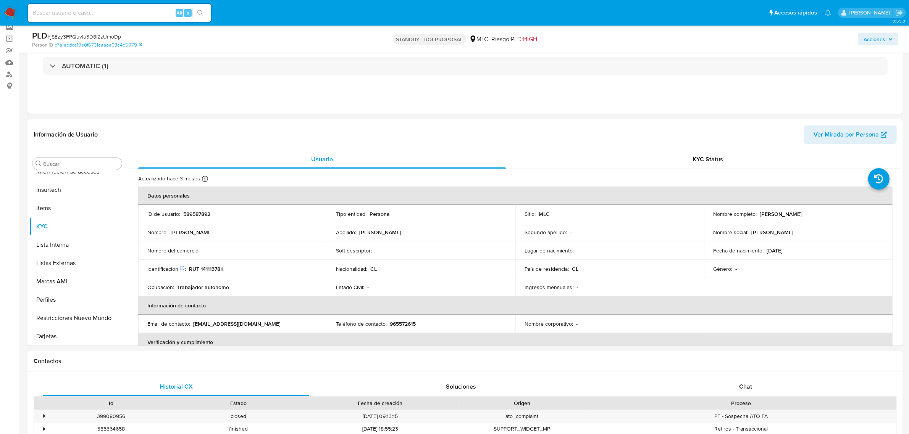
click at [106, 39] on span "# jSEzy3FPQuvlu3D8l2zUmoDp" at bounding box center [84, 37] width 74 height 8
copy span "jSEzy3FPQuvlu3D8l2zUmoDp"
click at [45, 229] on button "General" at bounding box center [73, 223] width 89 height 18
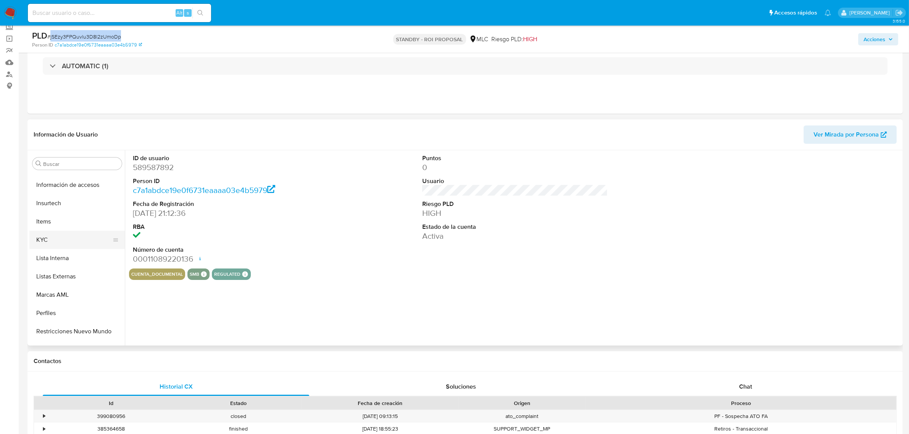
scroll to position [322, 0]
click at [66, 218] on button "KYC" at bounding box center [73, 227] width 89 height 18
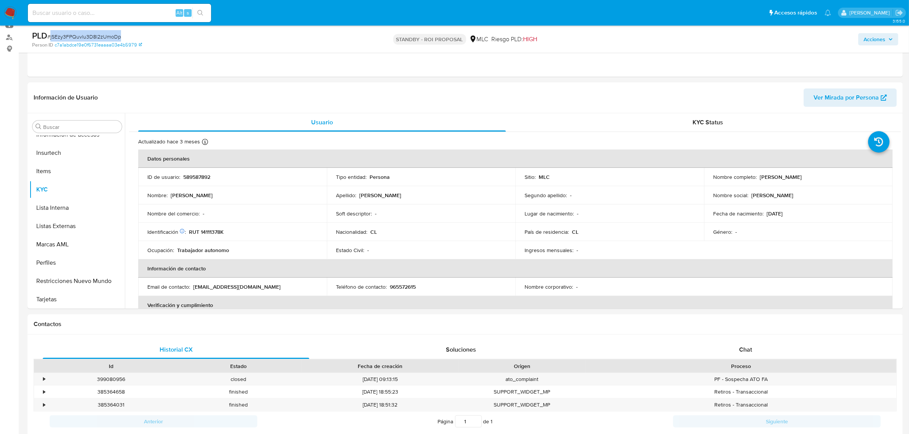
scroll to position [95, 0]
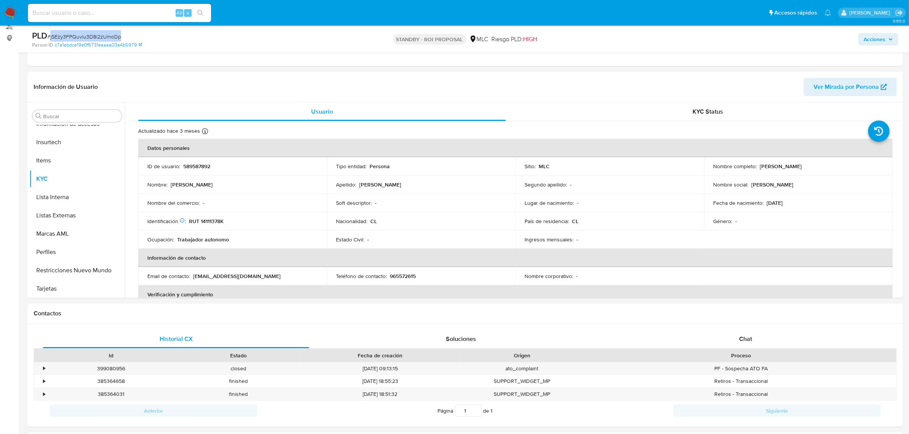
copy span "jSEzy3FPQuvlu3D8l2zUmoDp"
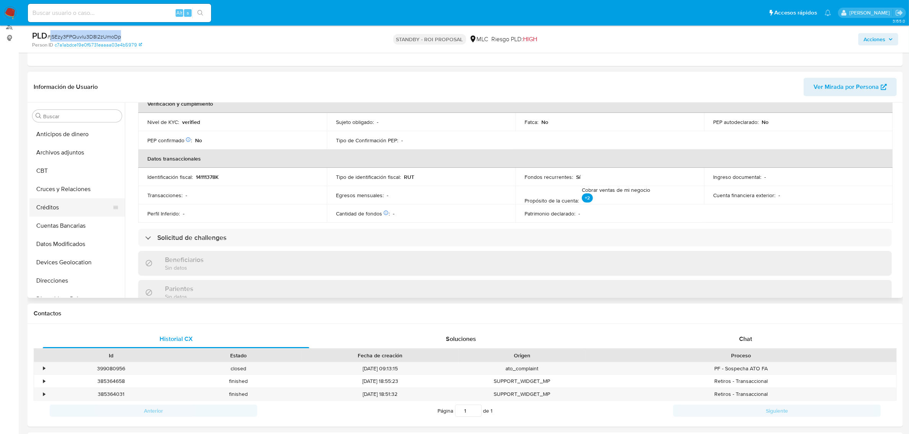
scroll to position [48, 0]
click at [65, 143] on button "Cruces y Relaciones" at bounding box center [73, 141] width 89 height 18
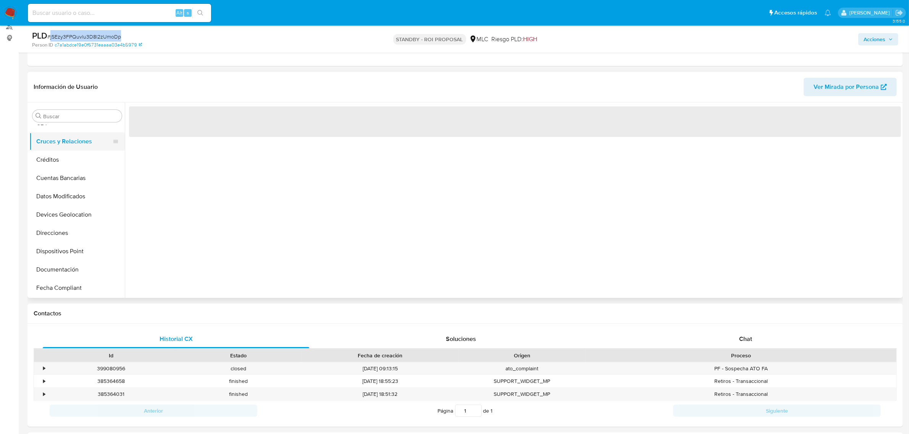
scroll to position [0, 0]
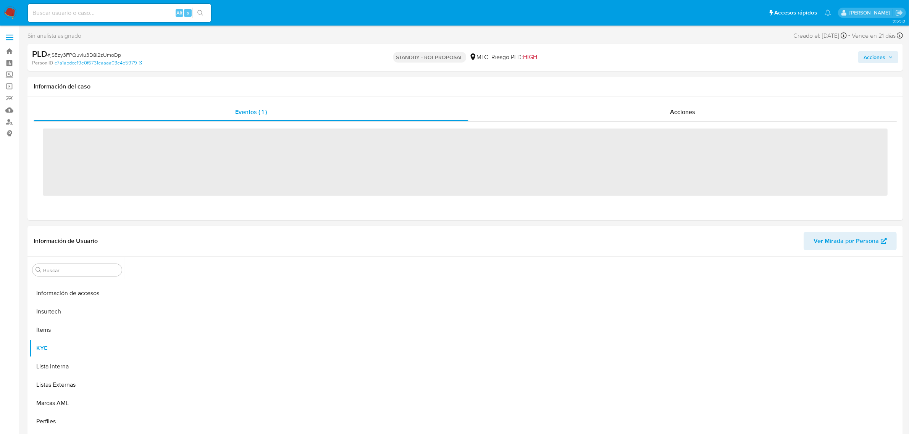
scroll to position [322, 0]
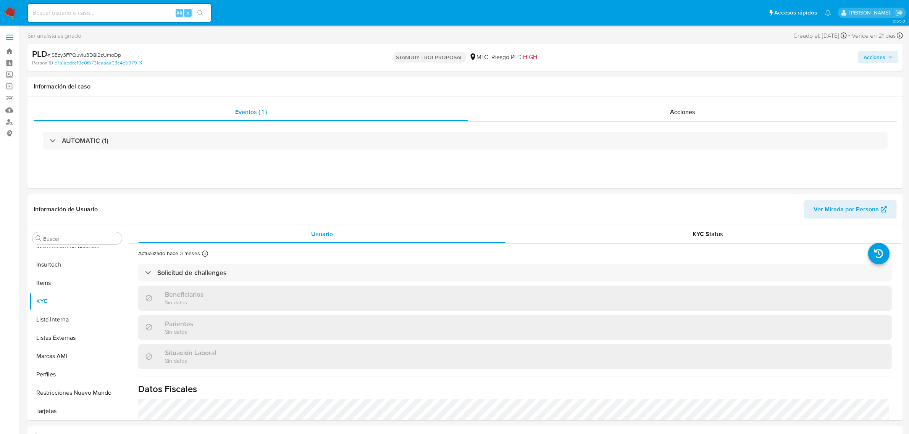
select select "10"
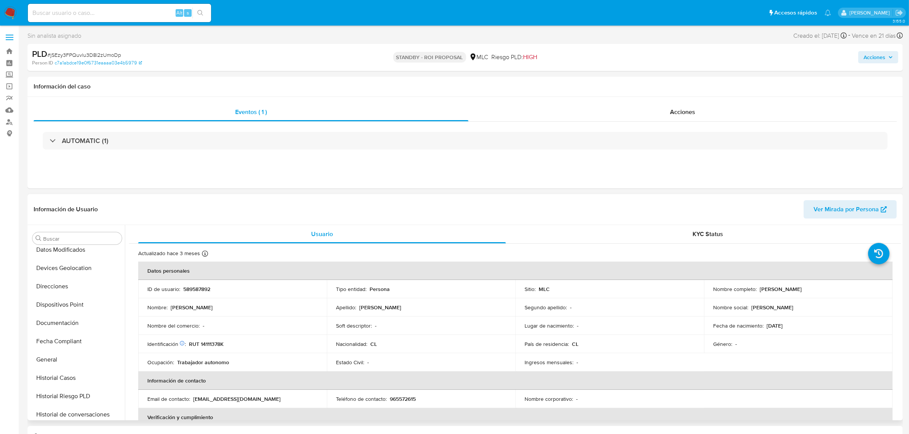
scroll to position [0, 0]
click at [94, 306] on button "Cruces y Relaciones" at bounding box center [73, 312] width 89 height 18
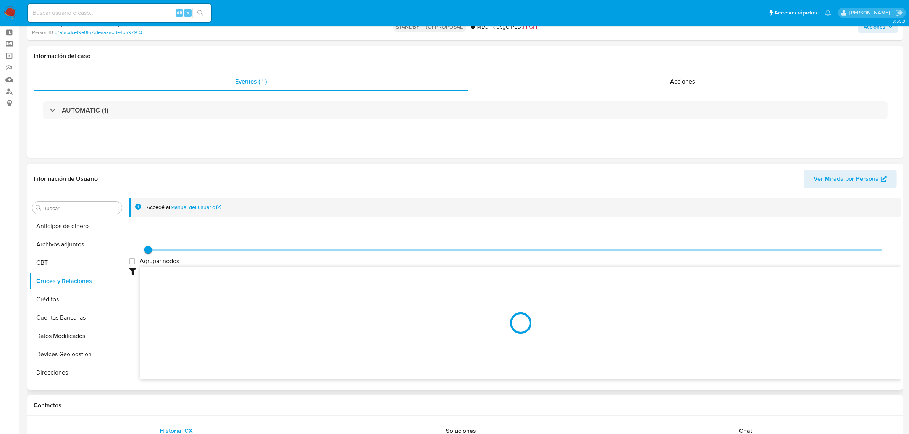
scroll to position [48, 0]
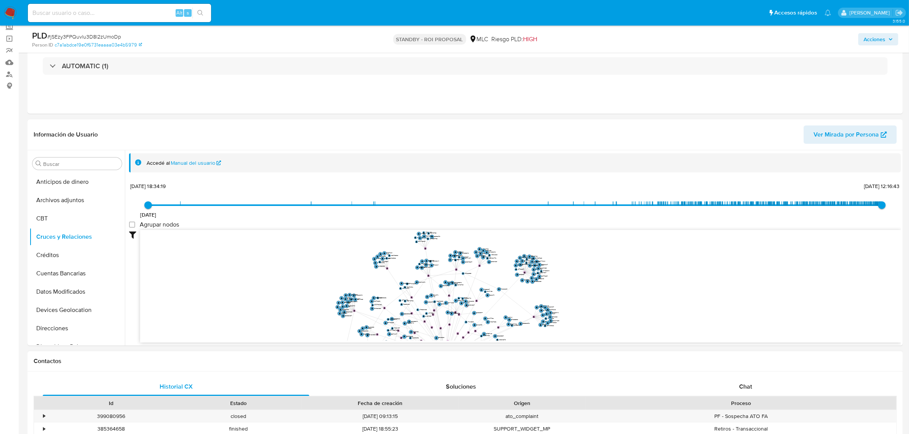
drag, startPoint x: 392, startPoint y: 274, endPoint x: 408, endPoint y: 352, distance: 79.3
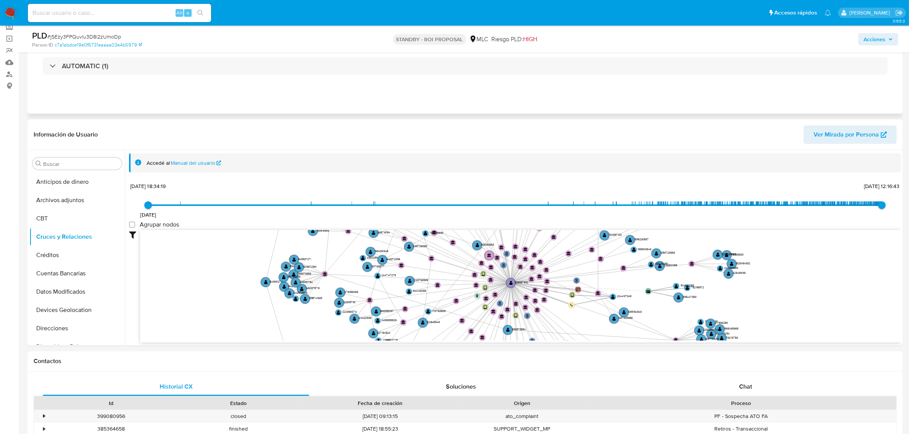
drag, startPoint x: 384, startPoint y: 111, endPoint x: 388, endPoint y: 98, distance: 13.9
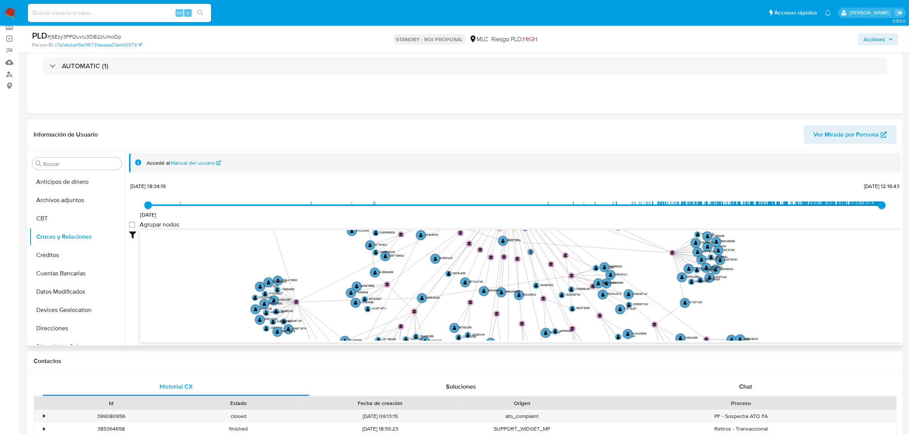
drag, startPoint x: 306, startPoint y: 222, endPoint x: 301, endPoint y: 220, distance: 5.3
click at [304, 220] on div "21/12/2022 21/12/2022, 18:34:19 20/8/2025, 12:16:43 Agrupar nodos Filtros Confi…" at bounding box center [515, 262] width 772 height 162
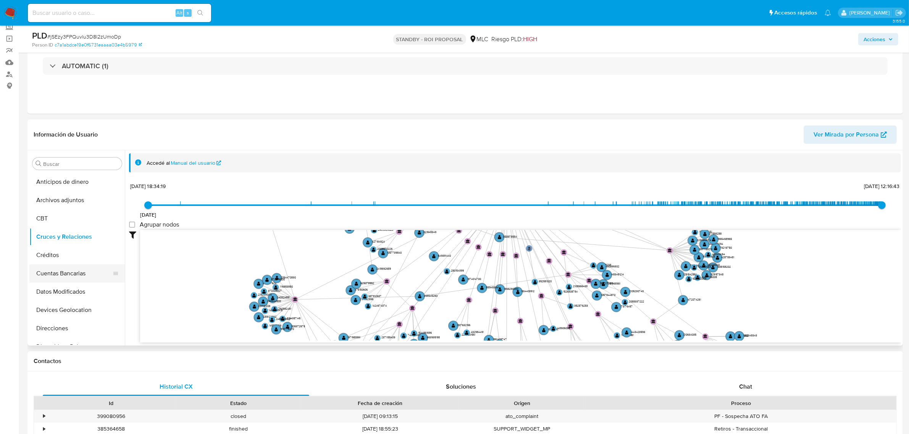
scroll to position [322, 0]
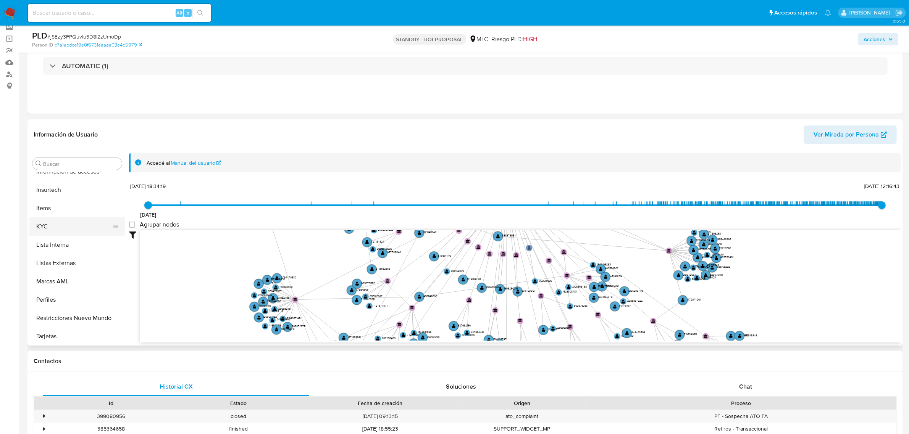
click at [52, 228] on button "KYC" at bounding box center [73, 227] width 89 height 18
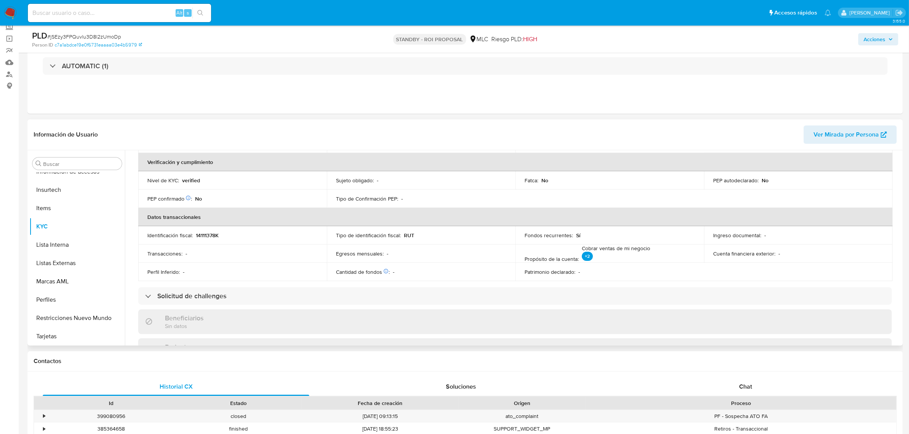
scroll to position [191, 0]
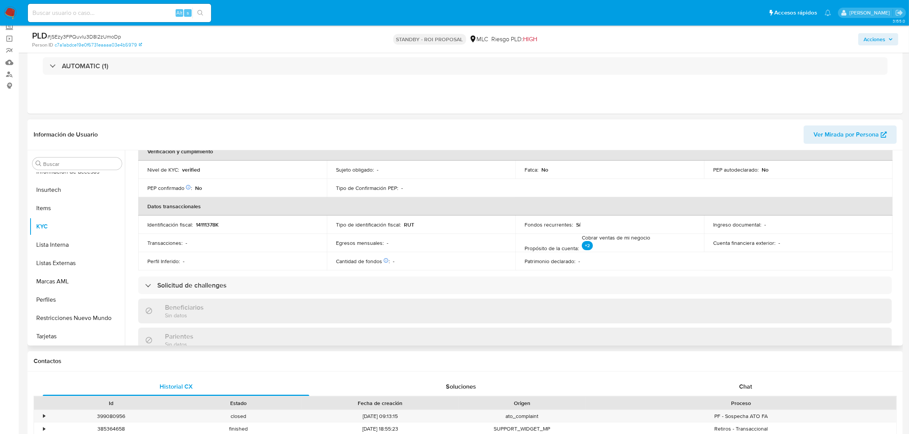
drag, startPoint x: 380, startPoint y: 245, endPoint x: 337, endPoint y: 243, distance: 43.5
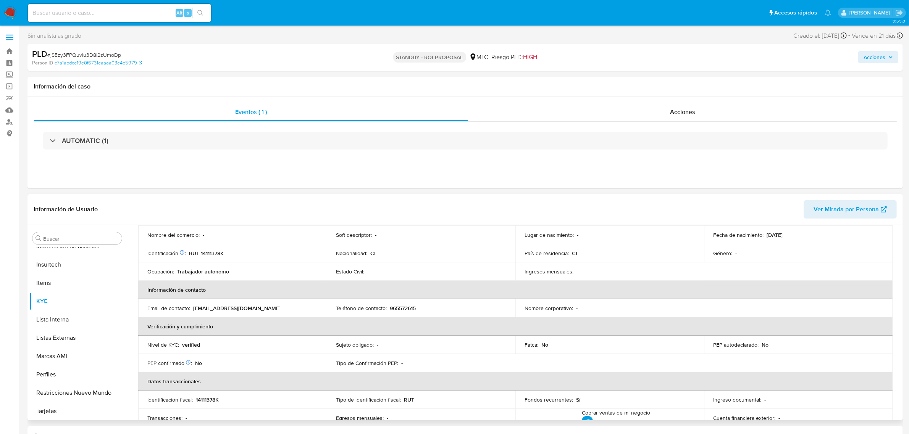
scroll to position [0, 0]
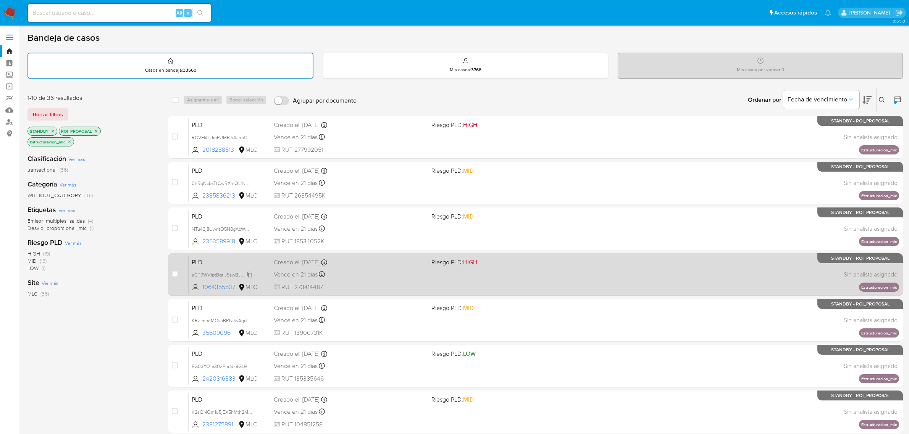
scroll to position [167, 0]
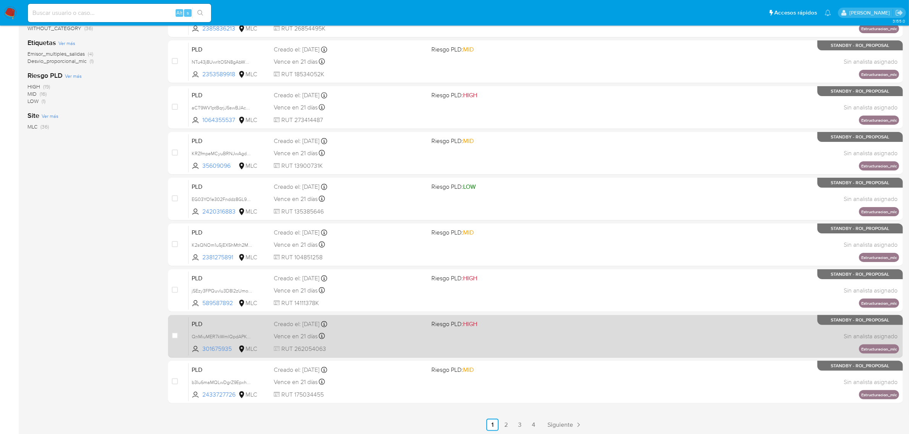
click at [391, 331] on div "Vence en 21 días Vence el [DATE] 06:08:03" at bounding box center [350, 336] width 152 height 10
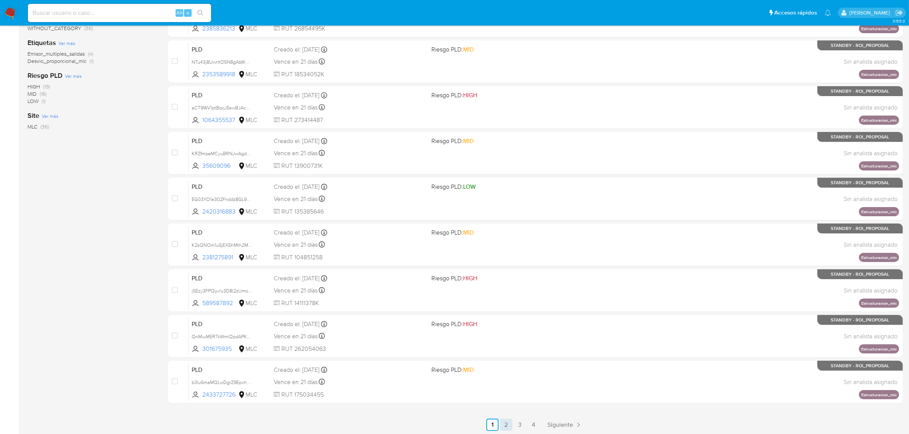
click at [506, 426] on link "2" at bounding box center [506, 425] width 12 height 12
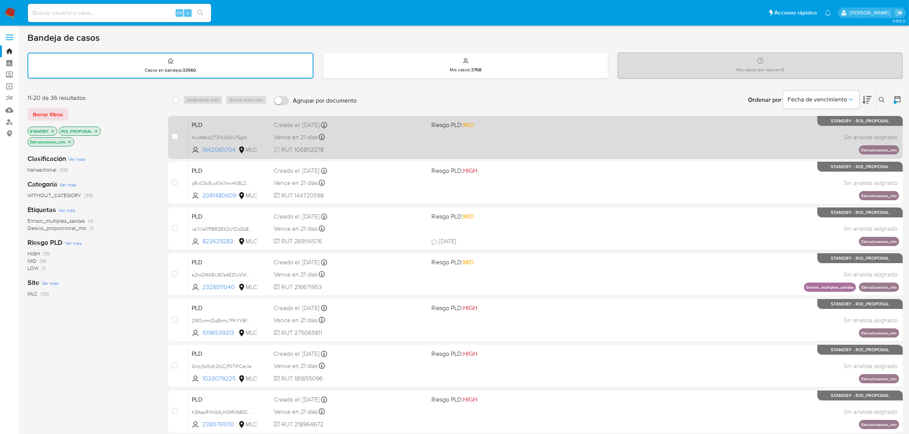
click at [400, 132] on div "Vence en 21 días Vence el [DATE] 06:07:20" at bounding box center [350, 137] width 152 height 10
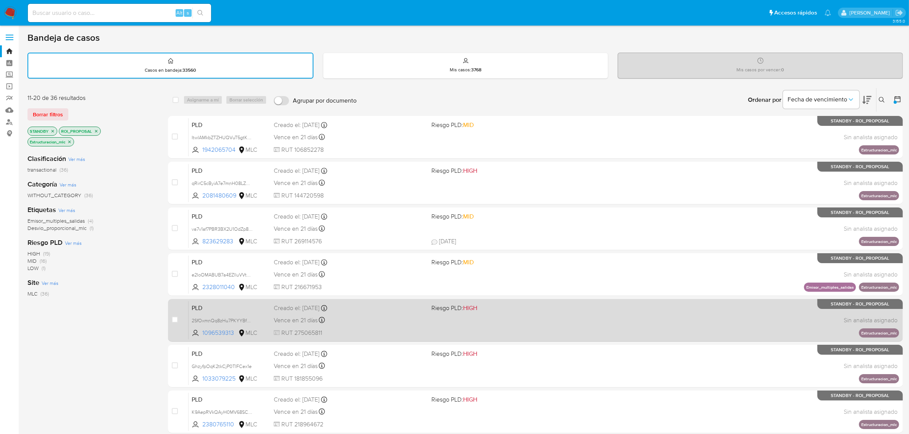
click at [406, 308] on div "Creado el: [DATE] Creado el: [DATE] 06:07:15" at bounding box center [350, 308] width 152 height 8
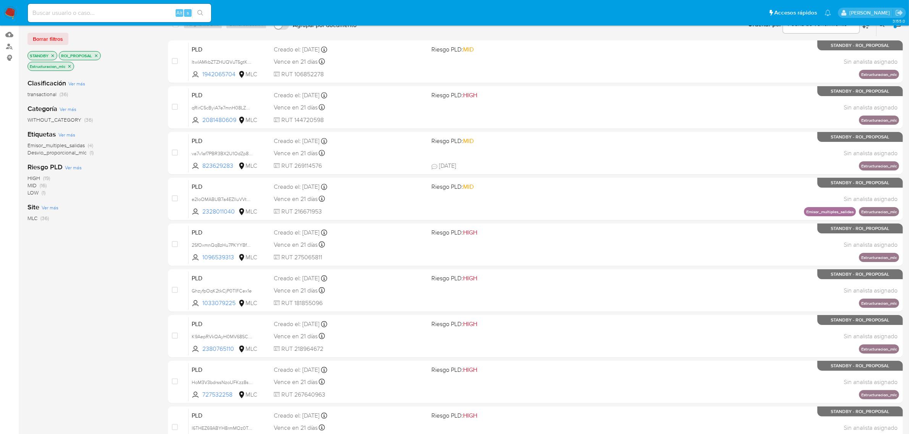
scroll to position [167, 0]
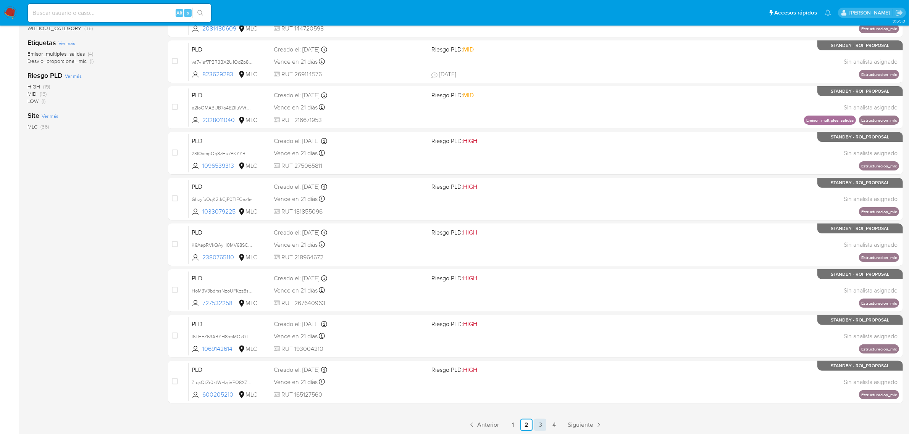
click at [536, 419] on link "3" at bounding box center [540, 425] width 12 height 12
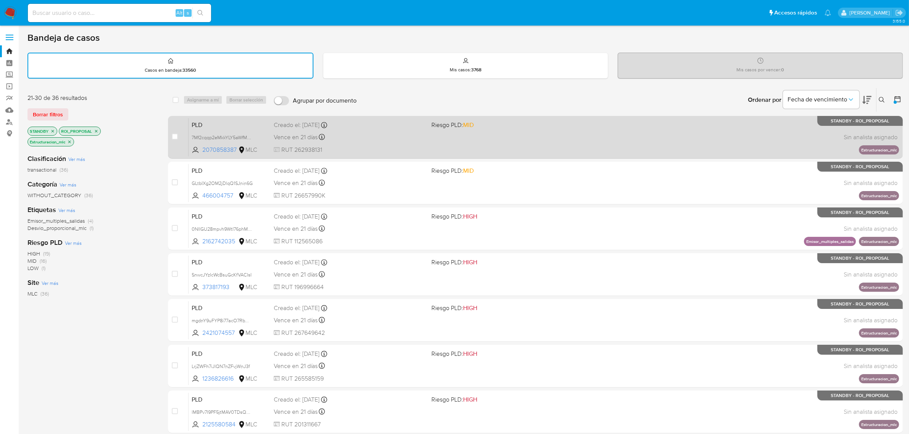
click at [387, 129] on div "PLD 7Mf2cqqp2eMkkYLY5aWfMRp2 2070858387 MLC Riesgo PLD: MID Creado el: 12/06/20…" at bounding box center [544, 137] width 710 height 39
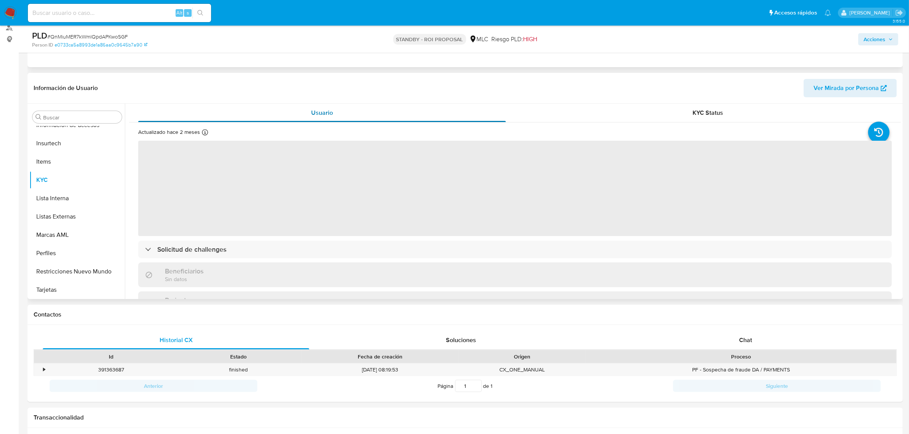
scroll to position [95, 0]
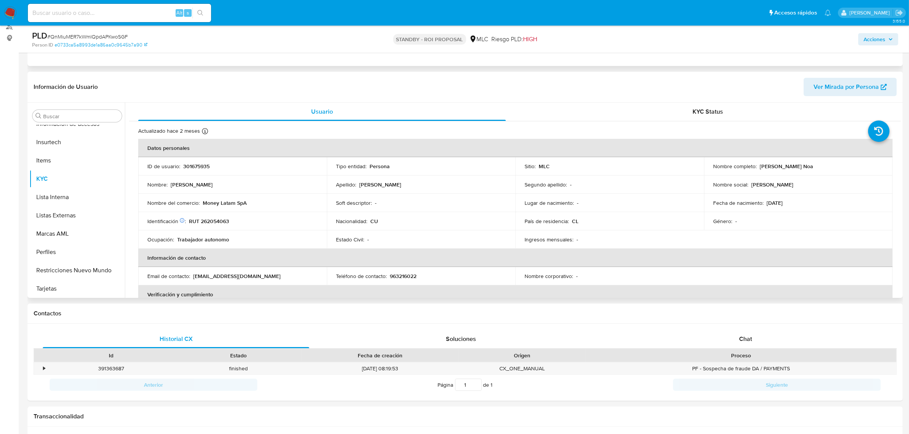
select select "10"
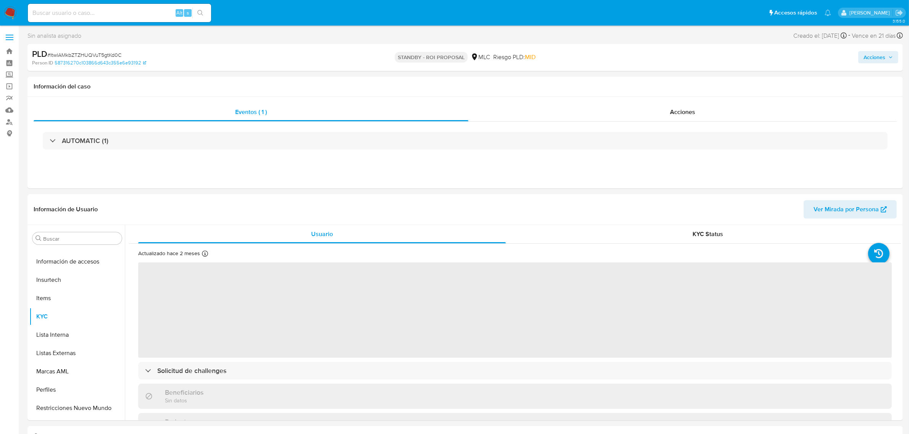
scroll to position [322, 0]
select select "10"
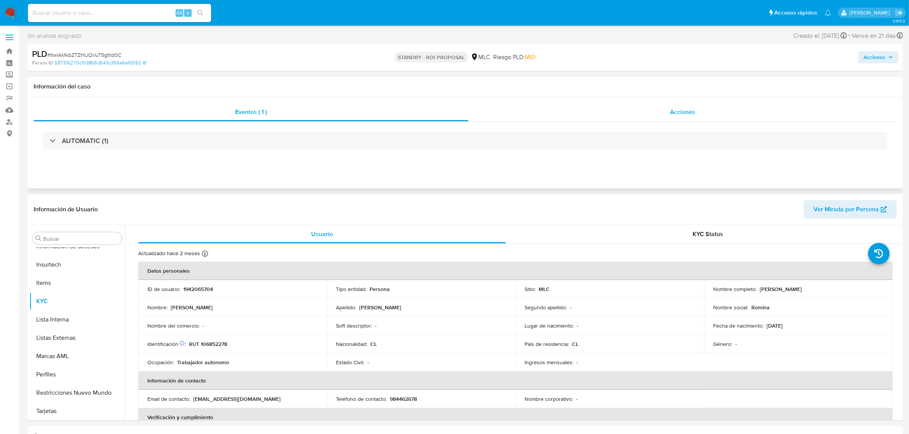
click at [690, 115] on span "Acciones" at bounding box center [682, 112] width 25 height 9
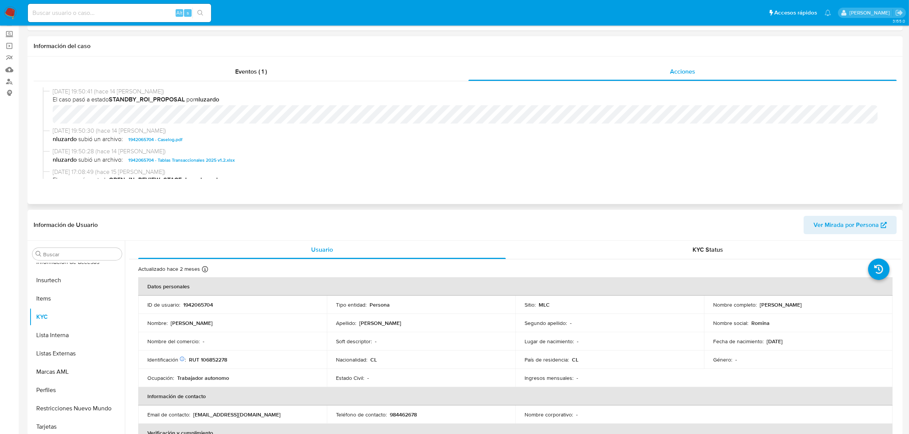
scroll to position [95, 0]
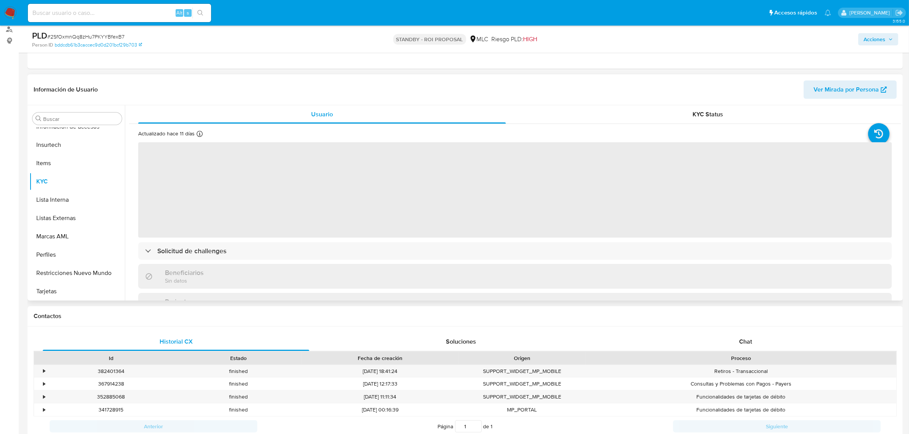
scroll to position [95, 0]
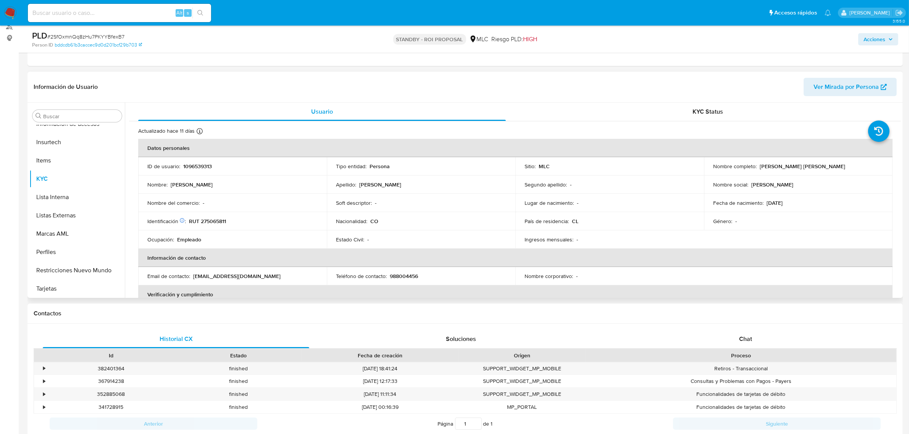
select select "10"
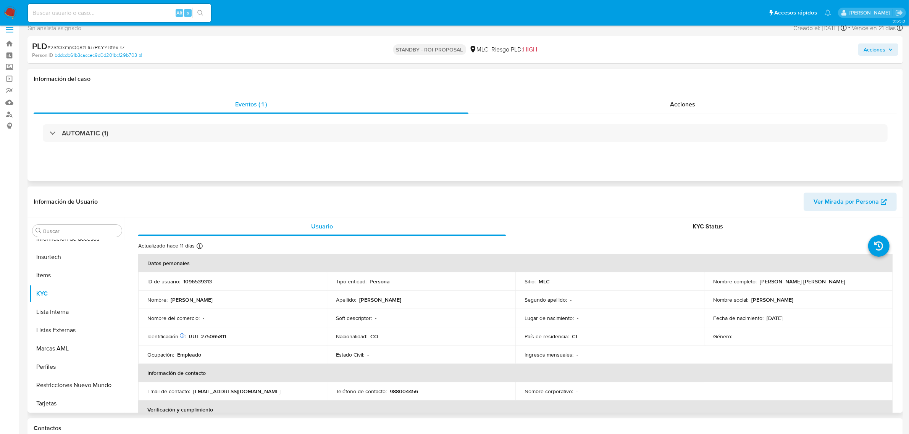
scroll to position [0, 0]
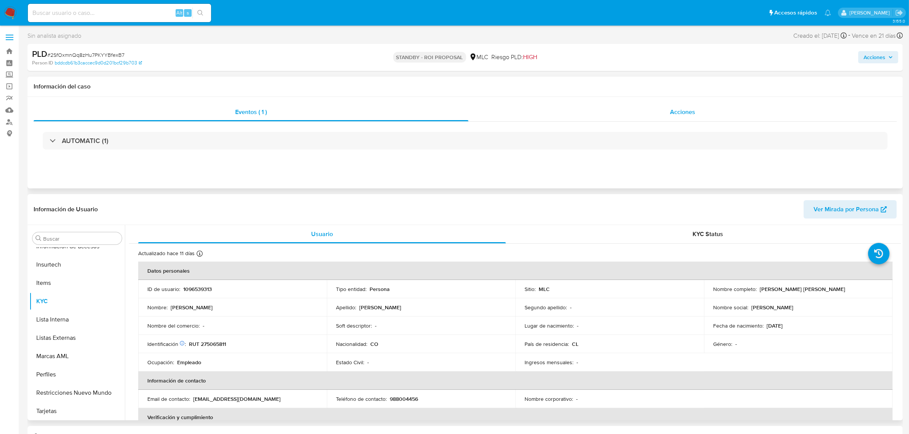
click at [712, 106] on div "Acciones" at bounding box center [682, 112] width 428 height 18
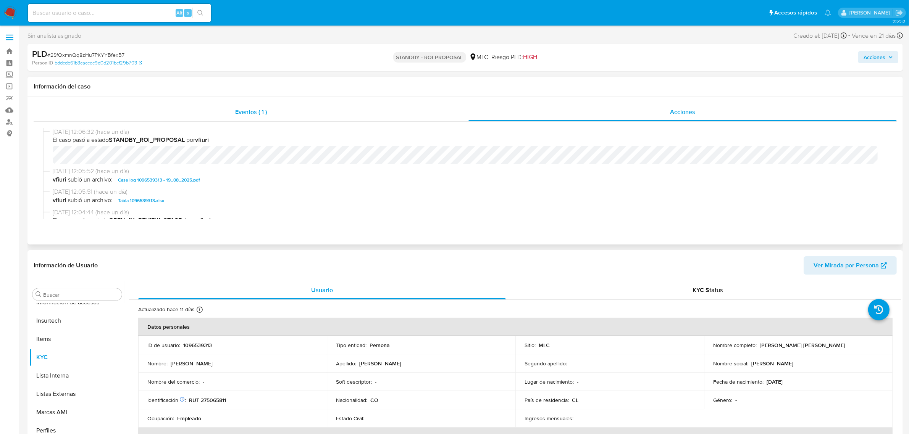
click at [235, 103] on div "Eventos ( 1 )" at bounding box center [251, 112] width 435 height 18
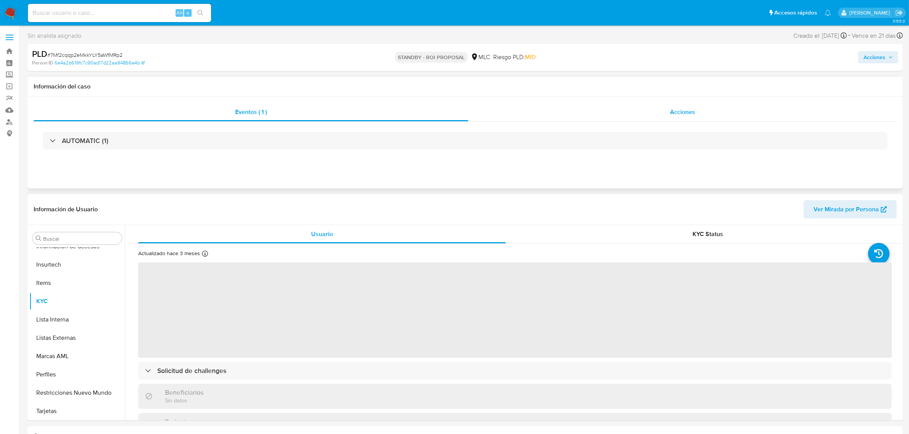
scroll to position [48, 0]
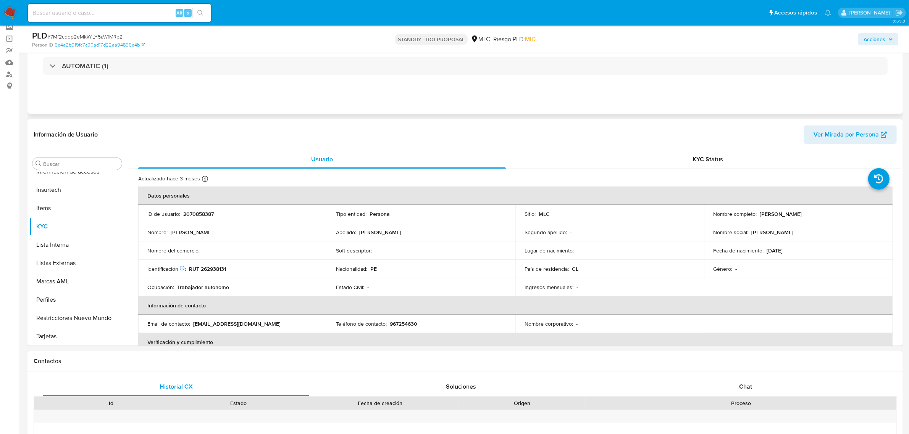
select select "10"
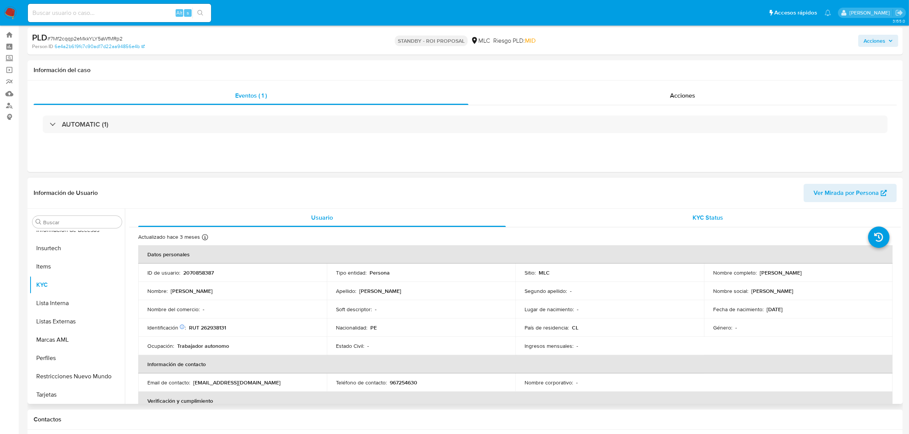
scroll to position [0, 0]
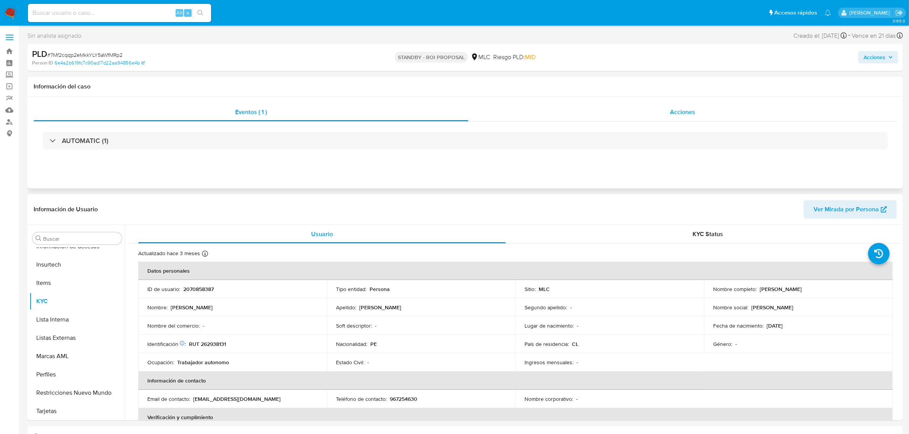
click at [676, 109] on span "Acciones" at bounding box center [682, 112] width 25 height 9
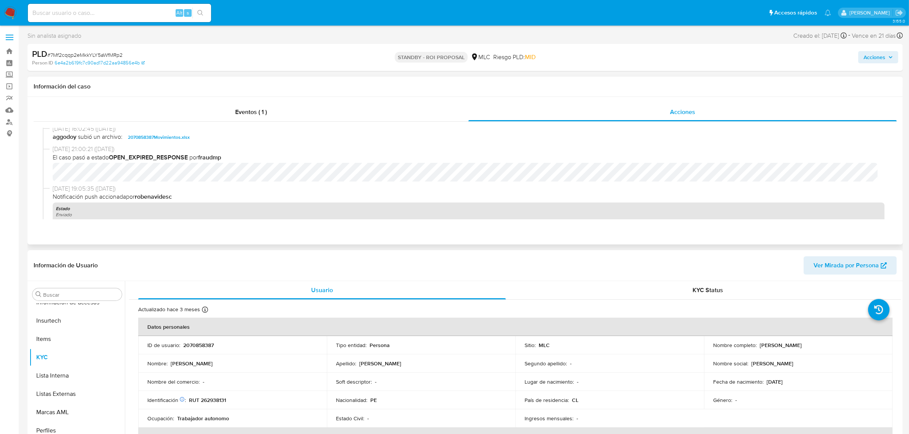
scroll to position [143, 0]
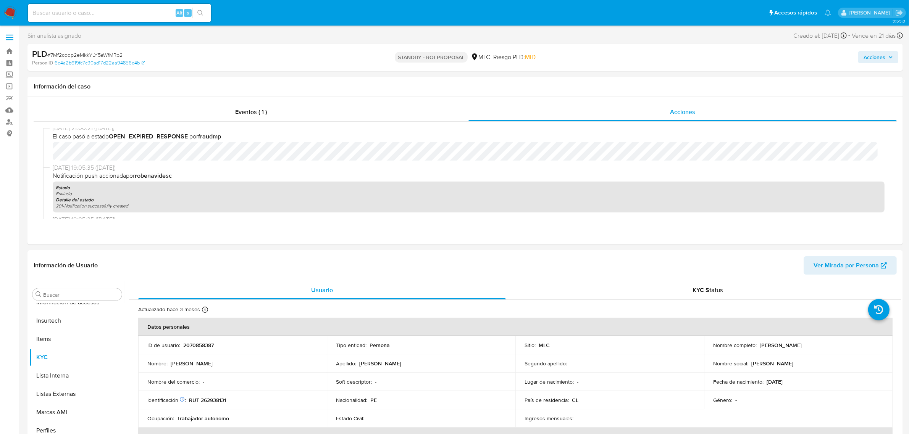
click at [108, 54] on span "# 7Mf2cqqp2eMkkYLY5aWfMRp2" at bounding box center [84, 55] width 75 height 8
copy span "7Mf2cqqp2eMkkYLY5aWfMRp2"
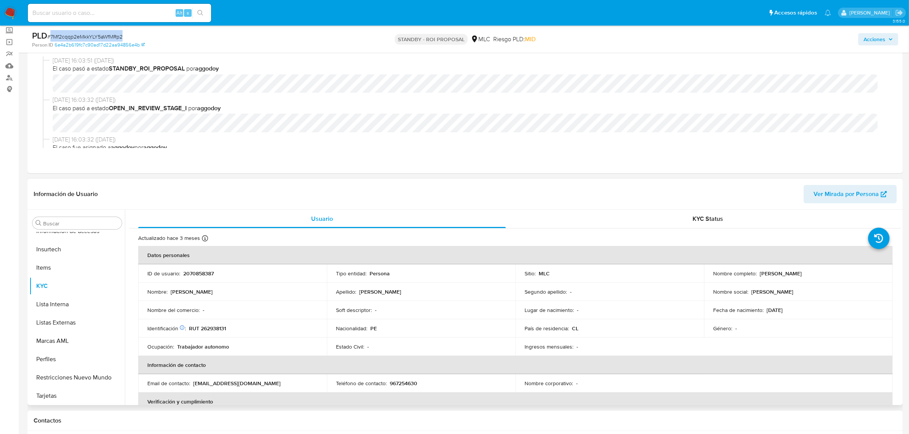
scroll to position [95, 0]
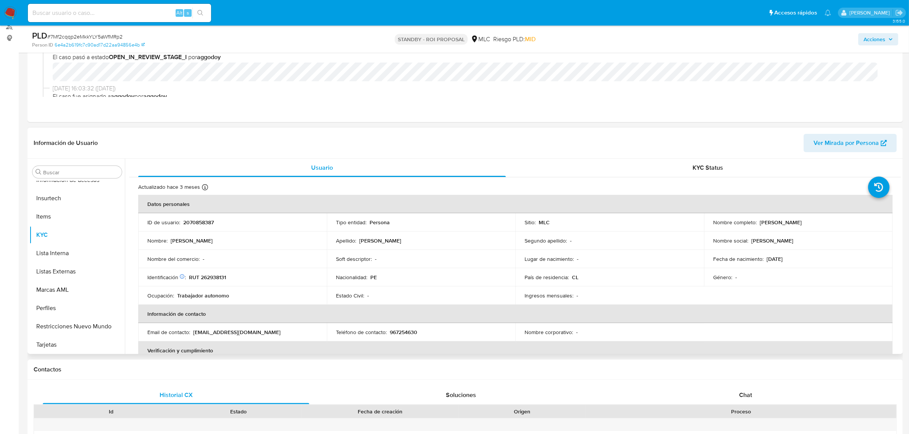
click at [195, 220] on p "2070858387" at bounding box center [198, 222] width 31 height 7
copy p "2070858387"
click at [61, 36] on span "# 7Mf2cqqp2eMkkYLY5aWfMRp2" at bounding box center [84, 37] width 75 height 8
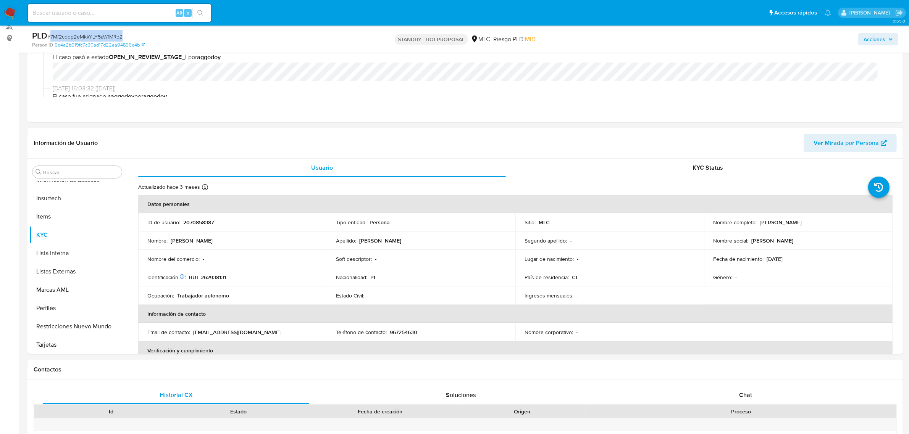
copy span "7Mf2cqqp2eMkkYLY5aWfMRp2"
drag, startPoint x: 758, startPoint y: 223, endPoint x: 833, endPoint y: 223, distance: 75.2
click at [833, 223] on div "Nombre completo : Cleysi Marilyn Escobar Benites" at bounding box center [798, 222] width 170 height 7
copy p "Cleysi Marilyn Escobar Benites"
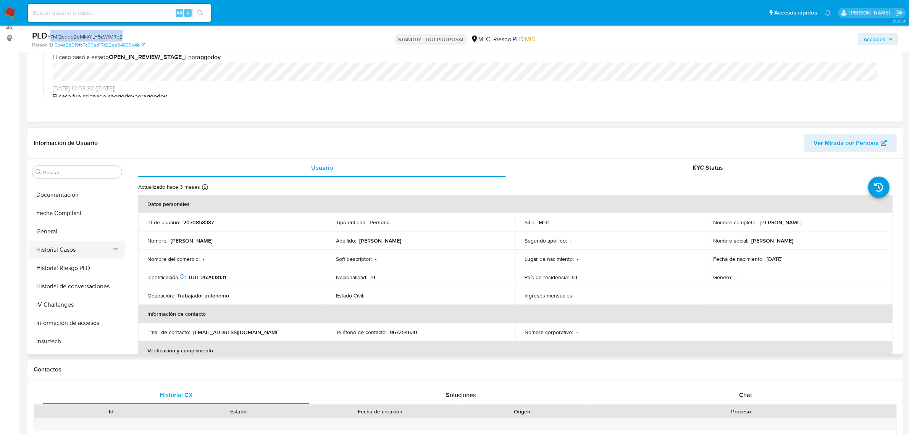
click at [52, 257] on button "Historial Casos" at bounding box center [73, 250] width 89 height 18
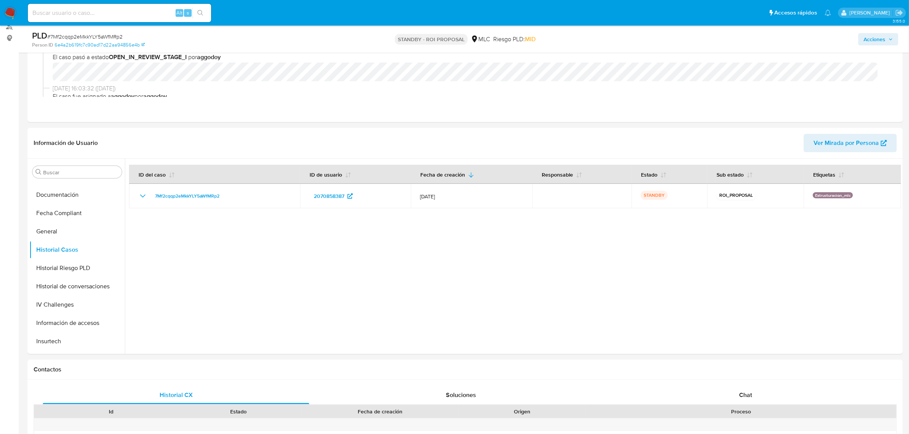
click at [97, 32] on div "PLD # 7Mf2cqqp2eMkkYLY5aWfMRp2" at bounding box center [175, 35] width 286 height 11
copy span "7Mf2cqqp2eMkkYLY5aWfMRp2"
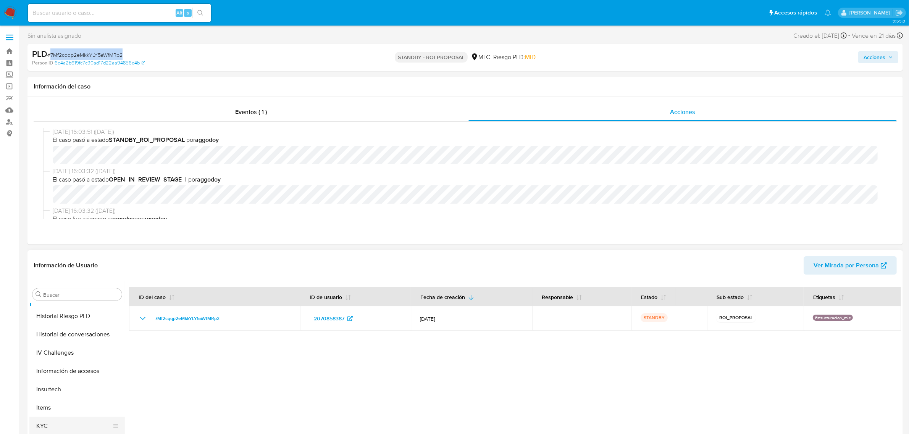
scroll to position [322, 0]
click at [64, 352] on button "KYC" at bounding box center [73, 358] width 89 height 18
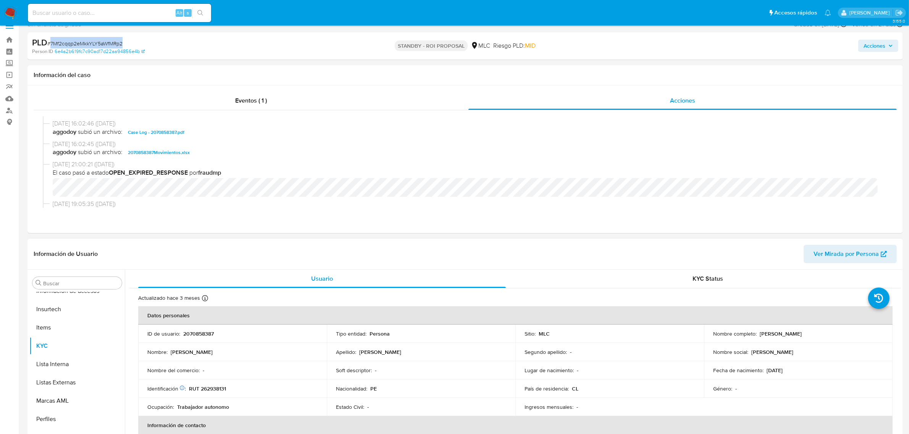
scroll to position [48, 0]
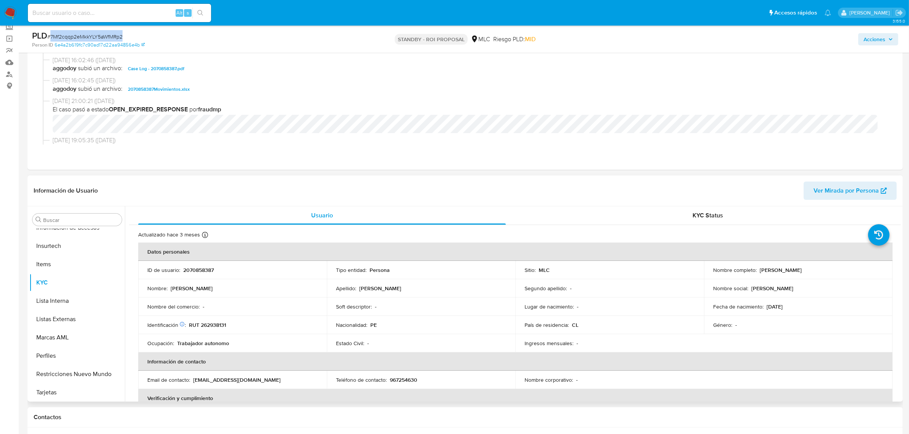
drag, startPoint x: 758, startPoint y: 271, endPoint x: 845, endPoint y: 272, distance: 87.0
click at [845, 272] on div "Nombre completo : Cleysi Marilyn Escobar Benites" at bounding box center [798, 270] width 170 height 7
drag, startPoint x: 831, startPoint y: 270, endPoint x: 838, endPoint y: 270, distance: 6.9
click at [839, 270] on div "Nombre completo : Cleysi Marilyn Escobar Benites" at bounding box center [798, 270] width 170 height 7
drag, startPoint x: 757, startPoint y: 271, endPoint x: 828, endPoint y: 276, distance: 71.9
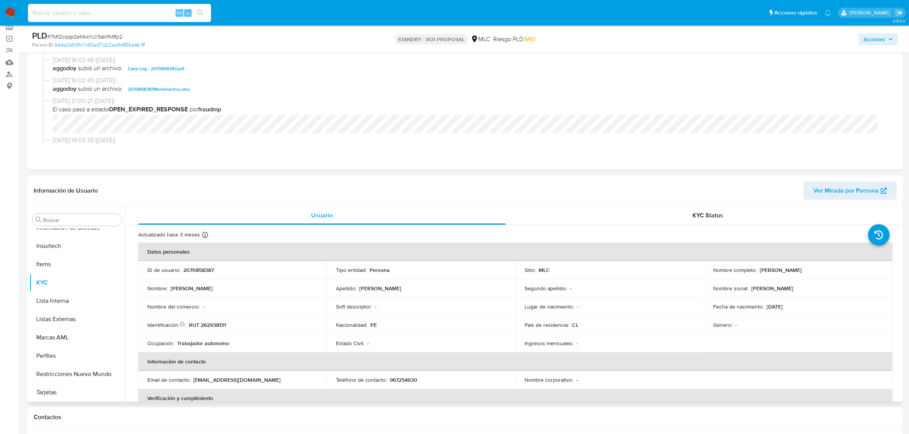
click at [828, 276] on td "Nombre completo : Cleysi Marilyn Escobar Benites" at bounding box center [798, 270] width 189 height 18
copy p "Cleysi Marilyn Escobar Benites"
click at [115, 39] on span "# 7Mf2cqqp2eMkkYLY5aWfMRp2" at bounding box center [84, 37] width 75 height 8
copy span "7Mf2cqqp2eMkkYLY5aWfMRp2"
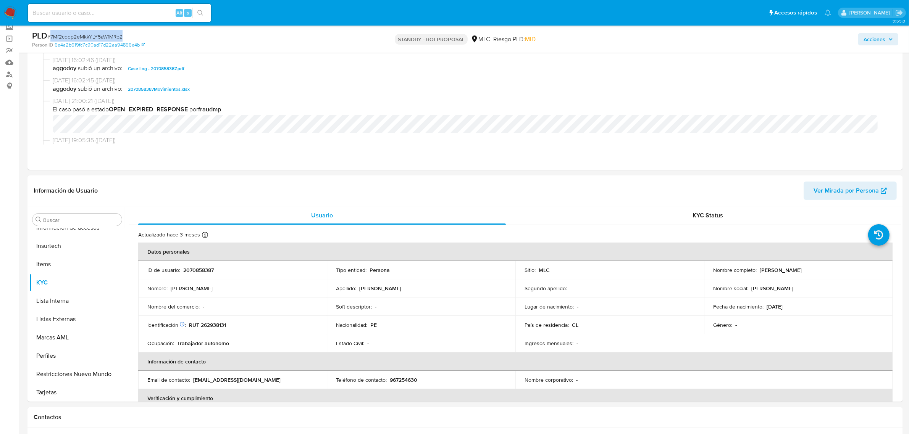
copy span "7Mf2cqqp2eMkkYLY5aWfMRp2"
drag, startPoint x: 757, startPoint y: 270, endPoint x: 830, endPoint y: 270, distance: 73.7
click at [830, 270] on div "Nombre completo : Cleysi Marilyn Escobar Benites" at bounding box center [798, 270] width 170 height 7
copy p "Cleysi Marilyn Escobar Benites"
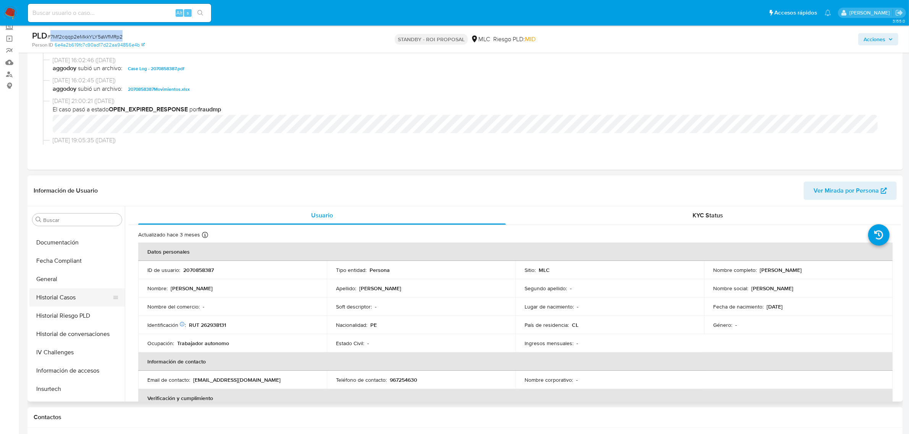
click at [57, 294] on button "Historial Casos" at bounding box center [73, 298] width 89 height 18
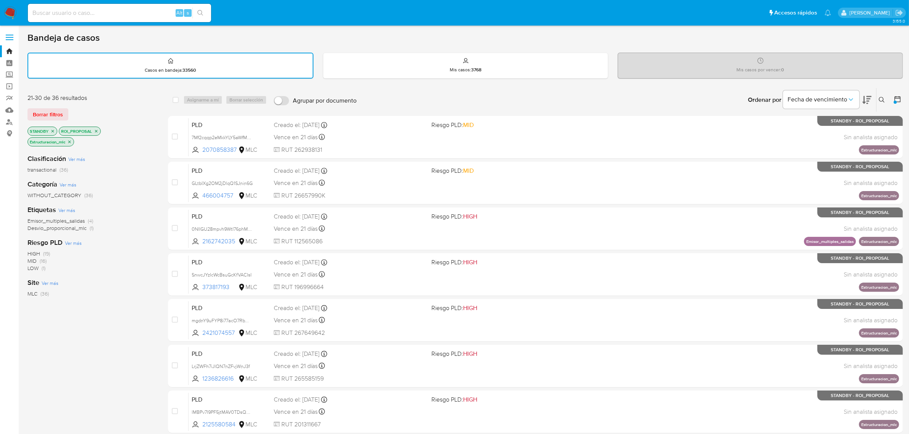
click at [96, 130] on icon "close-filter" at bounding box center [96, 131] width 5 height 5
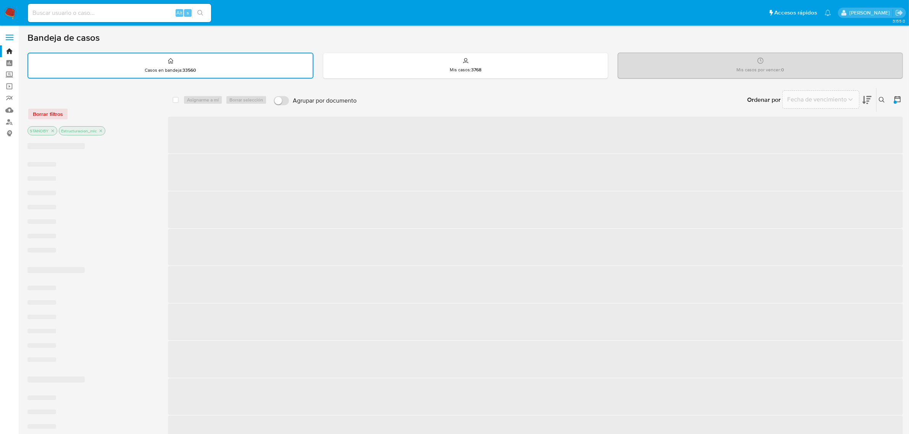
click at [54, 130] on icon "close-filter" at bounding box center [52, 131] width 5 height 5
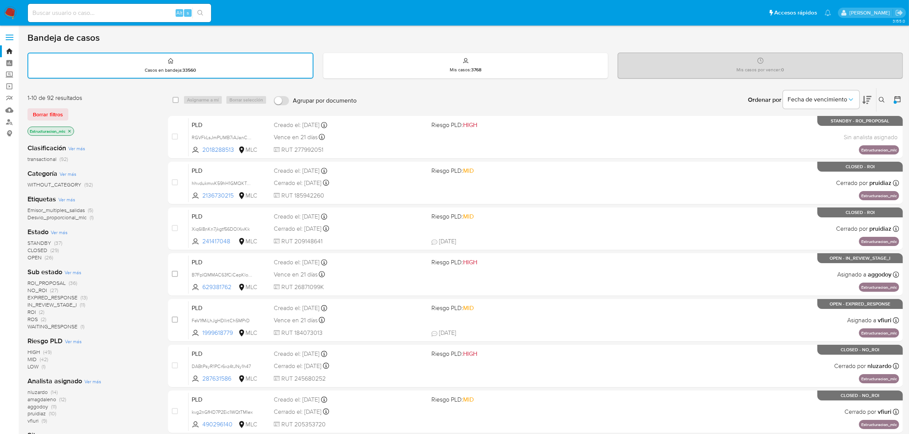
click at [72, 129] on icon "close-filter" at bounding box center [69, 131] width 5 height 5
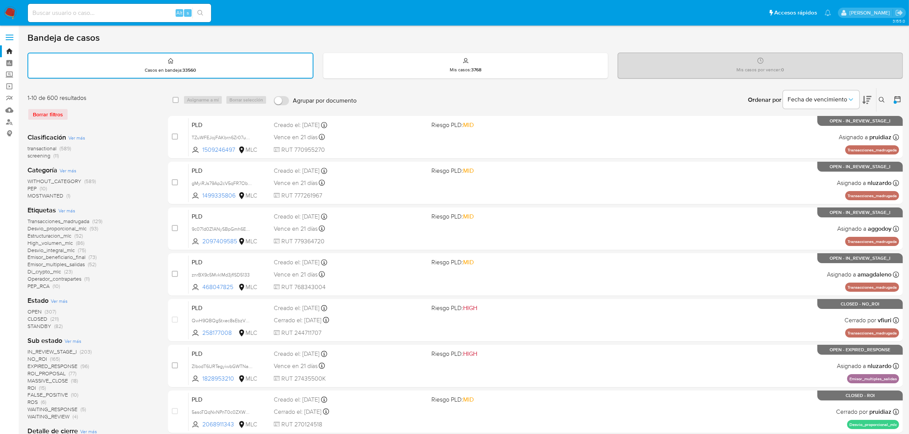
click at [34, 317] on span "CLOSED" at bounding box center [37, 319] width 20 height 8
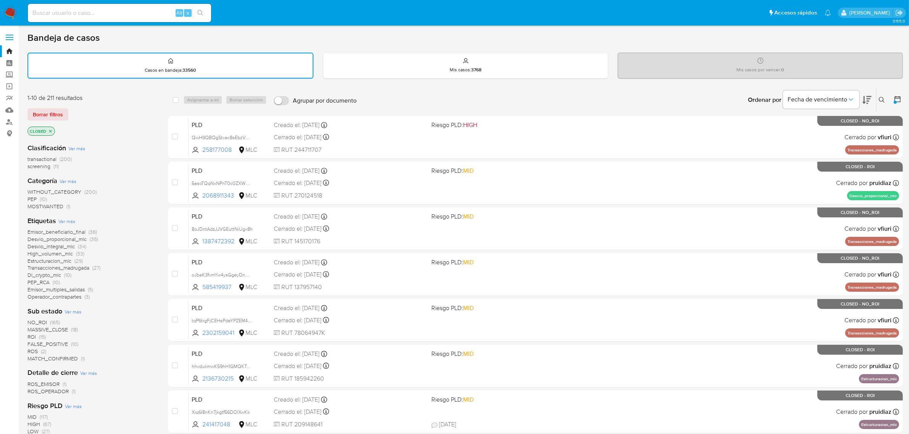
click at [49, 132] on icon "close-filter" at bounding box center [50, 131] width 5 height 5
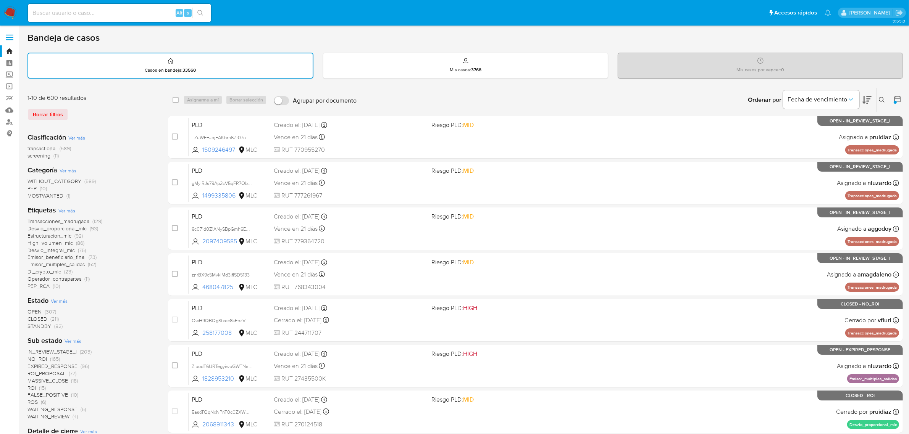
click at [34, 311] on span "OPEN" at bounding box center [34, 312] width 14 height 8
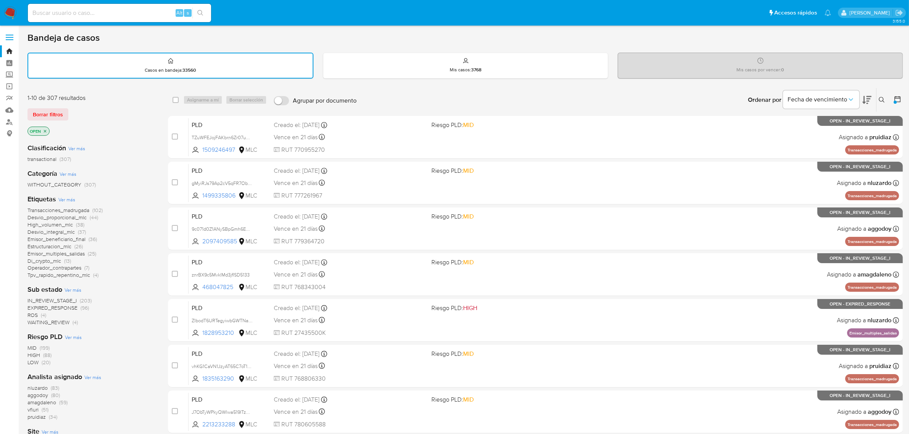
drag, startPoint x: 67, startPoint y: 316, endPoint x: 66, endPoint y: 320, distance: 3.9
click at [67, 317] on div "IN_REVIEW_STAGE_I (203) EXPIRED_RESPONSE (96) ROS (4) WAITING_REVIEW (4)" at bounding box center [91, 311] width 128 height 29
click at [66, 321] on span "WAITING_REVIEW" at bounding box center [48, 323] width 42 height 8
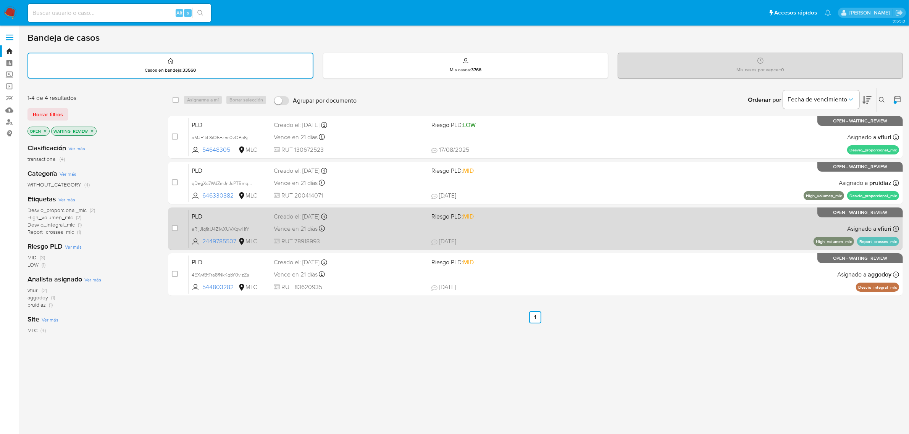
click at [414, 237] on span "RUT 78918993" at bounding box center [350, 241] width 152 height 8
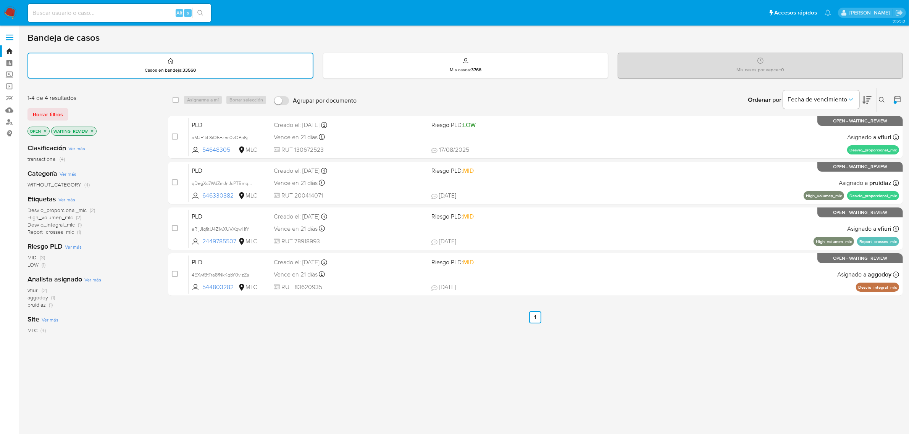
click at [92, 131] on icon "close-filter" at bounding box center [92, 131] width 5 height 5
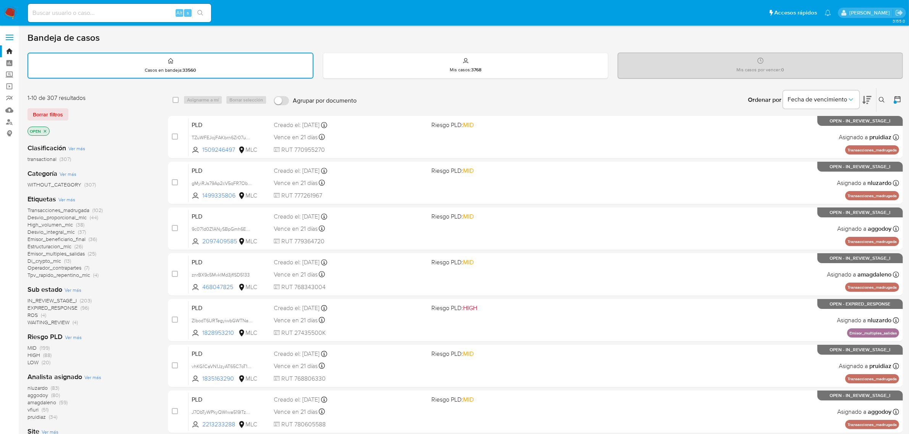
click at [39, 313] on span "ROS (4)" at bounding box center [36, 315] width 19 height 7
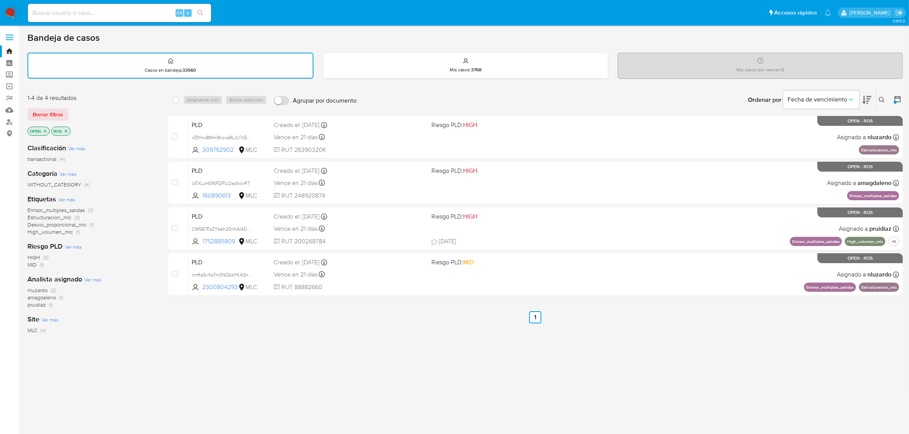
click at [66, 131] on icon "close-filter" at bounding box center [66, 131] width 5 height 5
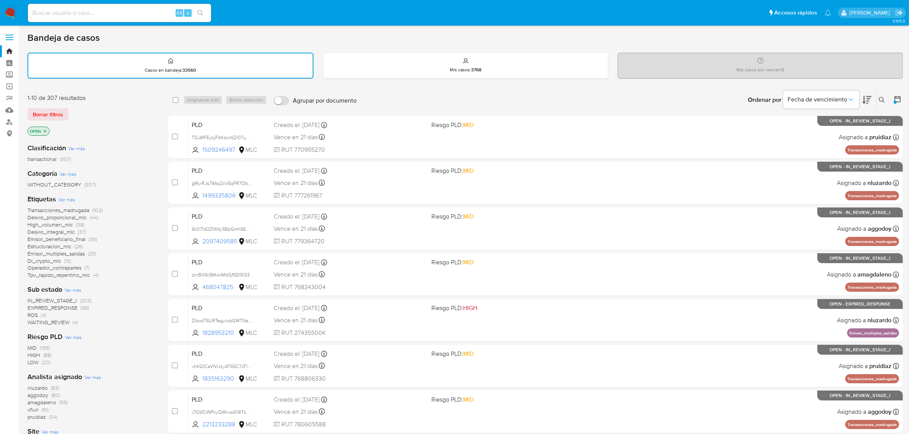
click at [41, 300] on span "IN_REVIEW_STAGE_I" at bounding box center [51, 301] width 49 height 8
click at [48, 363] on span "(22)" at bounding box center [46, 363] width 8 height 8
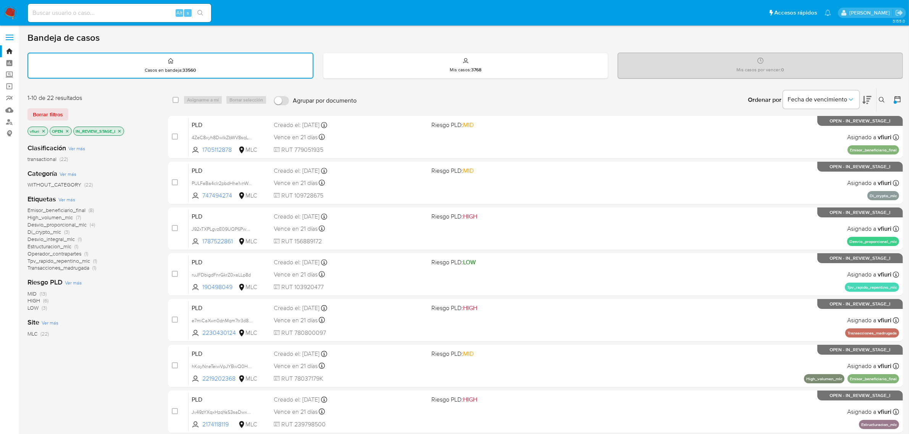
click at [121, 129] on icon "close-filter" at bounding box center [119, 131] width 5 height 5
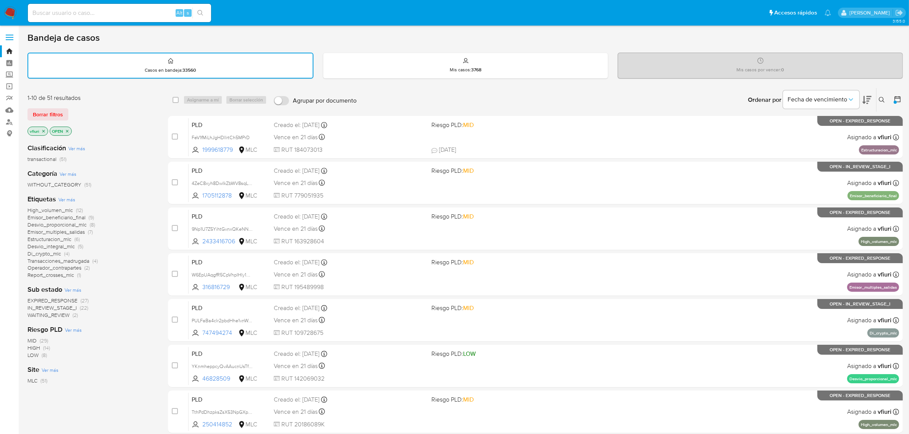
click at [46, 298] on span "EXPIRED_RESPONSE" at bounding box center [52, 301] width 50 height 8
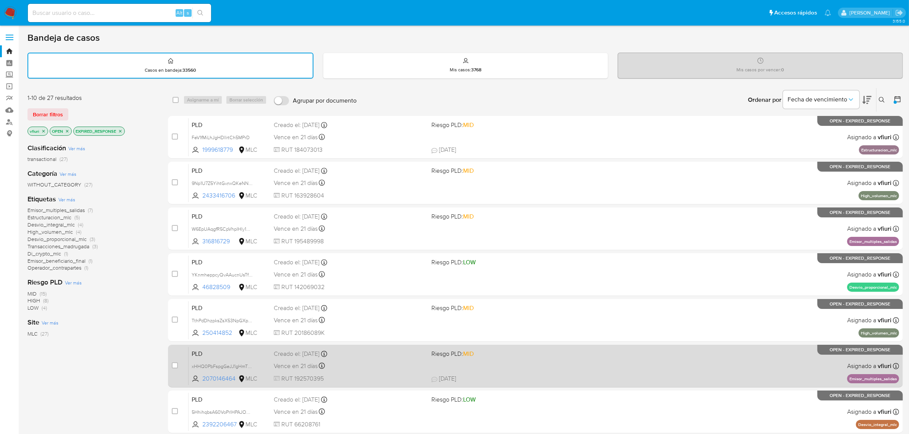
scroll to position [167, 0]
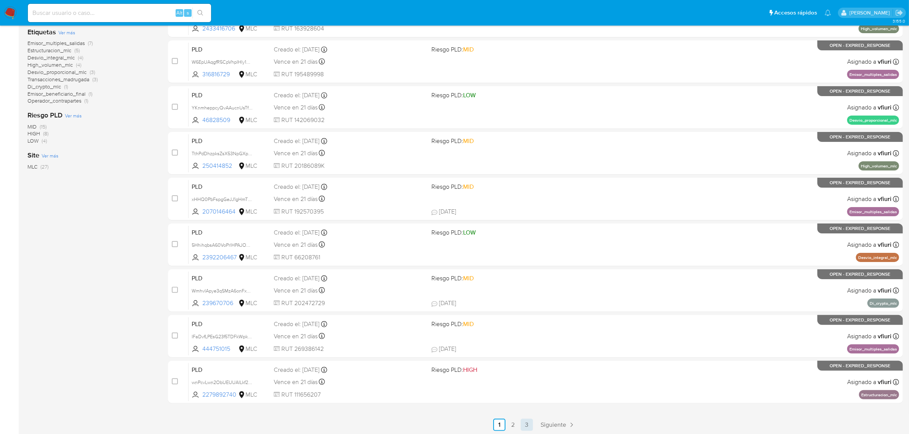
click at [526, 421] on link "3" at bounding box center [527, 425] width 12 height 12
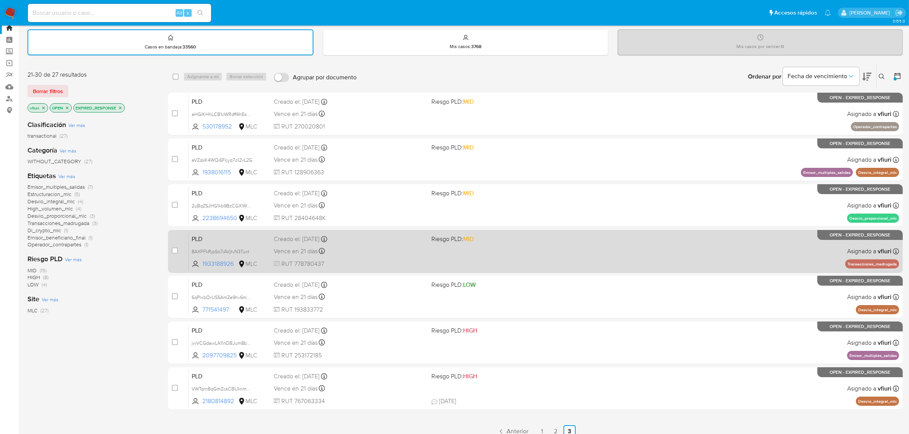
scroll to position [30, 0]
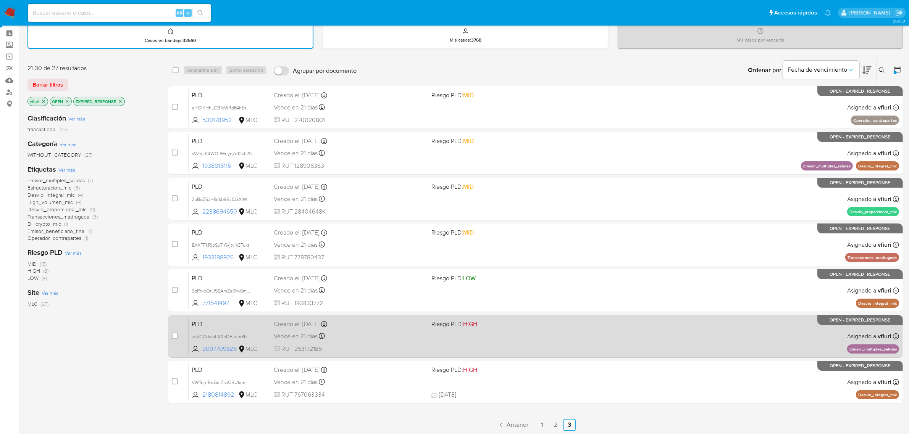
click at [562, 324] on span "Riesgo PLD: HIGH" at bounding box center [507, 324] width 152 height 10
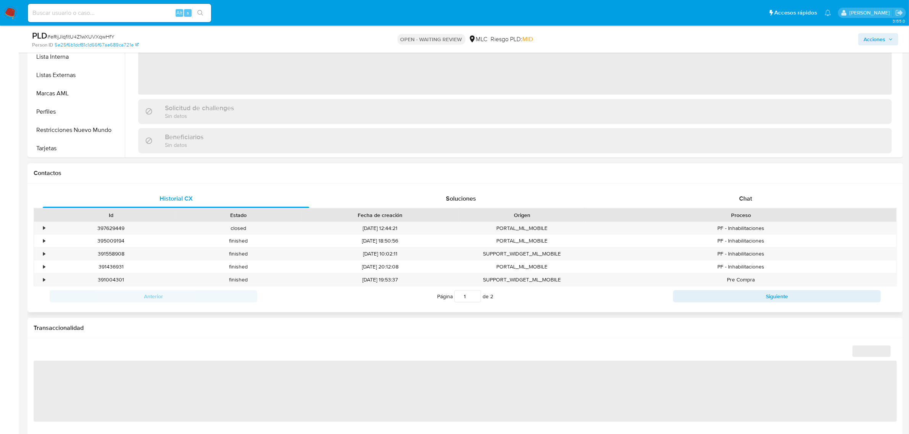
scroll to position [286, 0]
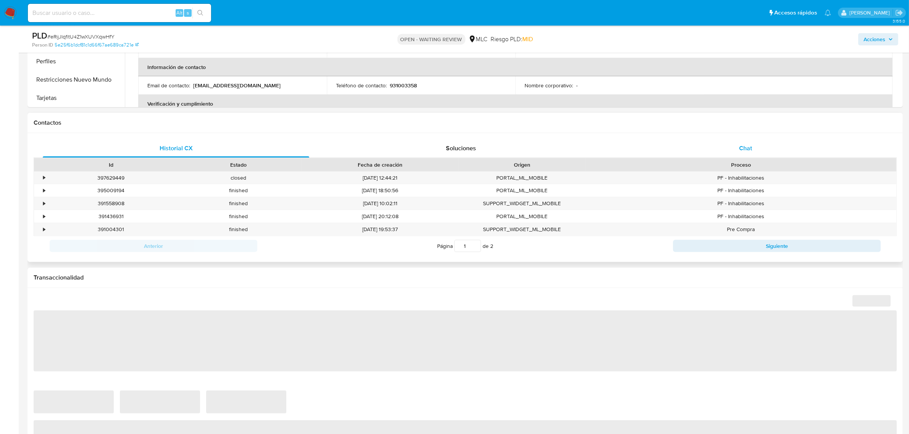
select select "10"
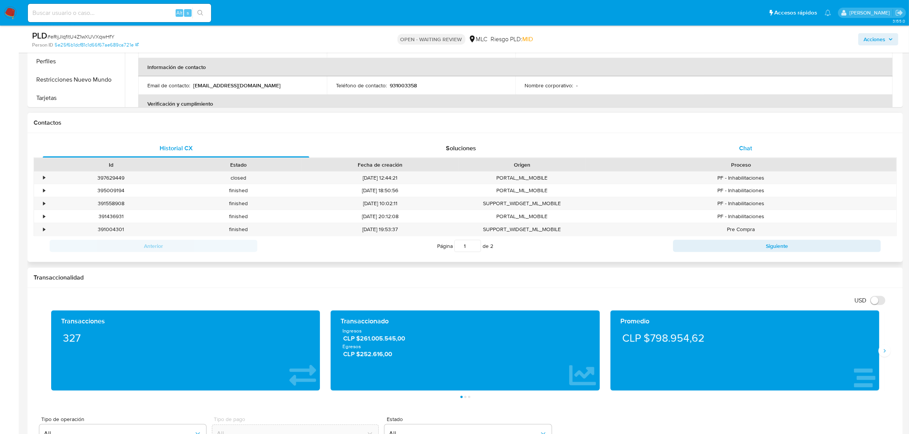
click at [740, 154] on div "Chat" at bounding box center [745, 148] width 266 height 18
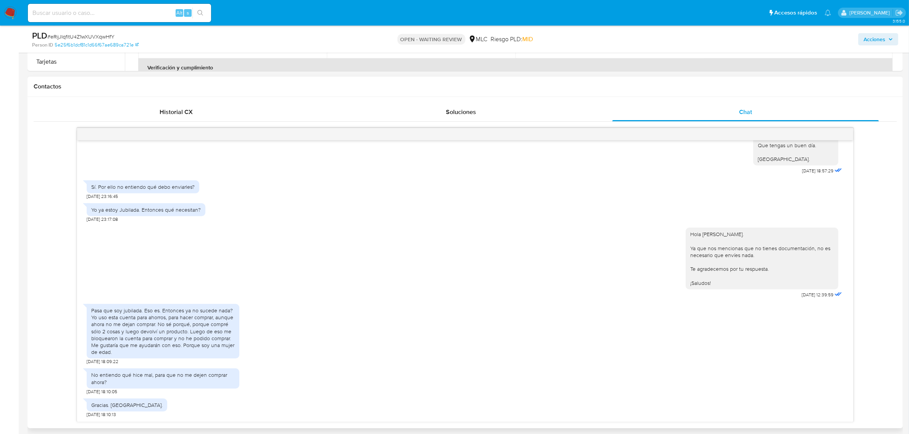
scroll to position [382, 0]
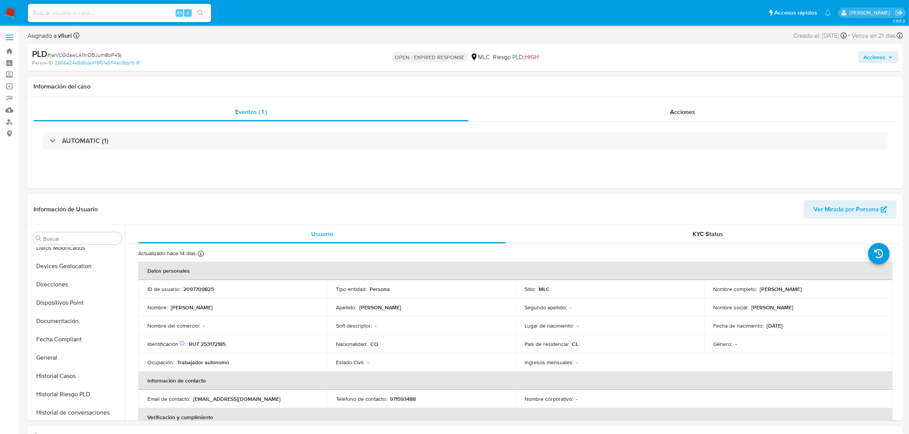
select select "10"
click at [199, 287] on p "2097709825" at bounding box center [198, 289] width 31 height 7
copy p "2097709825"
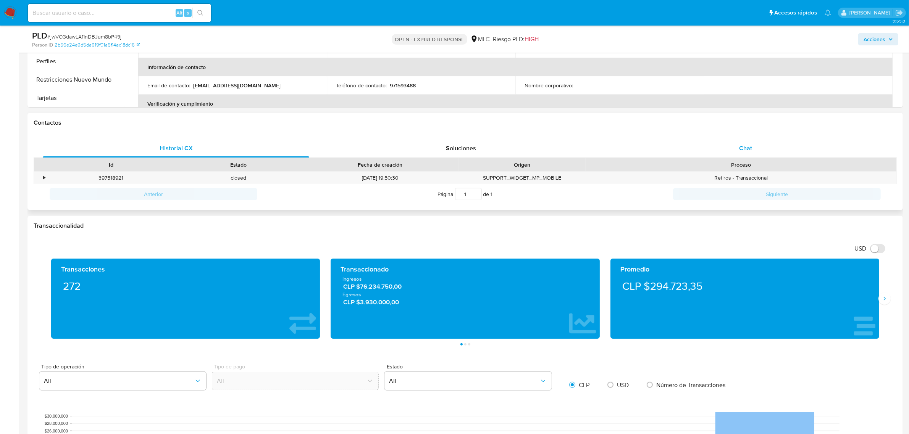
click at [745, 155] on div "Chat" at bounding box center [745, 148] width 266 height 18
